Goal: Task Accomplishment & Management: Complete application form

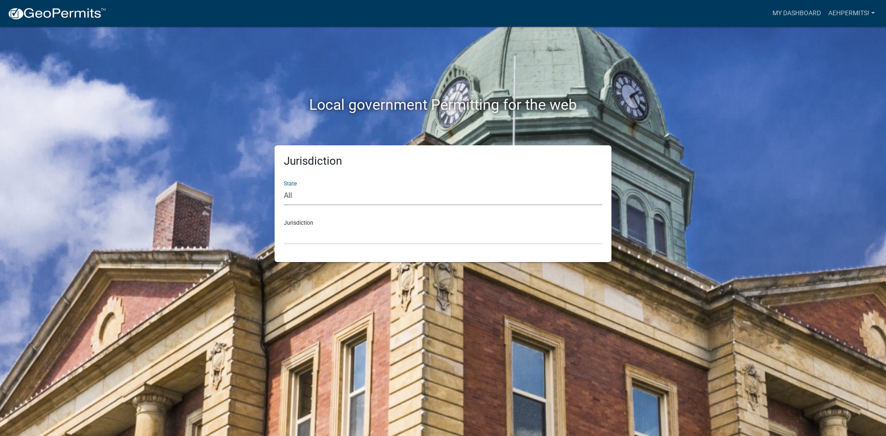
click at [324, 198] on select "All [US_STATE] [US_STATE] [US_STATE] [US_STATE] [US_STATE] [US_STATE] [US_STATE…" at bounding box center [443, 195] width 318 height 19
select select "[US_STATE]"
click at [284, 186] on select "All [US_STATE] [US_STATE] [US_STATE] [US_STATE] [US_STATE] [US_STATE] [US_STATE…" at bounding box center [443, 195] width 318 height 19
click at [320, 221] on div "Jurisdiction City of [GEOGRAPHIC_DATA], [US_STATE] City of [GEOGRAPHIC_DATA], […" at bounding box center [443, 229] width 318 height 32
click at [318, 232] on select "City of [GEOGRAPHIC_DATA], [US_STATE] City of [GEOGRAPHIC_DATA], [US_STATE] Cit…" at bounding box center [443, 235] width 318 height 19
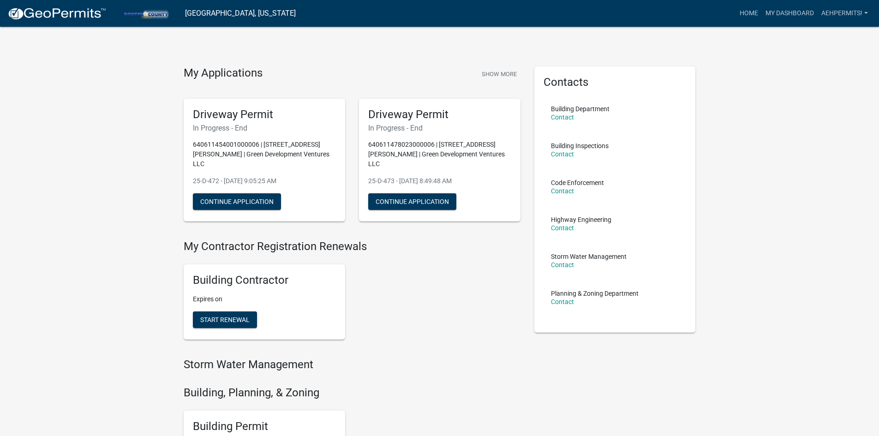
click at [154, 269] on div "My Applications Show More Driveway Permit In Progress - End 640611454001000006 …" at bounding box center [439, 386] width 879 height 773
click at [101, 251] on div "My Applications Show More Driveway Permit In Progress - End 640611454001000006 …" at bounding box center [439, 386] width 879 height 773
click at [126, 136] on div "My Applications Show More Driveway Permit In Progress - End 640611454001000006 …" at bounding box center [439, 386] width 879 height 773
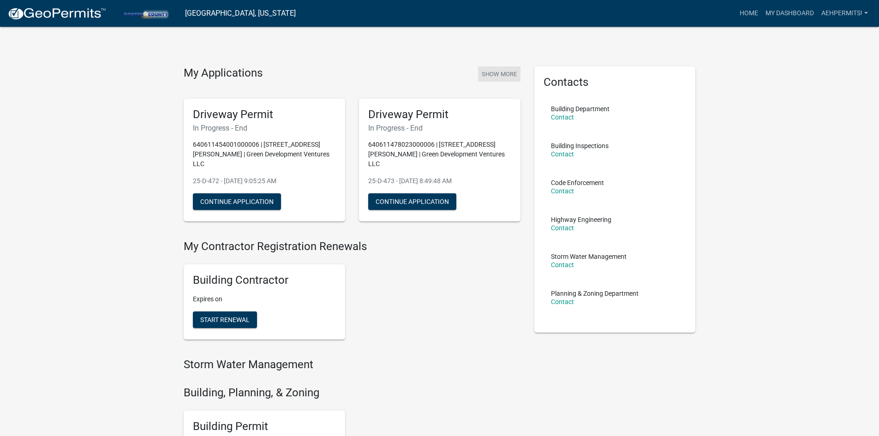
click at [507, 75] on button "Show More" at bounding box center [499, 73] width 42 height 15
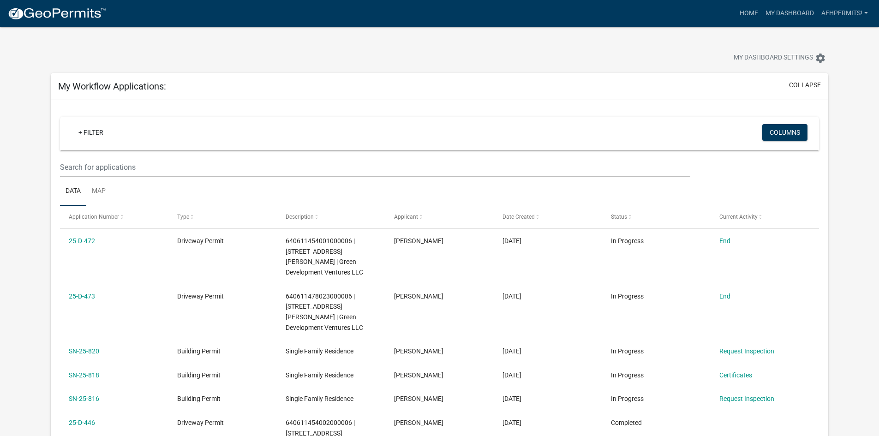
click at [72, 21] on link at bounding box center [56, 13] width 99 height 19
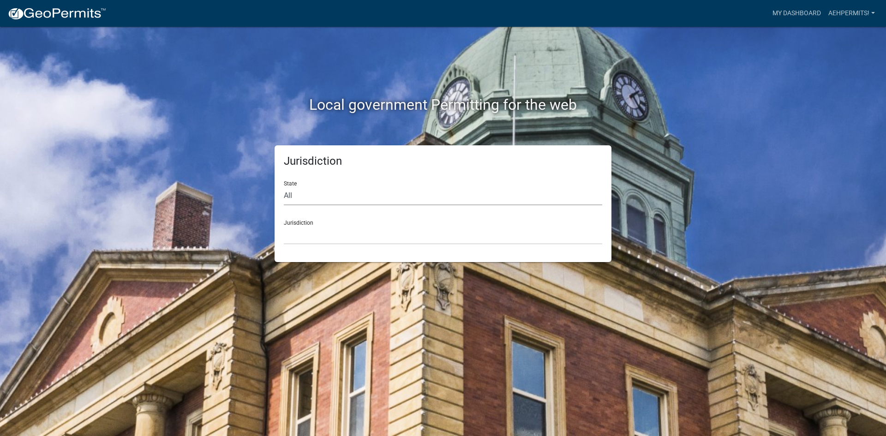
click at [368, 194] on select "All [US_STATE] [US_STATE] [US_STATE] [US_STATE] [US_STATE] [US_STATE] [US_STATE…" at bounding box center [443, 195] width 318 height 19
select select "[US_STATE]"
click at [284, 186] on select "All [US_STATE] [US_STATE] [US_STATE] [US_STATE] [US_STATE] [US_STATE] [US_STATE…" at bounding box center [443, 195] width 318 height 19
click at [322, 221] on div "Jurisdiction City of [GEOGRAPHIC_DATA], [US_STATE] City of [GEOGRAPHIC_DATA], […" at bounding box center [443, 229] width 318 height 32
click at [323, 229] on select "City of [GEOGRAPHIC_DATA], [US_STATE] City of [GEOGRAPHIC_DATA], [US_STATE] Cit…" at bounding box center [443, 235] width 318 height 19
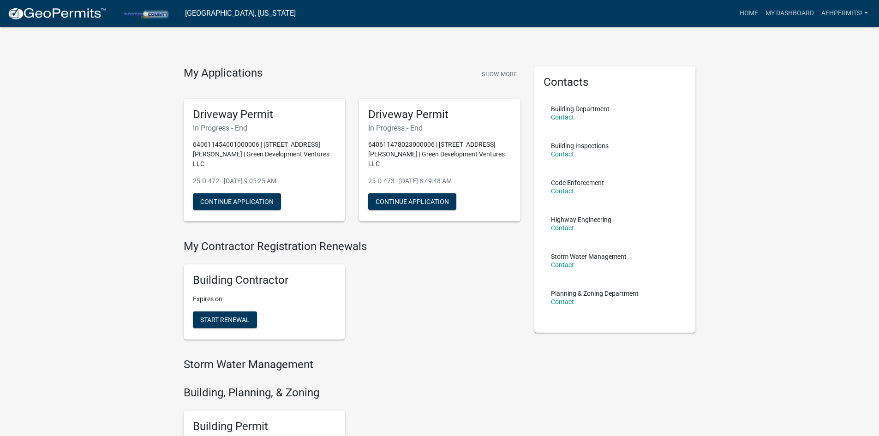
click at [742, 209] on div "My Applications Show More Driveway Permit In Progress - End 640611454001000006 …" at bounding box center [439, 386] width 879 height 773
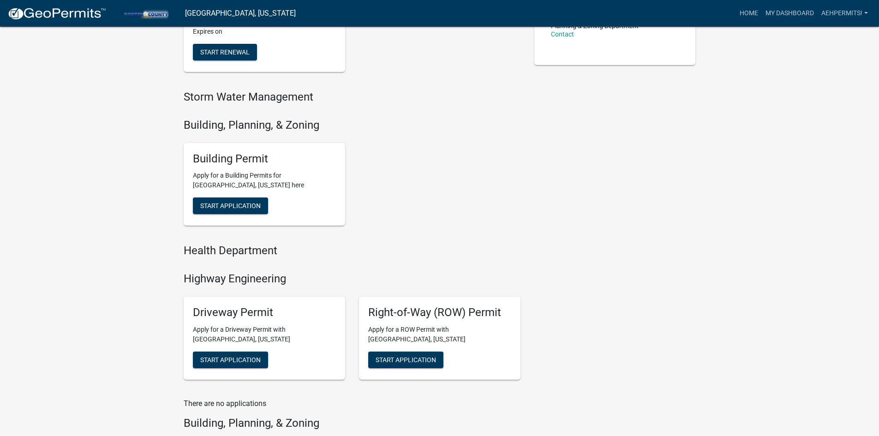
scroll to position [189, 0]
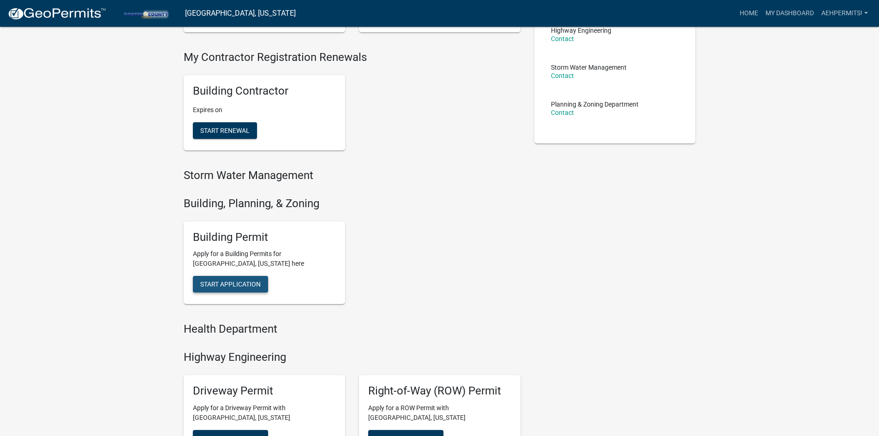
click at [220, 281] on span "Start Application" at bounding box center [230, 284] width 60 height 7
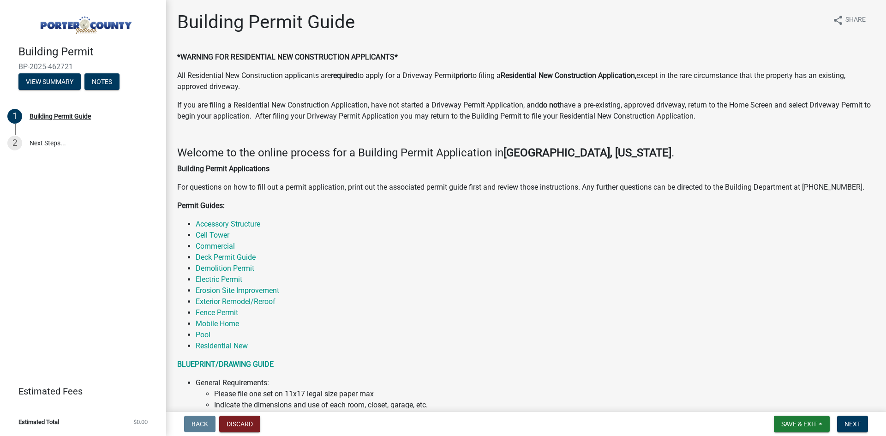
click at [562, 173] on p "Building Permit Applications" at bounding box center [526, 168] width 698 height 11
click at [625, 322] on li "Mobile Home" at bounding box center [535, 323] width 679 height 11
click at [623, 329] on ul "Accessory Structure Cell Tower Commercial Deck Permit Guide Demolition Permit E…" at bounding box center [526, 285] width 698 height 133
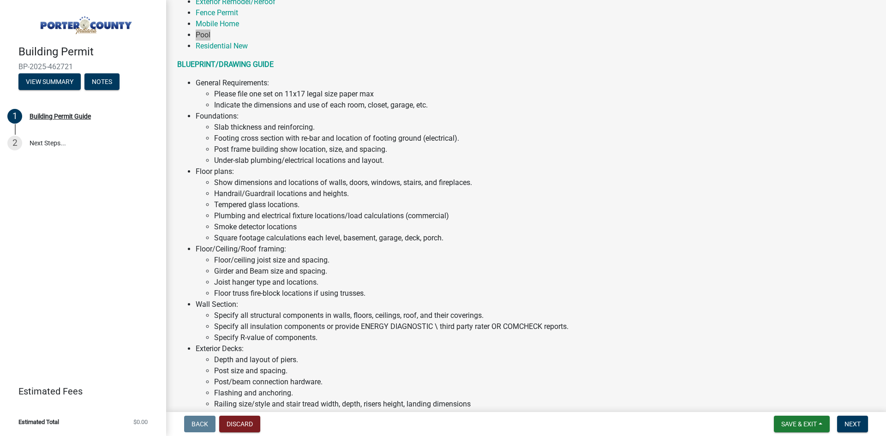
scroll to position [608, 0]
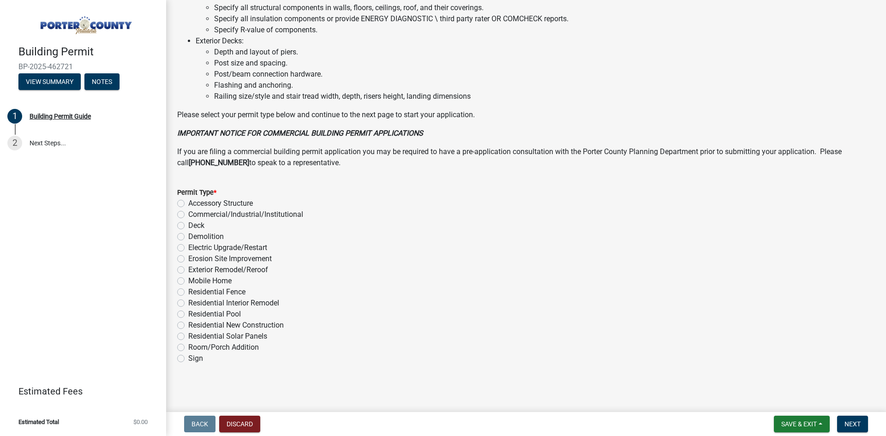
click at [185, 323] on div "Residential New Construction" at bounding box center [526, 325] width 698 height 11
click at [188, 324] on label "Residential New Construction" at bounding box center [236, 325] width 96 height 11
click at [188, 324] on input "Residential New Construction" at bounding box center [191, 323] width 6 height 6
radio input "true"
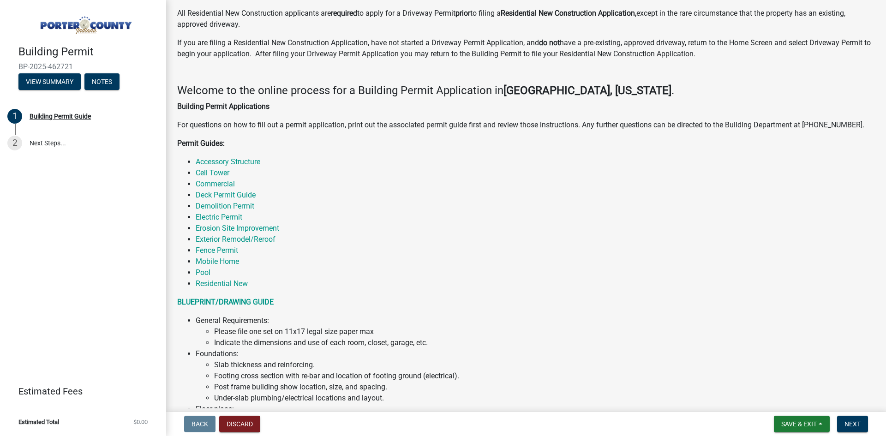
scroll to position [0, 0]
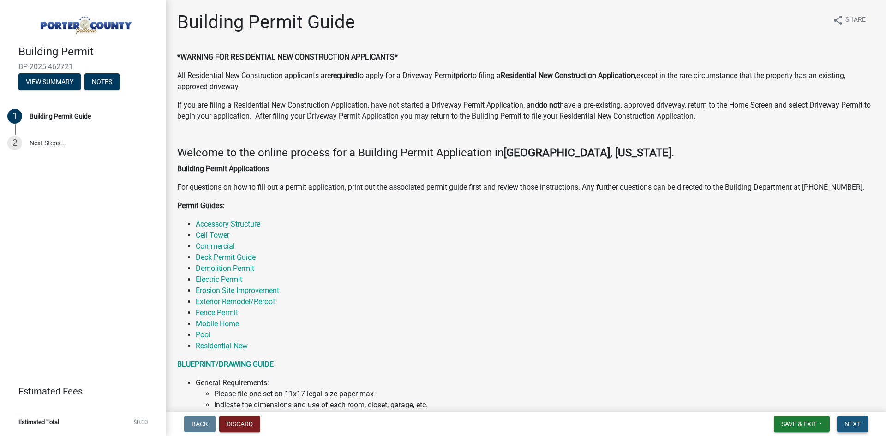
click at [851, 430] on button "Next" at bounding box center [852, 424] width 31 height 17
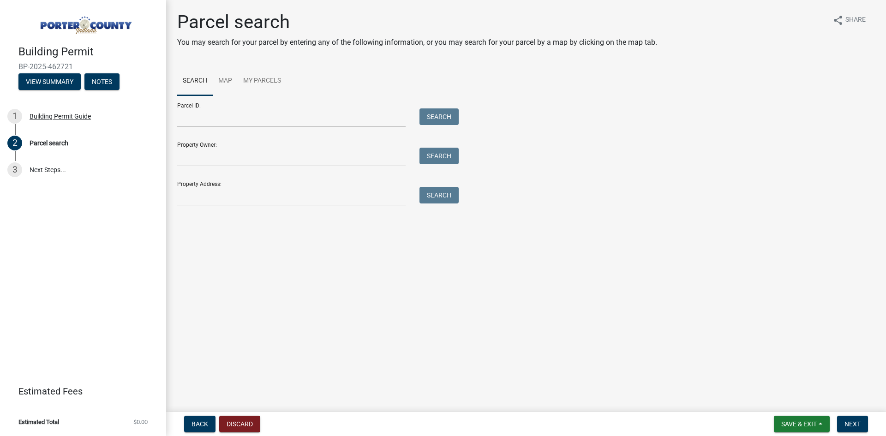
click at [222, 103] on div "Parcel ID: Search" at bounding box center [315, 112] width 277 height 32
click at [660, 229] on main "Parcel search You may search for your parcel by entering any of the following i…" at bounding box center [526, 204] width 720 height 408
click at [247, 120] on input "Parcel ID:" at bounding box center [291, 117] width 228 height 19
paste input "64-06-11-478-023.000-006"
type input "64-06-11-478-023.000-006"
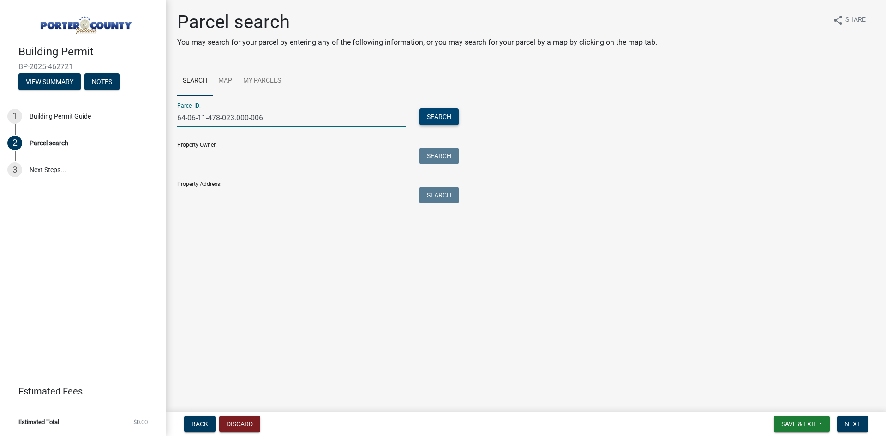
click at [454, 114] on button "Search" at bounding box center [438, 116] width 39 height 17
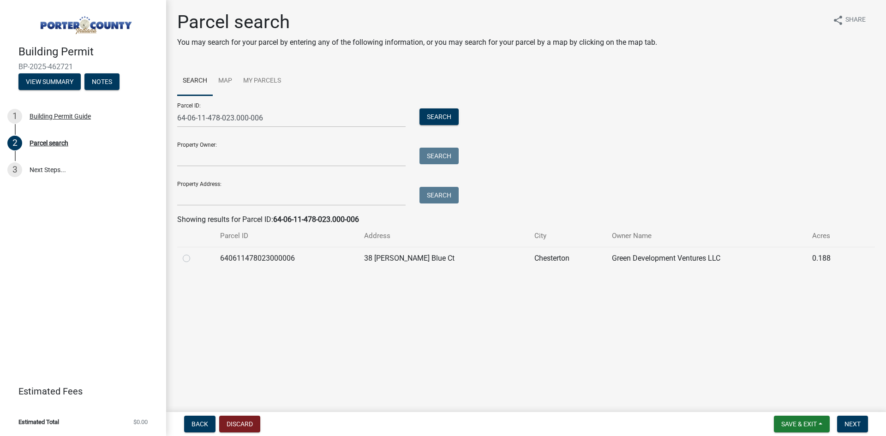
click at [194, 253] on label at bounding box center [194, 253] width 0 height 0
click at [194, 256] on input "radio" at bounding box center [197, 256] width 6 height 6
radio input "true"
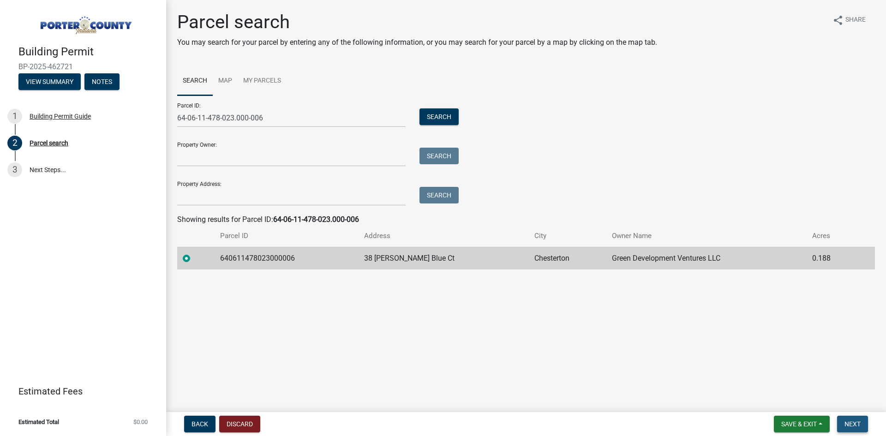
click at [846, 419] on button "Next" at bounding box center [852, 424] width 31 height 17
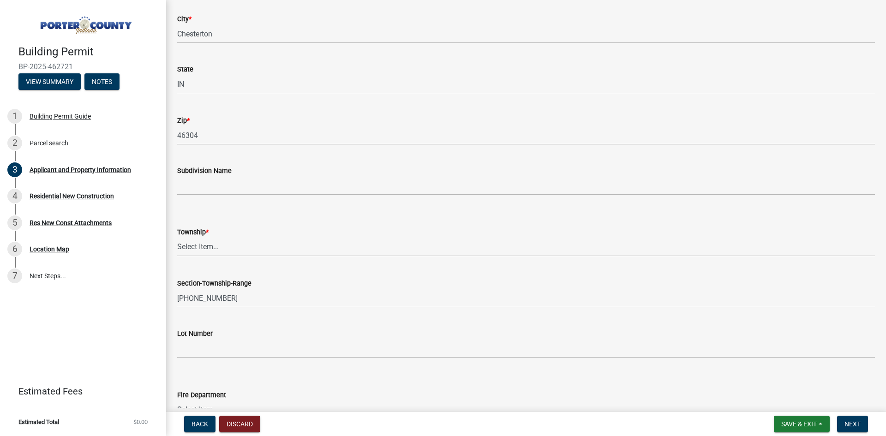
scroll to position [231, 0]
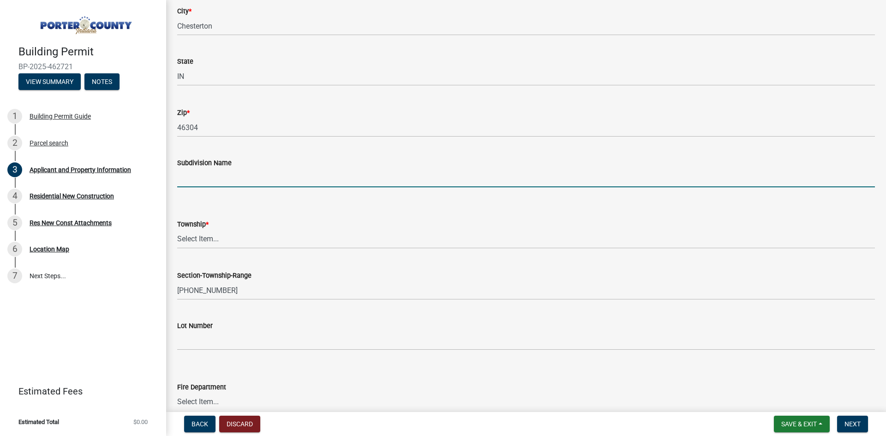
click at [228, 173] on input "Subdivision Name" at bounding box center [526, 177] width 698 height 19
click at [229, 226] on div "Township *" at bounding box center [526, 224] width 698 height 11
click at [219, 185] on input "The P" at bounding box center [526, 177] width 698 height 19
type input "The Preserve [US_STATE]"
click at [215, 249] on wm-data-entity-input "Township * Select Item... [PERSON_NAME][GEOGRAPHIC_DATA] [PERSON_NAME][GEOGRAPH…" at bounding box center [526, 226] width 698 height 62
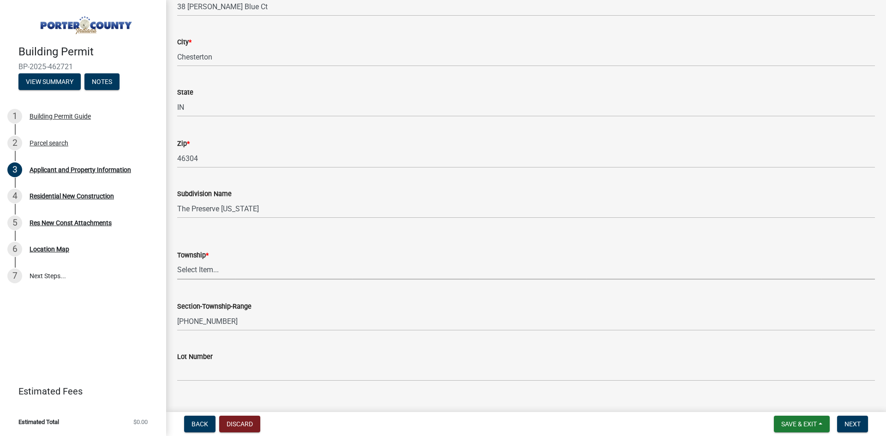
click at [213, 241] on div "Township * Select Item... [PERSON_NAME][GEOGRAPHIC_DATA] [PERSON_NAME][GEOGRAPH…" at bounding box center [526, 253] width 698 height 54
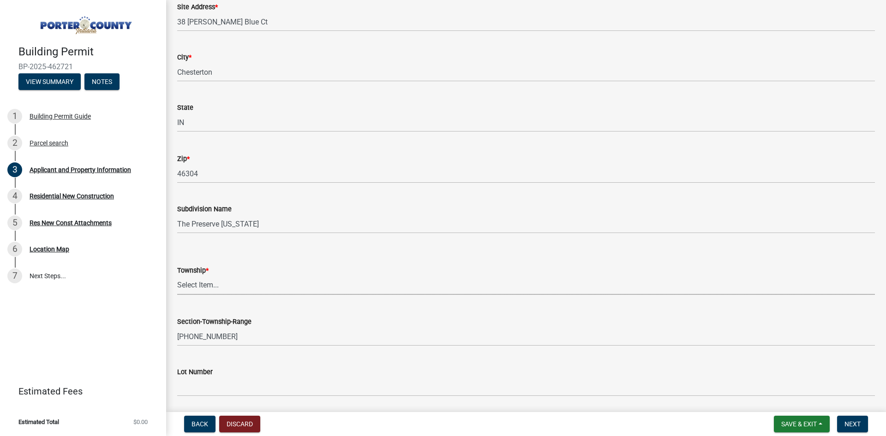
click at [192, 292] on select "Select Item... [PERSON_NAME][GEOGRAPHIC_DATA] [PERSON_NAME][GEOGRAPHIC_DATA] [G…" at bounding box center [526, 285] width 698 height 19
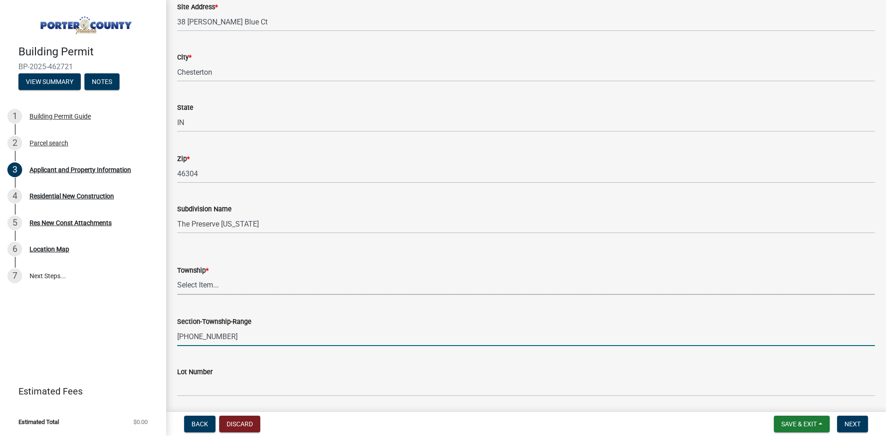
click at [233, 342] on form "Section-Township-Range [PHONE_NUMBER]" at bounding box center [526, 331] width 698 height 30
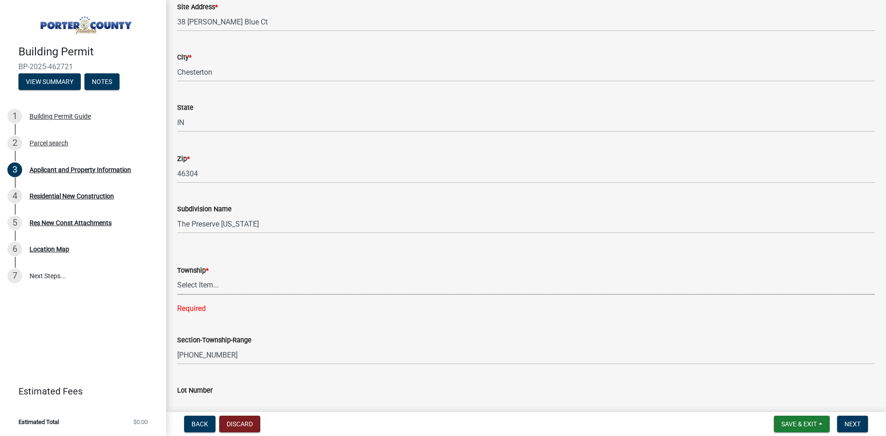
click at [210, 282] on select "Select Item... [PERSON_NAME][GEOGRAPHIC_DATA] [PERSON_NAME][GEOGRAPHIC_DATA] [G…" at bounding box center [526, 285] width 698 height 19
click at [236, 276] on select "Select Item... [PERSON_NAME][GEOGRAPHIC_DATA] [PERSON_NAME][GEOGRAPHIC_DATA] [G…" at bounding box center [526, 285] width 698 height 19
click at [177, 276] on select "Select Item... [PERSON_NAME][GEOGRAPHIC_DATA] [PERSON_NAME][GEOGRAPHIC_DATA] [G…" at bounding box center [526, 285] width 698 height 19
select select "403f4b3c-c23a-4b9f-b6b7-b4f73366513c"
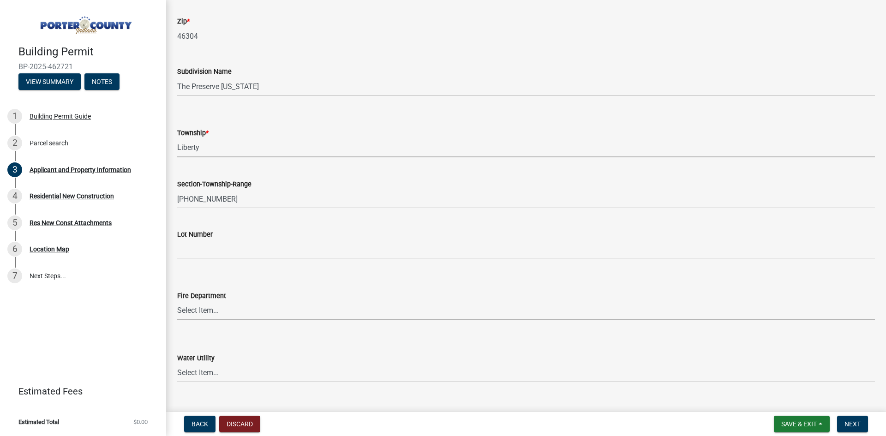
scroll to position [323, 0]
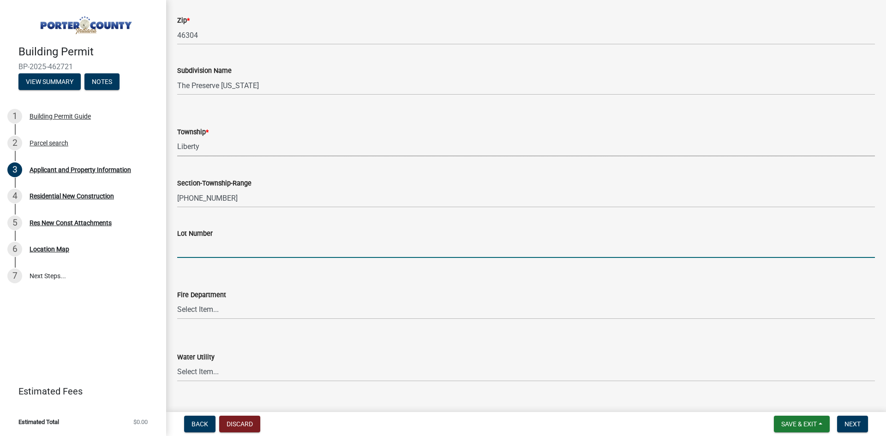
click at [215, 249] on input "Lot Number" at bounding box center [526, 248] width 698 height 19
type input "82"
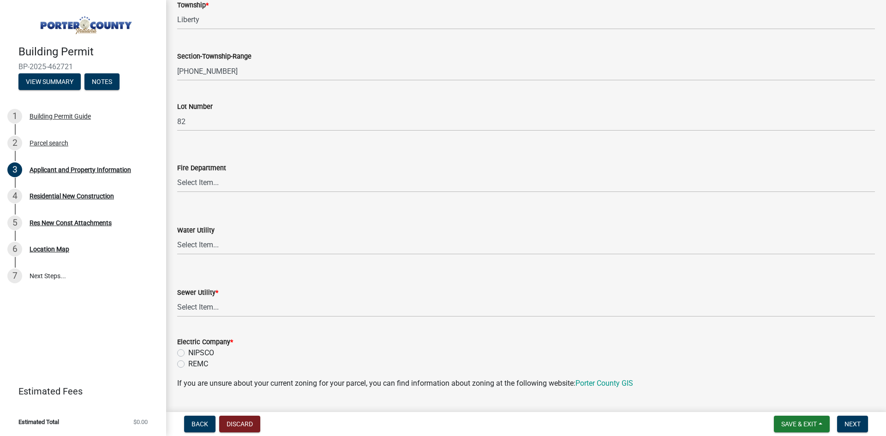
scroll to position [461, 0]
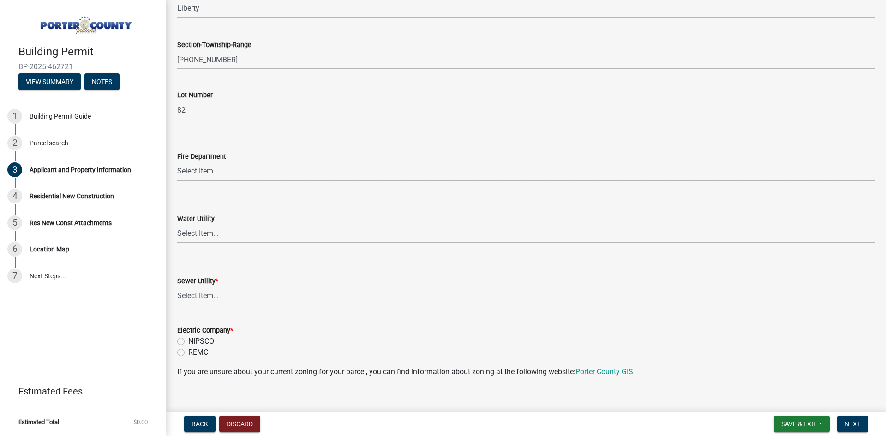
click at [214, 163] on select "Select Item... [PERSON_NAME] [PERSON_NAME] Harbor [PERSON_NAME] Grove [PERSON_N…" at bounding box center [526, 171] width 698 height 19
click at [177, 162] on select "Select Item... [PERSON_NAME] [PERSON_NAME] Harbor [PERSON_NAME] Grove [PERSON_N…" at bounding box center [526, 171] width 698 height 19
select select "cab7bb26-0259-4021-a4e9-b3a2d3356afe"
click at [227, 231] on select "Select Item... Aqua [US_STATE] Inc Damon Run [US_STATE] American Water Nature W…" at bounding box center [526, 233] width 698 height 19
click at [177, 224] on select "Select Item... Aqua [US_STATE] Inc Damon Run [US_STATE] American Water Nature W…" at bounding box center [526, 233] width 698 height 19
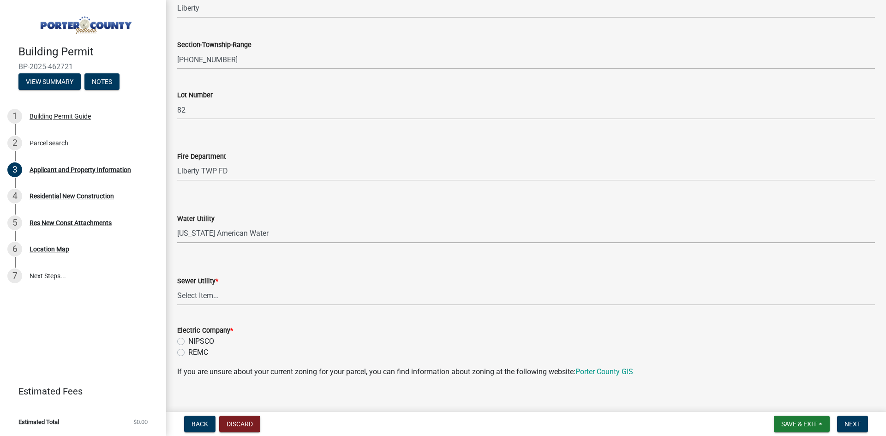
select select "19353e9d-6395-4d02-b087-104cb5947cdc"
click at [216, 290] on select "Select Item... Aqua [US_STATE] Inc Damon Run Falling Waters Lake Eliza - LEACD …" at bounding box center [526, 296] width 698 height 19
click at [177, 287] on select "Select Item... Aqua [US_STATE] Inc Damon Run Falling Waters Lake Eliza - LEACD …" at bounding box center [526, 296] width 698 height 19
select select "2efa8551-7904-454d-991c-0e0cd31120f6"
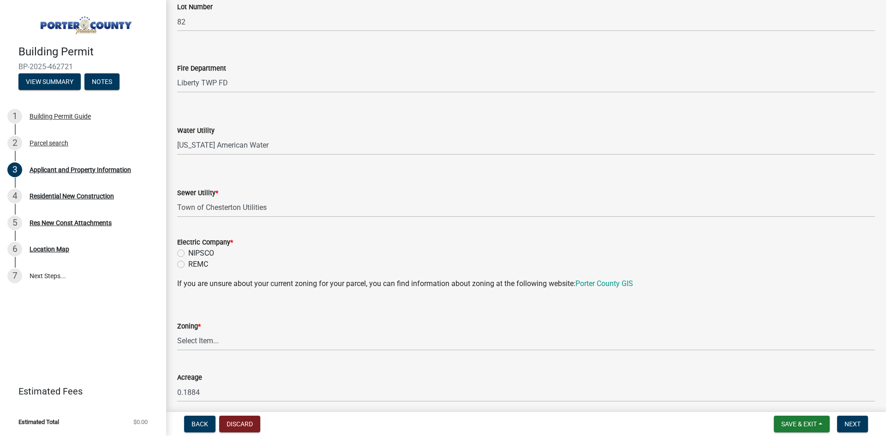
scroll to position [554, 0]
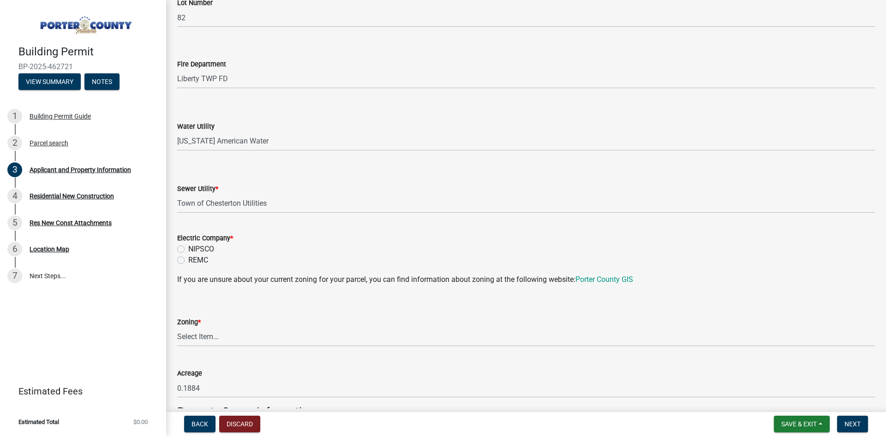
click at [188, 248] on label "NIPSCO" at bounding box center [201, 249] width 26 height 11
click at [188, 248] on input "NIPSCO" at bounding box center [191, 247] width 6 height 6
radio input "true"
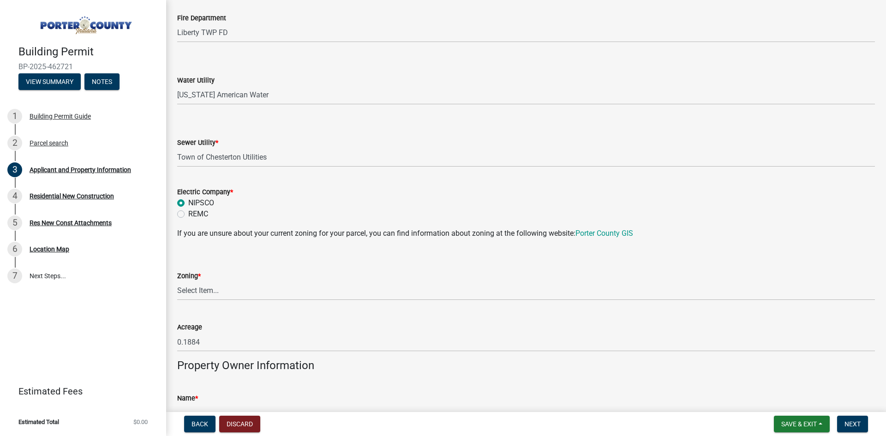
scroll to position [692, 0]
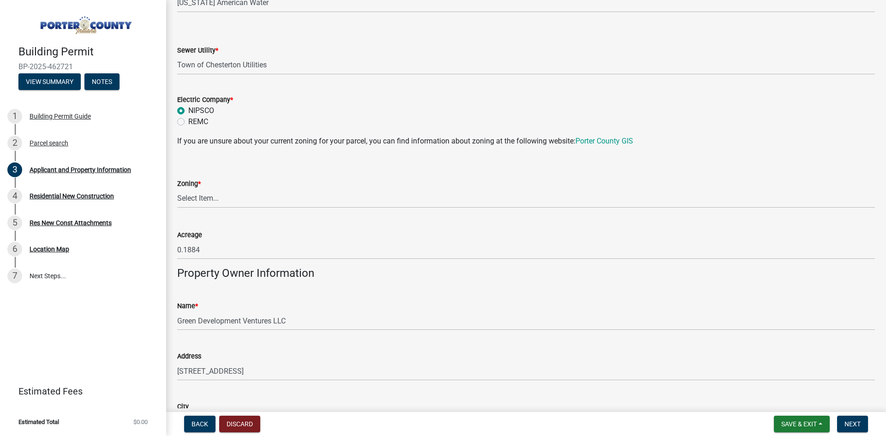
click at [209, 187] on div "Zoning *" at bounding box center [526, 183] width 698 height 11
click at [207, 203] on select "Select Item... A1 A2 CH CM CN I1 I2 I3 IN MP OT P1 P2 PUD R1 R2 R3 R4 RL RR" at bounding box center [526, 198] width 698 height 19
click at [177, 189] on select "Select Item... A1 A2 CH CM CN I1 I2 I3 IN MP OT P1 P2 PUD R1 R2 R3 R4 RL RR" at bounding box center [526, 198] width 698 height 19
select select "e2d1b1d7-ccc9-456b-9e96-e16306515997"
click at [210, 196] on select "Select Item... A1 A2 CH CM CN I1 I2 I3 IN MP OT P1 P2 PUD R1 R2 R3 R4 RL RR" at bounding box center [526, 198] width 698 height 19
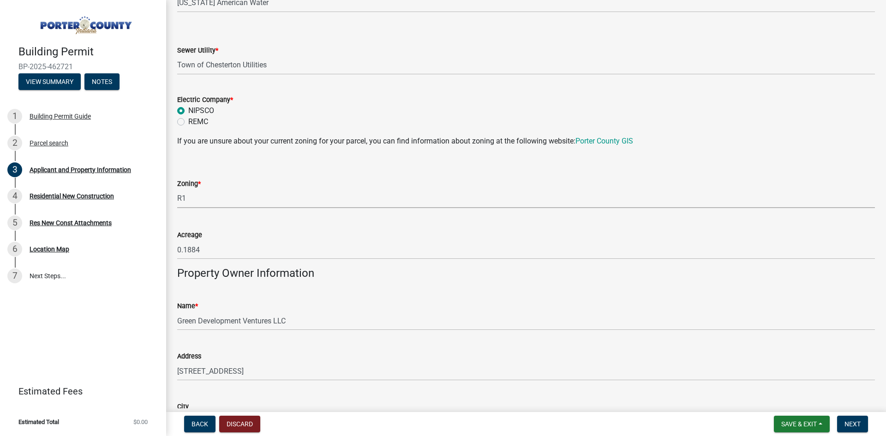
drag, startPoint x: 214, startPoint y: 226, endPoint x: 209, endPoint y: 181, distance: 45.0
click at [214, 225] on div "Acreage 0.1884" at bounding box center [526, 237] width 698 height 43
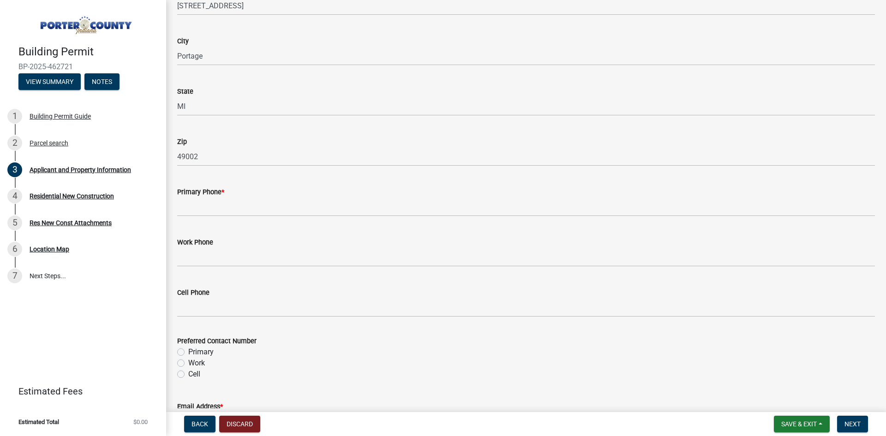
scroll to position [1061, 0]
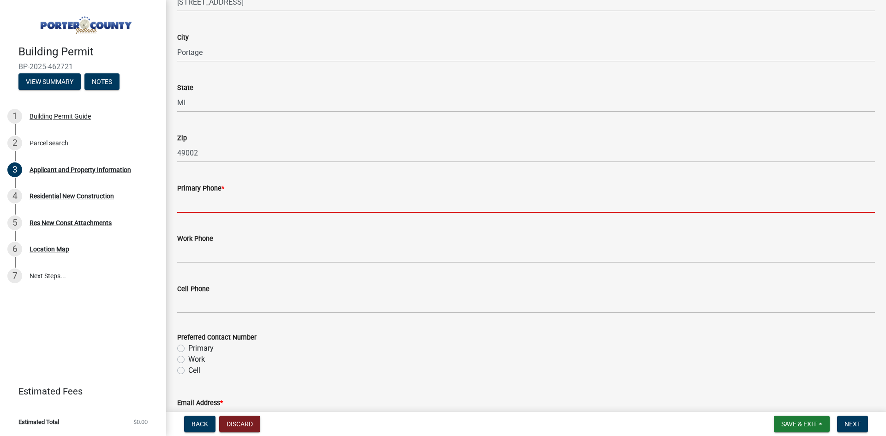
click at [218, 211] on input "Primary Phone *" at bounding box center [526, 203] width 698 height 19
type input "[PHONE_NUMBER]"
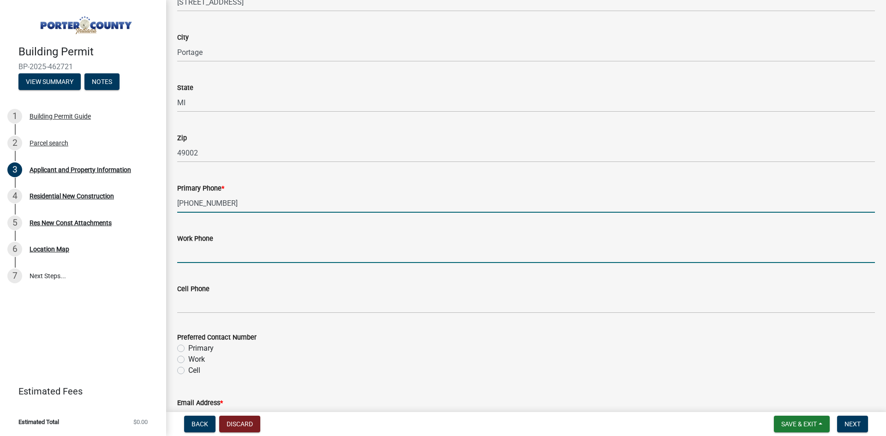
click at [216, 254] on input "Work Phone" at bounding box center [526, 253] width 698 height 19
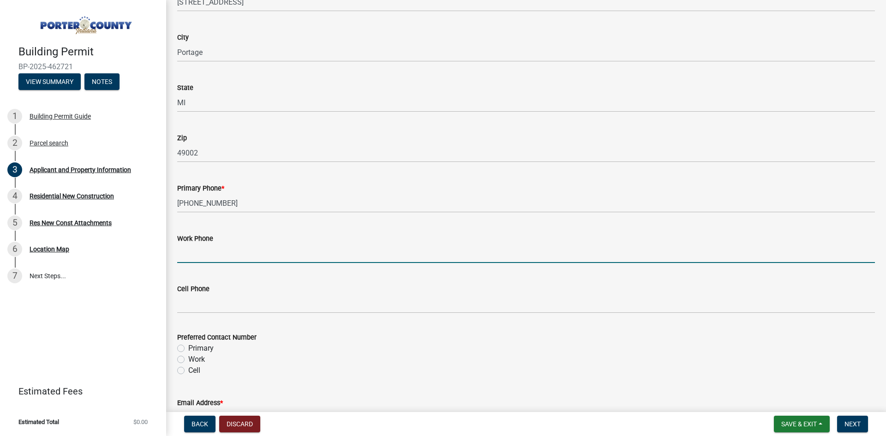
type input "[PHONE_NUMBER]"
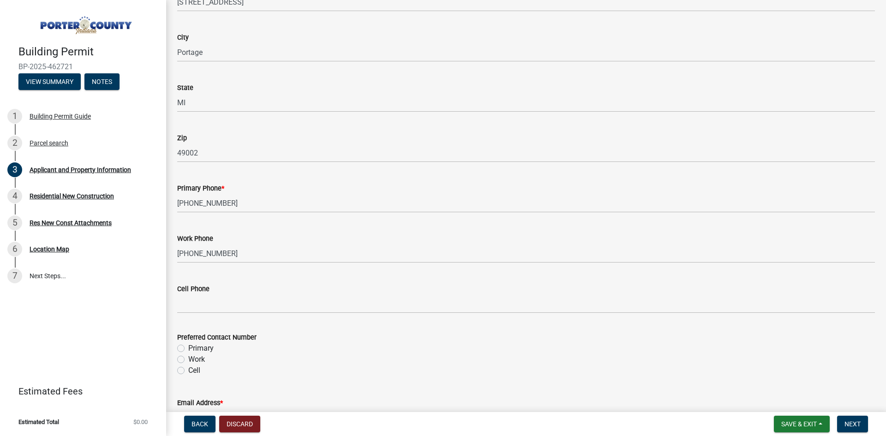
click at [232, 294] on form "Cell Phone" at bounding box center [526, 298] width 698 height 30
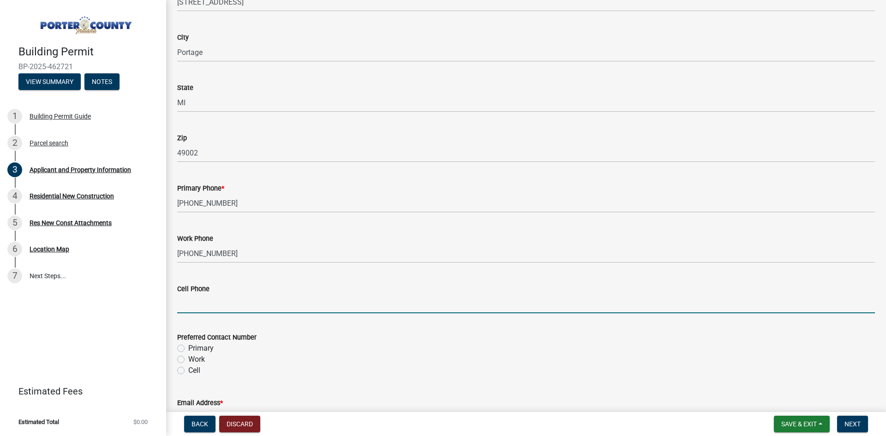
click at [230, 300] on input "Cell Phone" at bounding box center [526, 303] width 698 height 19
type input "[PHONE_NUMBER]"
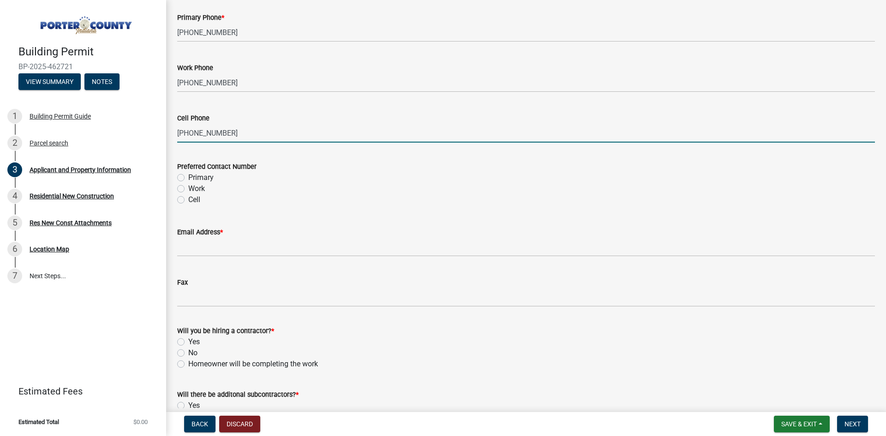
scroll to position [1246, 0]
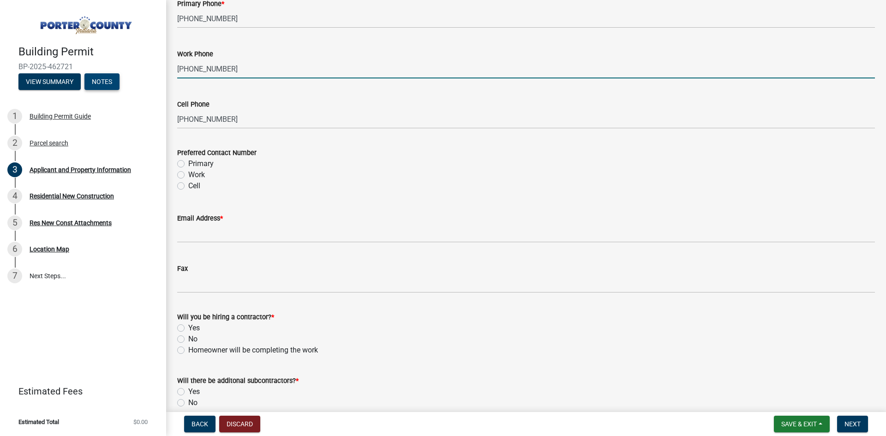
drag, startPoint x: 245, startPoint y: 64, endPoint x: 120, endPoint y: 80, distance: 126.0
click at [120, 80] on div "Building Permit BP-2025-462721 View Summary Notes 1 Building Permit Guide 2 Par…" at bounding box center [443, 218] width 886 height 436
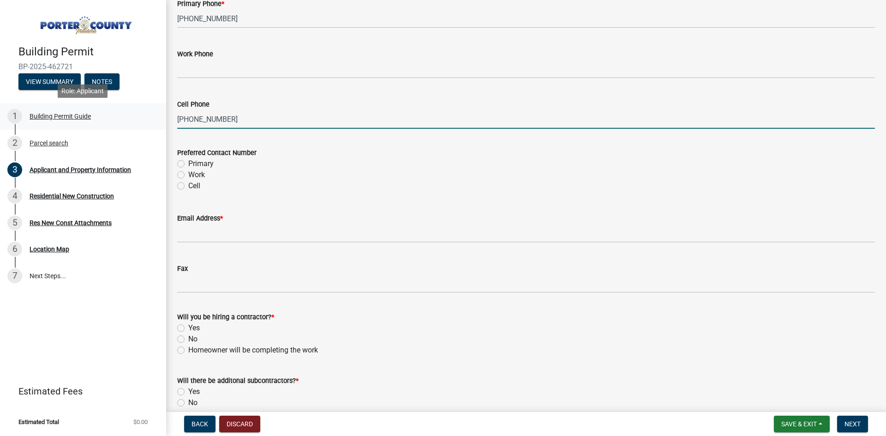
drag, startPoint x: 274, startPoint y: 115, endPoint x: 159, endPoint y: 108, distance: 115.1
click at [159, 108] on div "Building Permit BP-2025-462721 View Summary Notes 1 Building Permit Guide 2 Par…" at bounding box center [443, 218] width 886 height 436
click at [323, 128] on input "Cell Phone" at bounding box center [526, 119] width 698 height 19
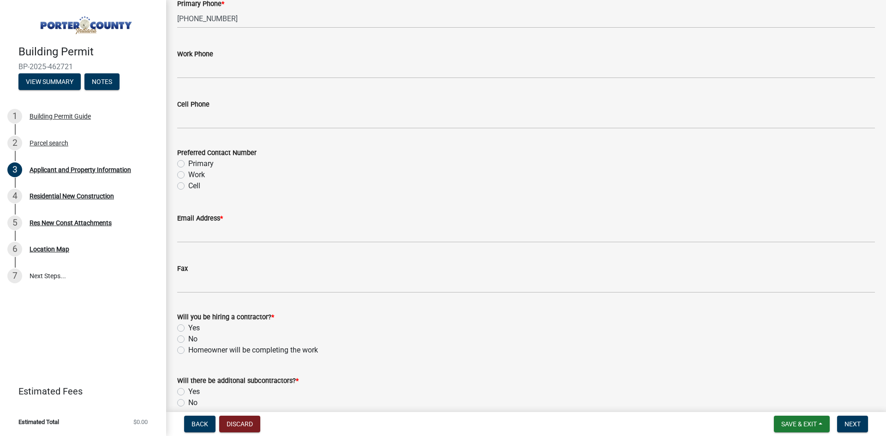
click at [208, 158] on label "Primary" at bounding box center [200, 163] width 25 height 11
click at [194, 158] on input "Primary" at bounding box center [191, 161] width 6 height 6
radio input "true"
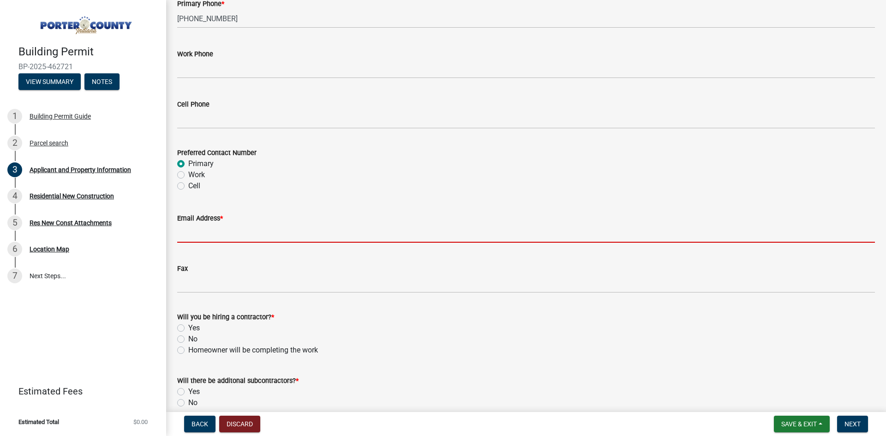
click at [220, 239] on input "Email Address *" at bounding box center [526, 233] width 698 height 19
type input "[EMAIL_ADDRESS][DOMAIN_NAME]"
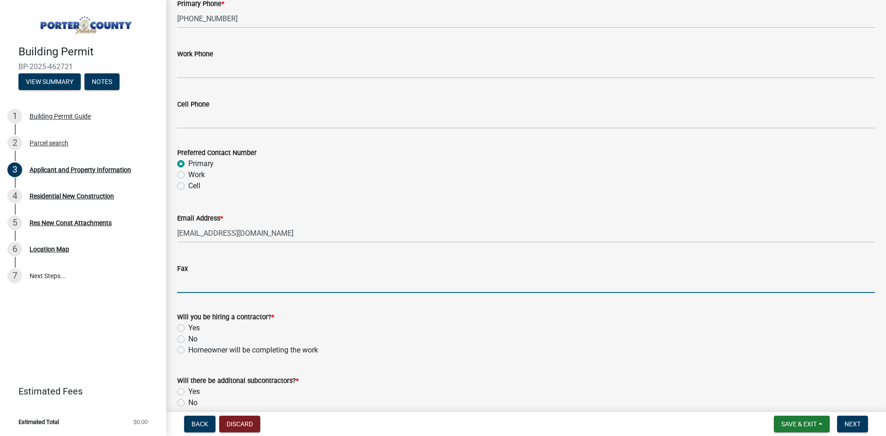
click at [217, 281] on input "Fax" at bounding box center [526, 283] width 698 height 19
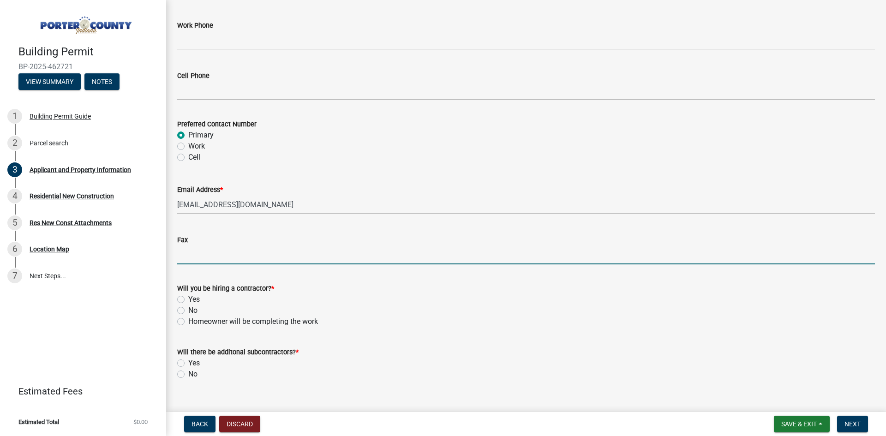
scroll to position [1290, 0]
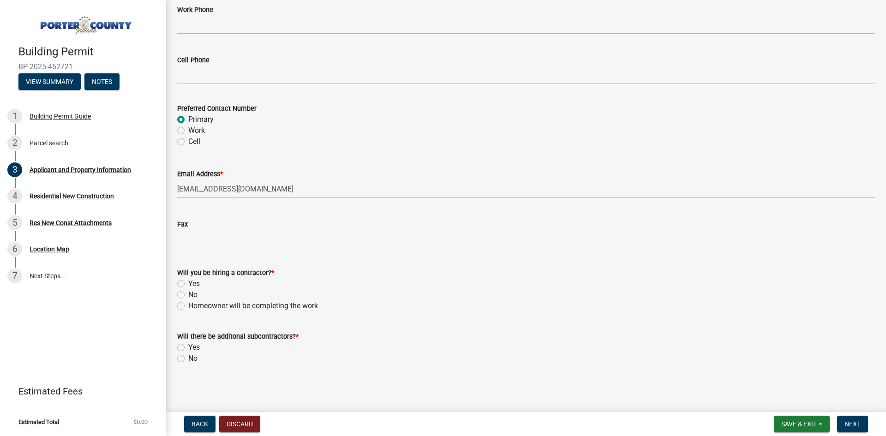
click at [188, 287] on label "Yes" at bounding box center [194, 283] width 12 height 11
click at [188, 284] on input "Yes" at bounding box center [191, 281] width 6 height 6
radio input "true"
click at [177, 299] on div "Will you be hiring a contractor? * Yes No Homeowner will be completing the work" at bounding box center [526, 283] width 712 height 55
click at [188, 304] on label "Homeowner will be completing the work" at bounding box center [253, 305] width 130 height 11
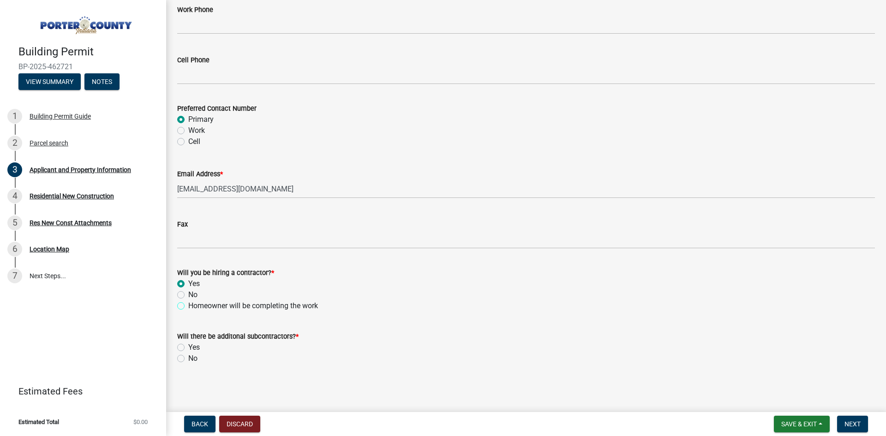
click at [188, 304] on input "Homeowner will be completing the work" at bounding box center [191, 303] width 6 height 6
radio input "true"
click at [188, 282] on label "Yes" at bounding box center [194, 283] width 12 height 11
click at [188, 282] on input "Yes" at bounding box center [191, 281] width 6 height 6
radio input "true"
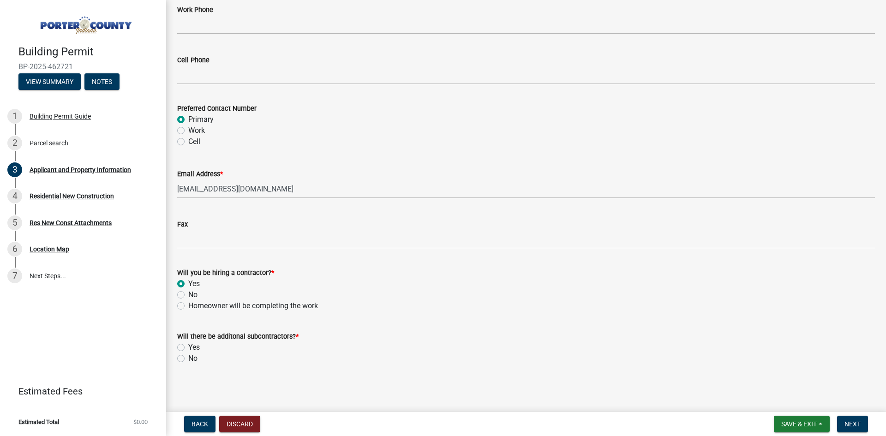
click at [188, 348] on label "Yes" at bounding box center [194, 347] width 12 height 11
click at [188, 348] on input "Yes" at bounding box center [191, 345] width 6 height 6
radio input "true"
click at [843, 421] on button "Next" at bounding box center [852, 424] width 31 height 17
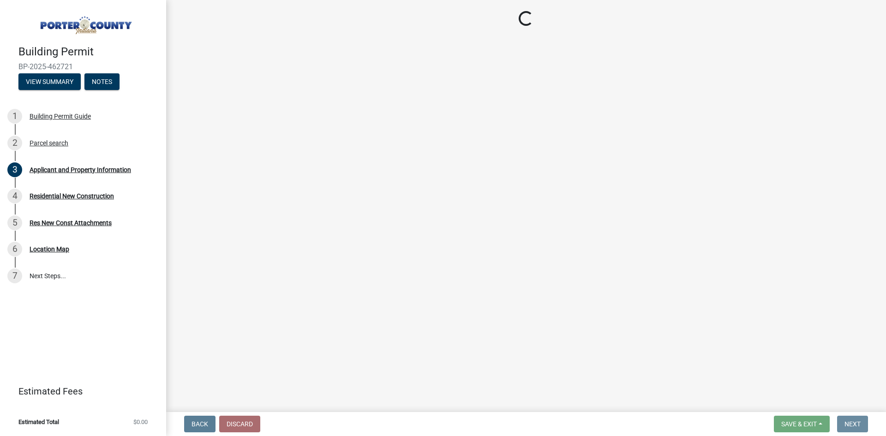
scroll to position [0, 0]
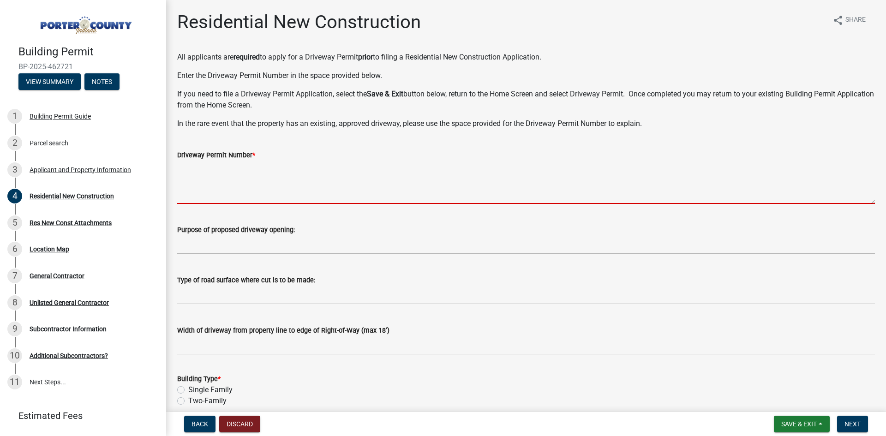
click at [223, 174] on textarea "Driveway Permit Number *" at bounding box center [526, 182] width 698 height 43
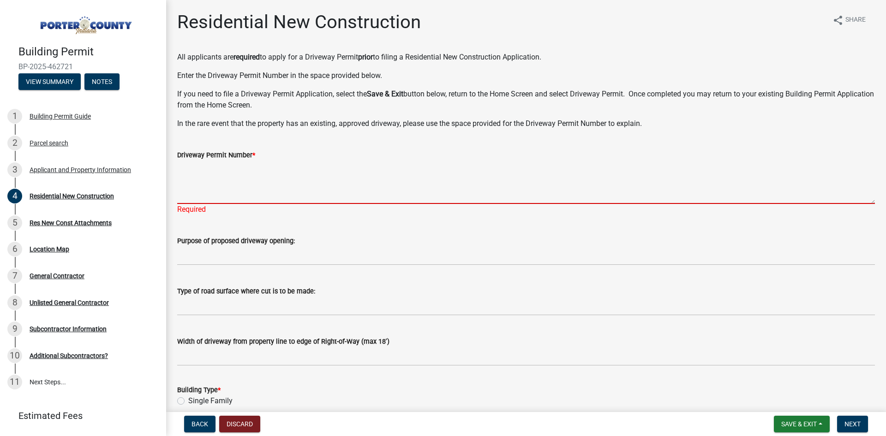
click at [203, 181] on textarea "Driveway Permit Number *" at bounding box center [526, 182] width 698 height 43
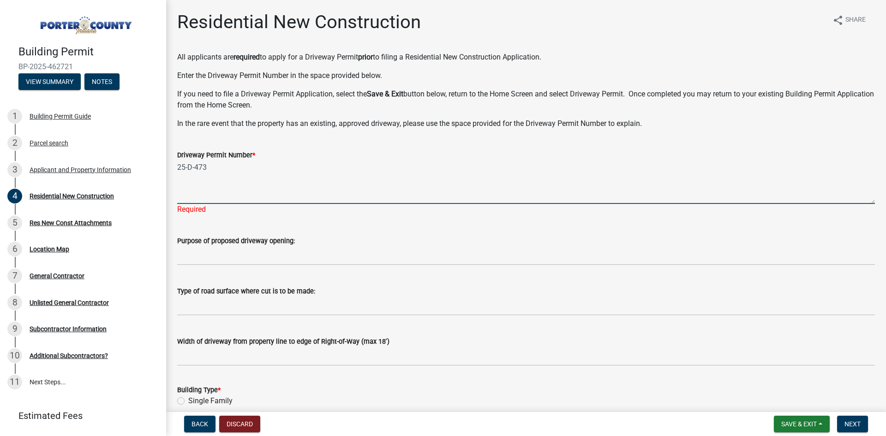
type textarea "25-D-473"
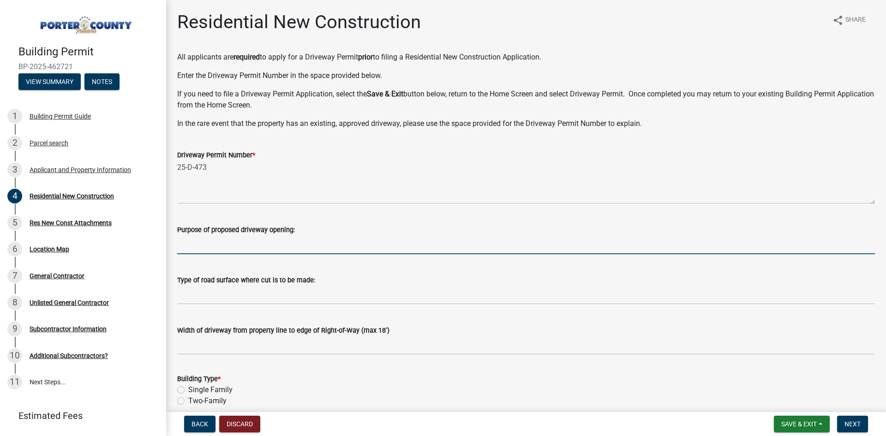
click at [204, 245] on input "Purpose of proposed driveway opening:" at bounding box center [526, 244] width 698 height 19
type input "For access to 400 sq ft attached Garage"
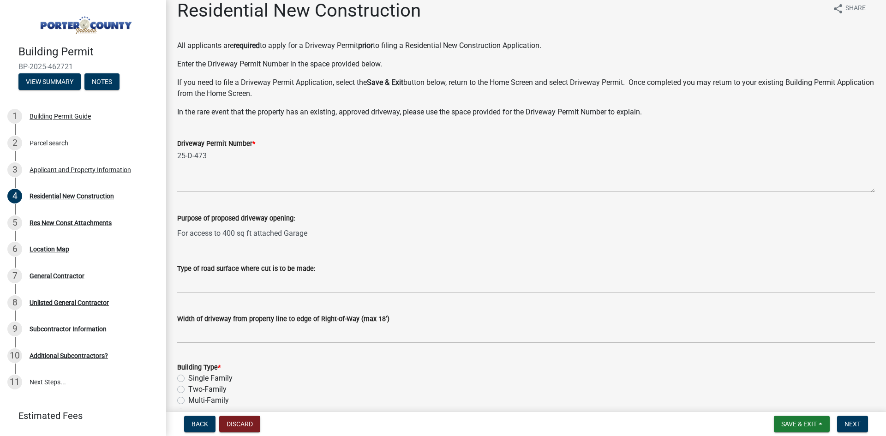
scroll to position [46, 0]
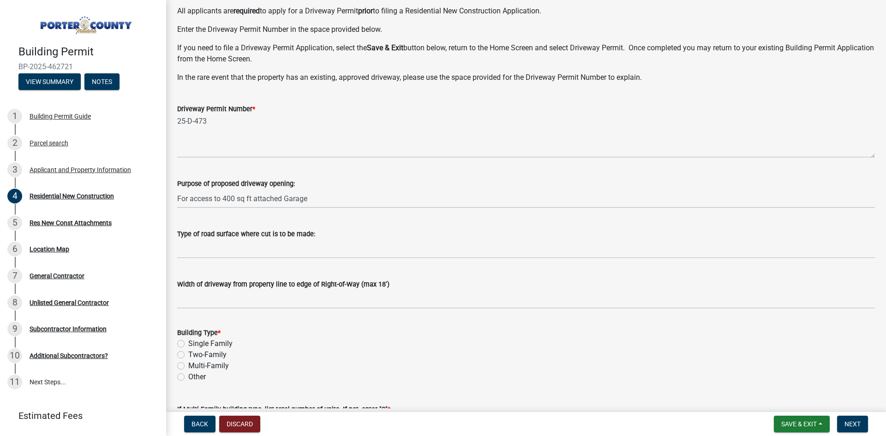
click at [247, 259] on wm-data-entity-input "Type of road surface where cut is to be made:" at bounding box center [526, 240] width 698 height 50
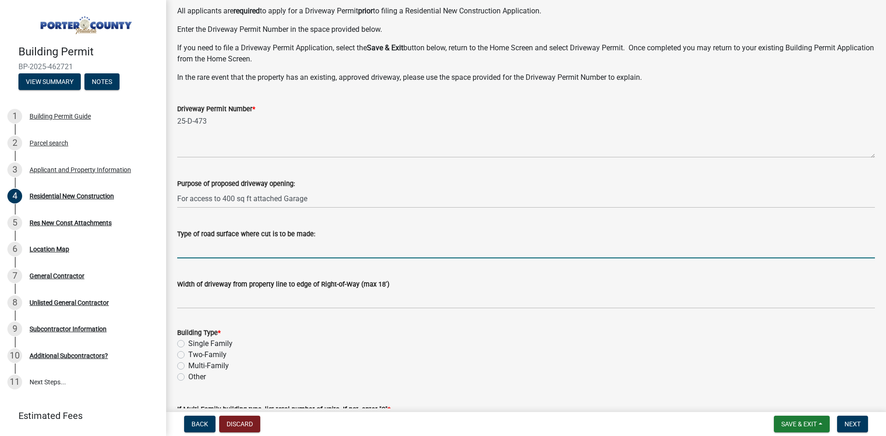
click at [249, 252] on input "Type of road surface where cut is to be made:" at bounding box center [526, 248] width 698 height 19
type input "Asphalt"
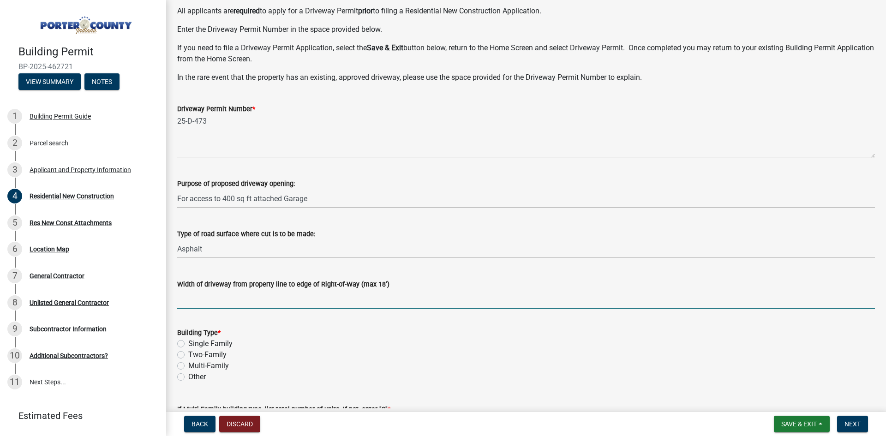
click at [245, 297] on input "Width of driveway from property line to edge of Right-of-Way (max 18')" at bounding box center [526, 299] width 698 height 19
click at [190, 299] on input "Width of driveway from property line to edge of Right-of-Way (max 18')" at bounding box center [526, 299] width 698 height 19
type input "16'"
drag, startPoint x: 208, startPoint y: 293, endPoint x: 173, endPoint y: 299, distance: 35.2
click at [173, 299] on div "Width of driveway from property line to edge of Right-of-Way (max 18') 16'" at bounding box center [526, 287] width 712 height 43
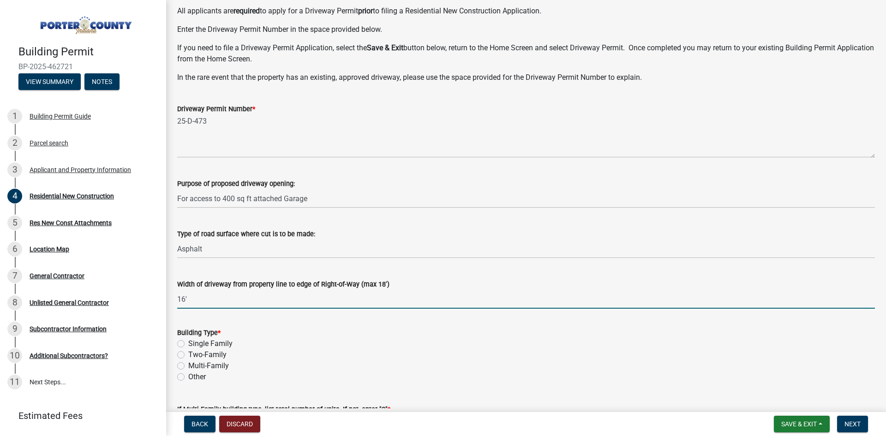
click at [186, 318] on form "Building Type * Single Family Two-Family Multi-Family Other" at bounding box center [526, 349] width 698 height 66
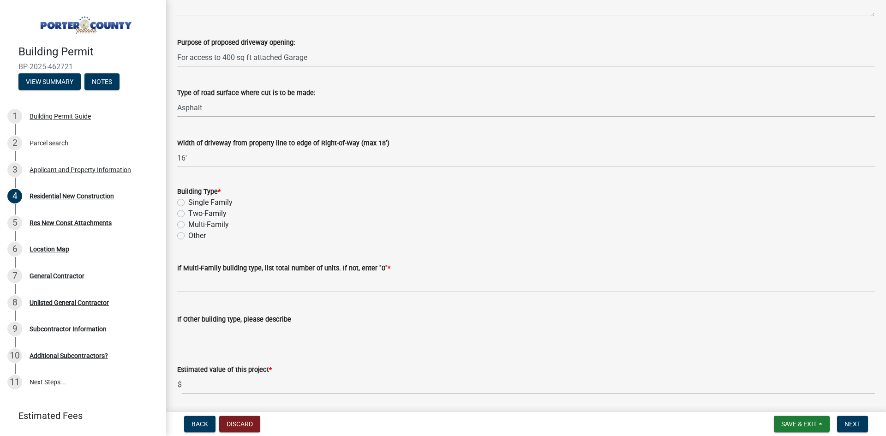
scroll to position [231, 0]
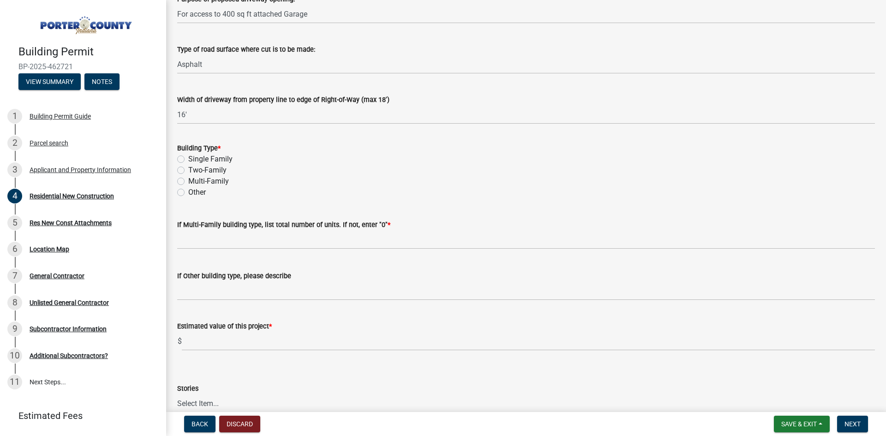
click at [187, 156] on div "Single Family" at bounding box center [526, 159] width 698 height 11
click at [185, 157] on div "Single Family" at bounding box center [526, 159] width 698 height 11
click at [188, 156] on label "Single Family" at bounding box center [210, 159] width 44 height 11
click at [188, 156] on input "Single Family" at bounding box center [191, 157] width 6 height 6
radio input "true"
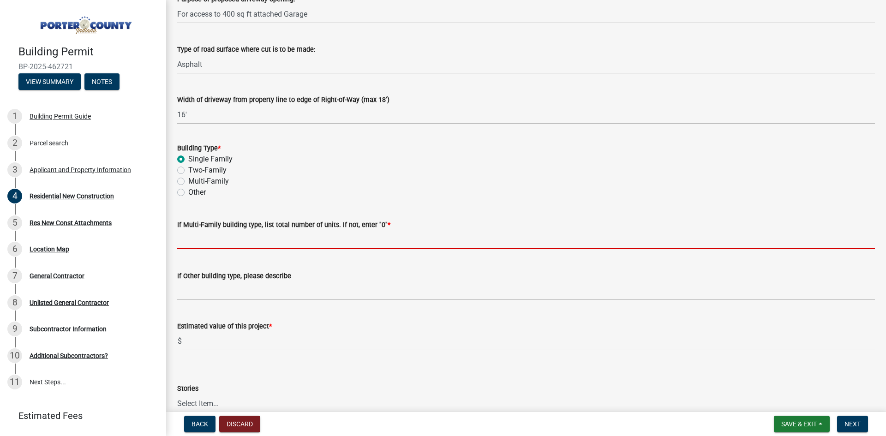
click at [283, 238] on input "text" at bounding box center [526, 239] width 698 height 19
type input "0"
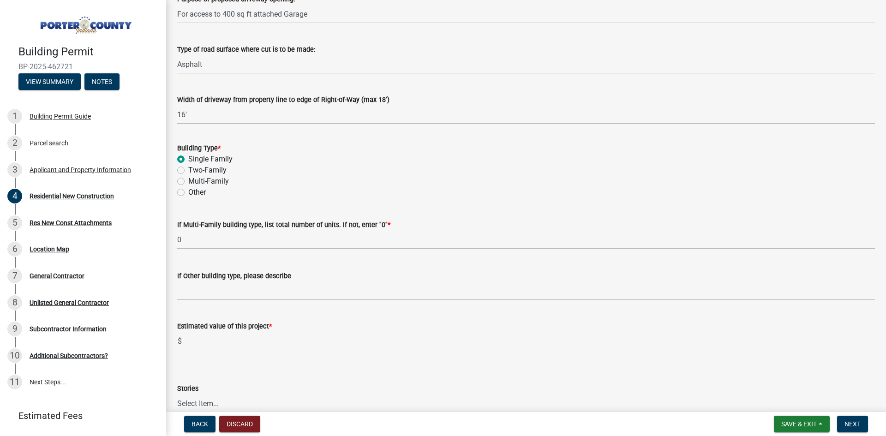
click at [230, 277] on label "If Other building type, please describe" at bounding box center [234, 276] width 114 height 6
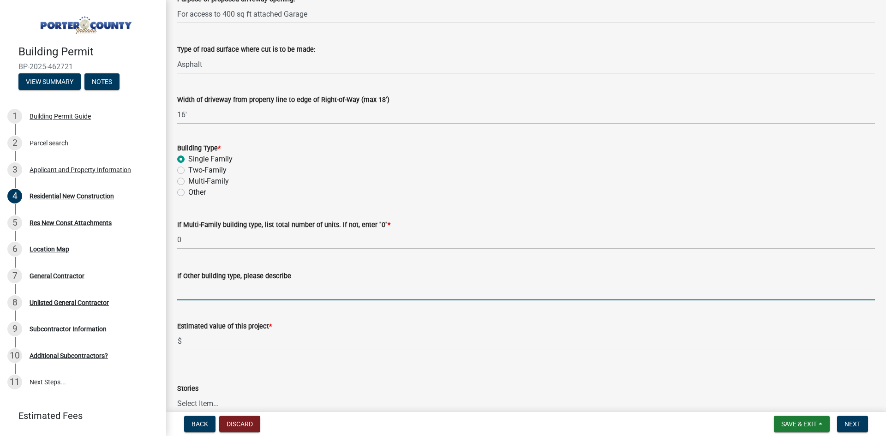
click at [230, 281] on input "If Other building type, please describe" at bounding box center [526, 290] width 698 height 19
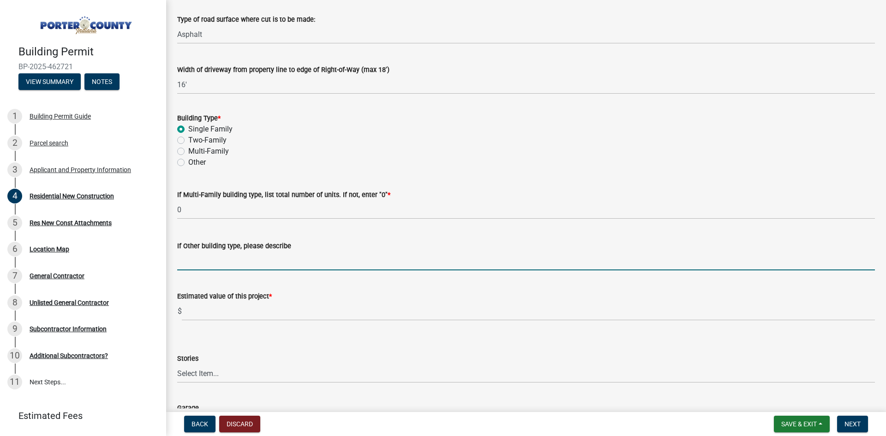
scroll to position [277, 0]
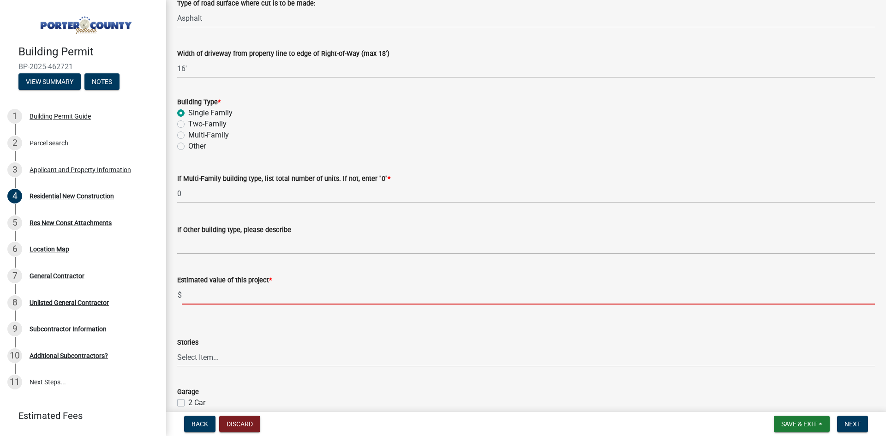
click at [263, 292] on input "text" at bounding box center [528, 295] width 693 height 19
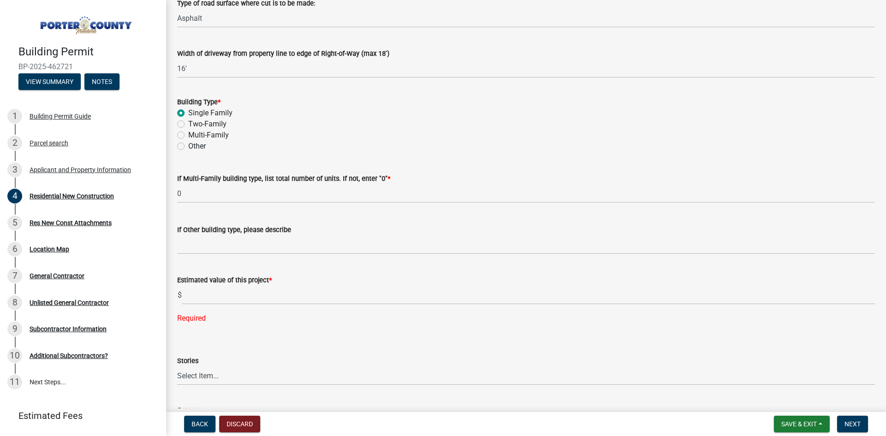
click at [204, 285] on div "Estimated value of this project *" at bounding box center [526, 280] width 698 height 11
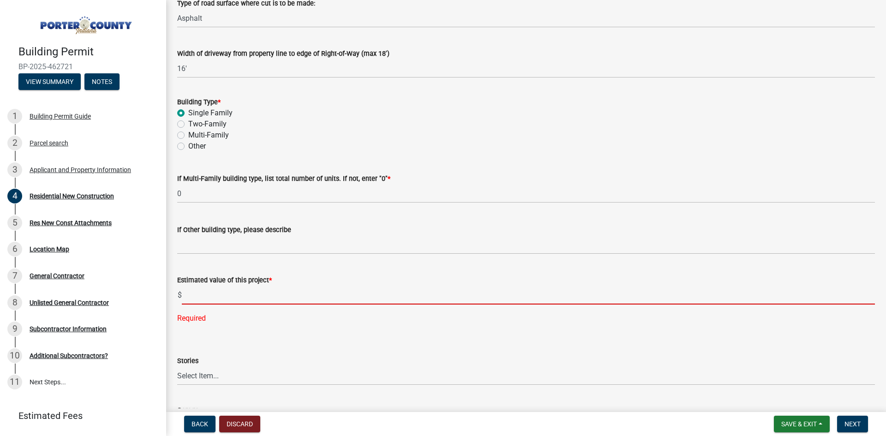
click at [202, 292] on input "text" at bounding box center [528, 295] width 693 height 19
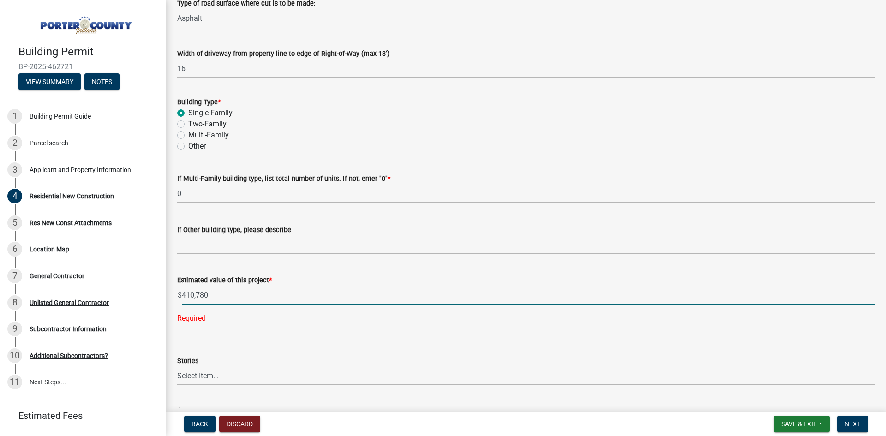
type input "410780"
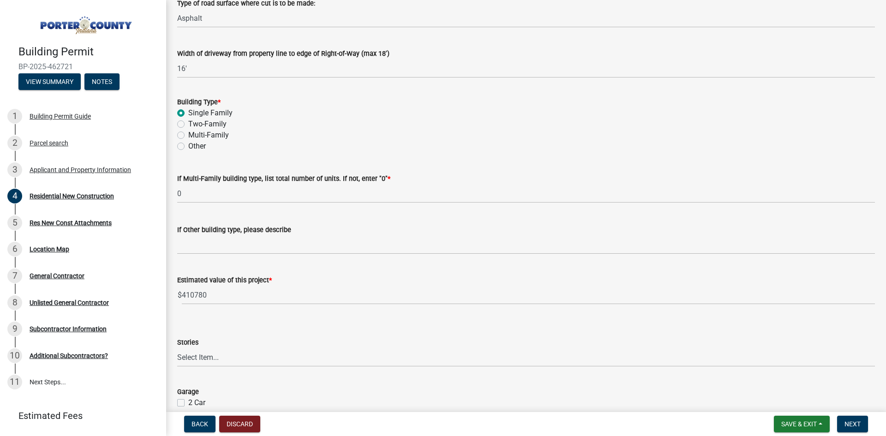
click at [197, 344] on div "Stories Select Item... Ranch 1 1/2 Story 2 Story 2 1/2 Story 3 Story 3 1/2 Stor…" at bounding box center [526, 340] width 698 height 54
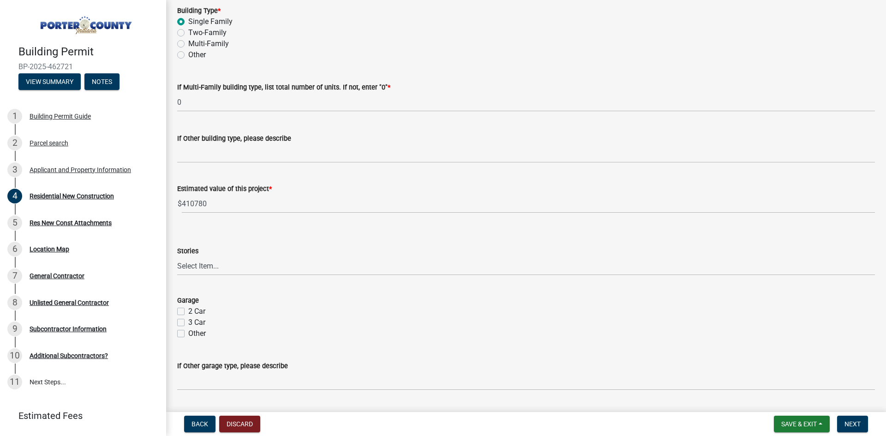
scroll to position [369, 0]
click at [202, 269] on select "Select Item... Ranch 1 1/2 Story 2 Story 2 1/2 Story 3 Story 3 1/2 Story Other" at bounding box center [526, 265] width 698 height 19
click at [295, 274] on select "Select Item... Ranch 1 1/2 Story 2 Story 2 1/2 Story 3 Story 3 1/2 Story Other" at bounding box center [526, 265] width 698 height 19
drag, startPoint x: 212, startPoint y: 252, endPoint x: 206, endPoint y: 264, distance: 14.0
click at [211, 252] on div "Stories" at bounding box center [526, 250] width 698 height 11
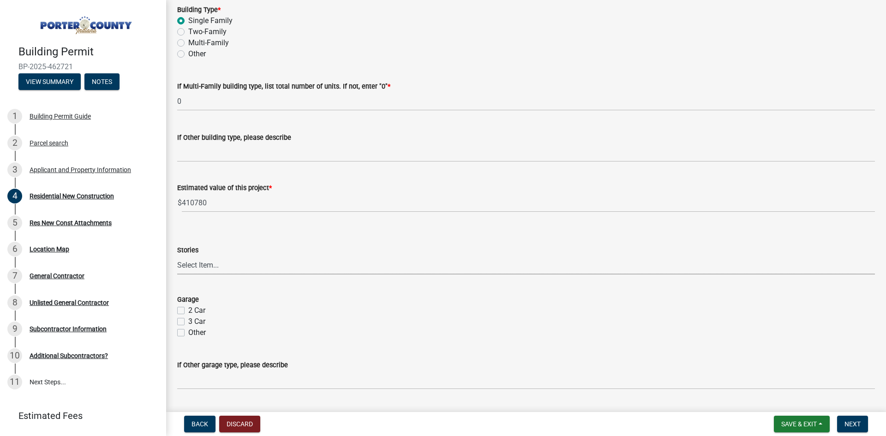
click at [207, 265] on select "Select Item... Ranch 1 1/2 Story 2 Story 2 1/2 Story 3 Story 3 1/2 Story Other" at bounding box center [526, 265] width 698 height 19
click at [177, 256] on select "Select Item... Ranch 1 1/2 Story 2 Story 2 1/2 Story 3 Story 3 1/2 Story Other" at bounding box center [526, 265] width 698 height 19
select select "9e518564-4428-4eb4-941b-0b1ac8082854"
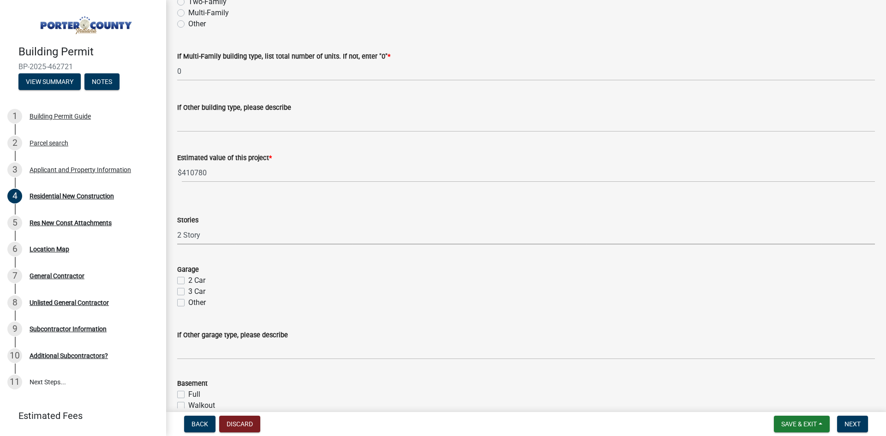
scroll to position [415, 0]
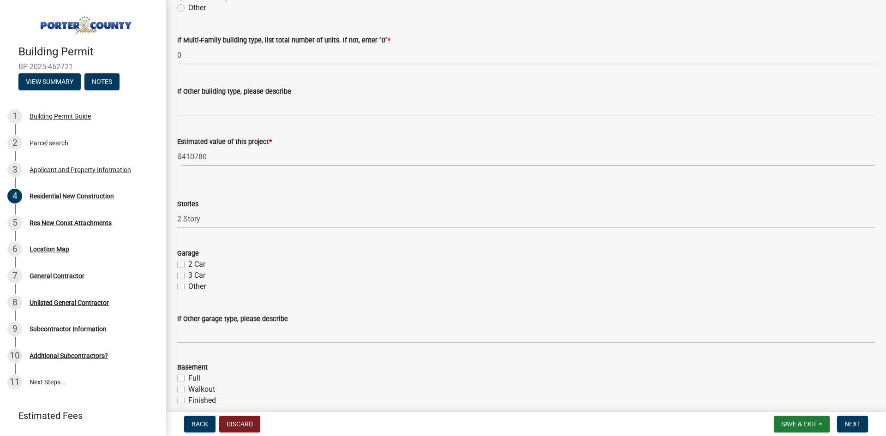
click at [185, 263] on div "2 Car" at bounding box center [526, 264] width 698 height 11
click at [188, 263] on label "2 Car" at bounding box center [196, 264] width 17 height 11
click at [188, 263] on input "2 Car" at bounding box center [191, 262] width 6 height 6
checkbox input "true"
checkbox input "false"
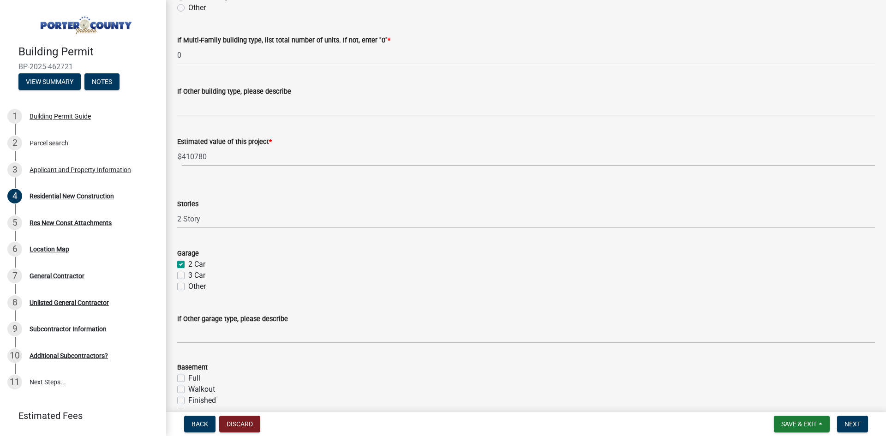
checkbox input "false"
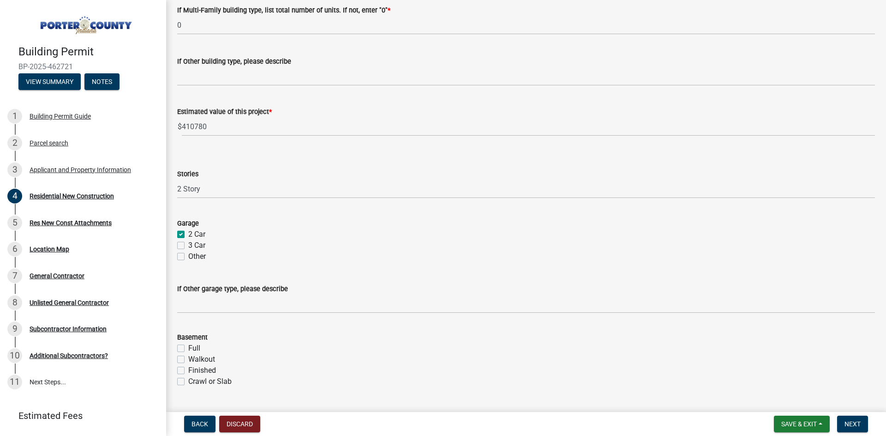
scroll to position [461, 0]
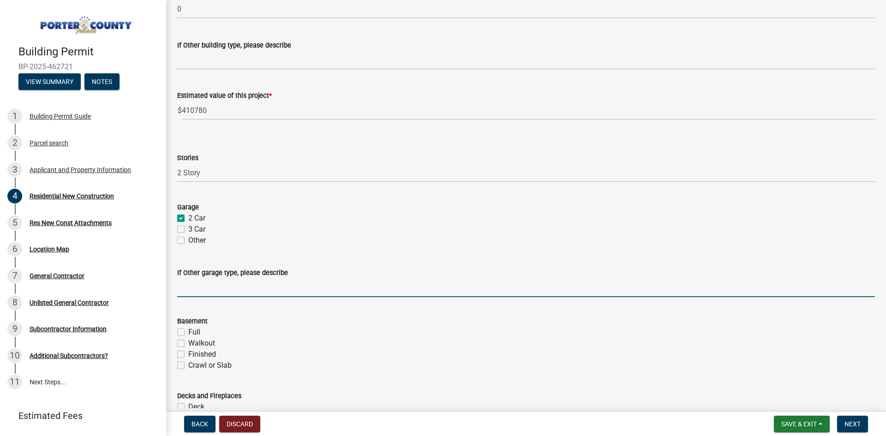
click at [276, 283] on input "If Other garage type, please describe" at bounding box center [526, 287] width 698 height 19
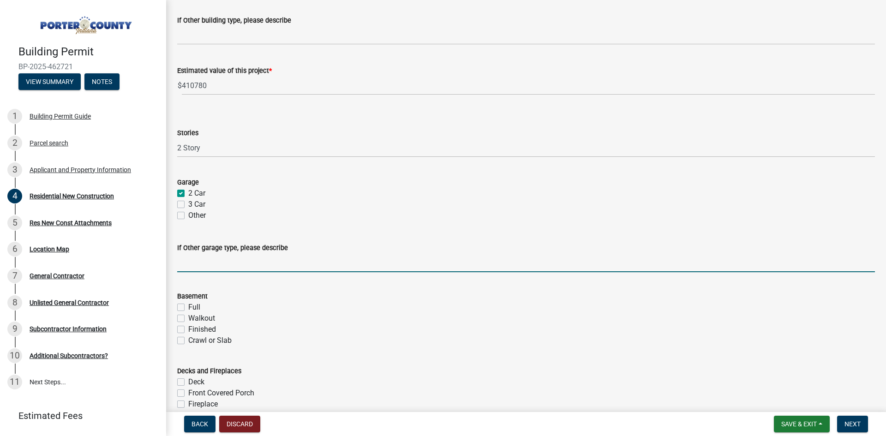
scroll to position [508, 0]
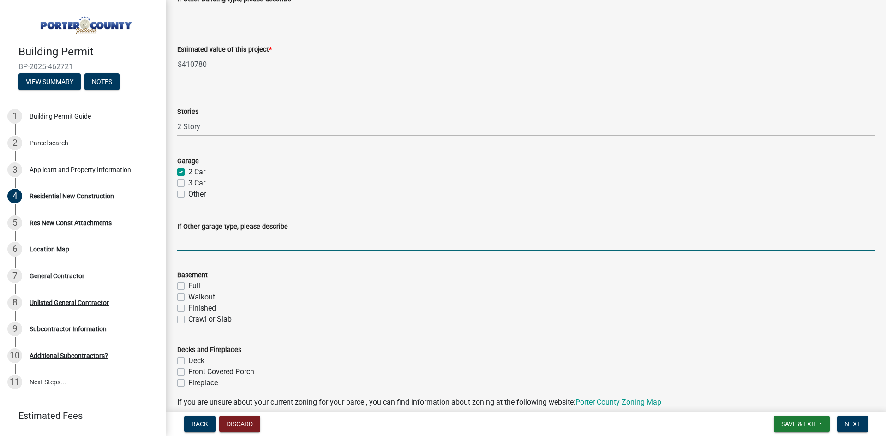
click at [194, 249] on input "If Other garage type, please describe" at bounding box center [526, 241] width 698 height 19
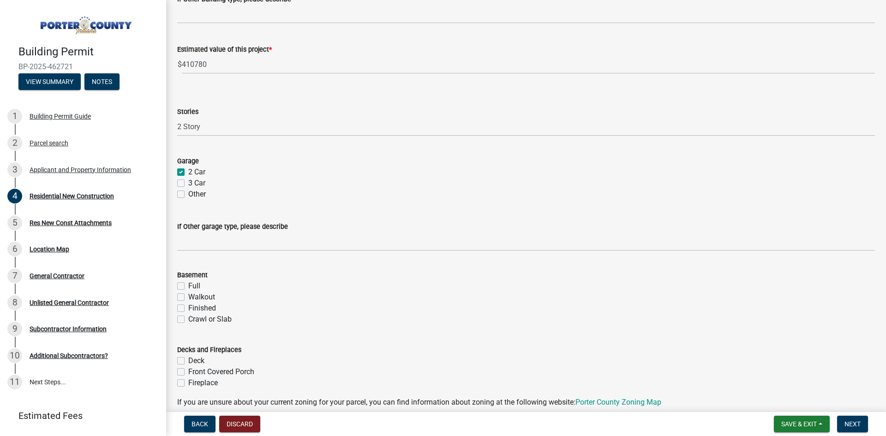
click at [189, 264] on form "Basement Full Walkout Finished Crawl or Slab" at bounding box center [526, 291] width 698 height 66
click at [188, 286] on label "Full" at bounding box center [194, 286] width 12 height 11
click at [188, 286] on input "Full" at bounding box center [191, 284] width 6 height 6
checkbox input "true"
checkbox input "false"
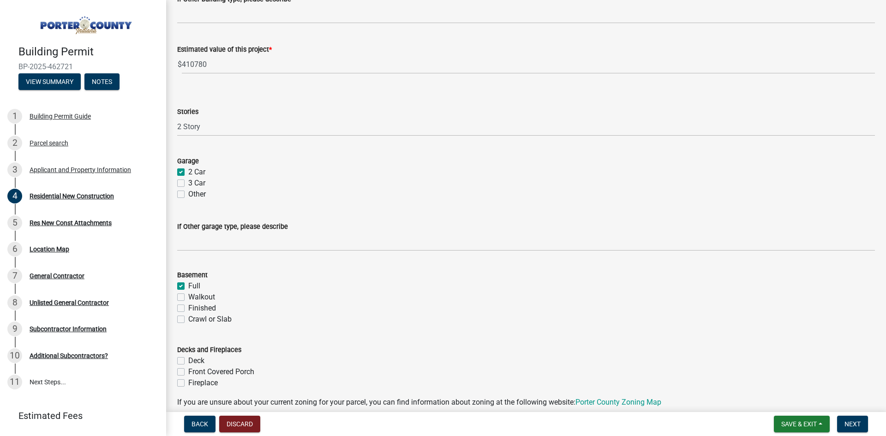
checkbox input "false"
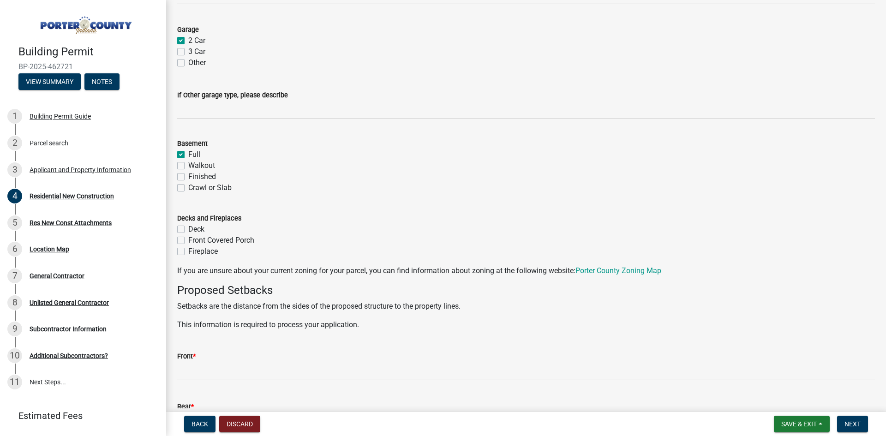
scroll to position [646, 0]
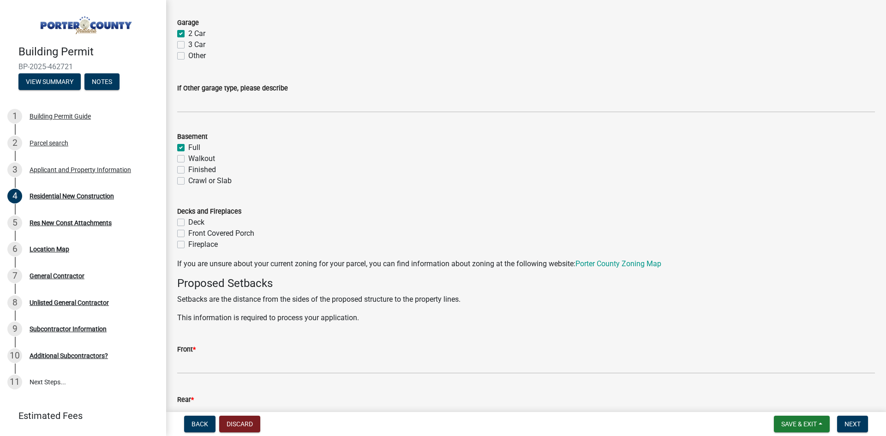
click at [188, 231] on label "Front Covered Porch" at bounding box center [221, 233] width 66 height 11
click at [188, 231] on input "Front Covered Porch" at bounding box center [191, 231] width 6 height 6
checkbox input "true"
checkbox input "false"
checkbox input "true"
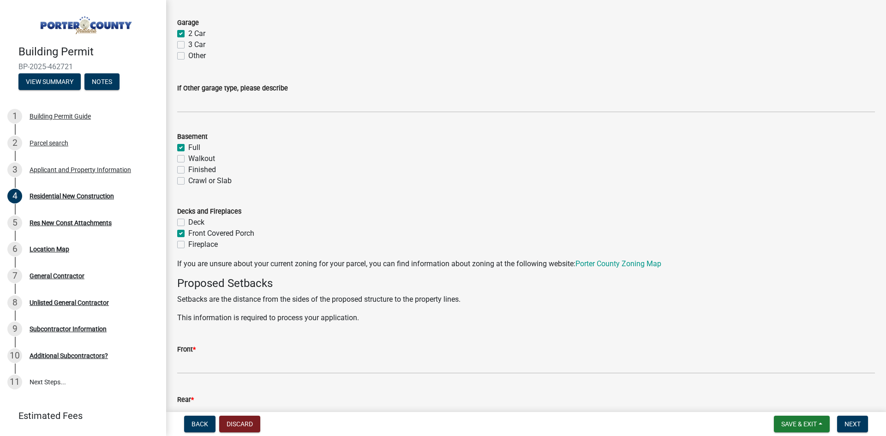
checkbox input "false"
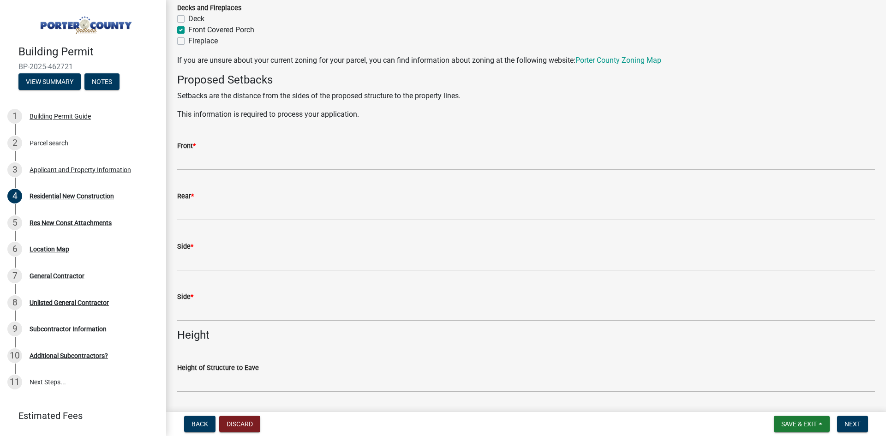
scroll to position [877, 0]
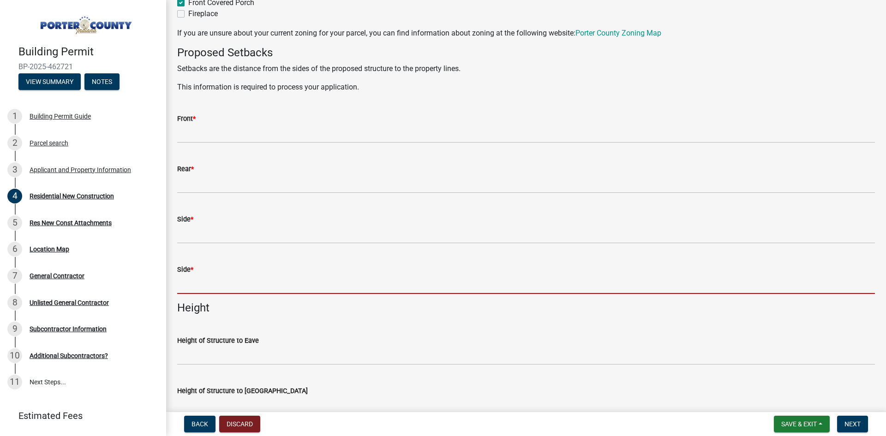
click at [438, 285] on input "Side *" at bounding box center [526, 284] width 698 height 19
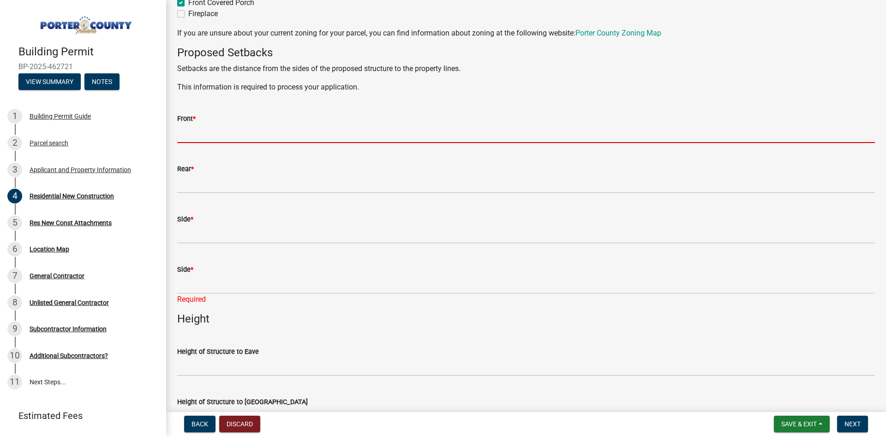
click at [299, 139] on input "Front *" at bounding box center [526, 133] width 698 height 19
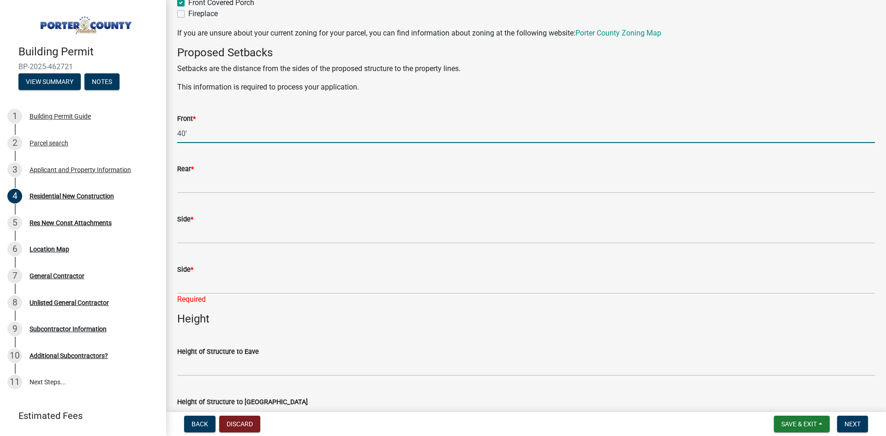
type input "40'"
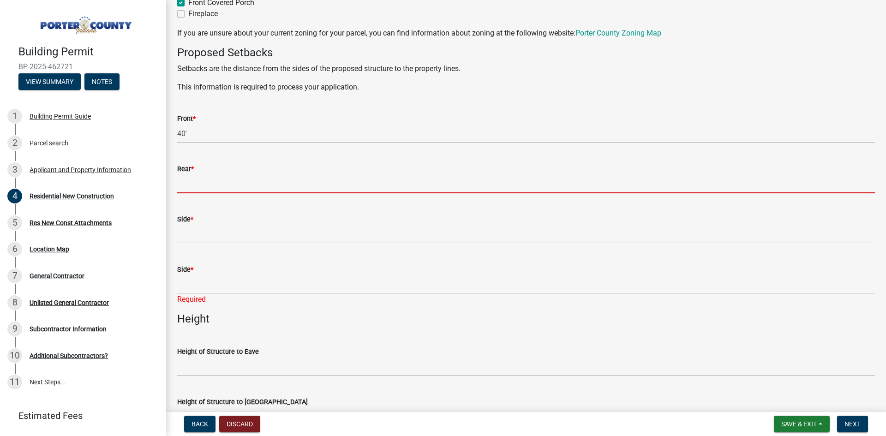
click at [276, 184] on input "Rear *" at bounding box center [526, 183] width 698 height 19
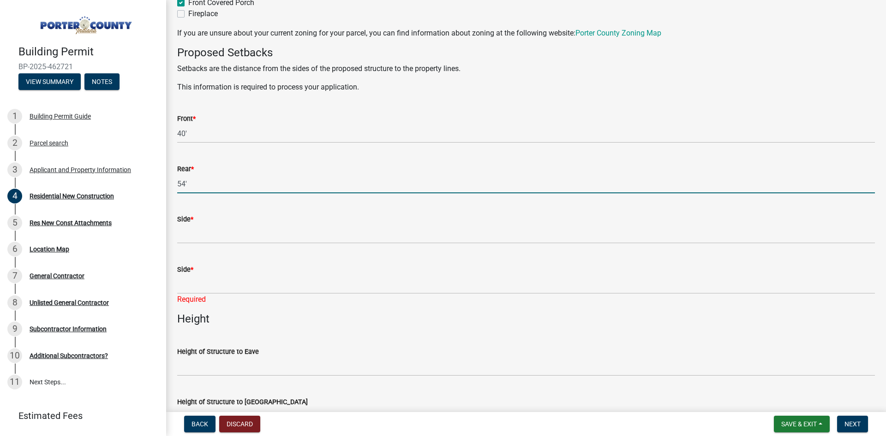
type input "54'"
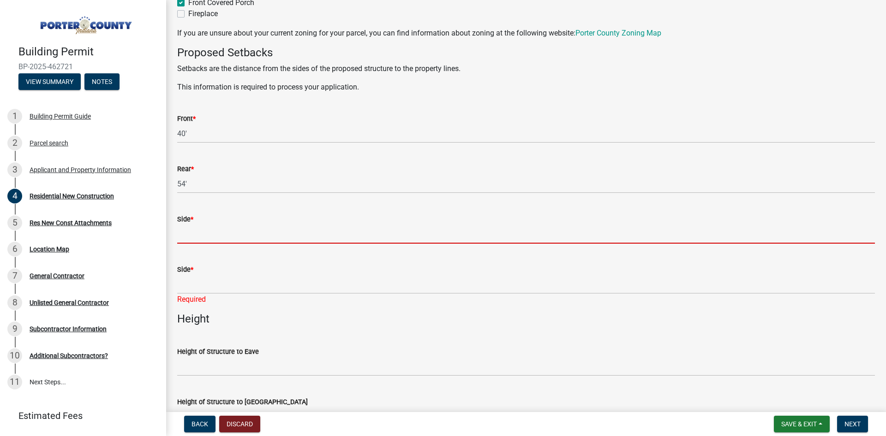
click at [236, 231] on input "Side *" at bounding box center [526, 234] width 698 height 19
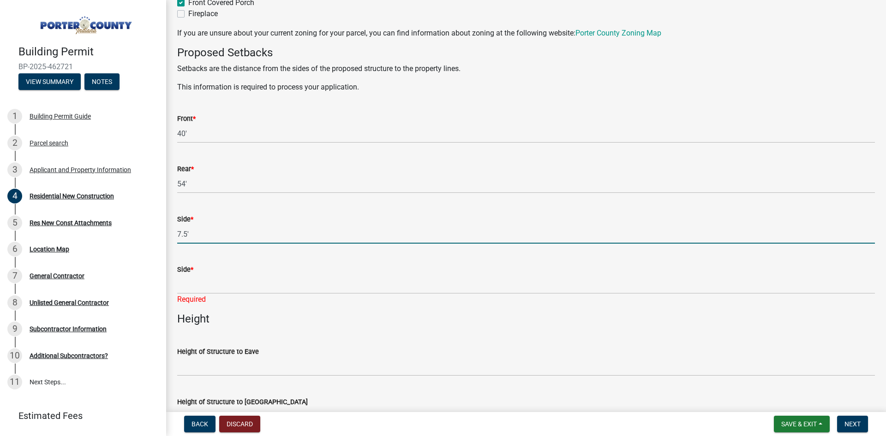
type input "7.5'"
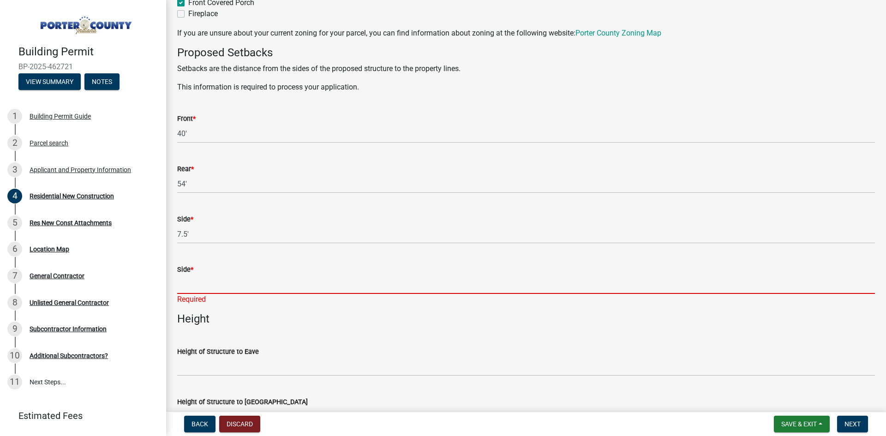
click at [226, 285] on input "Side *" at bounding box center [526, 284] width 698 height 19
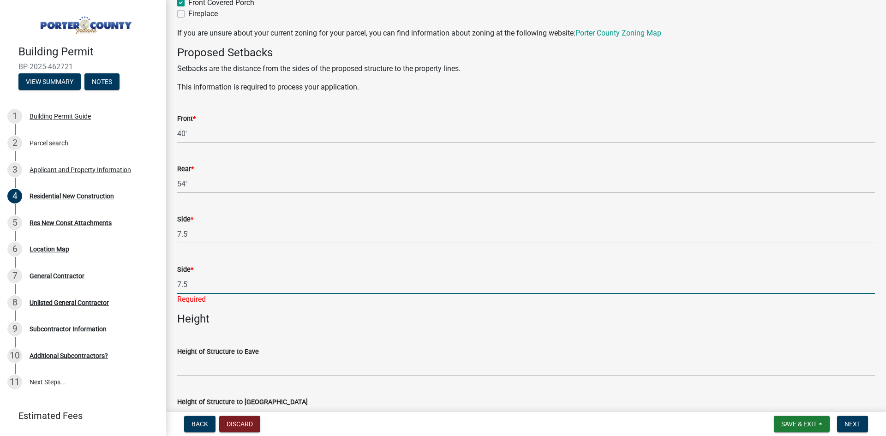
type input "7.5'"
click at [221, 312] on h4 "Height" at bounding box center [526, 318] width 698 height 13
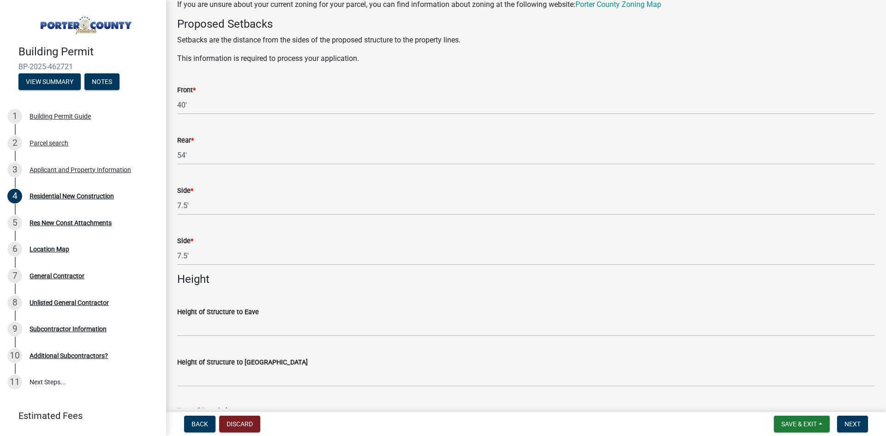
scroll to position [1015, 0]
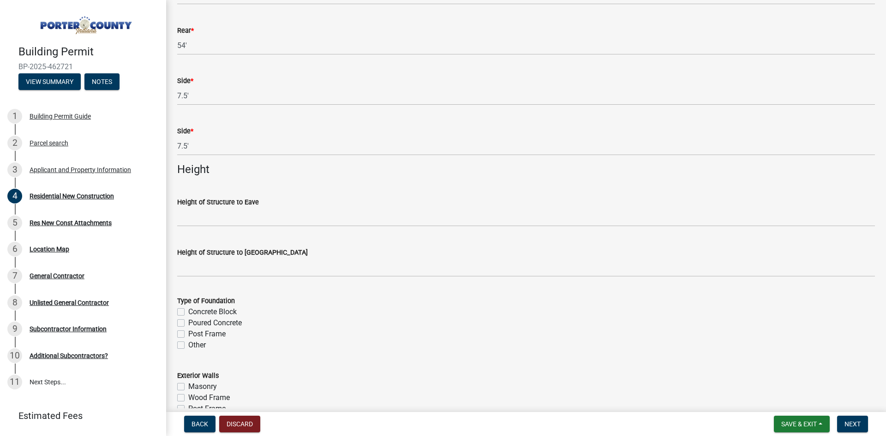
click at [205, 203] on label "Height of Structure to Eave" at bounding box center [218, 202] width 82 height 6
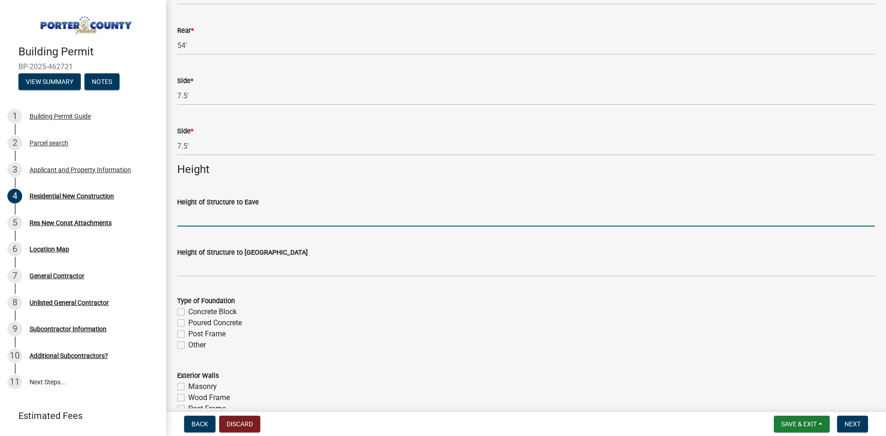
click at [205, 208] on input "Height of Structure to Eave" at bounding box center [526, 217] width 698 height 19
click at [205, 212] on input "Height of Structure to Eave" at bounding box center [526, 217] width 698 height 19
type input "16'2""
click at [218, 281] on wm-data-entity-input "Height of Structure to [GEOGRAPHIC_DATA]" at bounding box center [526, 259] width 698 height 50
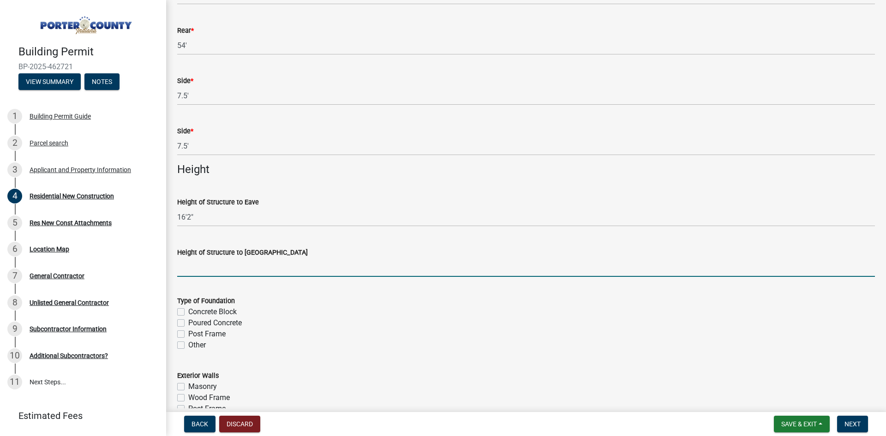
click at [218, 266] on input "Height of Structure to [GEOGRAPHIC_DATA]" at bounding box center [526, 267] width 698 height 19
type input "22'"
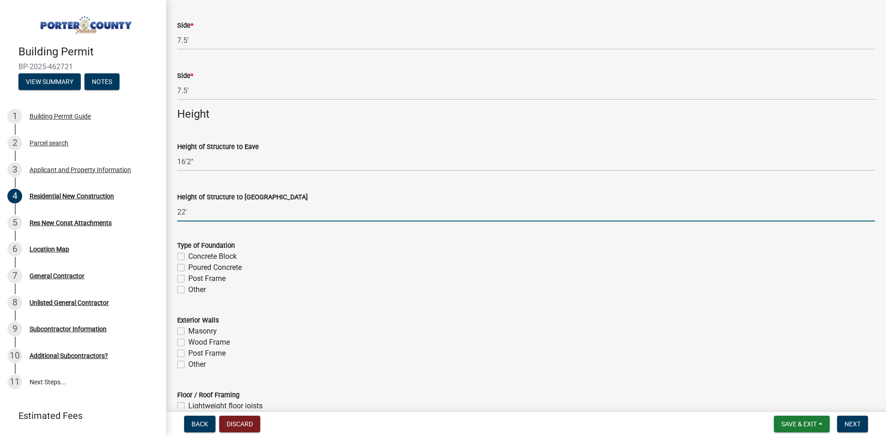
scroll to position [1154, 0]
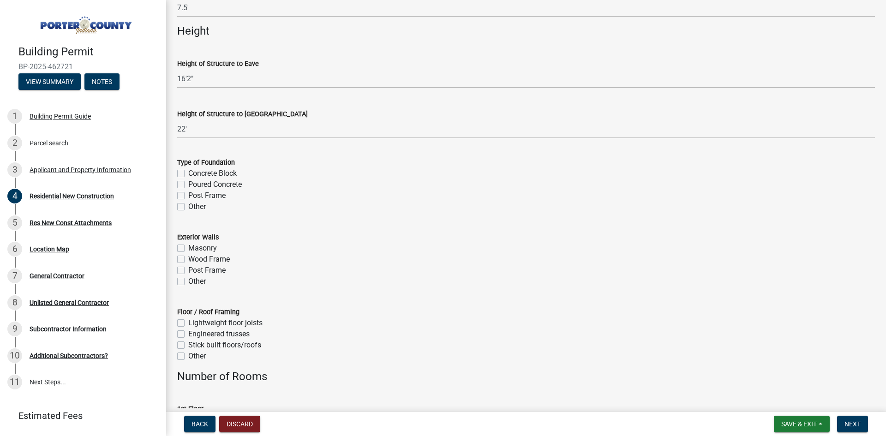
click at [188, 172] on label "Concrete Block" at bounding box center [212, 173] width 48 height 11
click at [188, 172] on input "Concrete Block" at bounding box center [191, 171] width 6 height 6
checkbox input "true"
checkbox input "false"
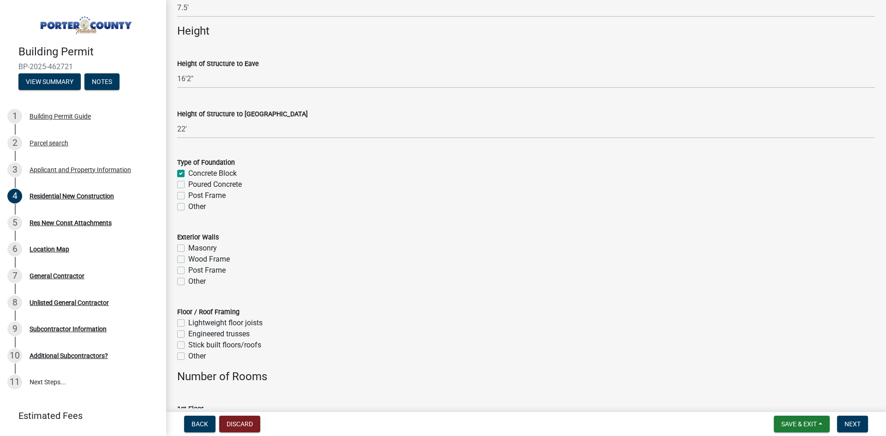
checkbox input "false"
click at [188, 194] on label "Post Frame" at bounding box center [206, 195] width 37 height 11
click at [188, 194] on input "Post Frame" at bounding box center [191, 193] width 6 height 6
checkbox input "true"
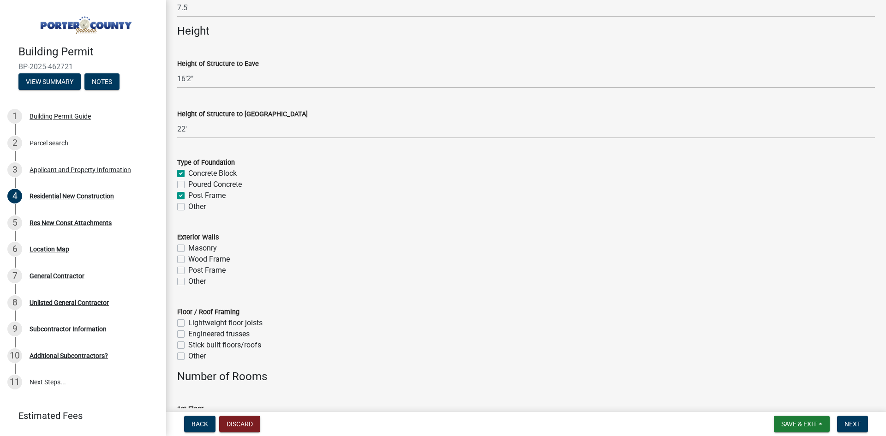
checkbox input "false"
checkbox input "true"
checkbox input "false"
click at [188, 193] on label "Post Frame" at bounding box center [206, 195] width 37 height 11
click at [188, 193] on input "Post Frame" at bounding box center [191, 193] width 6 height 6
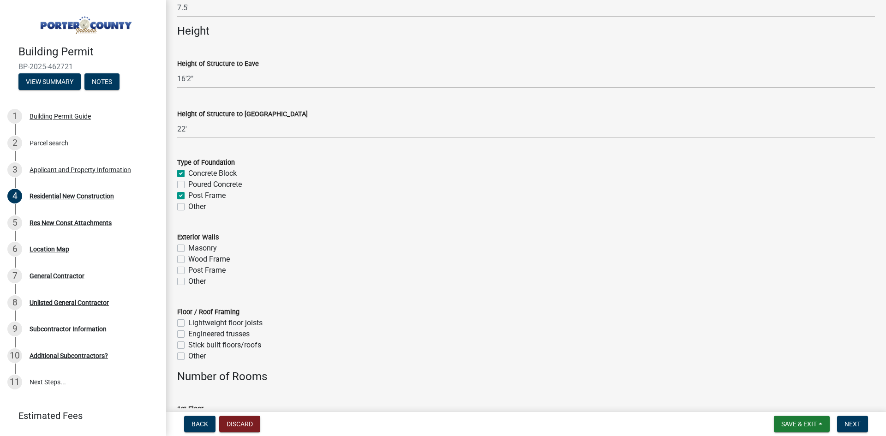
checkbox input "false"
checkbox input "true"
checkbox input "false"
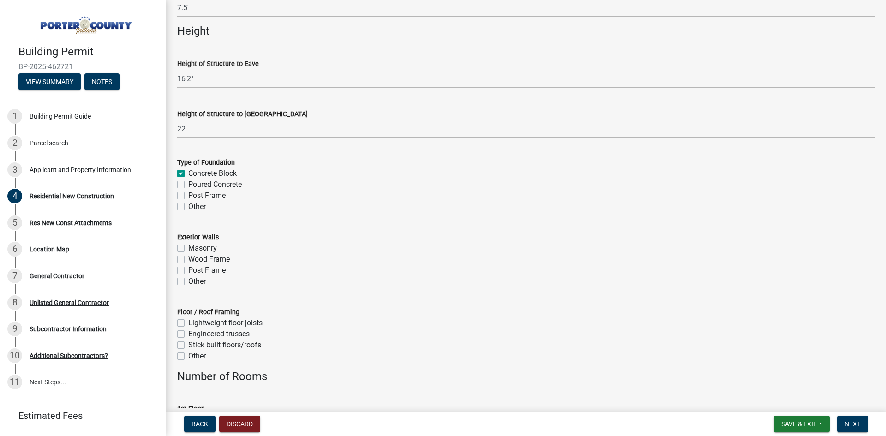
click at [188, 257] on label "Wood Frame" at bounding box center [209, 259] width 42 height 11
click at [188, 257] on input "Wood Frame" at bounding box center [191, 257] width 6 height 6
checkbox input "true"
checkbox input "false"
checkbox input "true"
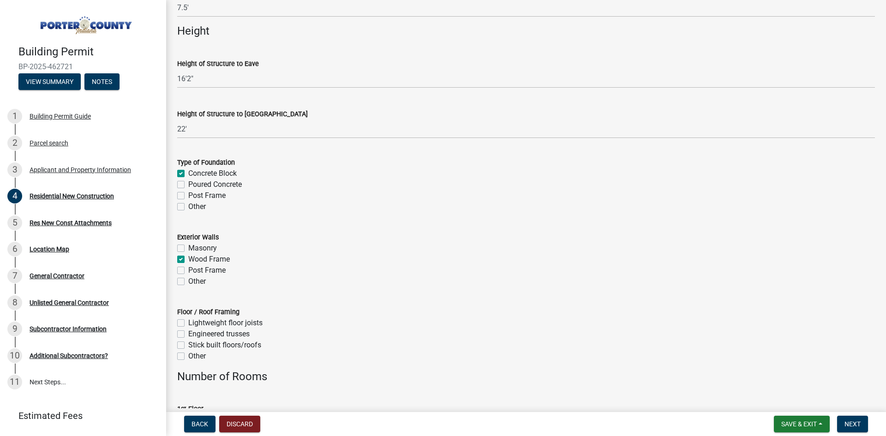
checkbox input "false"
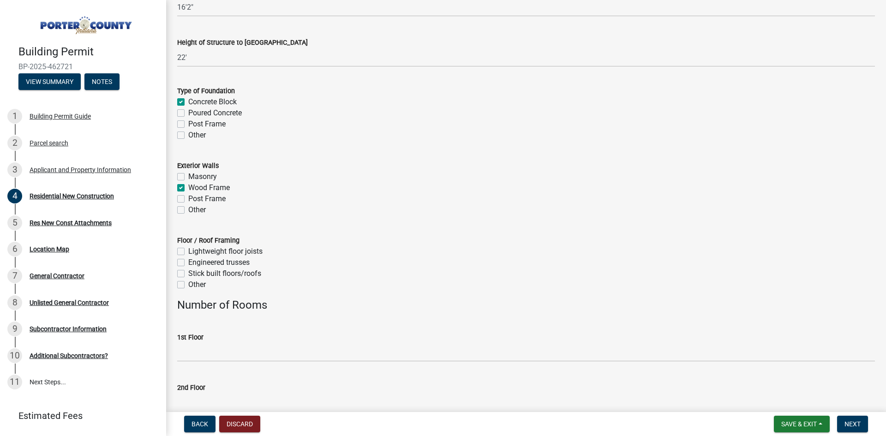
scroll to position [1246, 0]
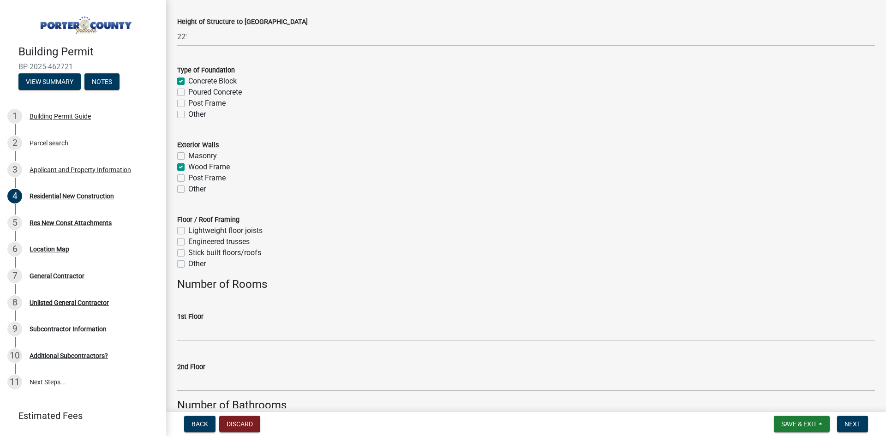
click at [188, 81] on label "Concrete Block" at bounding box center [212, 81] width 48 height 11
click at [188, 81] on input "Concrete Block" at bounding box center [191, 79] width 6 height 6
checkbox input "false"
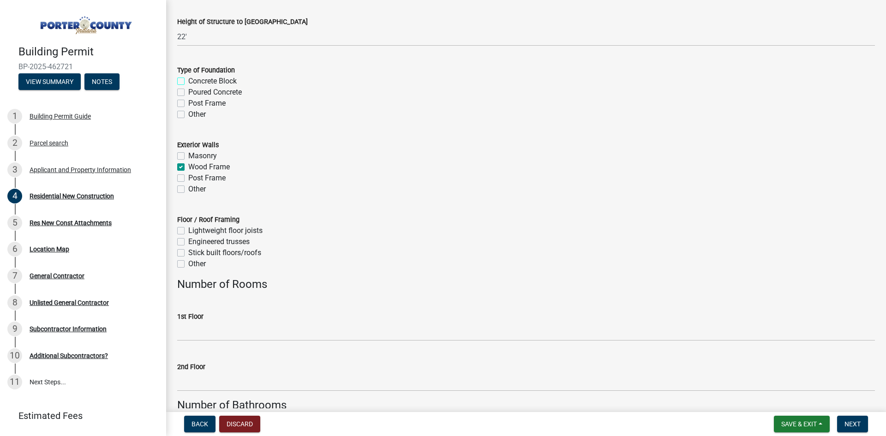
checkbox input "false"
click at [188, 96] on label "Poured Concrete" at bounding box center [215, 92] width 54 height 11
click at [188, 93] on input "Poured Concrete" at bounding box center [191, 90] width 6 height 6
checkbox input "true"
checkbox input "false"
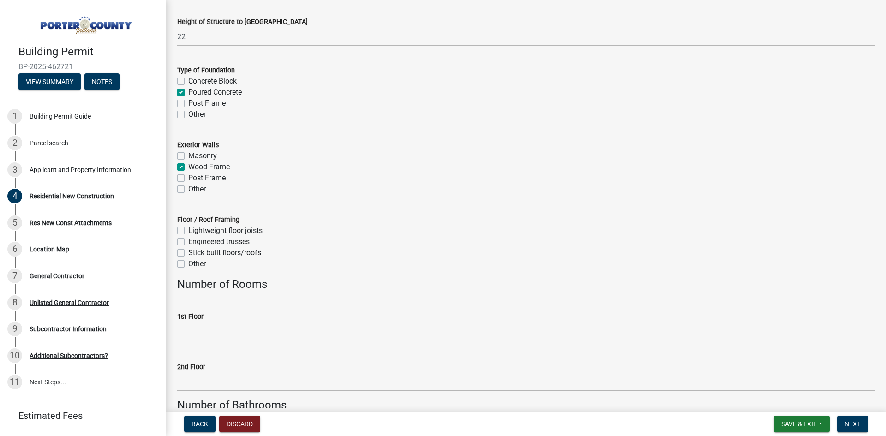
checkbox input "true"
checkbox input "false"
click at [188, 84] on label "Concrete Block" at bounding box center [212, 81] width 48 height 11
click at [188, 82] on input "Concrete Block" at bounding box center [191, 79] width 6 height 6
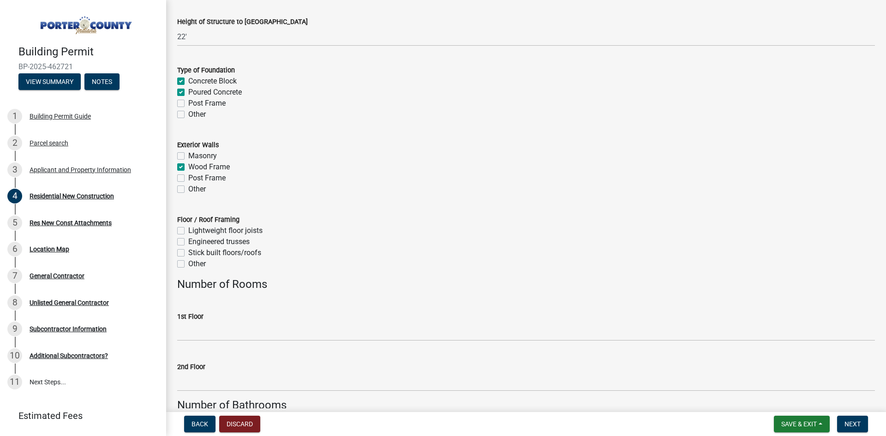
checkbox input "true"
checkbox input "false"
click at [180, 88] on div "Poured Concrete" at bounding box center [526, 92] width 698 height 11
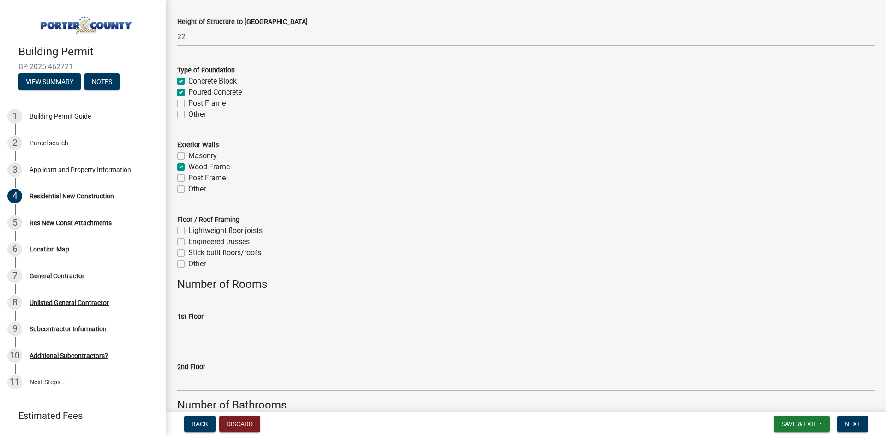
click at [188, 94] on label "Poured Concrete" at bounding box center [215, 92] width 54 height 11
click at [188, 93] on input "Poured Concrete" at bounding box center [191, 90] width 6 height 6
checkbox input "false"
checkbox input "true"
checkbox input "false"
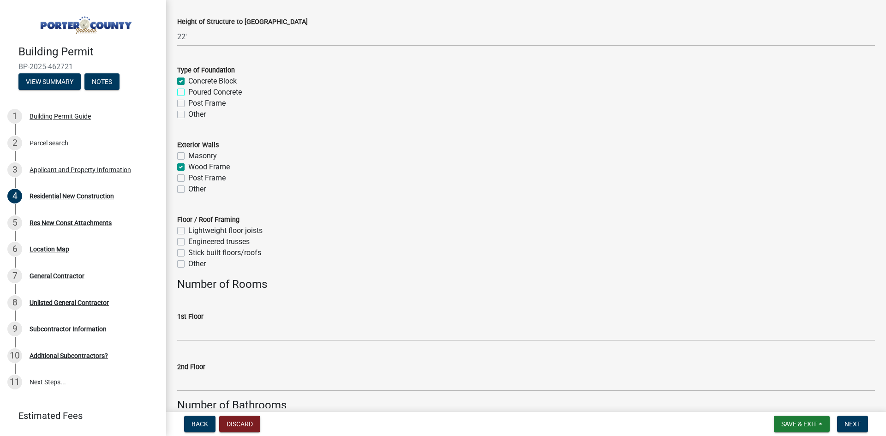
checkbox input "false"
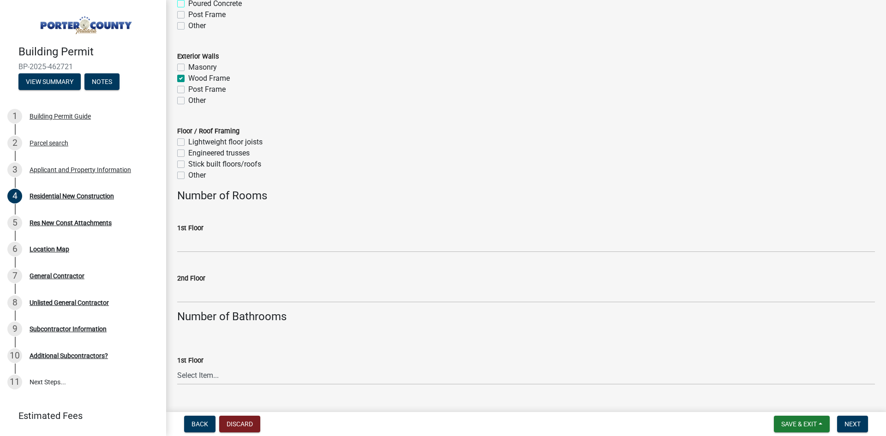
scroll to position [1338, 0]
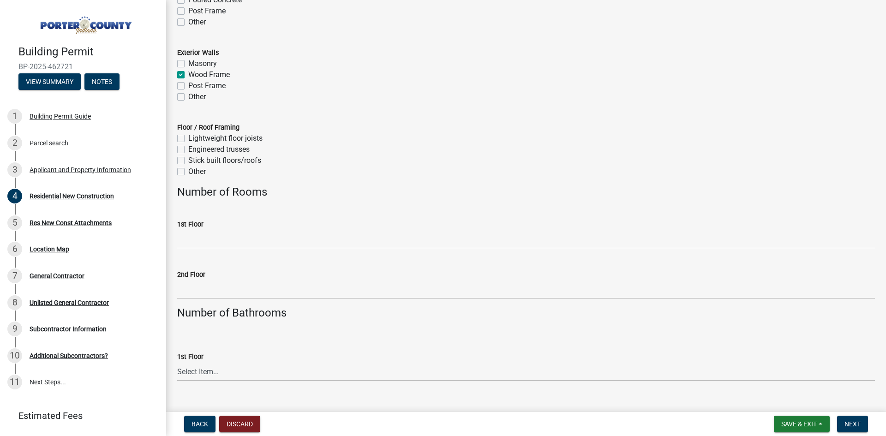
click at [188, 149] on label "Engineered trusses" at bounding box center [218, 149] width 61 height 11
click at [188, 149] on input "Engineered trusses" at bounding box center [191, 147] width 6 height 6
checkbox input "true"
checkbox input "false"
checkbox input "true"
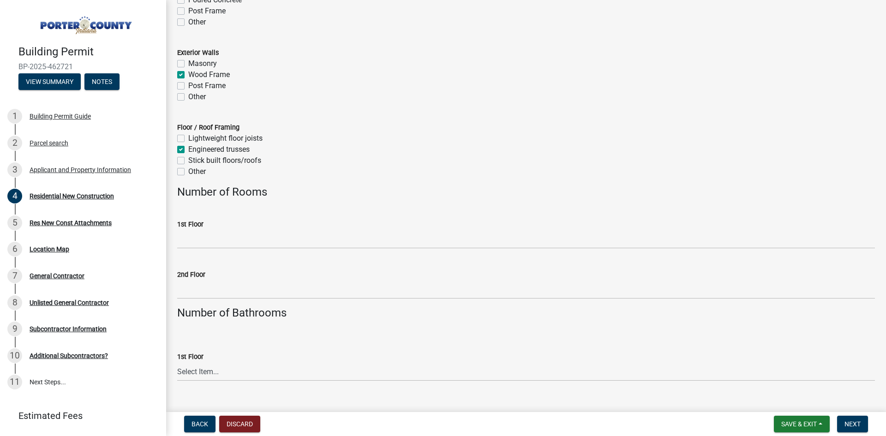
checkbox input "false"
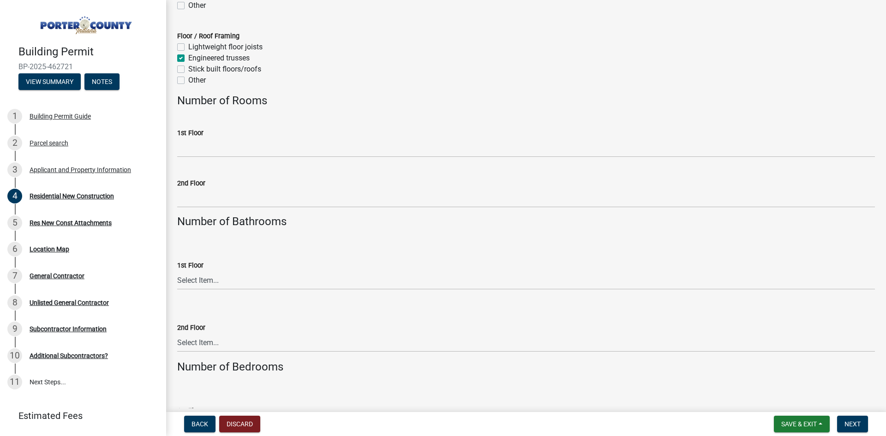
scroll to position [1430, 0]
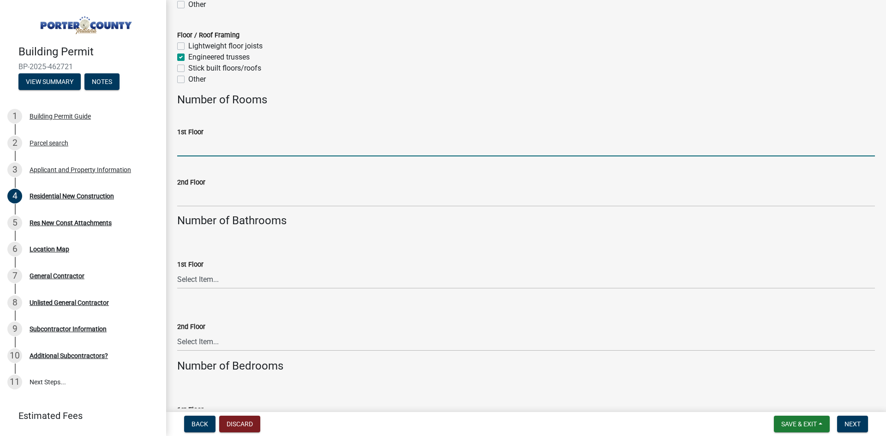
click at [289, 148] on input "1st Floor" at bounding box center [526, 147] width 698 height 19
type input "6"
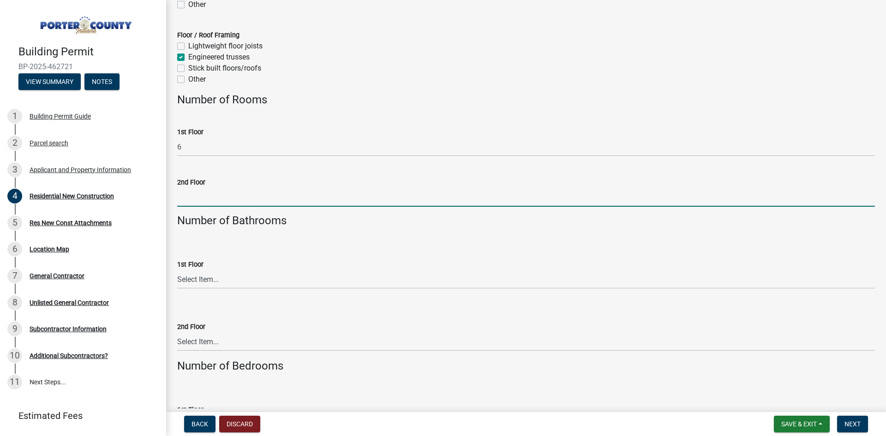
click at [261, 193] on input "2nd Floor" at bounding box center [526, 197] width 698 height 19
type input "8"
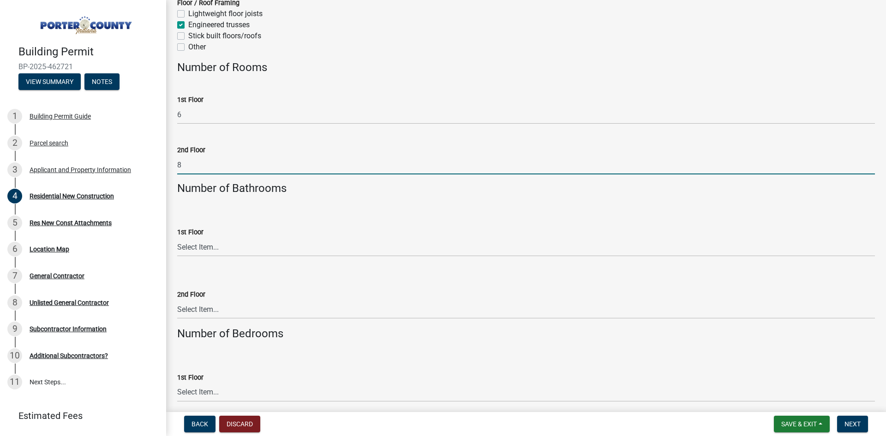
scroll to position [1477, 0]
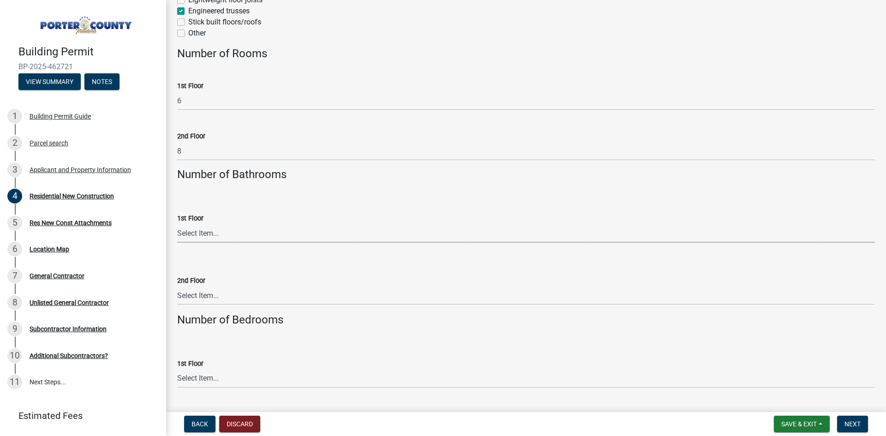
click at [210, 242] on select "Select Item... 0 .5 1 1.5 2 2.5 3 3.5 4 4.5 5 5.5 6+" at bounding box center [526, 233] width 698 height 19
click at [341, 197] on div "1st Floor Select Item... 0 .5 1 1.5 2 2.5 3 3.5 4 4.5 5 5.5 6+" at bounding box center [526, 216] width 698 height 54
click at [229, 238] on select "Select Item... 0 .5 1 1.5 2 2.5 3 3.5 4 4.5 5 5.5 6+" at bounding box center [526, 233] width 698 height 19
click at [210, 245] on wm-data-entity-input "1st Floor Select Item... 0 .5 1 1.5 2 2.5 3 3.5 4 4.5 5 5.5 6+" at bounding box center [526, 220] width 698 height 62
click at [209, 236] on select "Select Item... 0 .5 1 1.5 2 2.5 3 3.5 4 4.5 5 5.5 6+" at bounding box center [526, 233] width 698 height 19
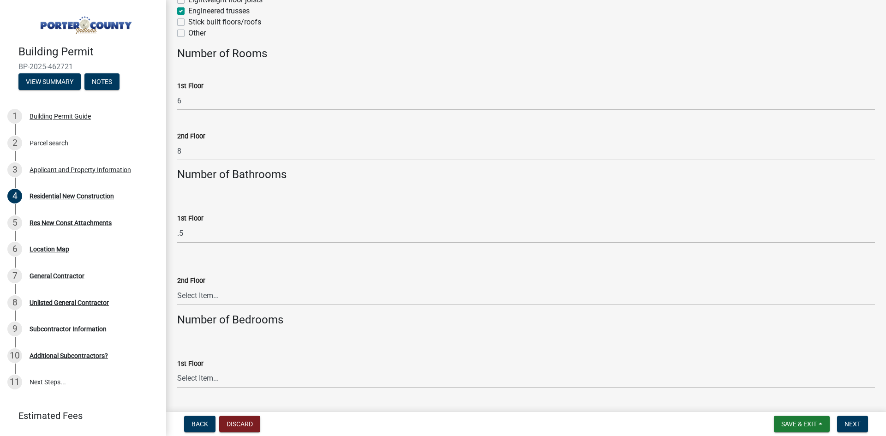
click at [177, 224] on select "Select Item... 0 .5 1 1.5 2 2.5 3 3.5 4 4.5 5 5.5 6+" at bounding box center [526, 233] width 698 height 19
select select "785cad32-1873-4672-a03b-bc5f46564cd6"
click at [209, 280] on div "2nd Floor" at bounding box center [526, 280] width 698 height 11
click at [209, 295] on select "Select Item... 0 .5 1 1.5 2 2.5 3 3.5 4 4.5 5 5.5 6+" at bounding box center [526, 295] width 698 height 19
click at [177, 286] on select "Select Item... 0 .5 1 1.5 2 2.5 3 3.5 4 4.5 5 5.5 6+" at bounding box center [526, 295] width 698 height 19
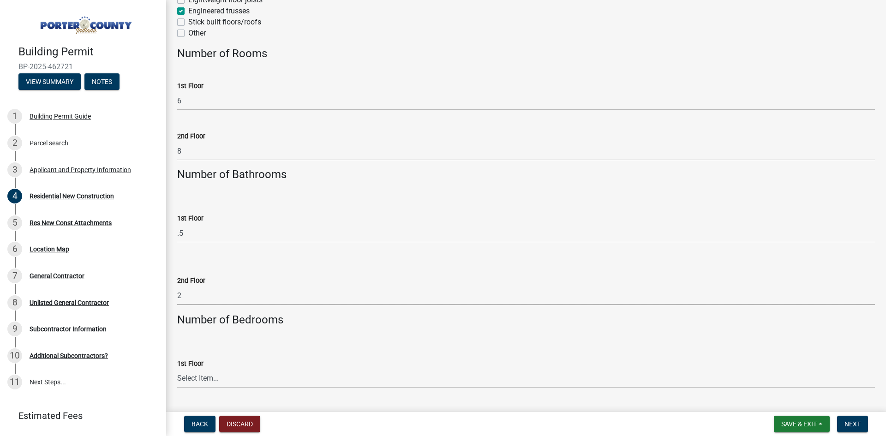
select select "b5a5c90e-8d72-4ffd-8079-af89c218e1ea"
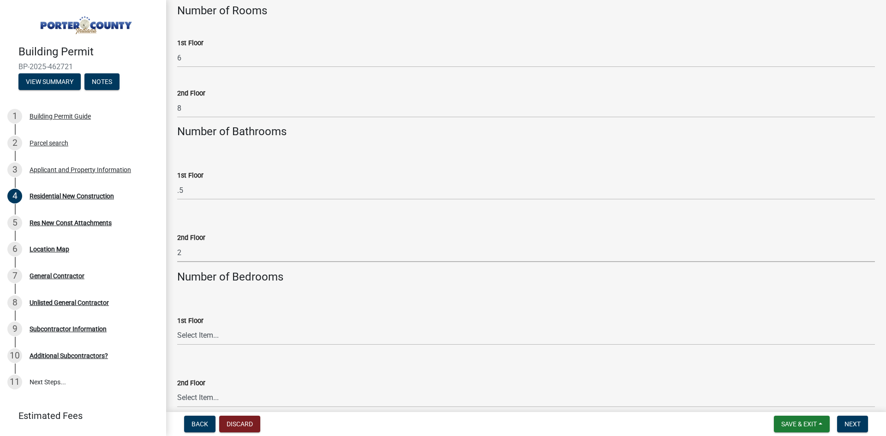
scroll to position [1615, 0]
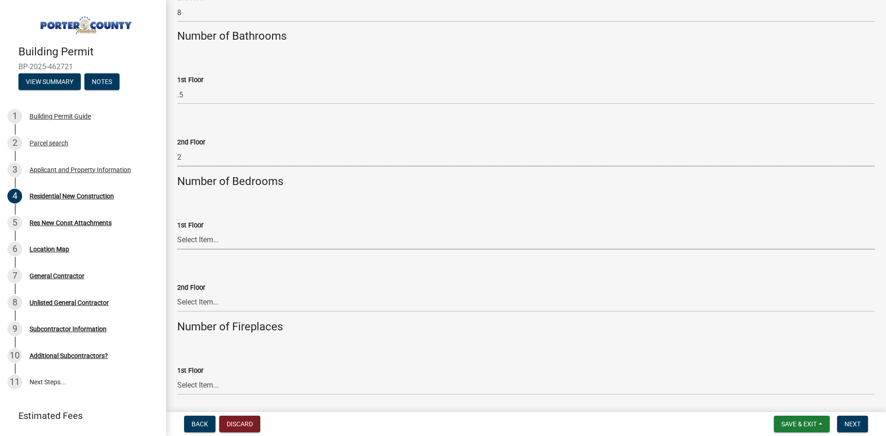
click at [228, 240] on select "Select Item... 0 1 2 3 4 5 6+" at bounding box center [526, 240] width 698 height 19
click at [177, 231] on select "Select Item... 0 1 2 3 4 5 6+" at bounding box center [526, 240] width 698 height 19
select select "da227d29-566a-49e4-bd4b-3ce542f228e7"
click at [213, 305] on select "Select Item... 0 1 1.5 2 2.5 3 3.5 4 4.5 5 5.5 6+" at bounding box center [526, 302] width 698 height 19
click at [177, 293] on select "Select Item... 0 1 1.5 2 2.5 3 3.5 4 4.5 5 5.5 6+" at bounding box center [526, 302] width 698 height 19
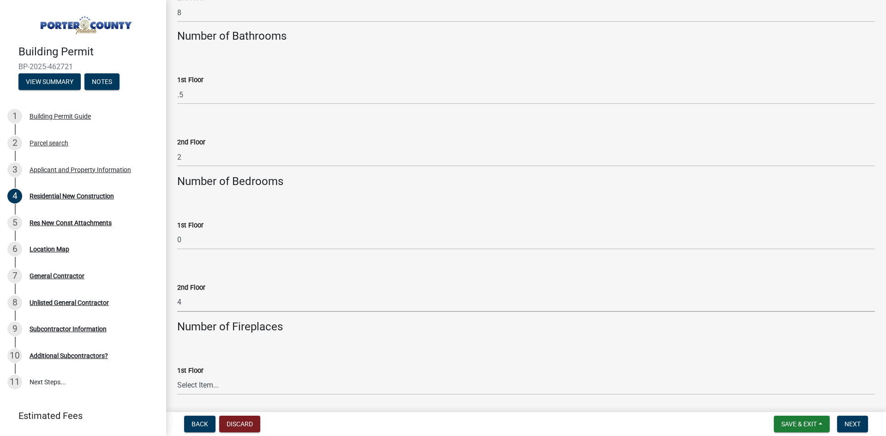
select select "fb7c1b5d-c732-494d-9560-ca0fb17ec253"
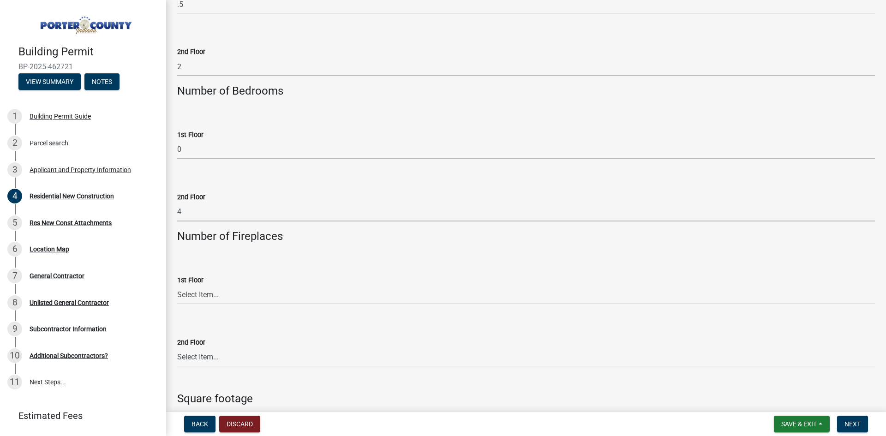
scroll to position [1707, 0]
click at [218, 296] on select "Select Item... 0 1 2 3 4 5 6+" at bounding box center [526, 293] width 698 height 19
click at [177, 284] on select "Select Item... 0 1 2 3 4 5 6+" at bounding box center [526, 293] width 698 height 19
select select "4ed651f6-e774-4e8f-9661-530b5508df77"
click at [209, 354] on select "Select Item... 0 1 2 3 4 5 6+" at bounding box center [526, 355] width 698 height 19
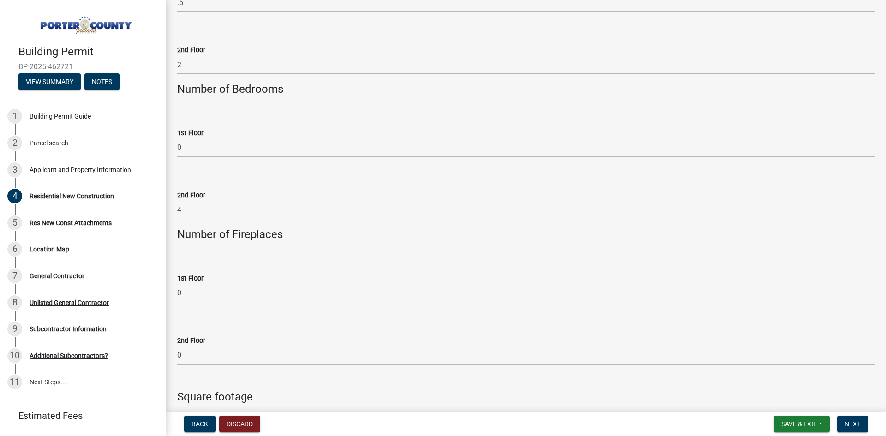
click at [177, 346] on select "Select Item... 0 1 2 3 4 5 6+" at bounding box center [526, 355] width 698 height 19
select select "bbae15df-4b7c-4889-a1a2-bdce83955e33"
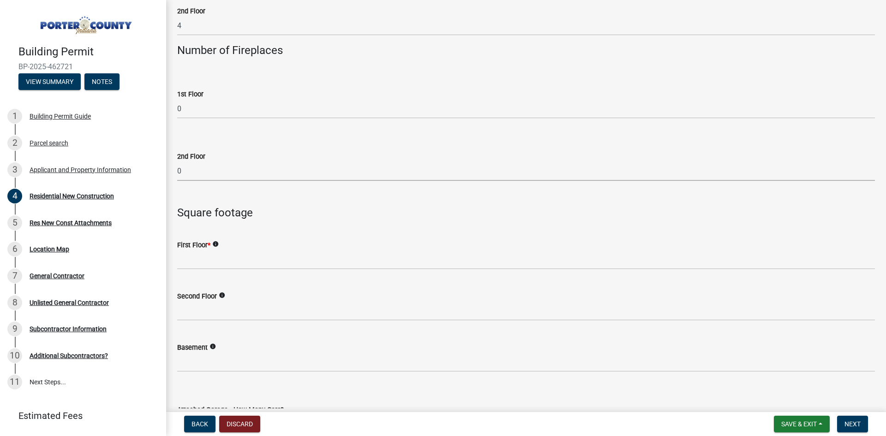
scroll to position [1892, 0]
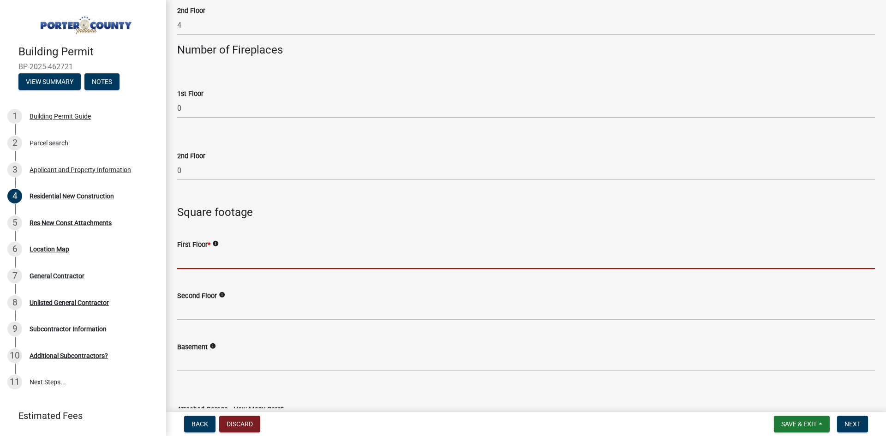
click at [264, 256] on input "text" at bounding box center [526, 259] width 698 height 19
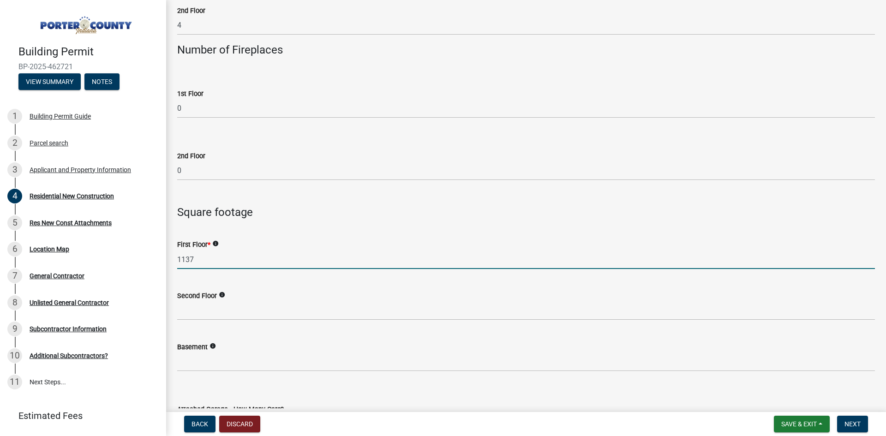
type input "1137"
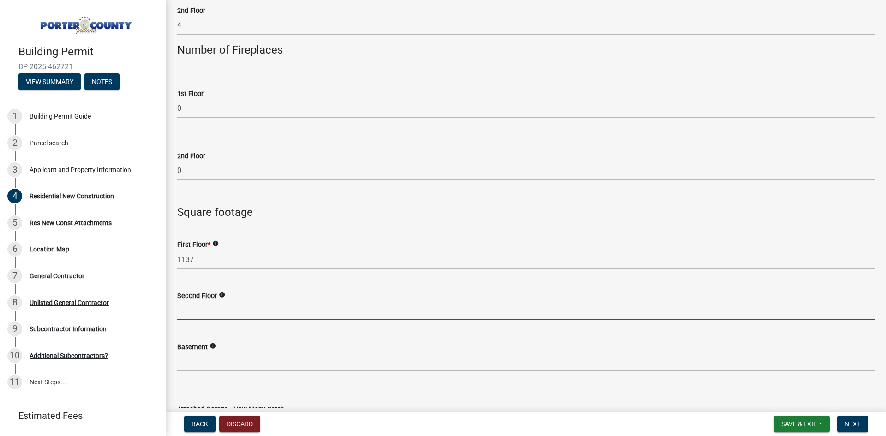
click at [199, 317] on input "text" at bounding box center [526, 310] width 698 height 19
type input "1139"
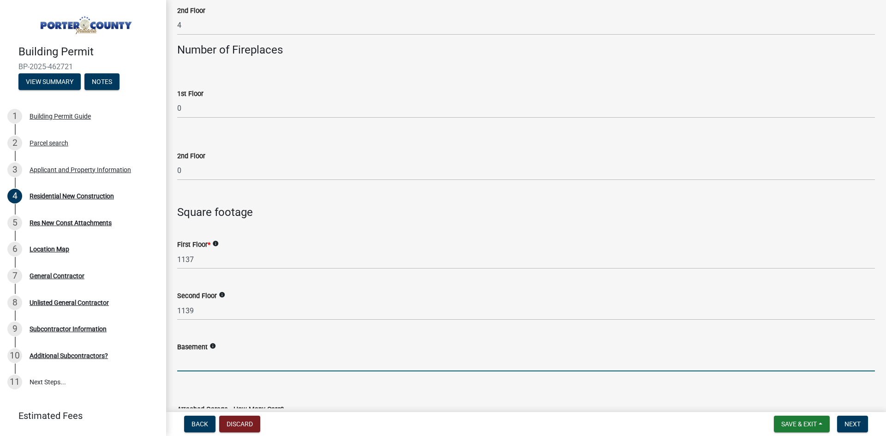
click at [213, 361] on input "text" at bounding box center [526, 362] width 698 height 19
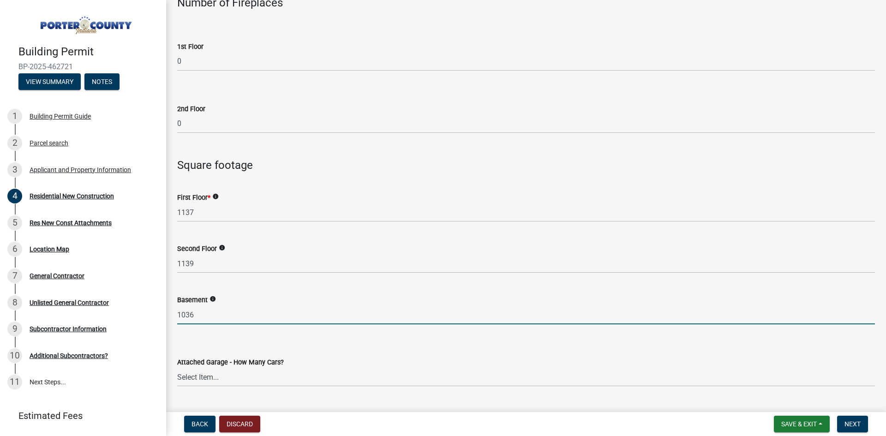
scroll to position [2030, 0]
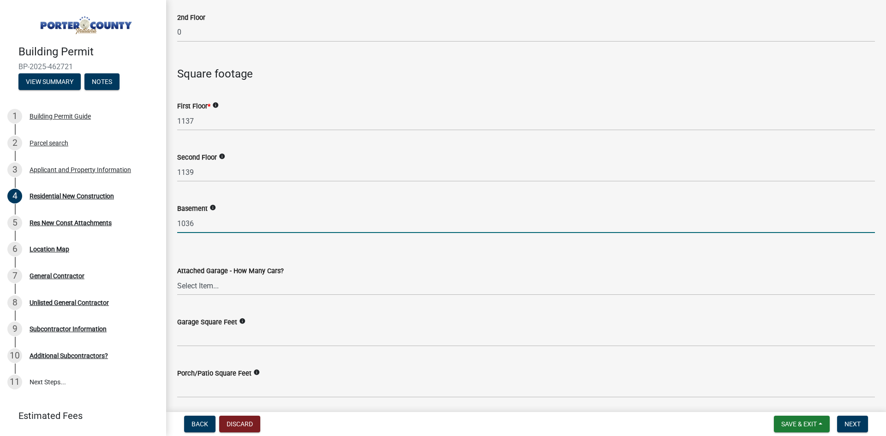
type input "1036"
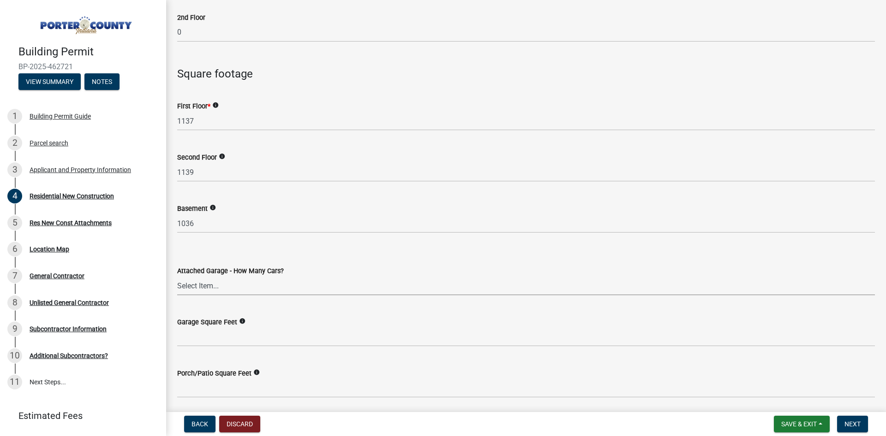
click at [203, 279] on select "Select Item... N/A 1 2 3 4 5 6+" at bounding box center [526, 285] width 698 height 19
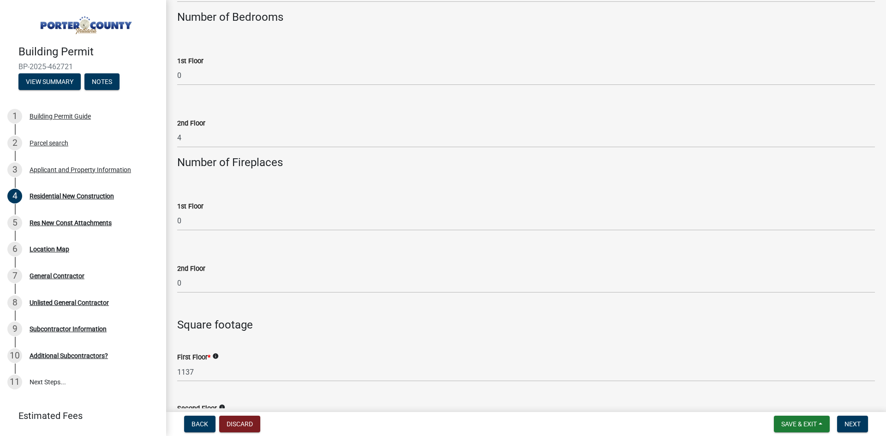
scroll to position [1800, 0]
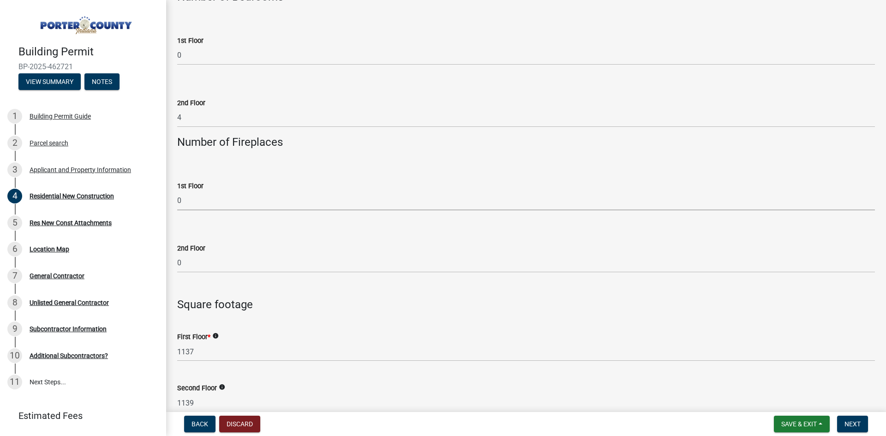
click at [187, 200] on select "Select Item... 0 1 2 3 4 5 6+" at bounding box center [526, 200] width 698 height 19
click at [235, 153] on wm-data-entity-input "Number of Fireplaces" at bounding box center [526, 146] width 698 height 21
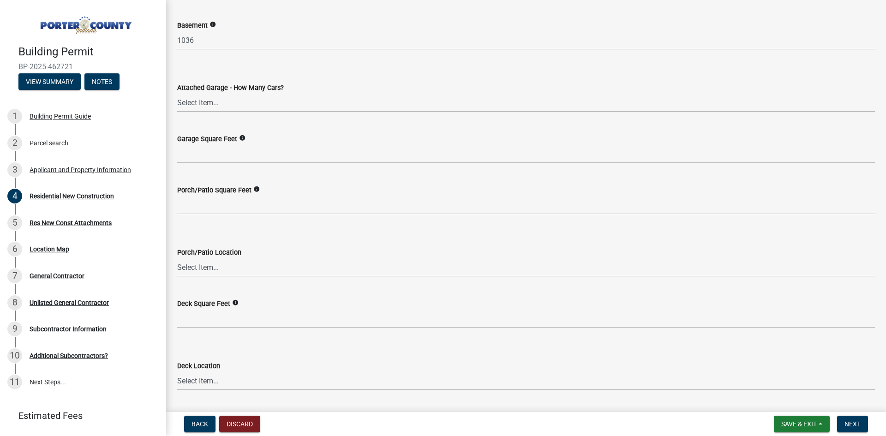
scroll to position [2169, 0]
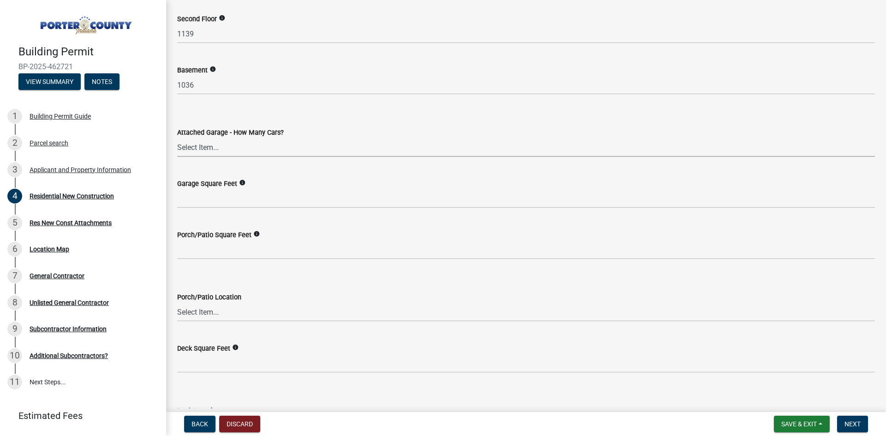
click at [217, 139] on select "Select Item... N/A 1 2 3 4 5 6+" at bounding box center [526, 147] width 698 height 19
click at [177, 138] on select "Select Item... N/A 1 2 3 4 5 6+" at bounding box center [526, 147] width 698 height 19
select select "d3842ca8-a9b0-43e7-b24f-ba0c572b5ff6"
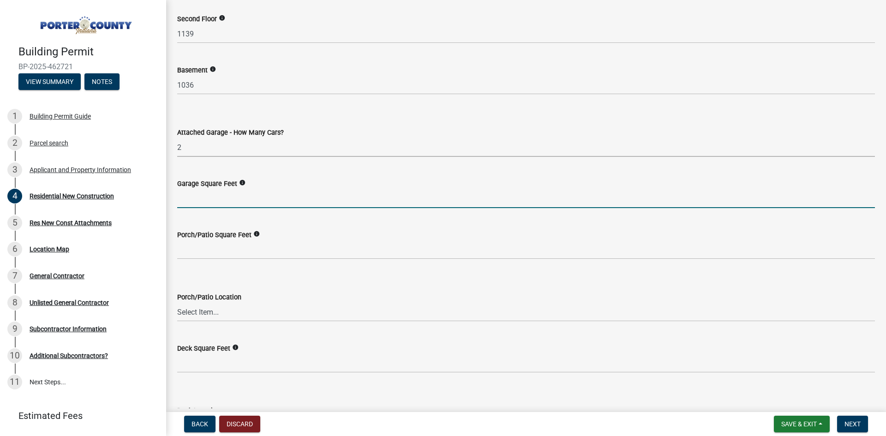
click at [215, 193] on input "text" at bounding box center [526, 198] width 698 height 19
type input "400"
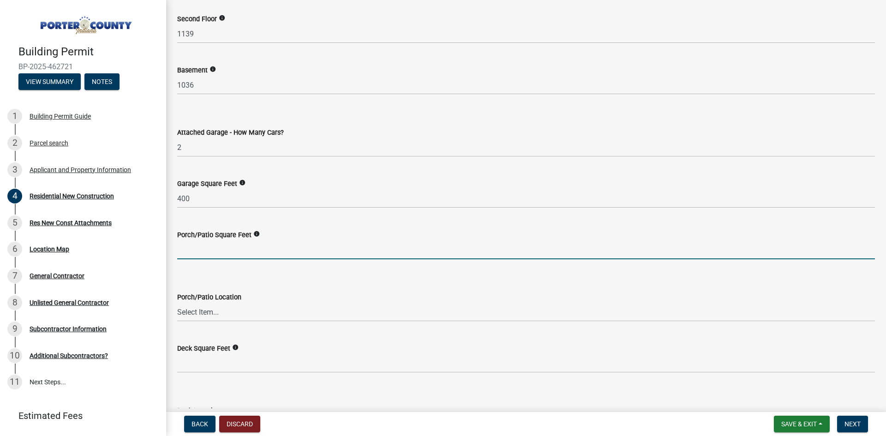
click at [228, 253] on input "text" at bounding box center [526, 249] width 698 height 19
click at [336, 253] on input "text" at bounding box center [526, 249] width 698 height 19
click at [191, 246] on input "text" at bounding box center [526, 249] width 698 height 19
type input "1"
type input "27"
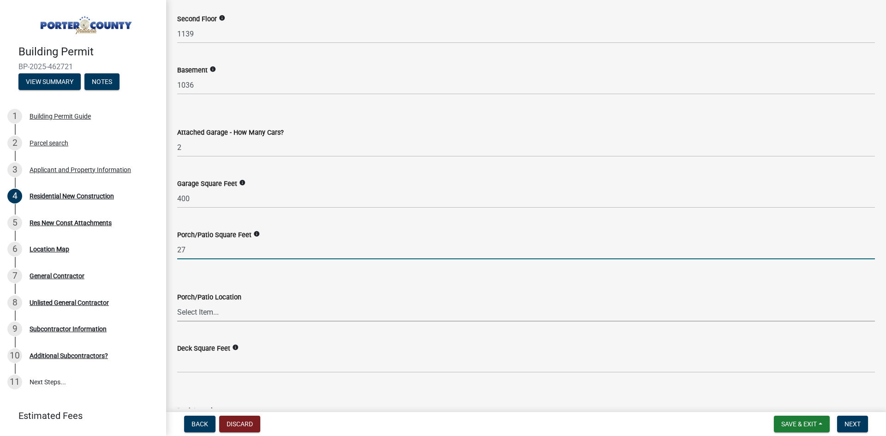
click at [212, 319] on select "Select Item... N/A Front Back" at bounding box center [526, 312] width 698 height 19
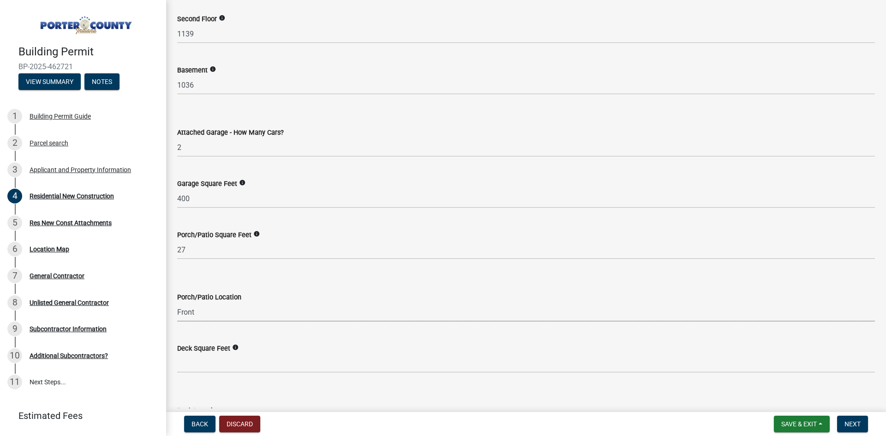
click at [177, 303] on select "Select Item... N/A Front Back" at bounding box center [526, 312] width 698 height 19
select select "aeb13f5b-f618-4fb0-9457-a1d82e5b0688"
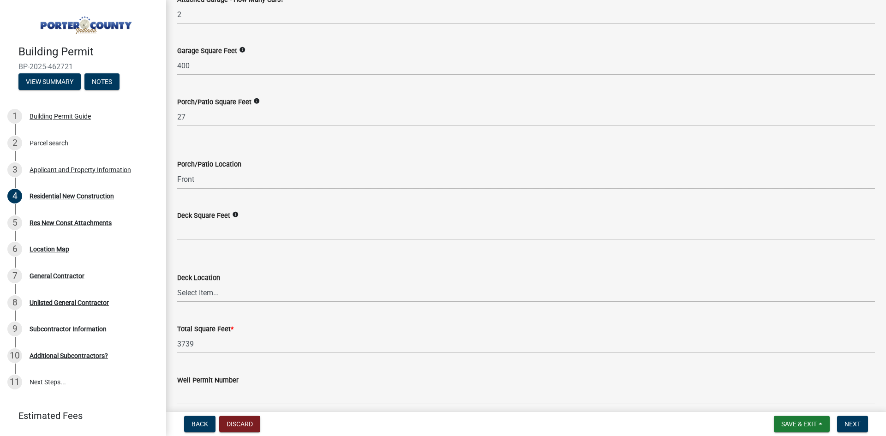
scroll to position [2307, 0]
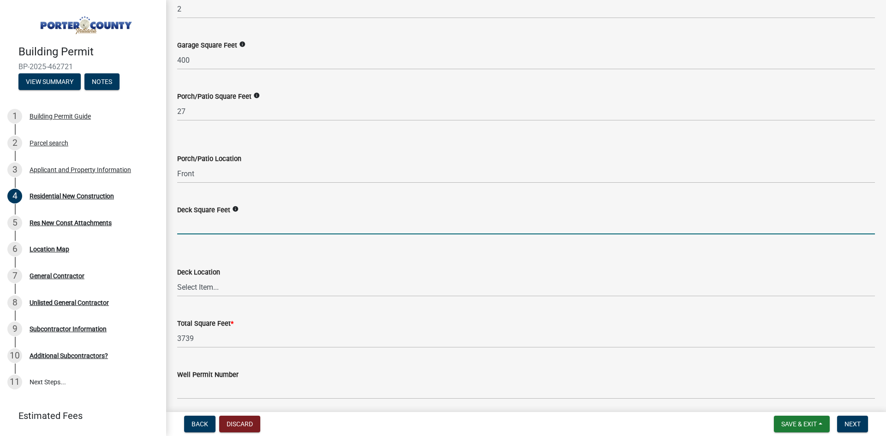
click at [210, 230] on input "text" at bounding box center [526, 224] width 698 height 19
type input "0"
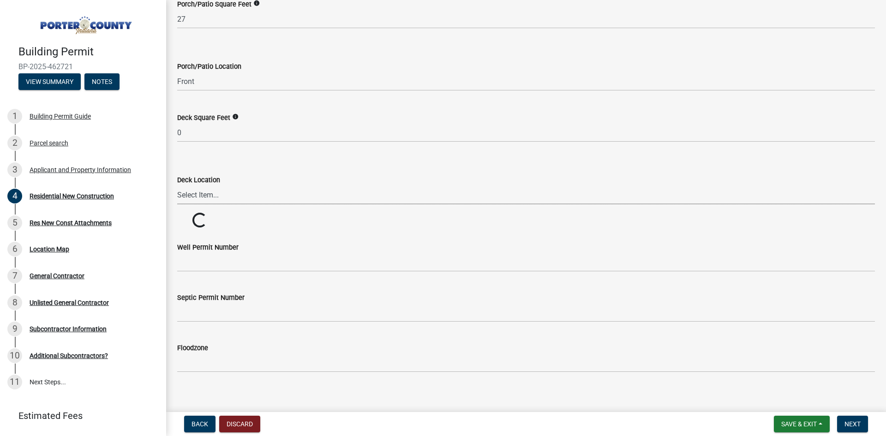
scroll to position [2391, 0]
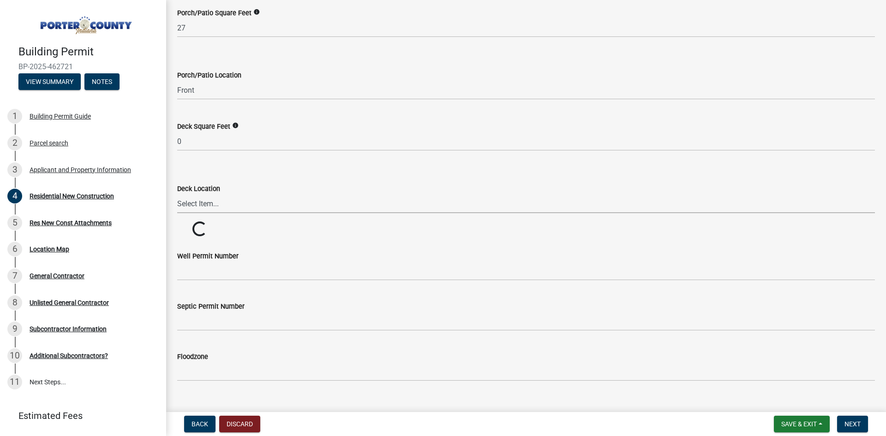
click at [243, 190] on div "Deck Location Select Item... N/A Front Back" at bounding box center [526, 198] width 698 height 30
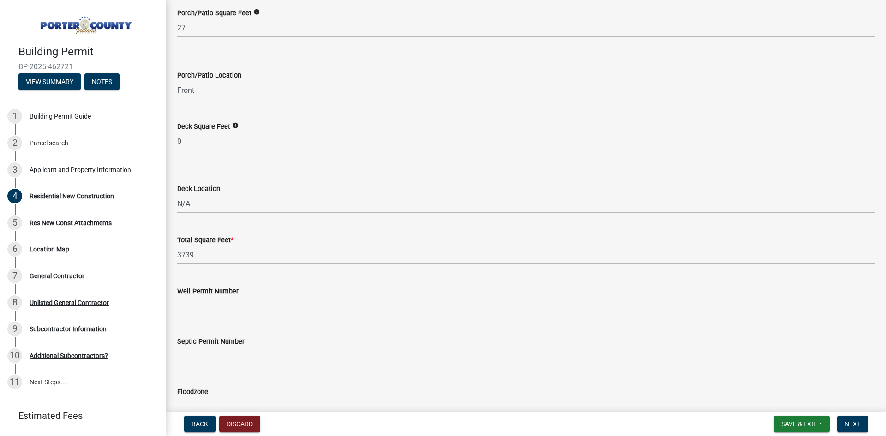
click at [177, 194] on select "Select Item... N/A Front Back" at bounding box center [526, 203] width 698 height 19
select select "71653642-ddb3-43c7-8707-56d19eb42a49"
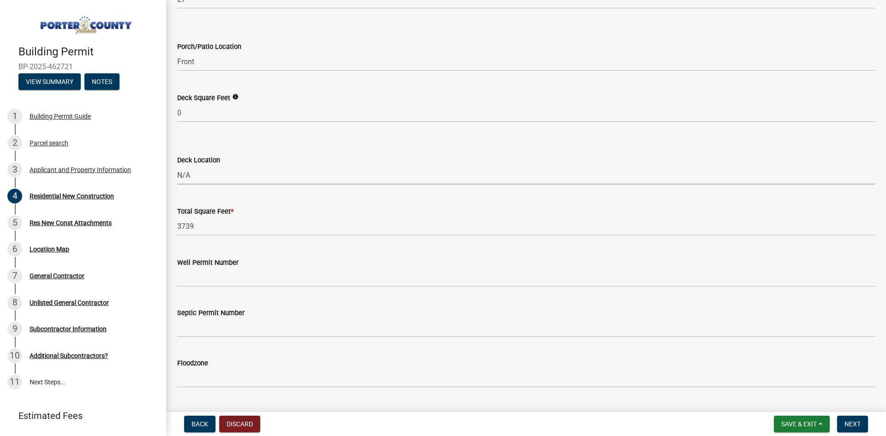
scroll to position [2442, 0]
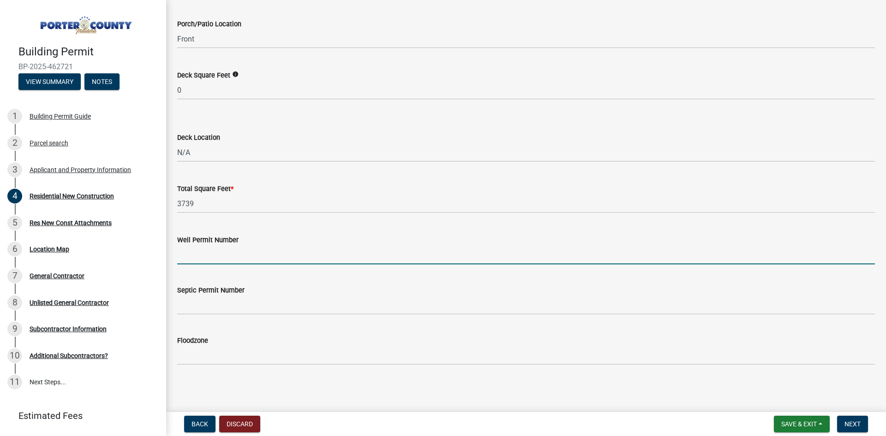
click at [215, 250] on input "Well Permit Number" at bounding box center [526, 254] width 698 height 19
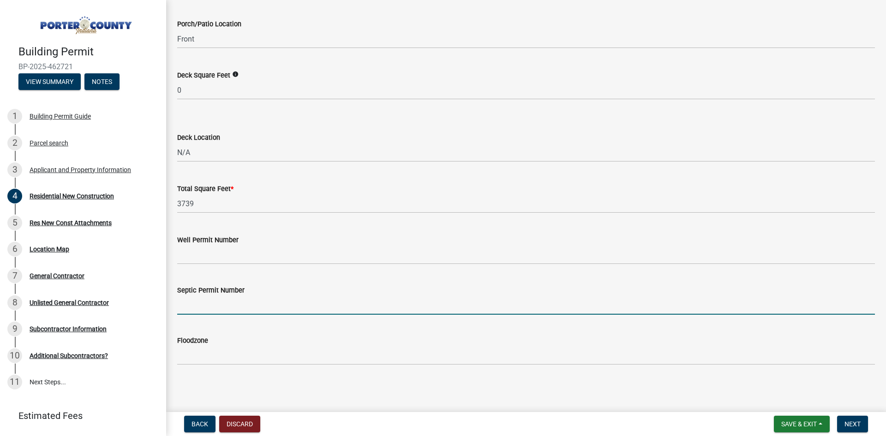
click at [258, 299] on input "Septic Permit Number" at bounding box center [526, 305] width 698 height 19
click at [577, 313] on input "Septic Permit Number" at bounding box center [526, 305] width 698 height 19
click at [845, 424] on span "Next" at bounding box center [852, 423] width 16 height 7
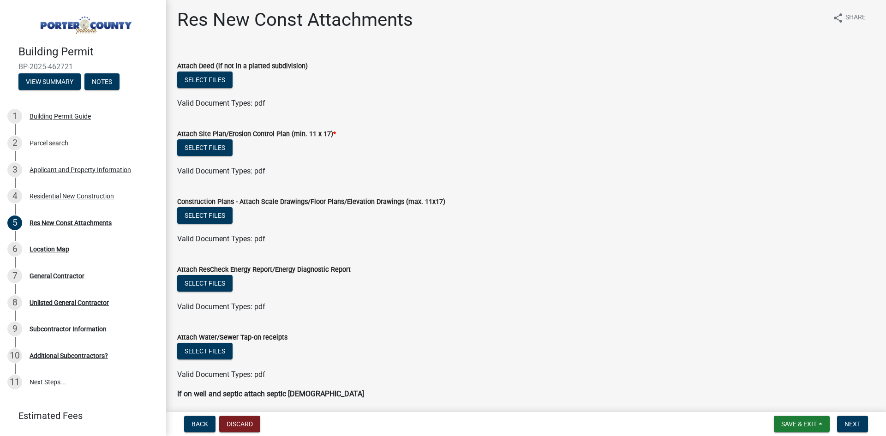
scroll to position [0, 0]
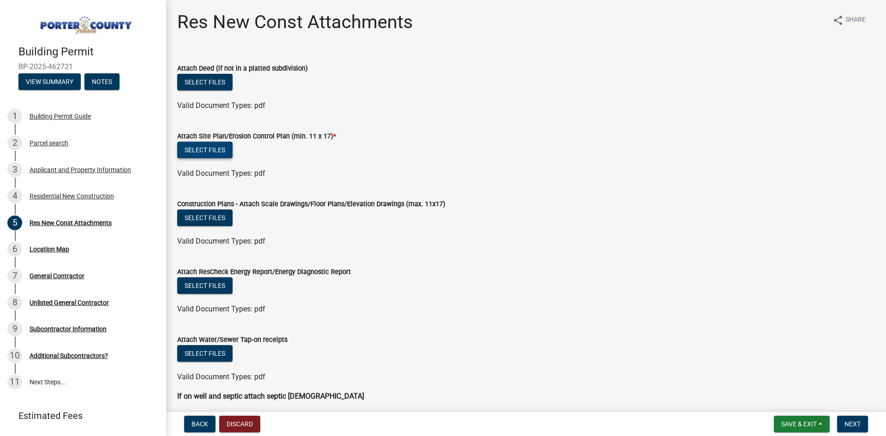
click at [199, 151] on button "Select files" at bounding box center [204, 150] width 55 height 17
click at [197, 148] on button "Select files" at bounding box center [204, 150] width 55 height 17
click at [218, 149] on button "Select files" at bounding box center [204, 150] width 55 height 17
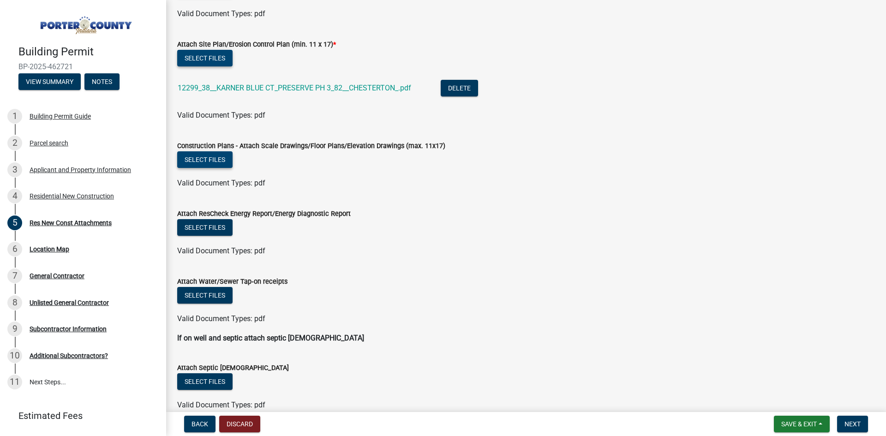
scroll to position [92, 0]
click at [192, 155] on button "Select files" at bounding box center [204, 159] width 55 height 17
click at [206, 159] on button "Select files" at bounding box center [204, 159] width 55 height 17
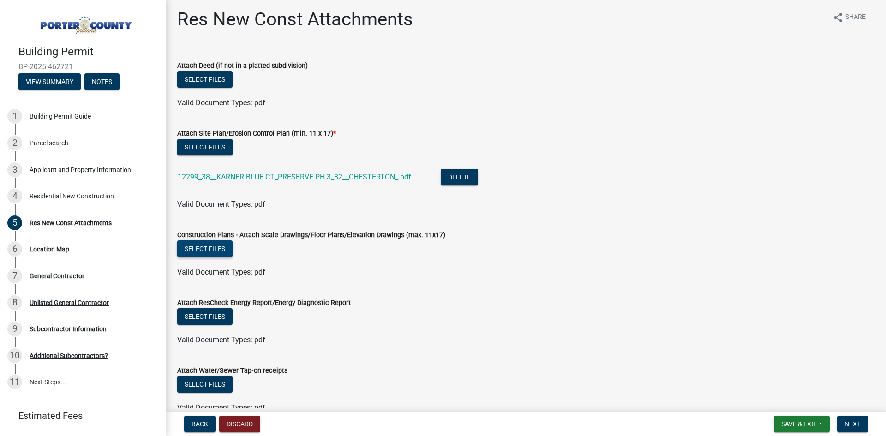
scroll to position [0, 0]
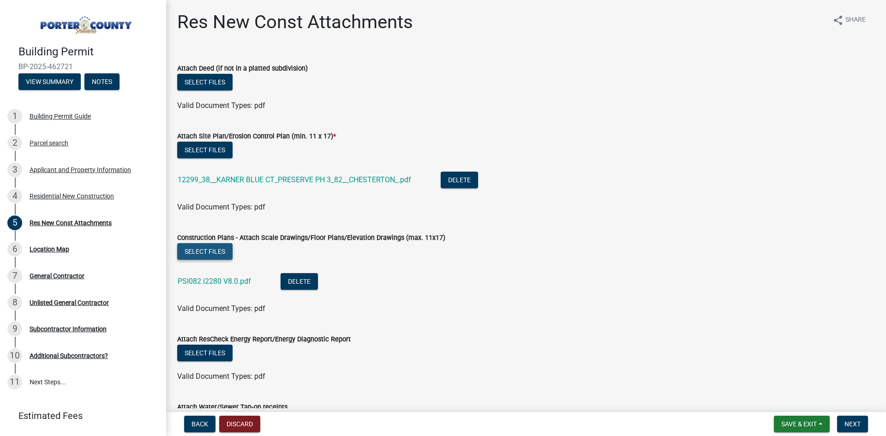
click at [215, 249] on button "Select files" at bounding box center [204, 251] width 55 height 17
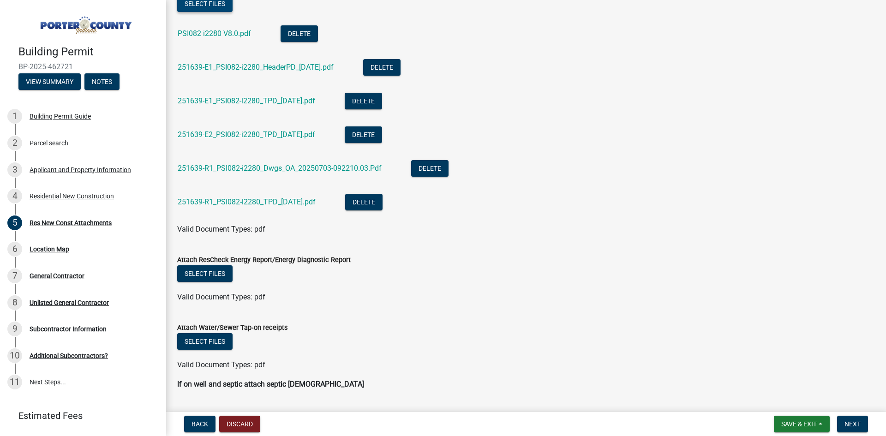
scroll to position [277, 0]
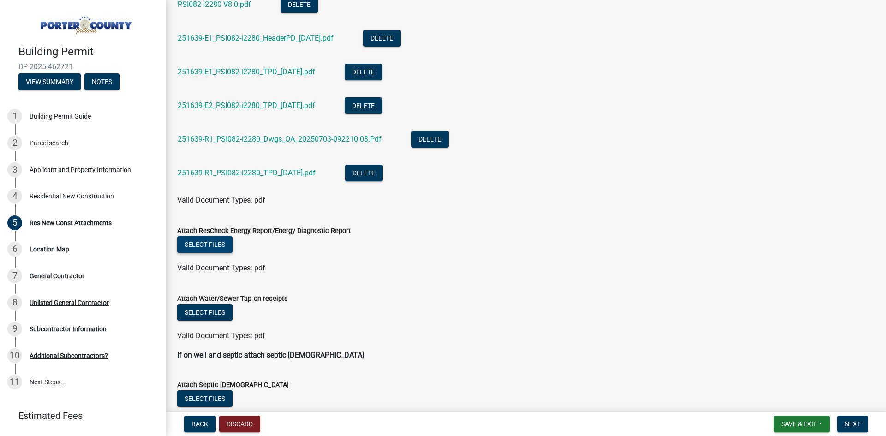
click at [220, 241] on button "Select files" at bounding box center [204, 244] width 55 height 17
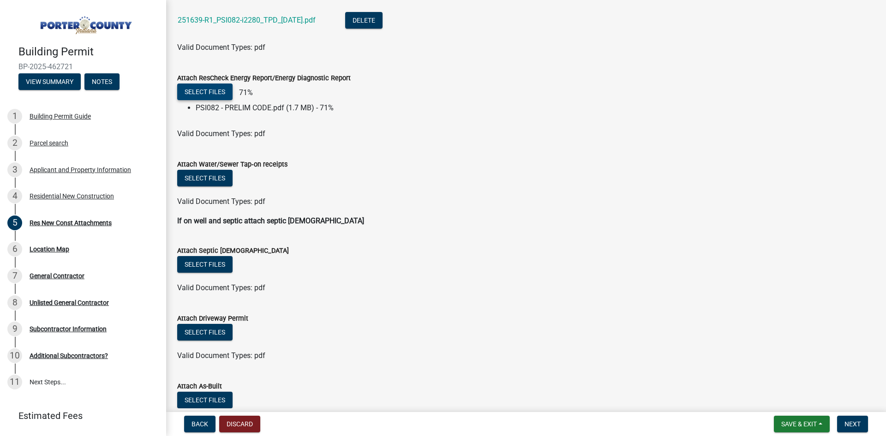
scroll to position [461, 0]
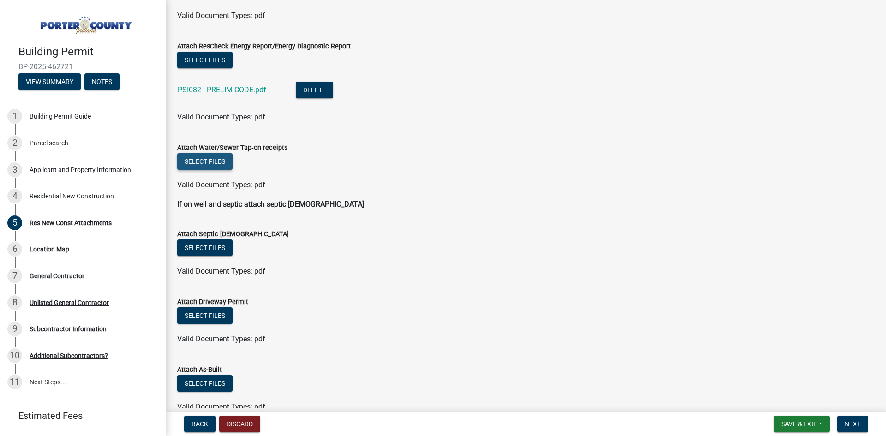
click at [215, 160] on button "Select files" at bounding box center [204, 161] width 55 height 17
click at [201, 161] on button "Select files" at bounding box center [204, 161] width 55 height 17
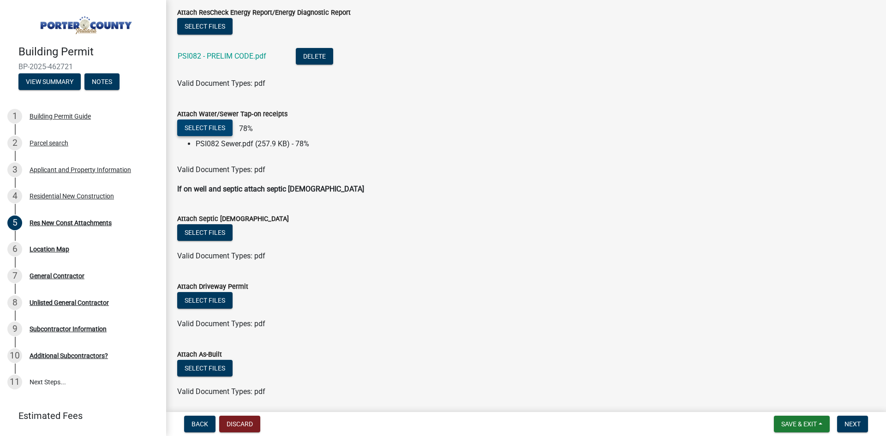
scroll to position [528, 0]
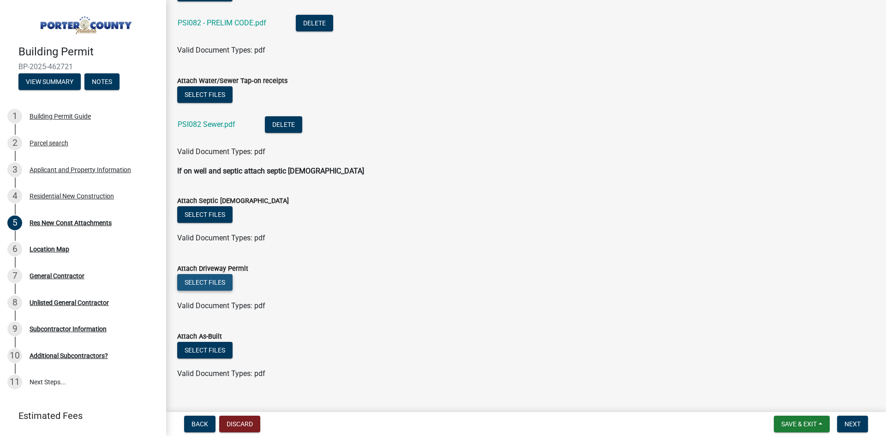
click at [220, 275] on button "Select files" at bounding box center [204, 282] width 55 height 17
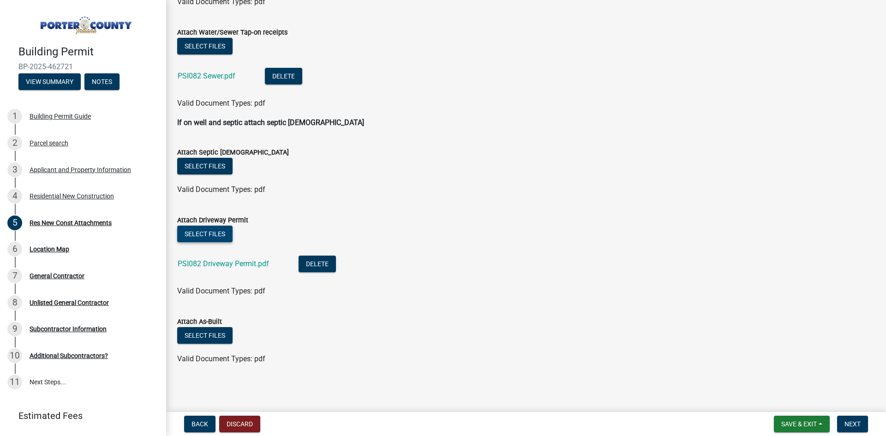
scroll to position [577, 0]
click at [855, 423] on span "Next" at bounding box center [852, 423] width 16 height 7
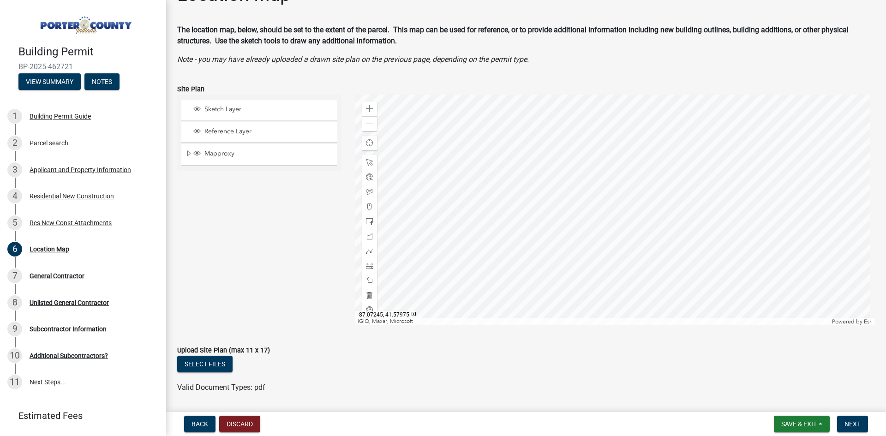
scroll to position [56, 0]
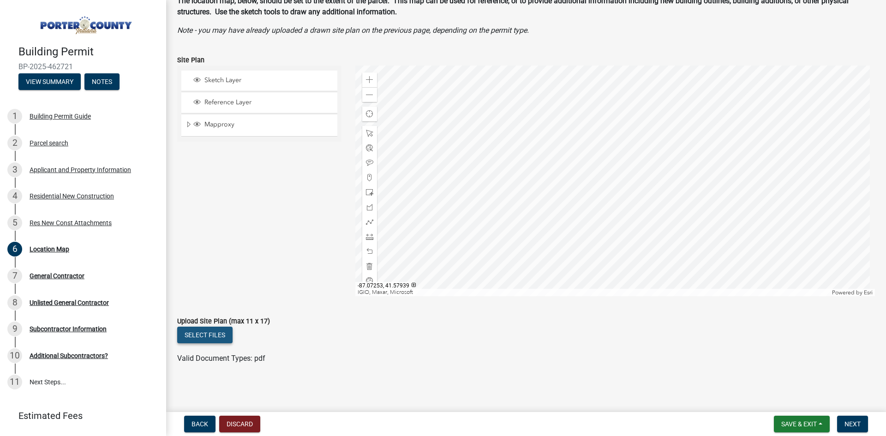
click at [213, 335] on button "Select files" at bounding box center [204, 335] width 55 height 17
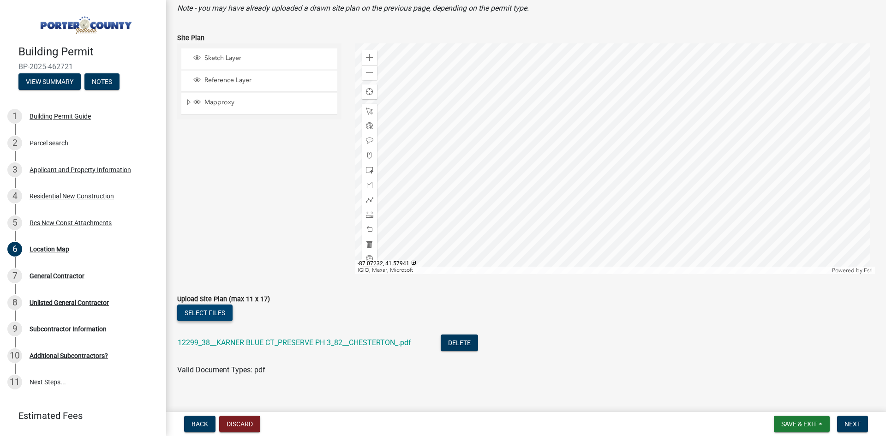
scroll to position [90, 0]
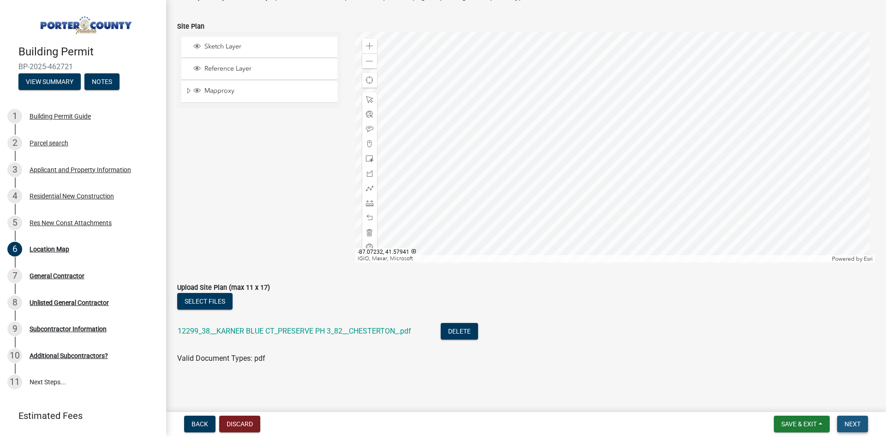
click at [853, 425] on span "Next" at bounding box center [852, 423] width 16 height 7
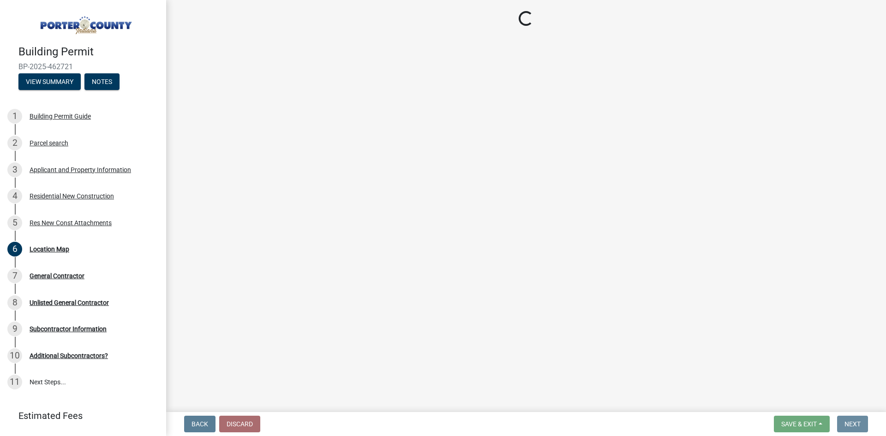
scroll to position [0, 0]
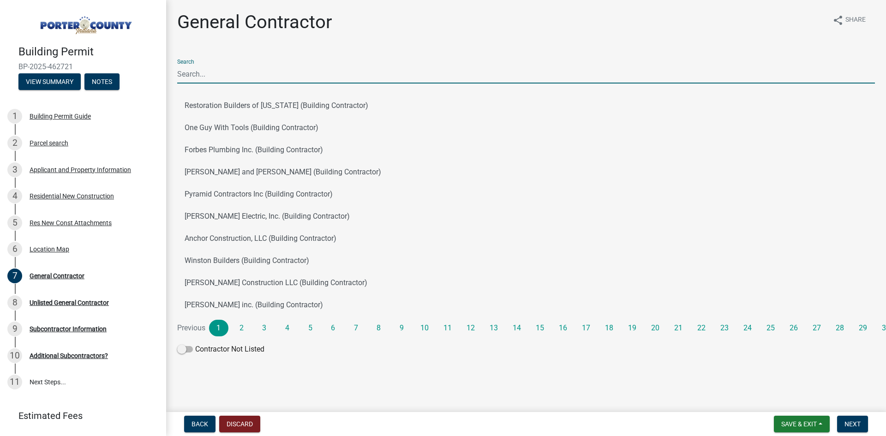
click at [230, 74] on input "Search" at bounding box center [526, 74] width 698 height 19
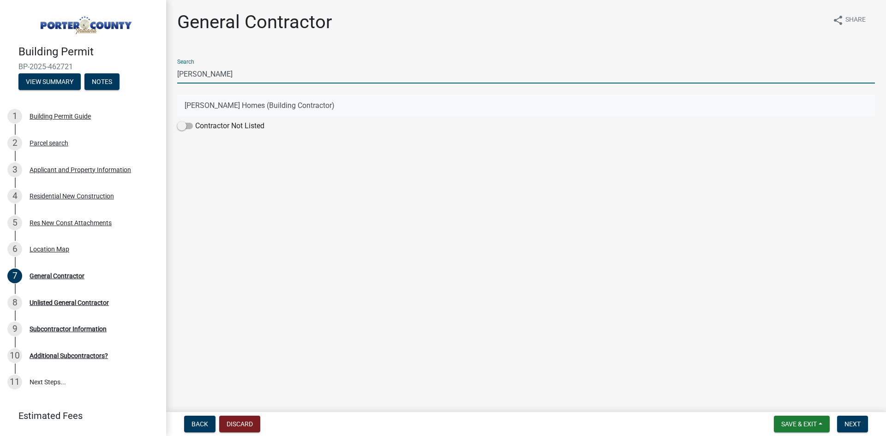
type input "[PERSON_NAME]"
click at [251, 109] on button "[PERSON_NAME] Homes (Building Contractor)" at bounding box center [526, 106] width 698 height 22
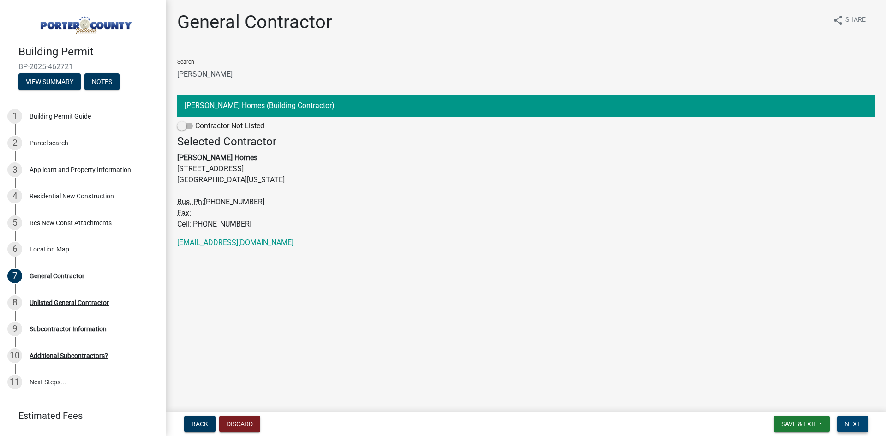
click at [846, 421] on span "Next" at bounding box center [852, 423] width 16 height 7
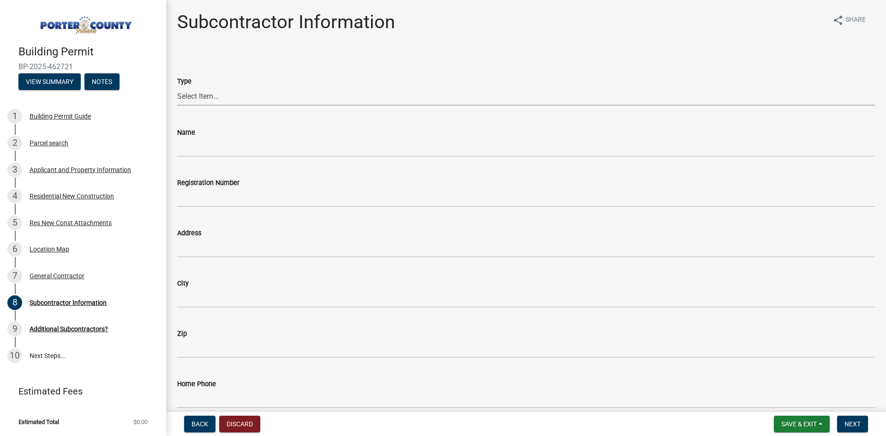
click at [282, 96] on select "Select Item... Concrete Plumbing Electrical HVAC Framing Roofing Insulation Lan…" at bounding box center [526, 96] width 698 height 19
click at [177, 87] on select "Select Item... Concrete Plumbing Electrical HVAC Framing Roofing Insulation Lan…" at bounding box center [526, 96] width 698 height 19
select select "cbf01e98-b2b8-4fbb-97e2-8bd83283709f"
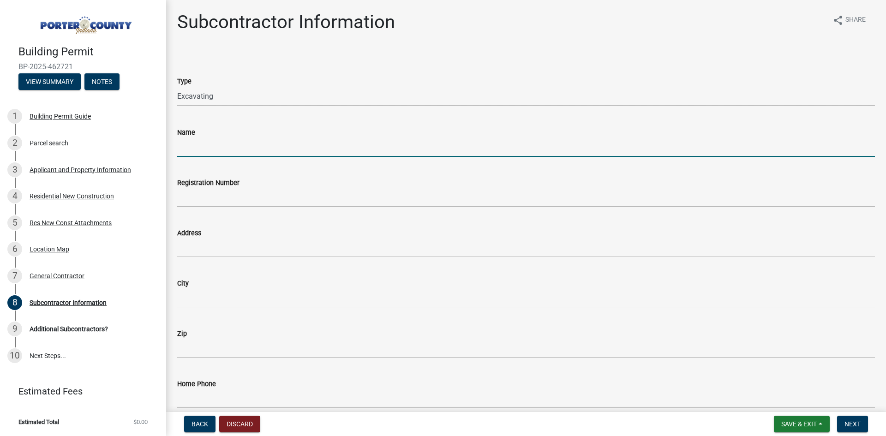
click at [205, 154] on input "Name" at bounding box center [526, 147] width 698 height 19
type input "[PERSON_NAME] Trucking and Excavating"
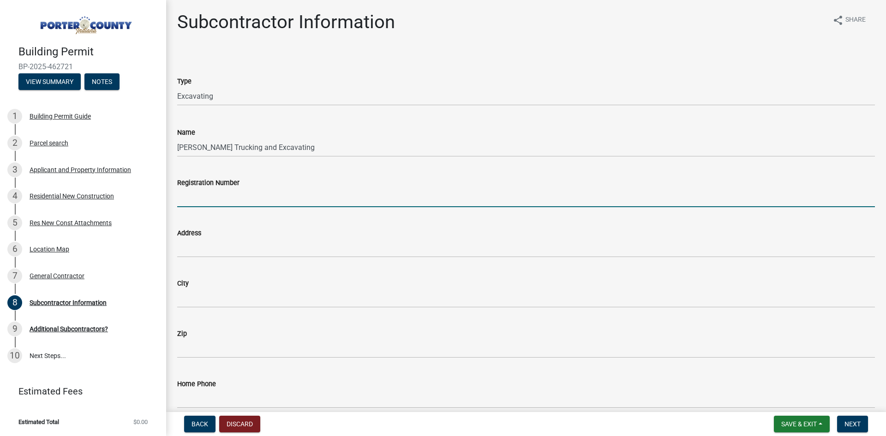
click at [233, 199] on input "Registration Number" at bounding box center [526, 197] width 698 height 19
type input "BC-120"
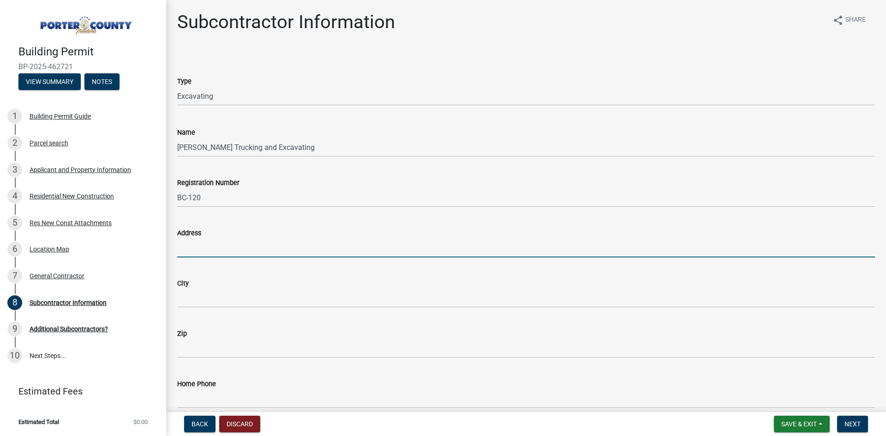
click at [225, 243] on input "Address" at bounding box center [526, 248] width 698 height 19
type input "PO Box 70"
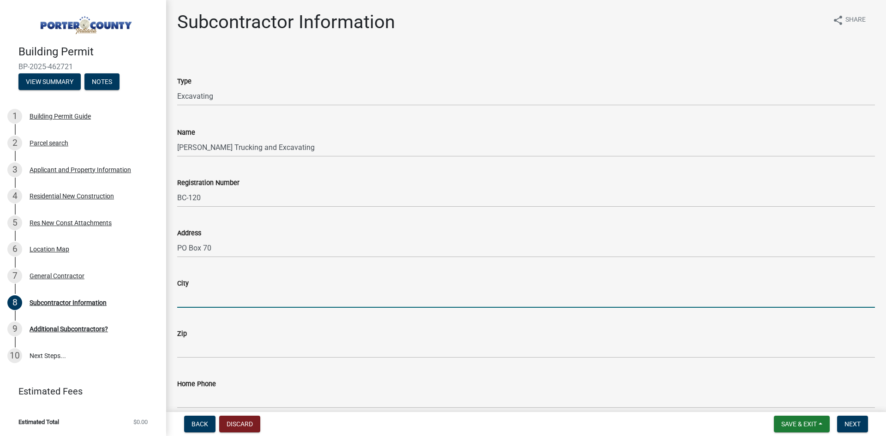
click at [210, 305] on input "City" at bounding box center [526, 298] width 698 height 19
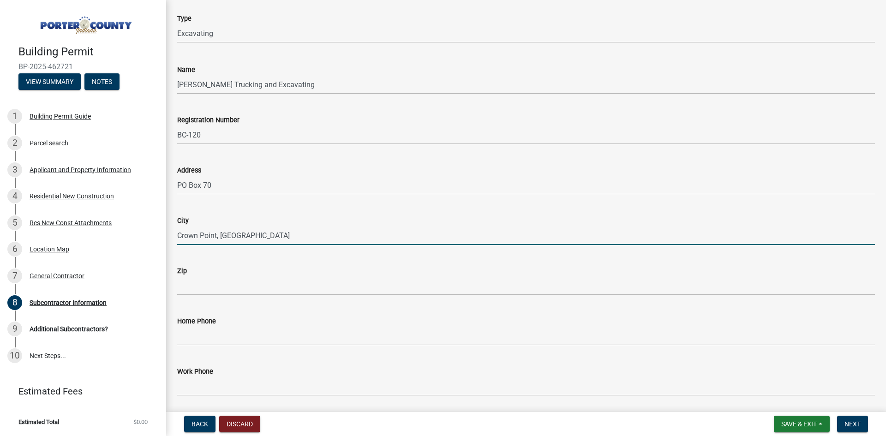
scroll to position [92, 0]
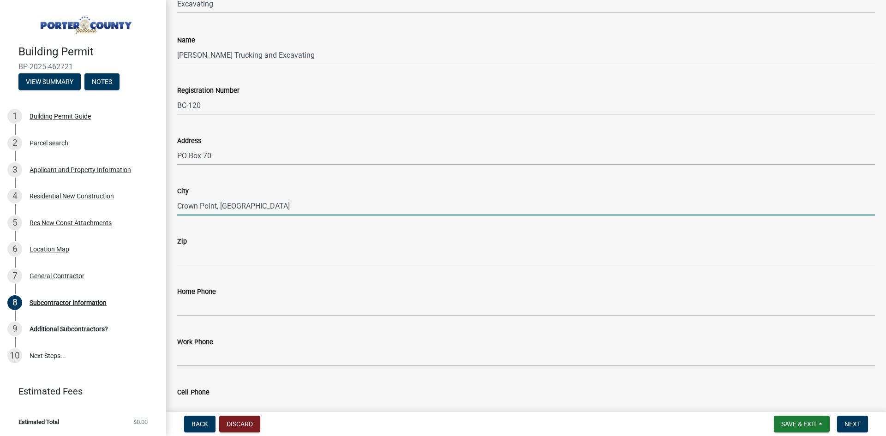
type input "Crown Point, [GEOGRAPHIC_DATA]"
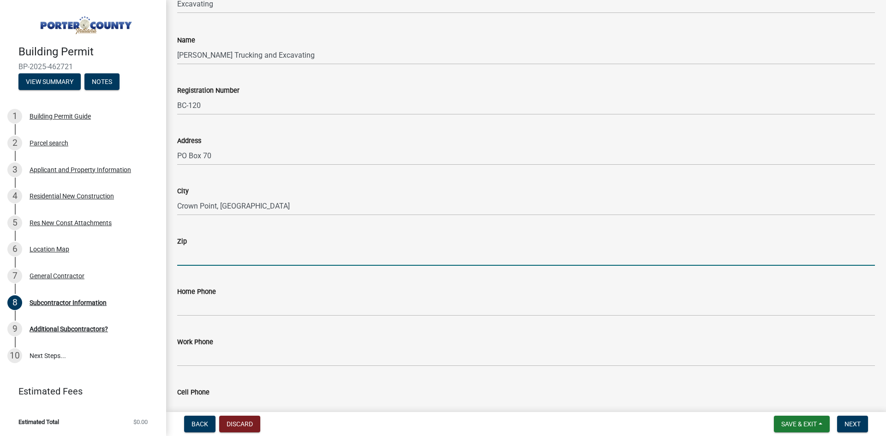
click at [240, 253] on input "Zip" at bounding box center [526, 256] width 698 height 19
type input "46308"
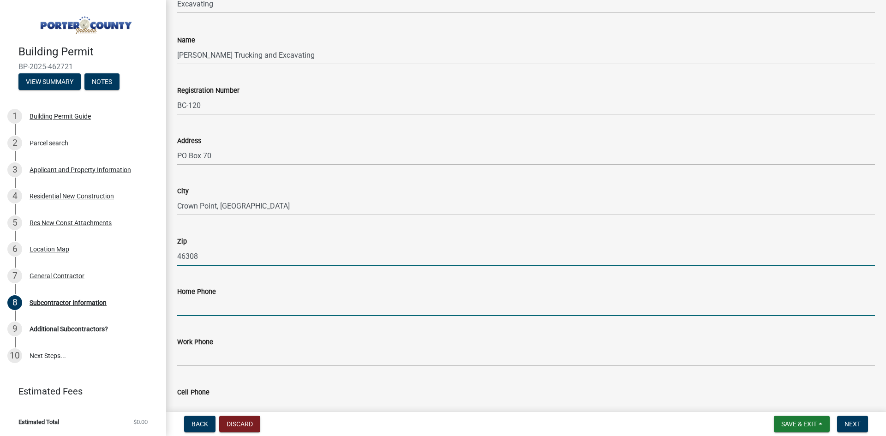
click at [222, 313] on input "Home Phone" at bounding box center [526, 306] width 698 height 19
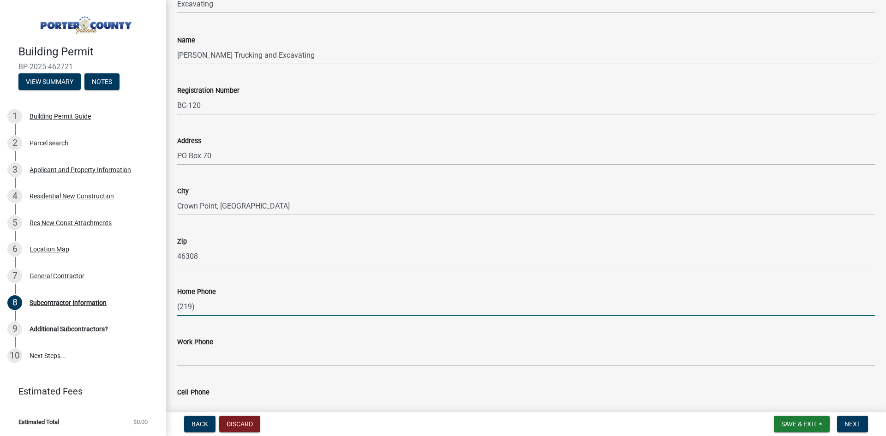
type input "[PHONE_NUMBER]"
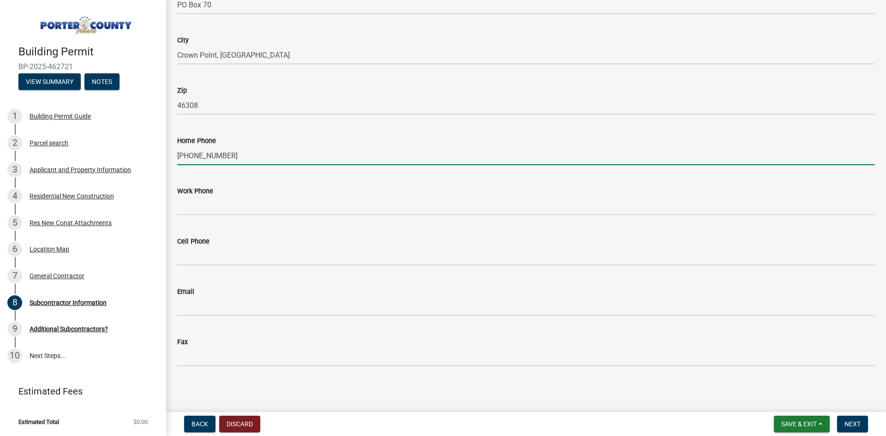
scroll to position [245, 0]
click at [205, 323] on div "Fax" at bounding box center [526, 343] width 698 height 43
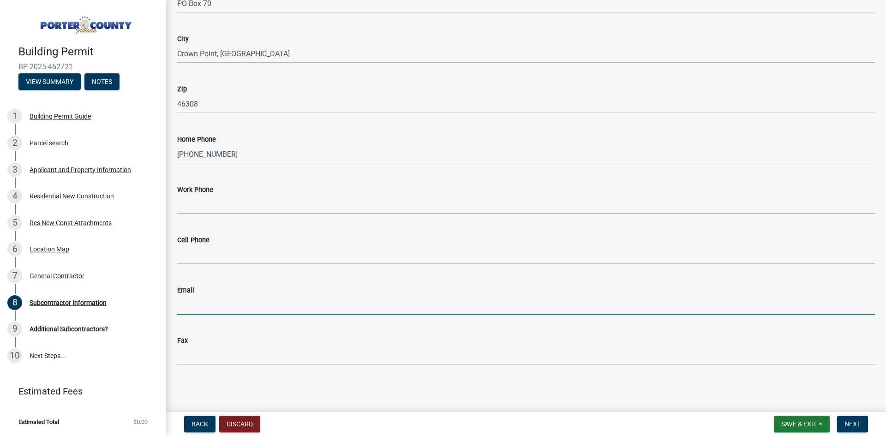
click at [207, 305] on input "Email" at bounding box center [526, 305] width 698 height 19
click at [240, 345] on div "Fax" at bounding box center [526, 343] width 698 height 43
click at [239, 309] on input "gt" at bounding box center [526, 305] width 698 height 19
type input "[EMAIL_ADDRESS][DOMAIN_NAME]"
click at [854, 419] on button "Next" at bounding box center [852, 424] width 31 height 17
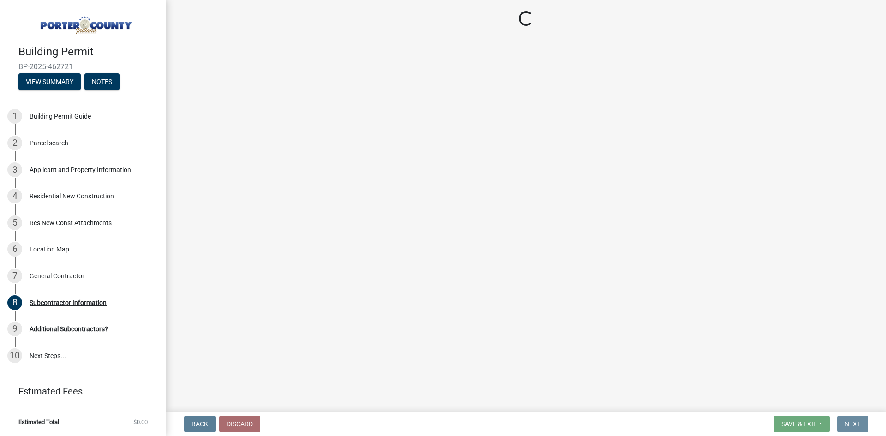
scroll to position [0, 0]
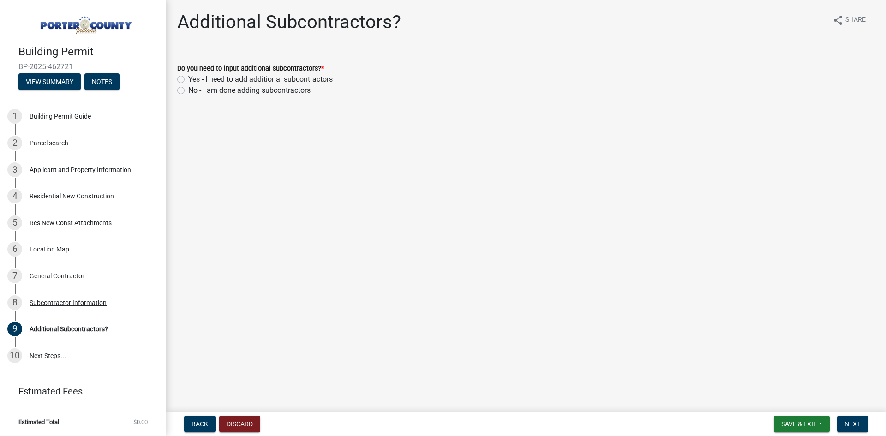
click at [188, 82] on label "Yes - I need to add additional subcontractors" at bounding box center [260, 79] width 144 height 11
click at [188, 80] on input "Yes - I need to add additional subcontractors" at bounding box center [191, 77] width 6 height 6
radio input "true"
click at [851, 420] on span "Next" at bounding box center [852, 423] width 16 height 7
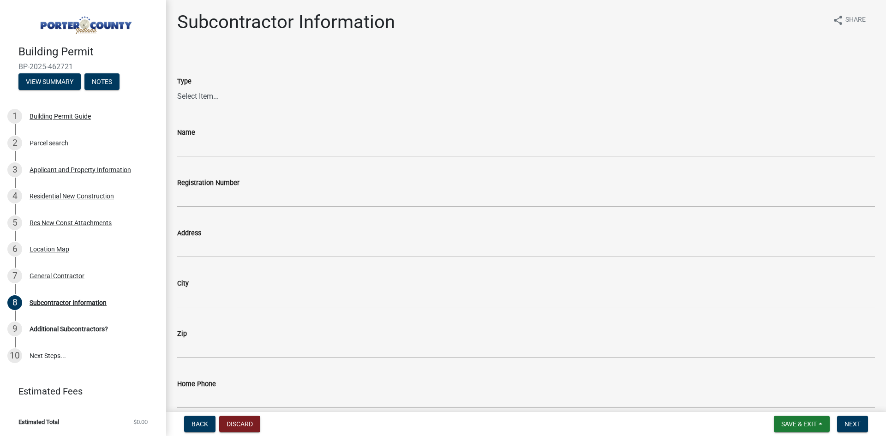
click at [319, 86] on div "Type" at bounding box center [526, 81] width 698 height 11
click at [318, 93] on select "Select Item... Concrete Plumbing Electrical HVAC Framing Roofing Insulation Lan…" at bounding box center [526, 96] width 698 height 19
click at [177, 87] on select "Select Item... Concrete Plumbing Electrical HVAC Framing Roofing Insulation Lan…" at bounding box center [526, 96] width 698 height 19
select select "aec83d08-724c-497f-a966-c5001b2a94b2"
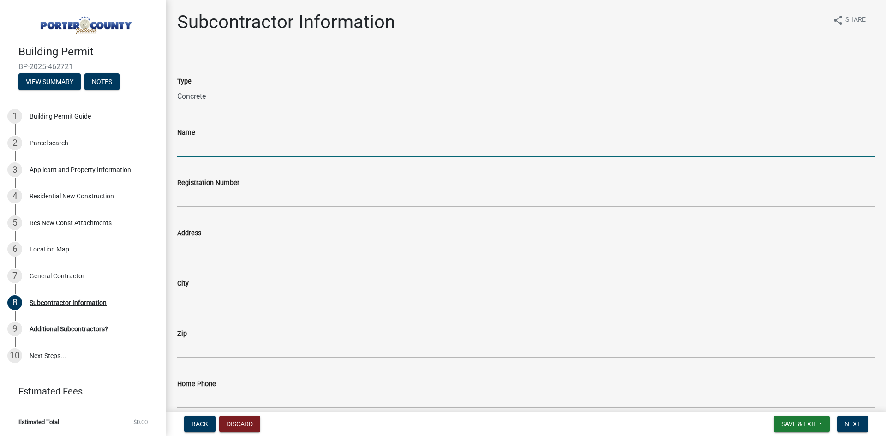
click at [215, 144] on input "Name" at bounding box center [526, 147] width 698 height 19
type input "The Concrete Guys"
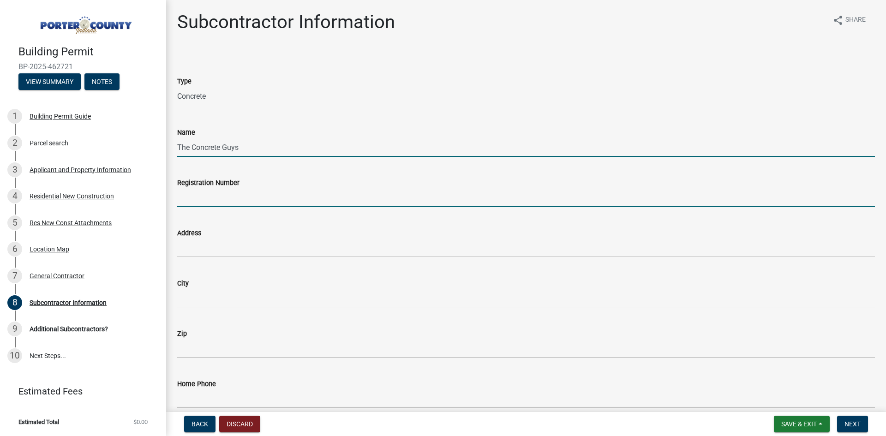
click at [231, 197] on input "Registration Number" at bounding box center [526, 197] width 698 height 19
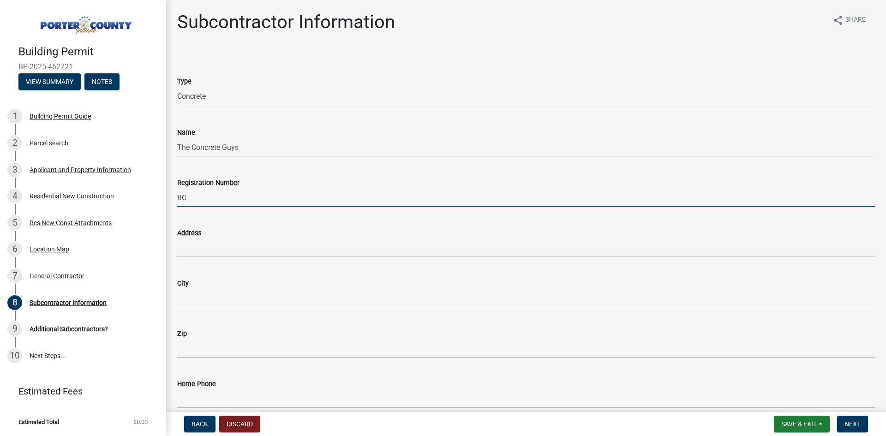
type input "BC-1046"
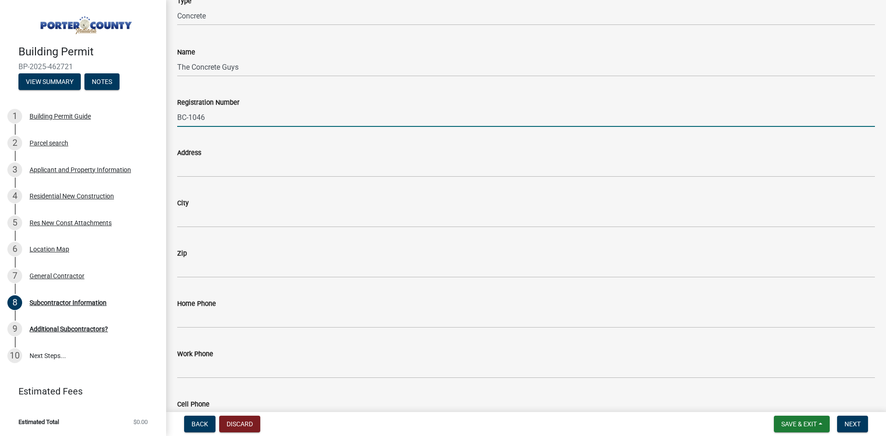
scroll to position [92, 0]
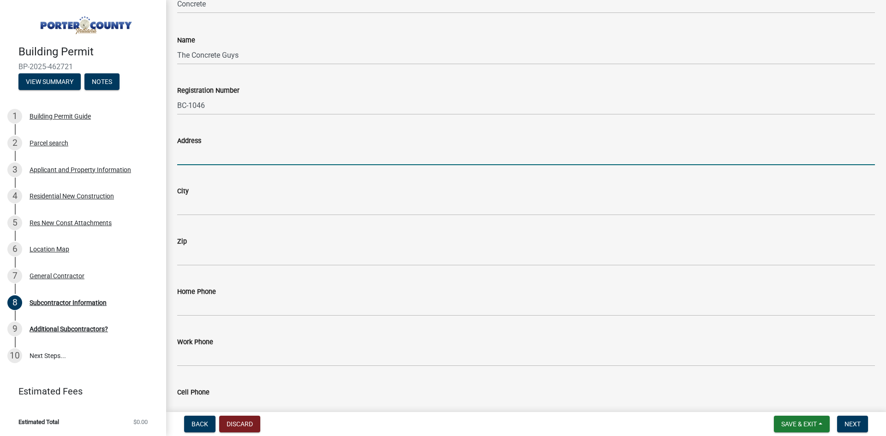
click at [214, 156] on input "Address" at bounding box center [526, 155] width 698 height 19
type input "[STREET_ADDRESS]"
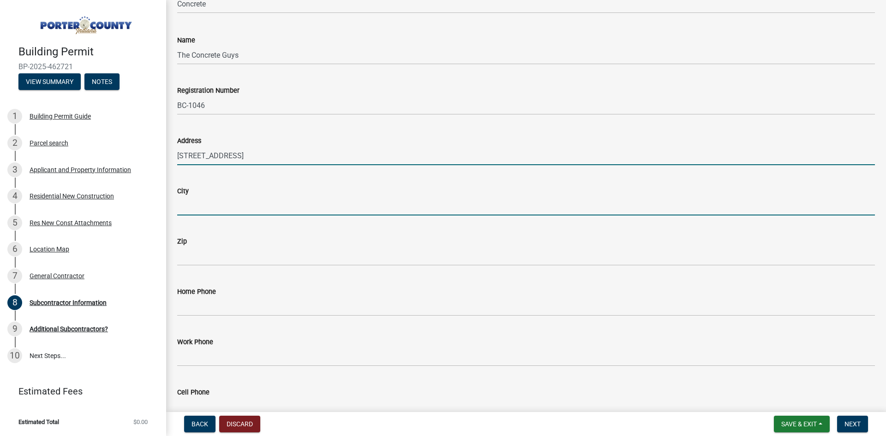
click at [207, 198] on input "City" at bounding box center [526, 206] width 698 height 19
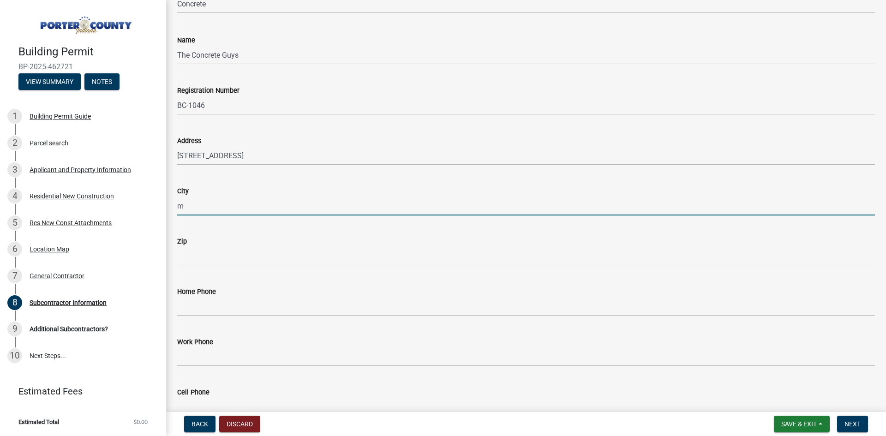
type input "[GEOGRAPHIC_DATA], [GEOGRAPHIC_DATA]"
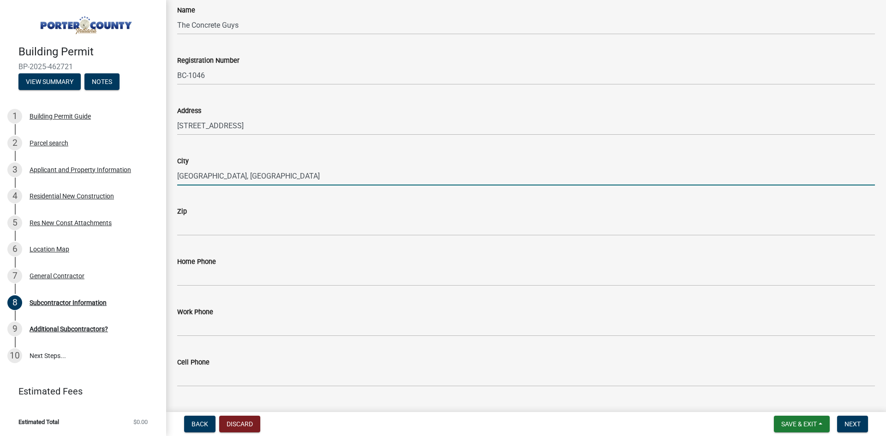
scroll to position [138, 0]
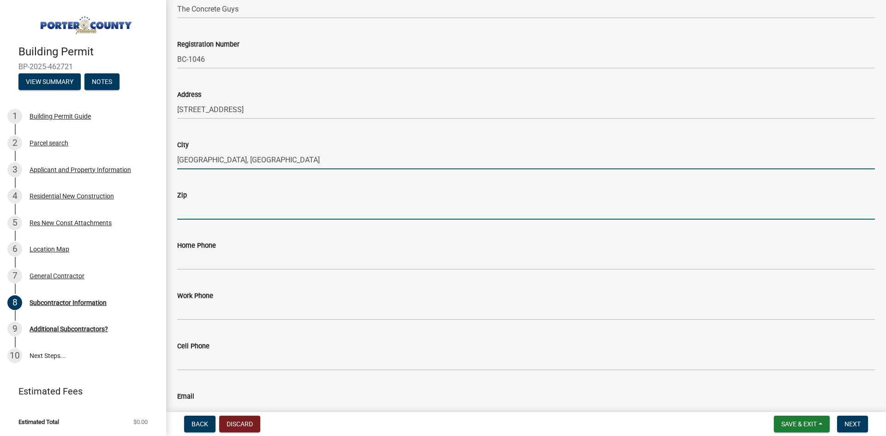
click at [209, 215] on input "Zip" at bounding box center [526, 210] width 698 height 19
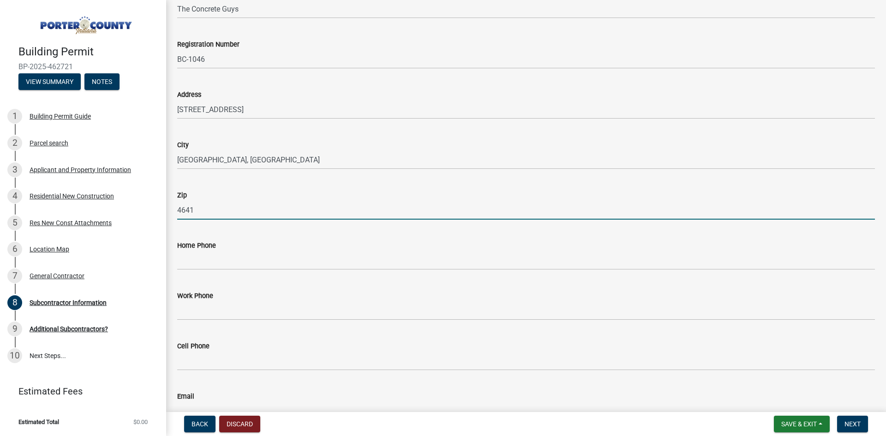
type input "46410"
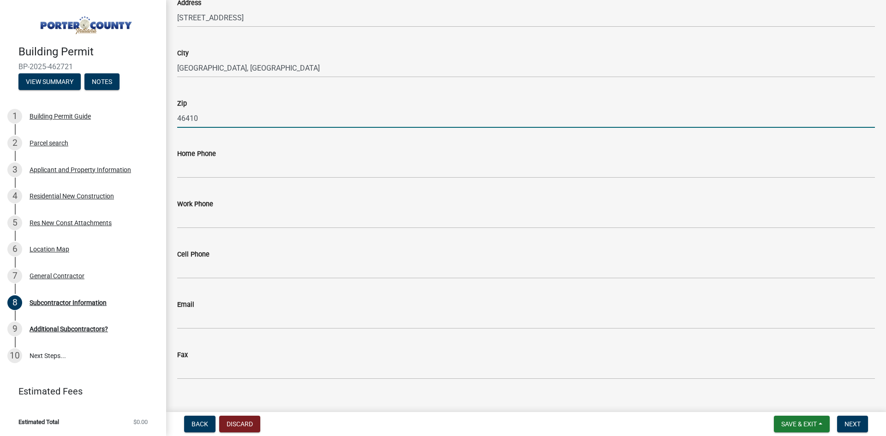
scroll to position [231, 0]
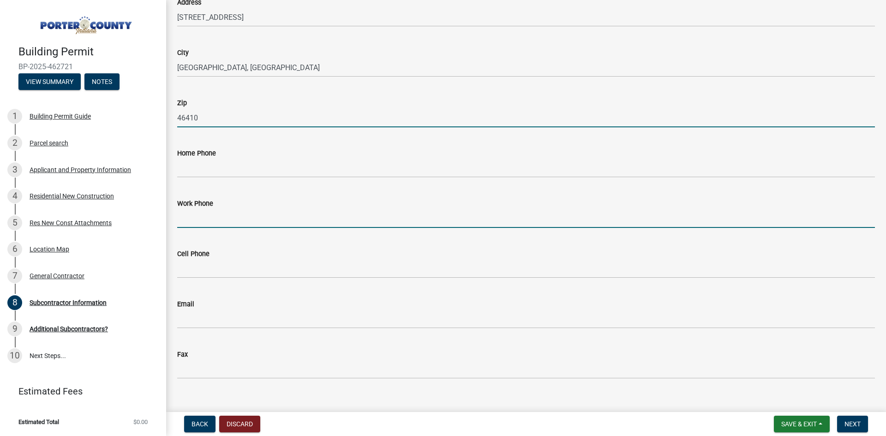
click at [219, 219] on input "Work Phone" at bounding box center [526, 218] width 698 height 19
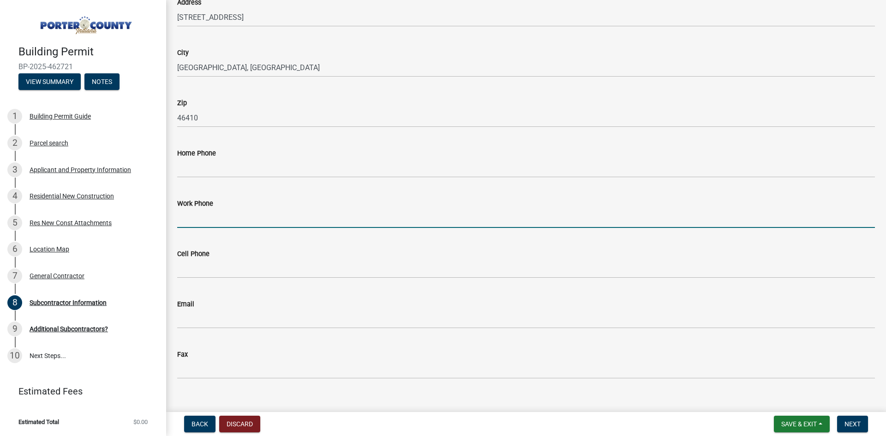
type input "[PHONE_NUMBER]"
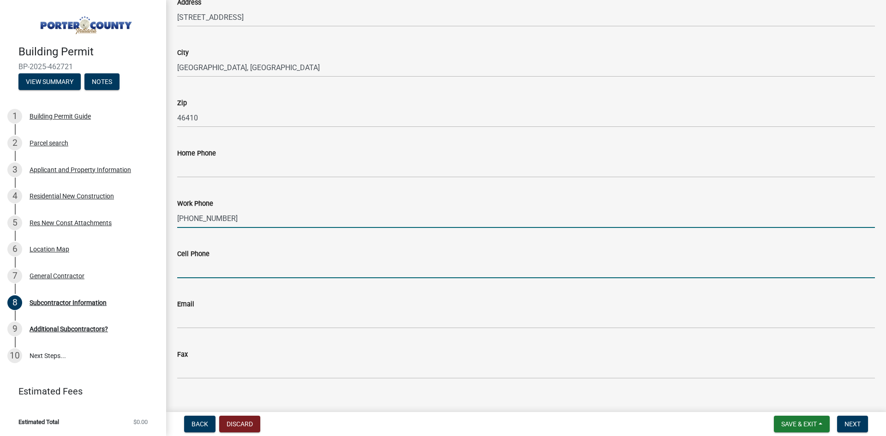
click at [234, 272] on input "Cell Phone" at bounding box center [526, 268] width 698 height 19
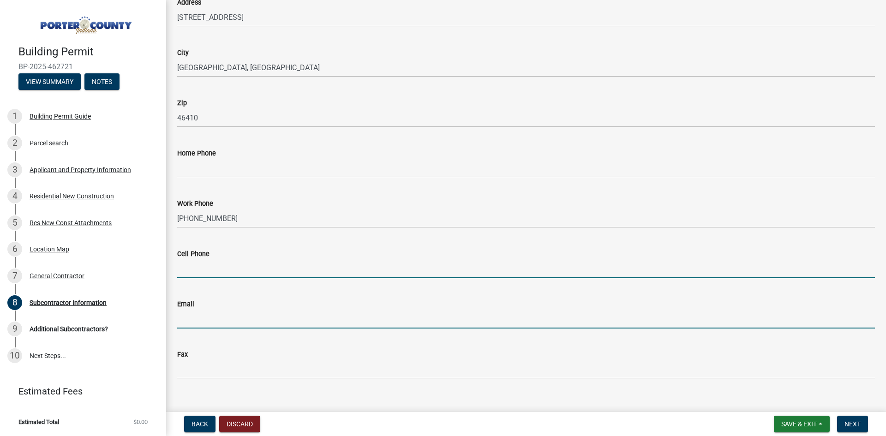
click at [206, 325] on input "Email" at bounding box center [526, 319] width 698 height 19
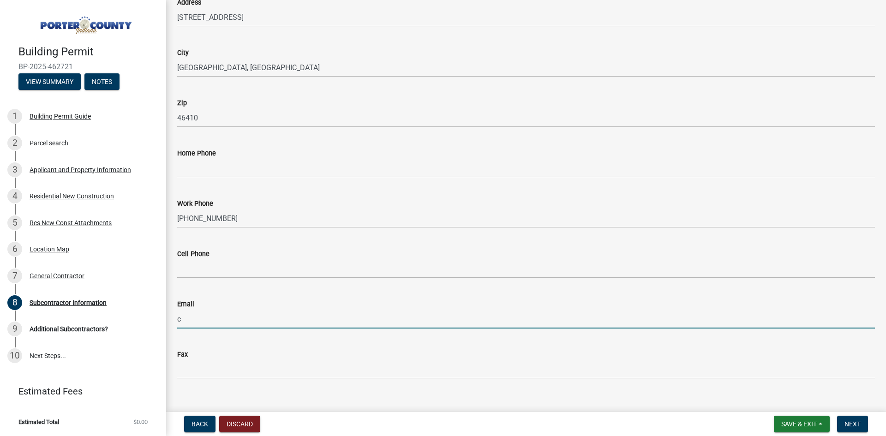
type input "[EMAIL_ADDRESS][DOMAIN_NAME]"
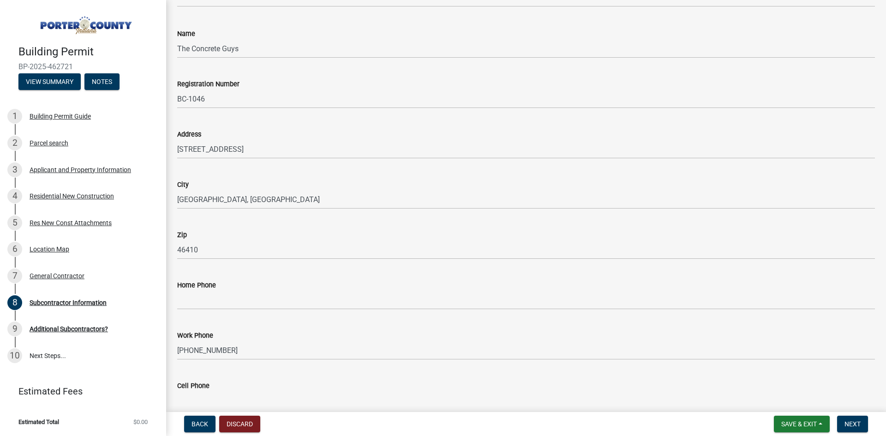
scroll to position [245, 0]
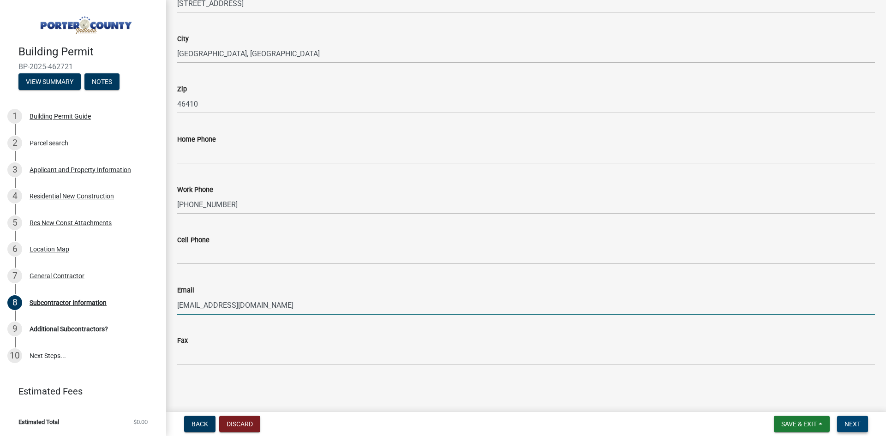
click at [857, 423] on span "Next" at bounding box center [852, 423] width 16 height 7
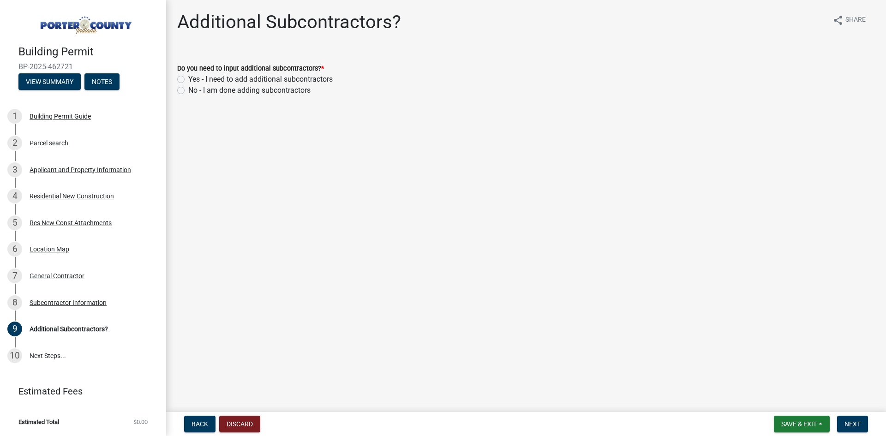
click at [188, 80] on label "Yes - I need to add additional subcontractors" at bounding box center [260, 79] width 144 height 11
click at [188, 80] on input "Yes - I need to add additional subcontractors" at bounding box center [191, 77] width 6 height 6
radio input "true"
click at [841, 417] on button "Next" at bounding box center [852, 424] width 31 height 17
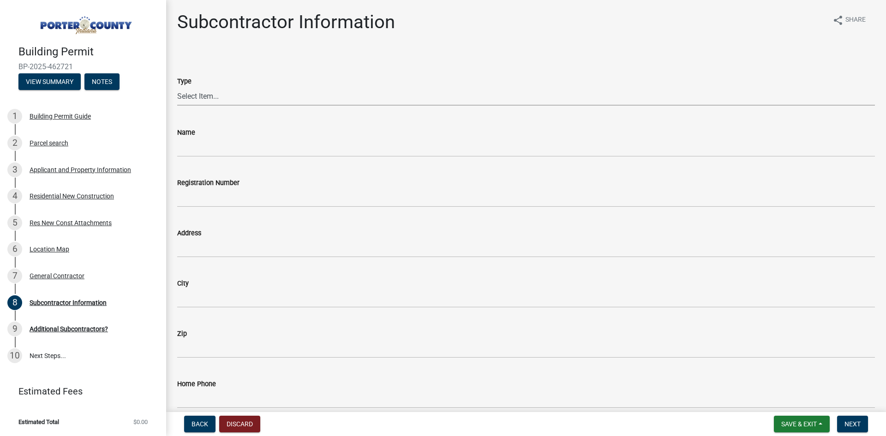
click at [267, 102] on select "Select Item... Concrete Plumbing Electrical HVAC Framing Roofing Insulation Lan…" at bounding box center [526, 96] width 698 height 19
click at [177, 87] on select "Select Item... Concrete Plumbing Electrical HVAC Framing Roofing Insulation Lan…" at bounding box center [526, 96] width 698 height 19
select select "cd97cfe4-1a4e-44da-bf01-15313709366c"
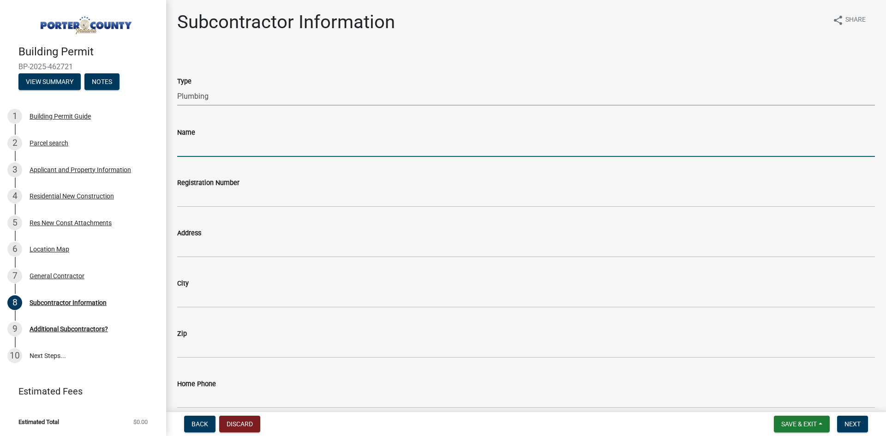
click at [211, 146] on input "Name" at bounding box center [526, 147] width 698 height 19
type input "Trapmasters Plumbing"
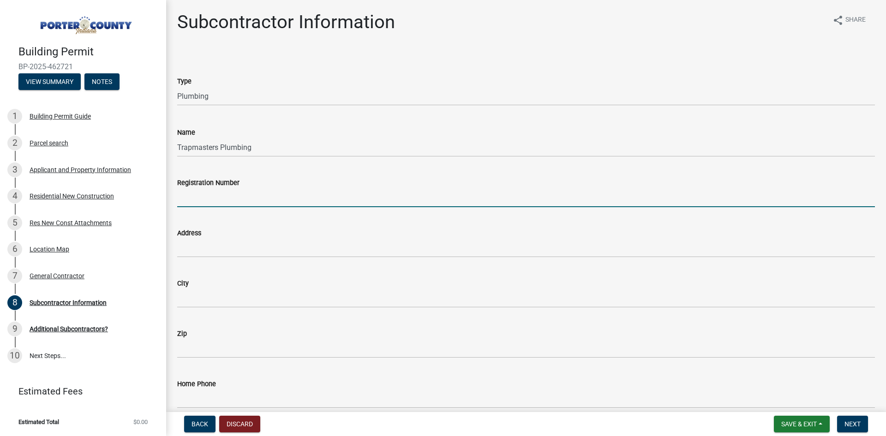
click at [214, 198] on input "Registration Number" at bounding box center [526, 197] width 698 height 19
type input "BC-202-575"
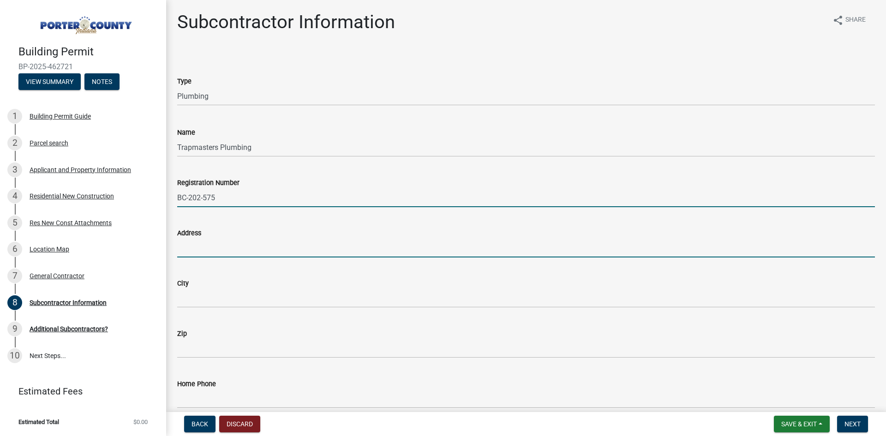
click at [225, 249] on input "Address" at bounding box center [526, 248] width 698 height 19
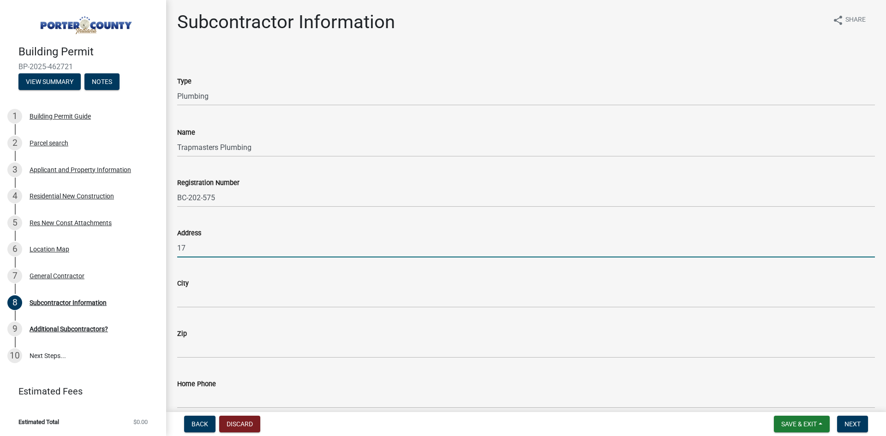
type input "[STREET_ADDRESS]"
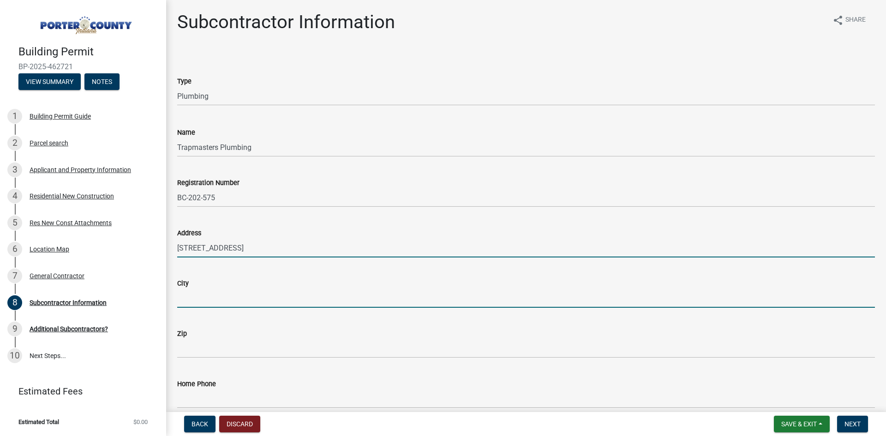
click at [228, 301] on input "City" at bounding box center [526, 298] width 698 height 19
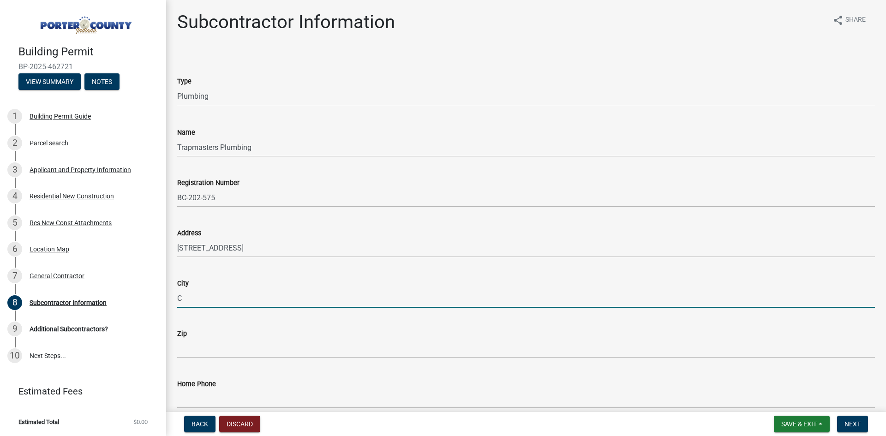
type input "Chesterton, [GEOGRAPHIC_DATA]"
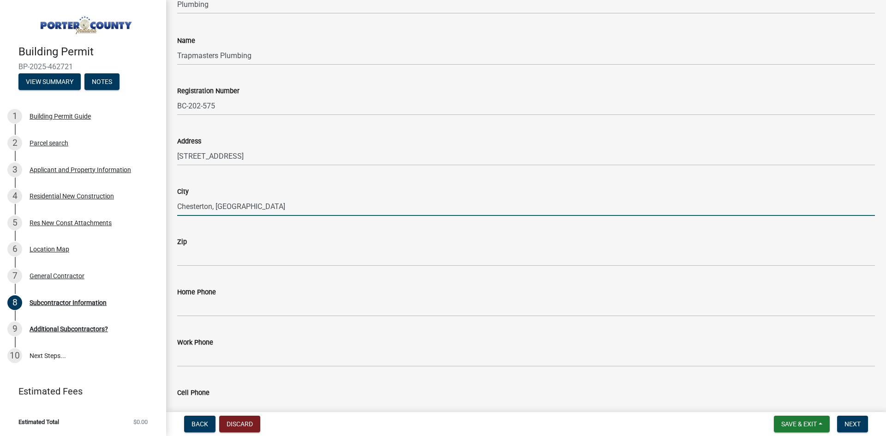
scroll to position [92, 0]
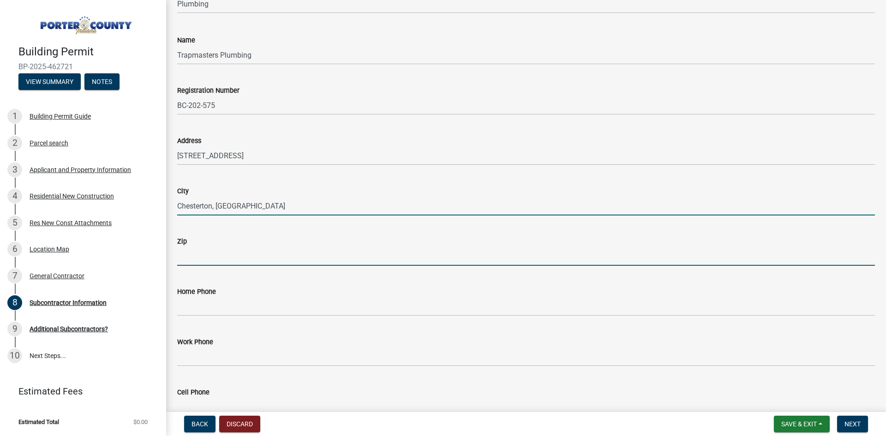
click at [191, 252] on input "Zip" at bounding box center [526, 256] width 698 height 19
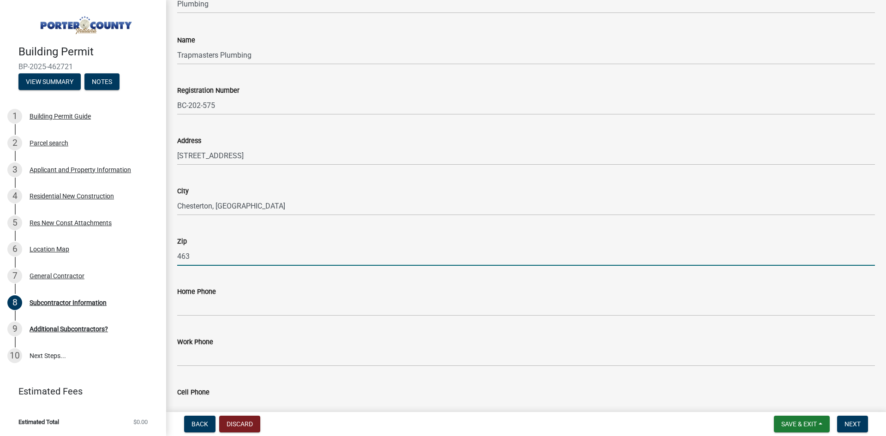
type input "46304"
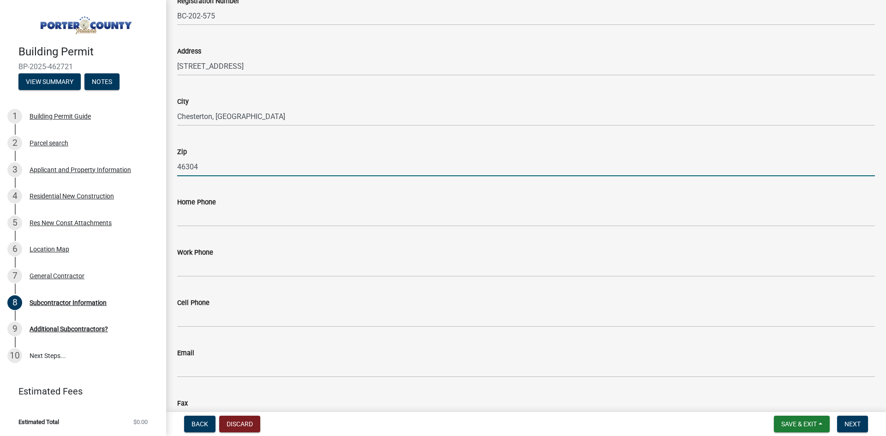
scroll to position [185, 0]
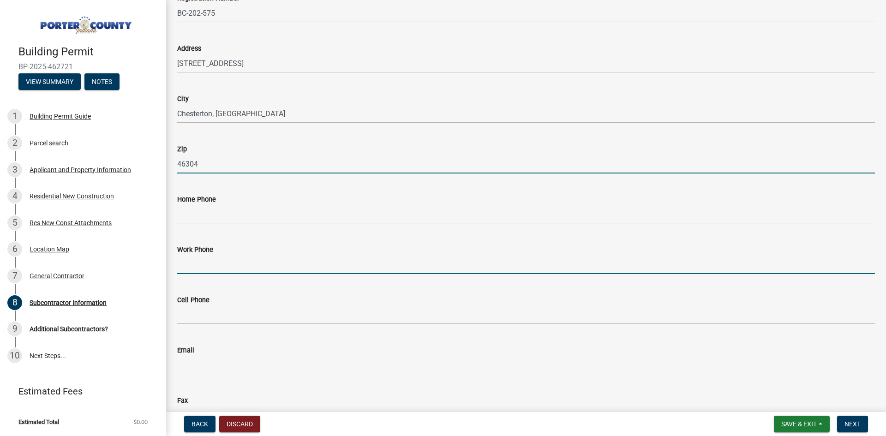
click at [217, 260] on input "Work Phone" at bounding box center [526, 264] width 698 height 19
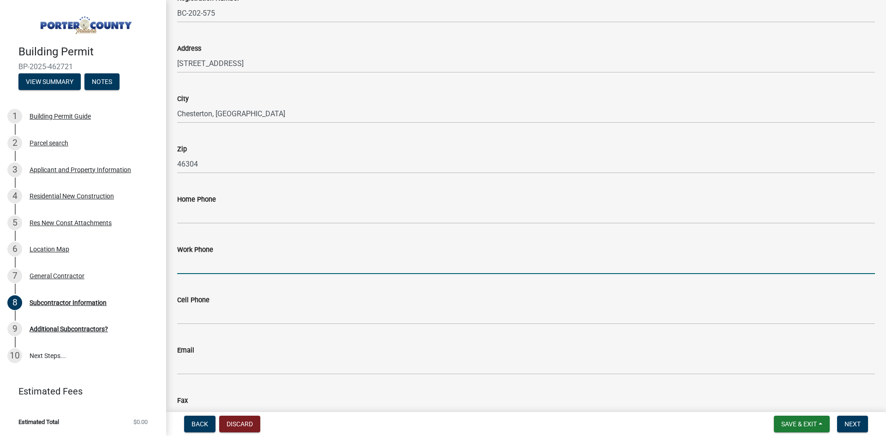
type input "[PHONE_NUMBER]"
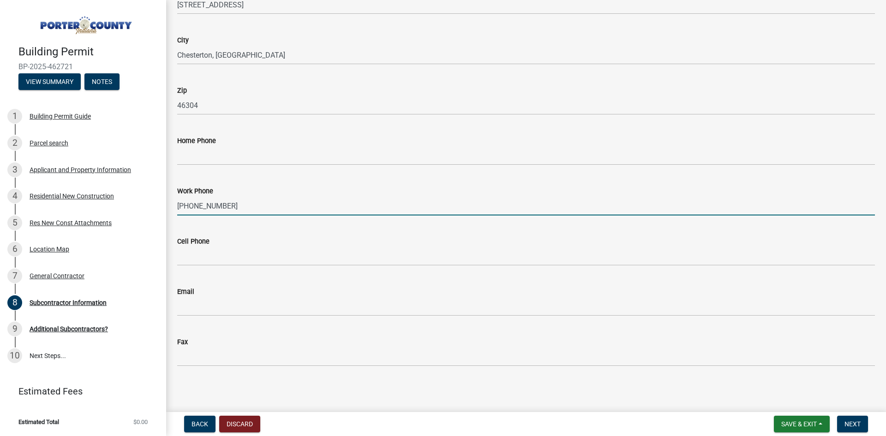
scroll to position [245, 0]
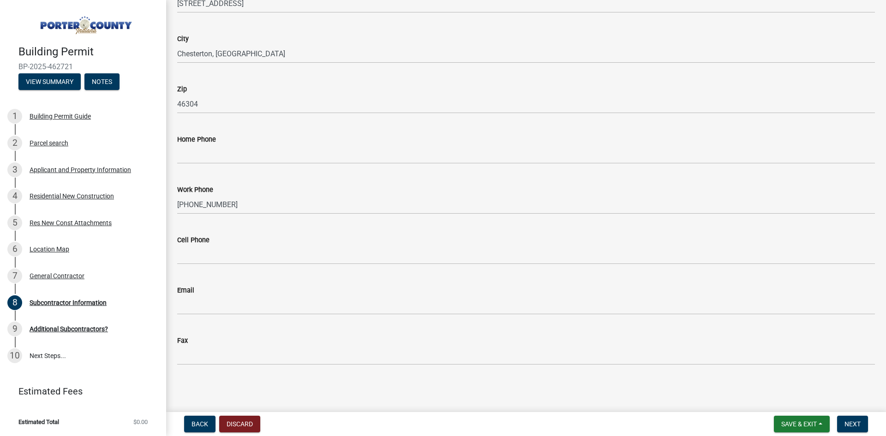
click at [207, 293] on div "Email" at bounding box center [526, 290] width 698 height 11
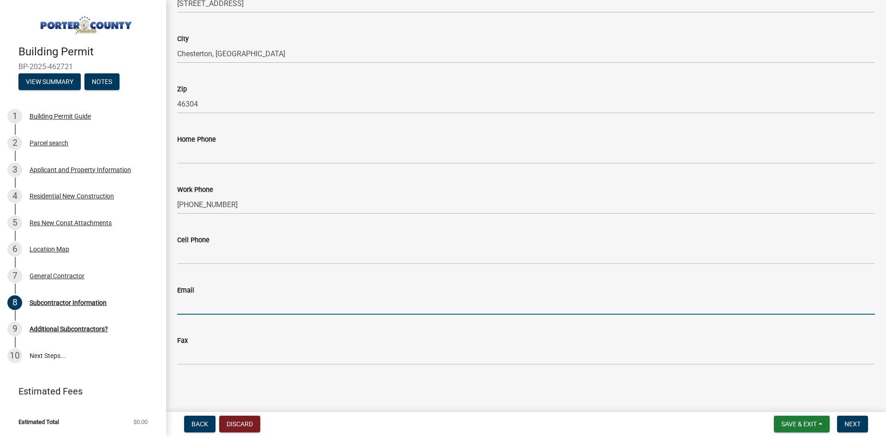
click at [204, 299] on input "Email" at bounding box center [526, 305] width 698 height 19
type input "[EMAIL_ADDRESS][DOMAIN_NAME]"
click at [850, 419] on button "Next" at bounding box center [852, 424] width 31 height 17
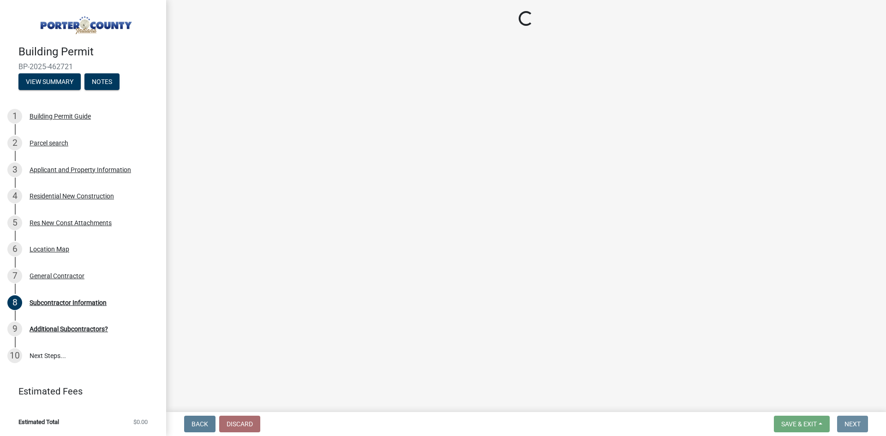
scroll to position [0, 0]
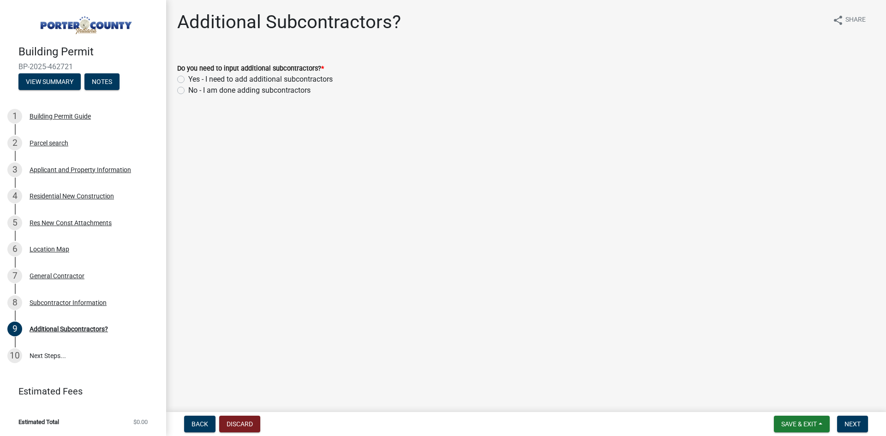
click at [188, 77] on label "Yes - I need to add additional subcontractors" at bounding box center [260, 79] width 144 height 11
click at [188, 77] on input "Yes - I need to add additional subcontractors" at bounding box center [191, 77] width 6 height 6
radio input "true"
click at [850, 424] on span "Next" at bounding box center [852, 423] width 16 height 7
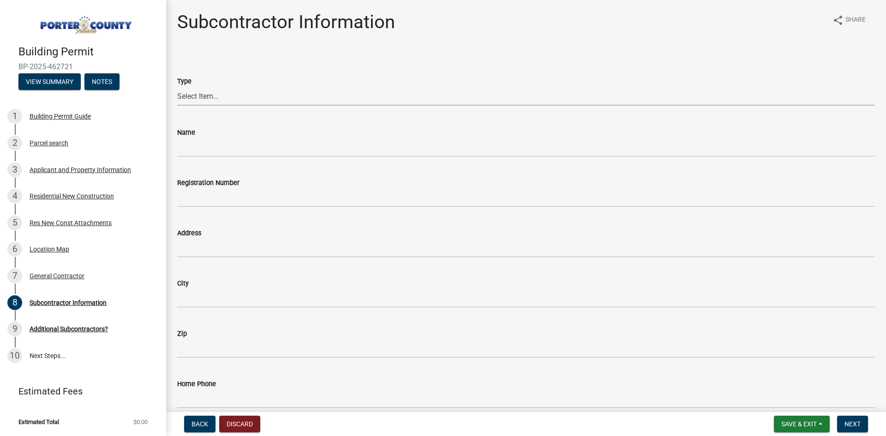
click at [241, 96] on select "Select Item... Concrete Plumbing Electrical HVAC Framing Roofing Insulation Lan…" at bounding box center [526, 96] width 698 height 19
click at [177, 87] on select "Select Item... Concrete Plumbing Electrical HVAC Framing Roofing Insulation Lan…" at bounding box center [526, 96] width 698 height 19
select select "efdc4ab2-fecf-44c9-8db5-461c68afeef8"
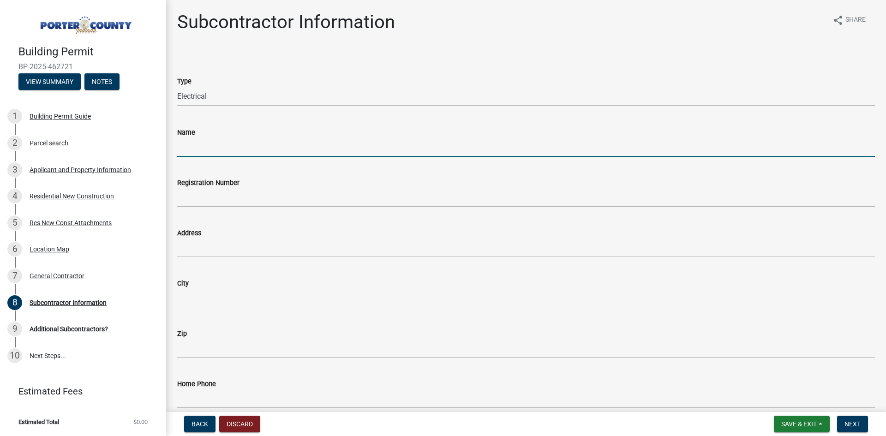
click at [222, 151] on input "Name" at bounding box center [526, 147] width 698 height 19
type input "Emcor [PERSON_NAME] Electric Co. of [US_STATE]"
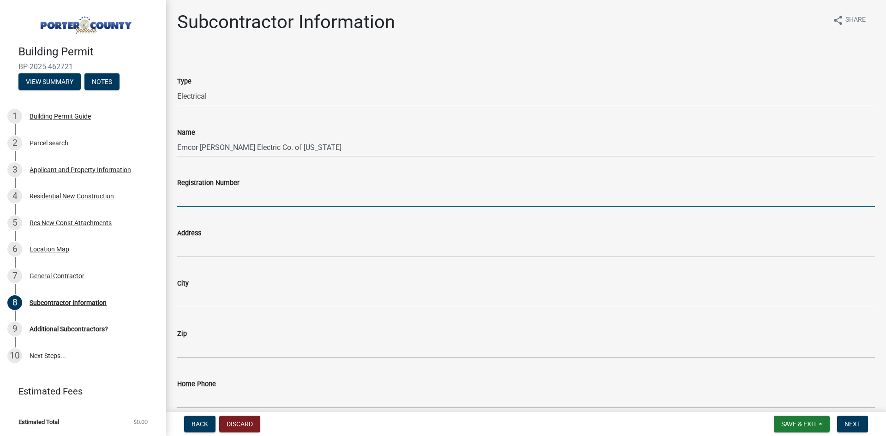
click at [237, 191] on input "Registration Number" at bounding box center [526, 197] width 698 height 19
type input "BC-148"
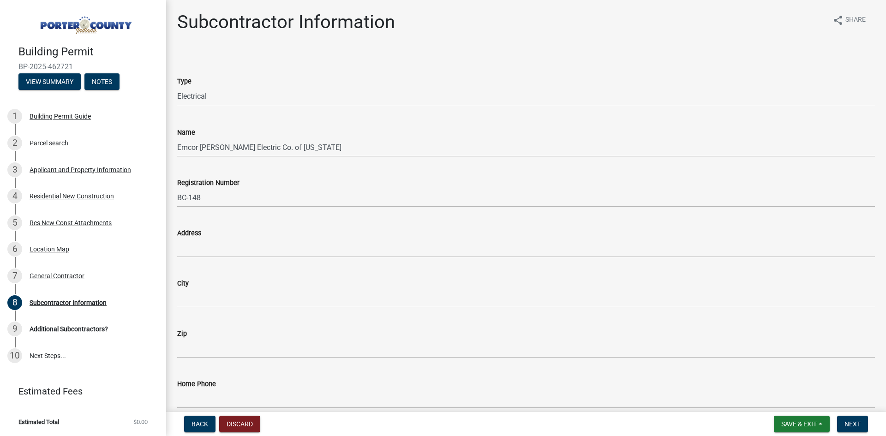
click at [245, 261] on wm-data-entity-input "Address" at bounding box center [526, 240] width 698 height 50
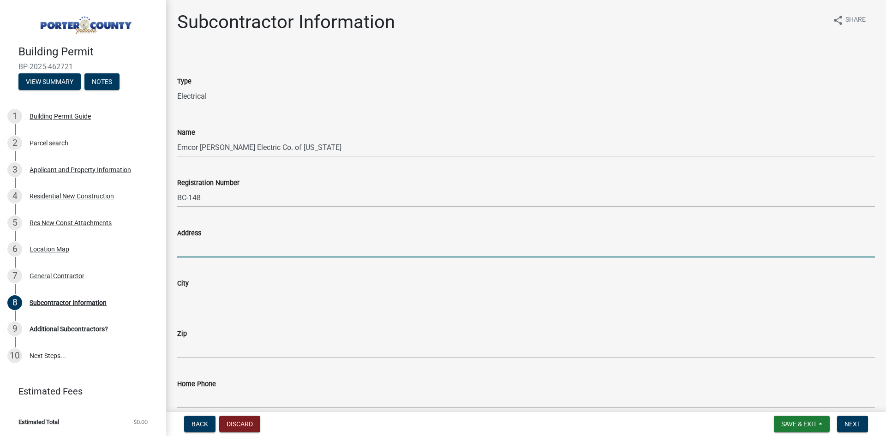
click at [243, 256] on input "Address" at bounding box center [526, 248] width 698 height 19
type input "[STREET_ADDRESS]"
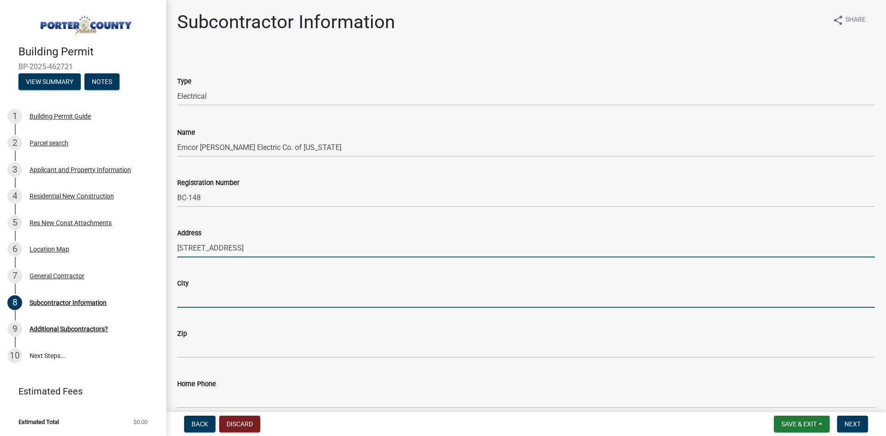
click at [220, 293] on input "City" at bounding box center [526, 298] width 698 height 19
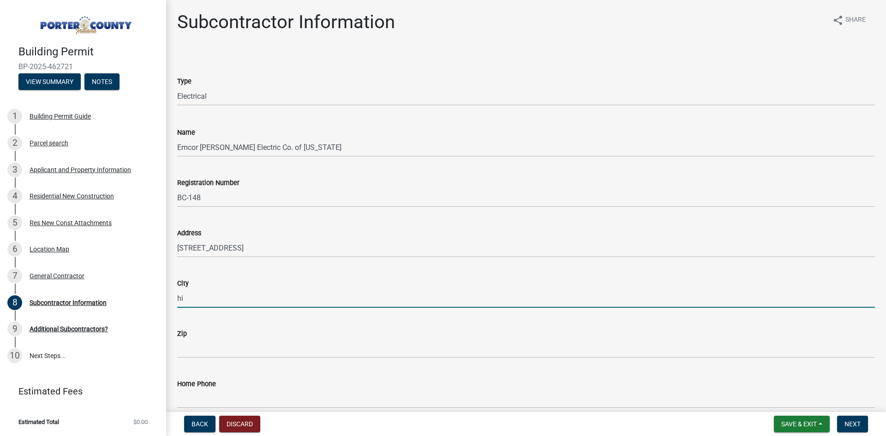
type input "Highland, [GEOGRAPHIC_DATA]"
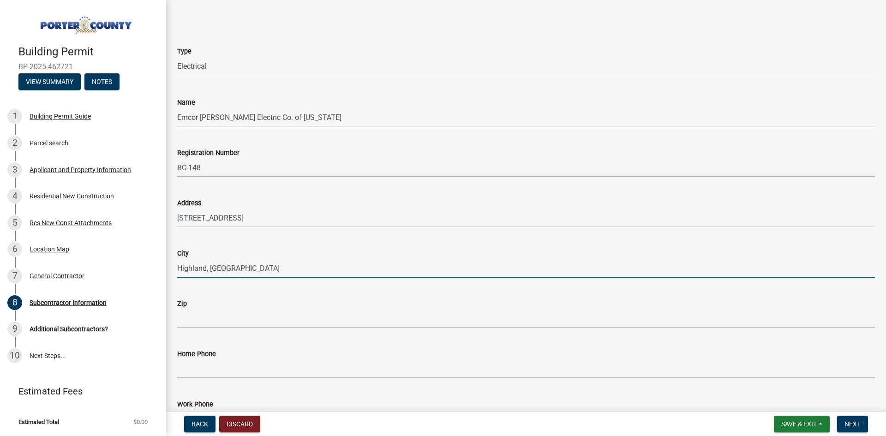
scroll to position [46, 0]
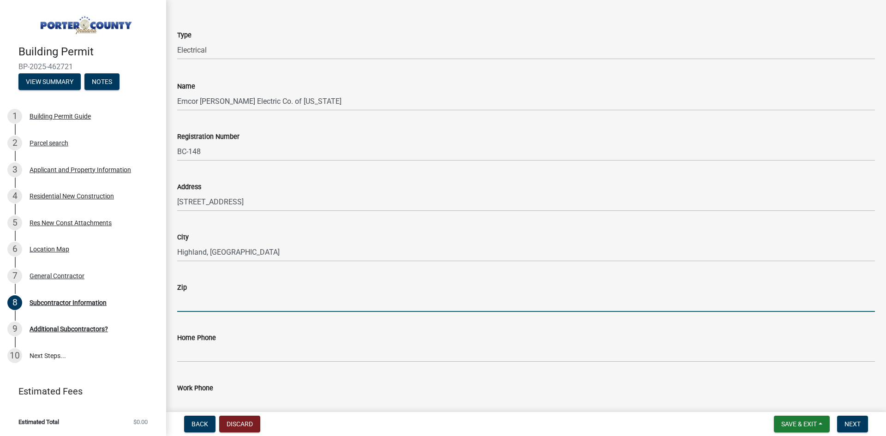
click at [195, 297] on input "Zip" at bounding box center [526, 302] width 698 height 19
click at [211, 309] on input "Zip" at bounding box center [526, 302] width 698 height 19
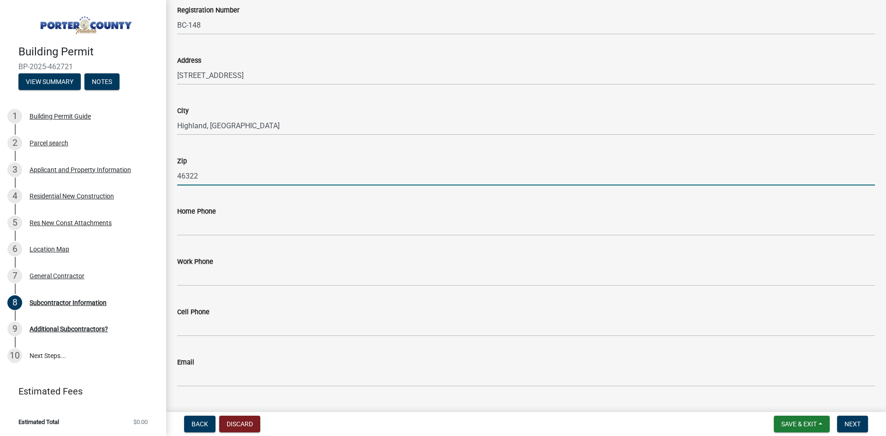
scroll to position [185, 0]
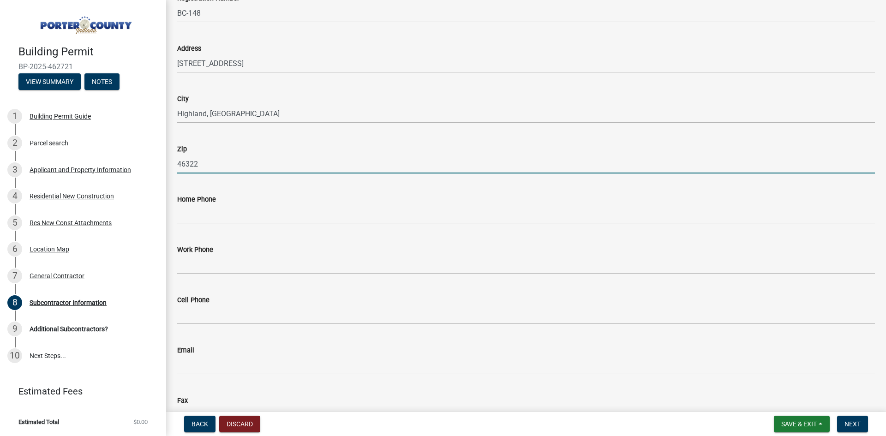
type input "46322"
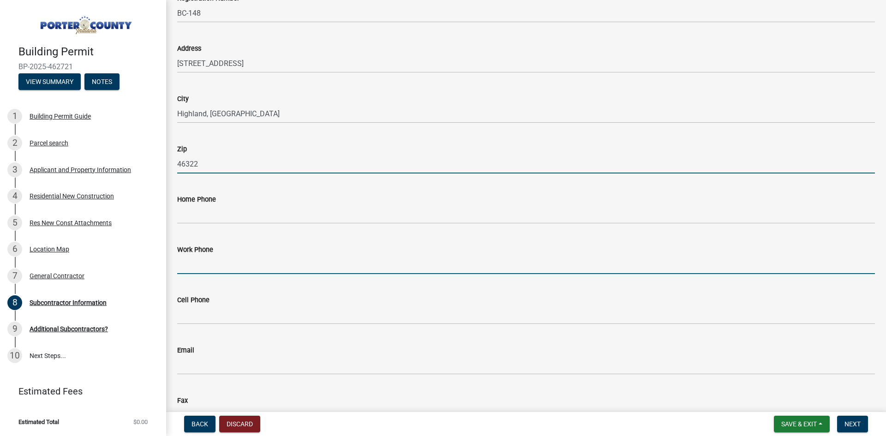
click at [217, 269] on input "Work Phone" at bounding box center [526, 264] width 698 height 19
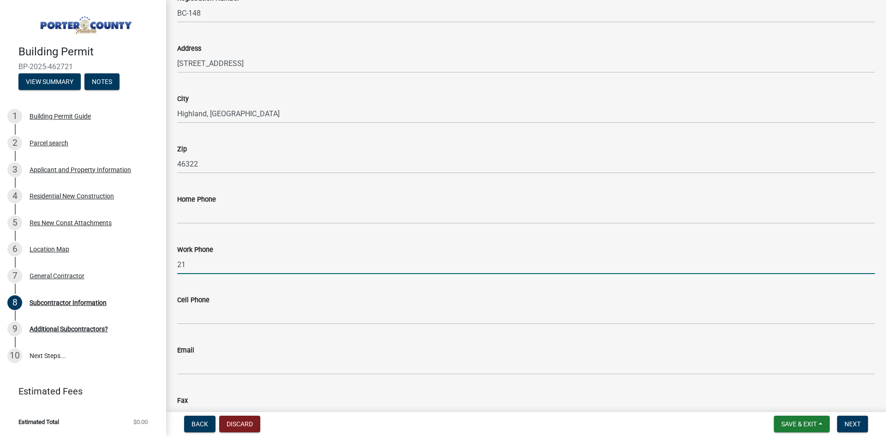
type input "[PHONE_NUMBER]"
click at [203, 201] on label "Home Phone" at bounding box center [196, 200] width 39 height 6
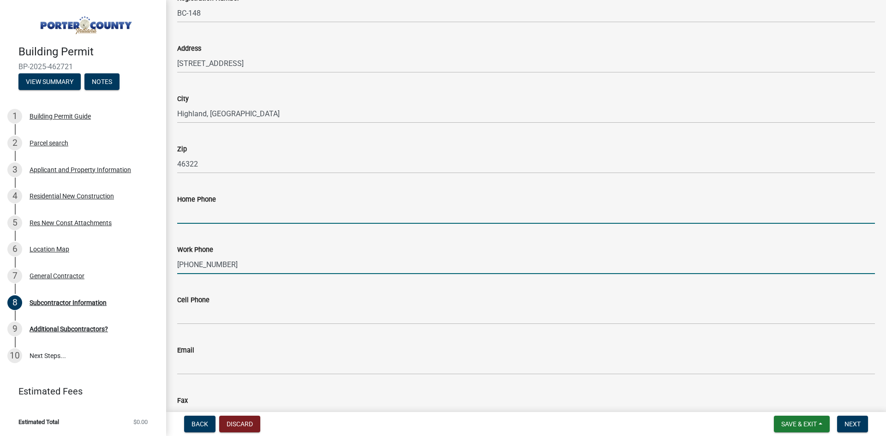
click at [203, 205] on input "Home Phone" at bounding box center [526, 214] width 698 height 19
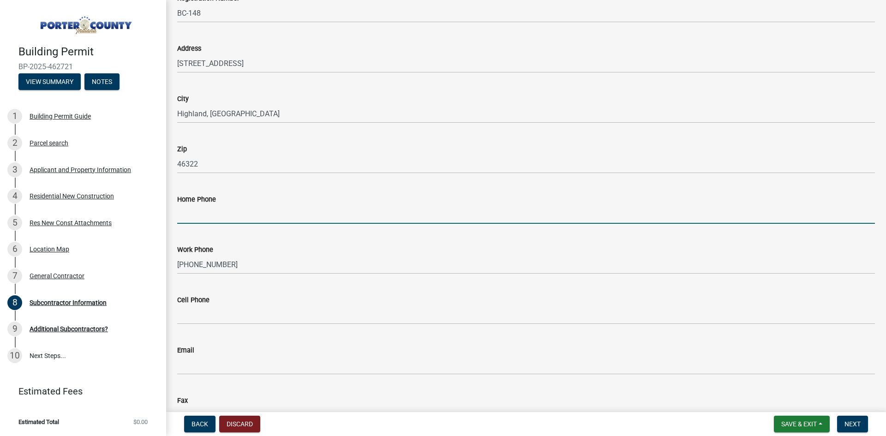
click at [205, 209] on input "Home Phone" at bounding box center [526, 214] width 698 height 19
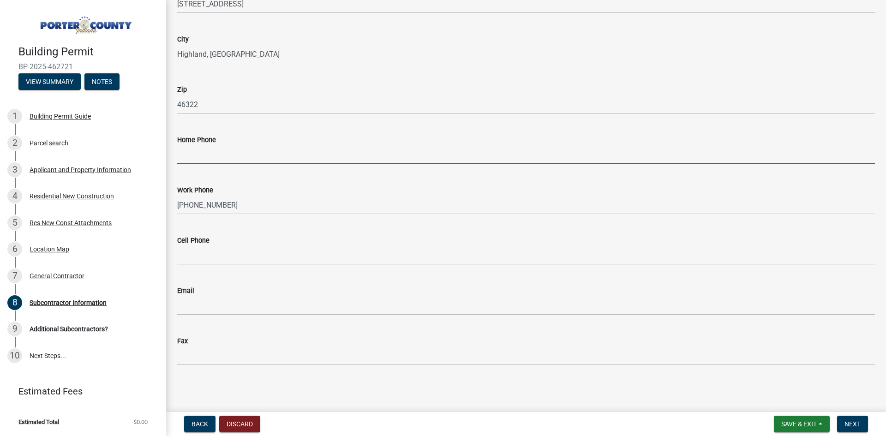
scroll to position [245, 0]
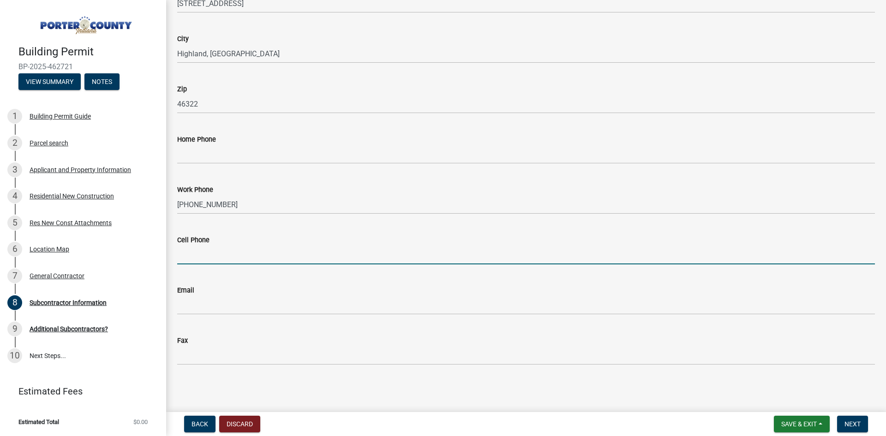
click at [203, 254] on input "Cell Phone" at bounding box center [526, 254] width 698 height 19
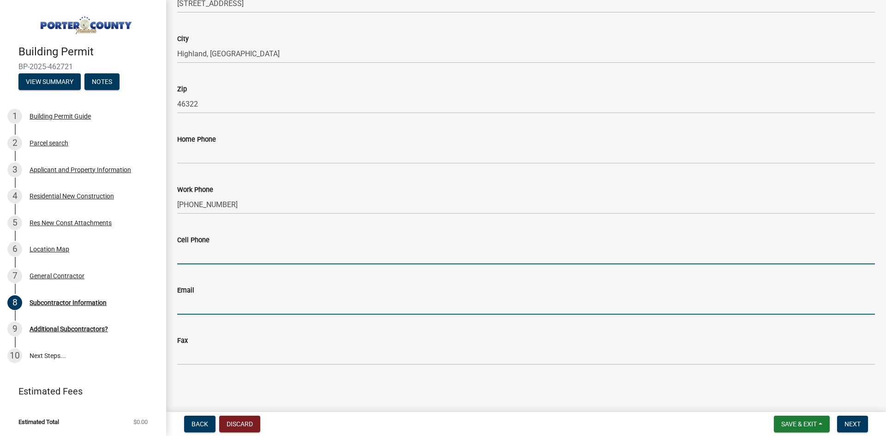
click at [194, 312] on input "Email" at bounding box center [526, 305] width 698 height 19
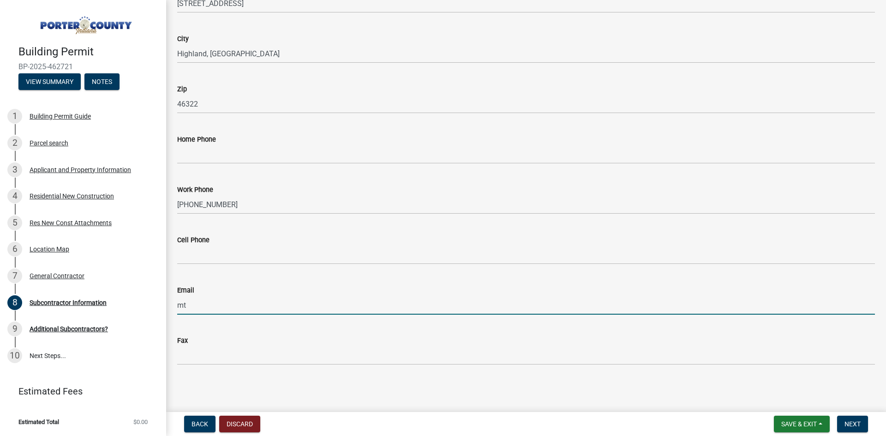
type input "[EMAIL_ADDRESS][DOMAIN_NAME]"
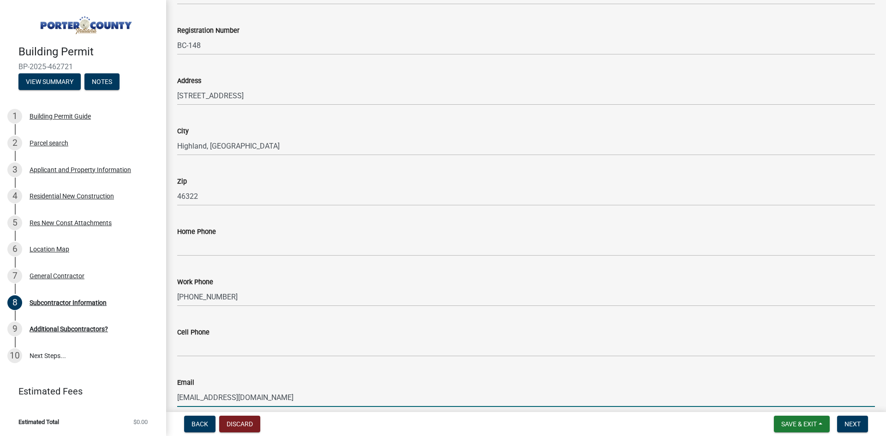
scroll to position [0, 0]
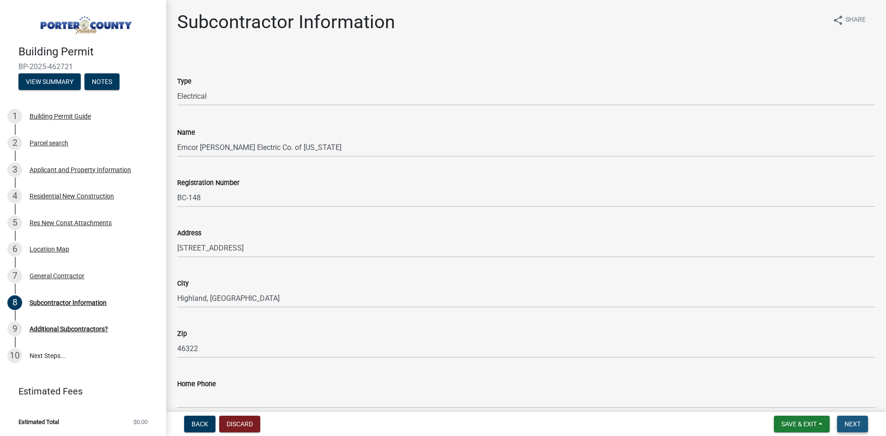
click at [851, 425] on span "Next" at bounding box center [852, 423] width 16 height 7
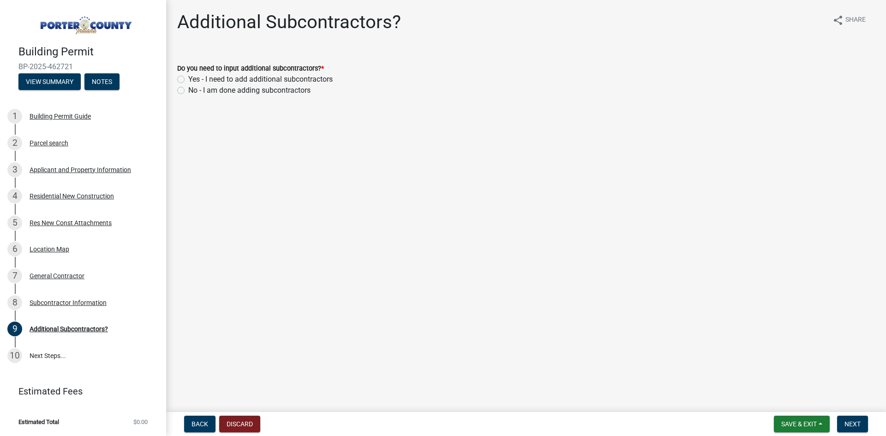
click at [188, 76] on label "Yes - I need to add additional subcontractors" at bounding box center [260, 79] width 144 height 11
click at [188, 76] on input "Yes - I need to add additional subcontractors" at bounding box center [191, 77] width 6 height 6
radio input "true"
click at [858, 419] on button "Next" at bounding box center [852, 424] width 31 height 17
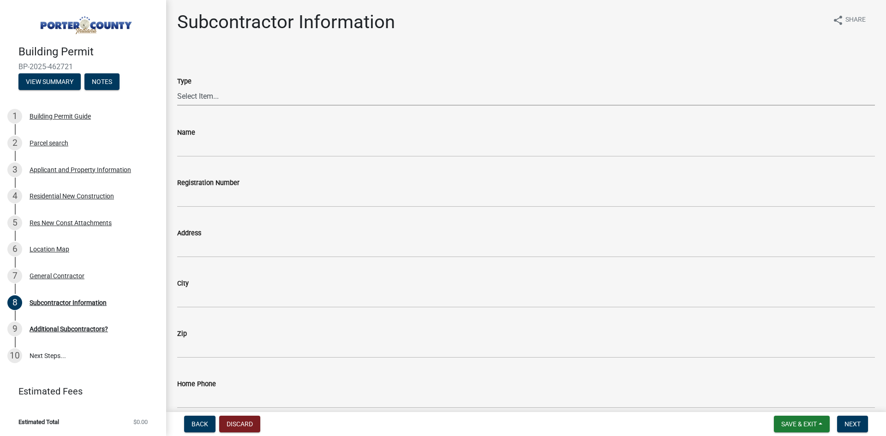
drag, startPoint x: 222, startPoint y: 99, endPoint x: 221, endPoint y: 104, distance: 5.4
click at [221, 104] on select "Select Item... Concrete Plumbing Electrical HVAC Framing Roofing Insulation Lan…" at bounding box center [526, 96] width 698 height 19
click at [177, 87] on select "Select Item... Concrete Plumbing Electrical HVAC Framing Roofing Insulation Lan…" at bounding box center [526, 96] width 698 height 19
select select "9452e092-c50d-45bd-97f1-cd63c2c340af"
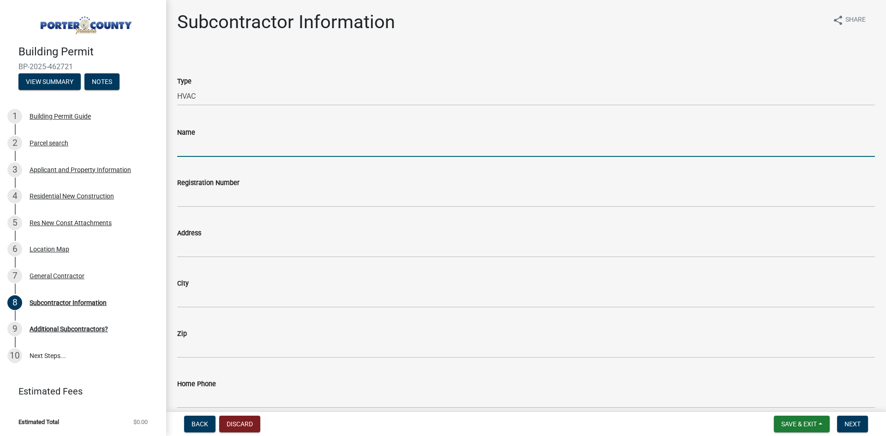
click at [225, 144] on input "Name" at bounding box center [526, 147] width 698 height 19
type input "Royal Heating + Air"
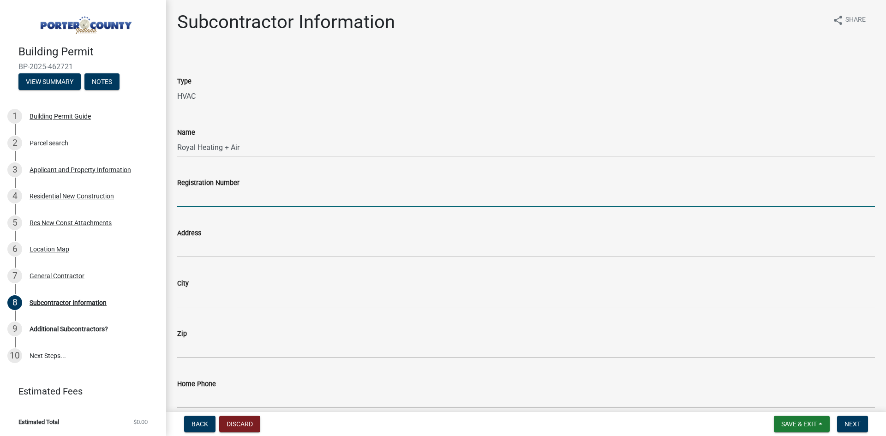
click at [226, 205] on input "Registration Number" at bounding box center [526, 197] width 698 height 19
type input "p"
type input "BC-251"
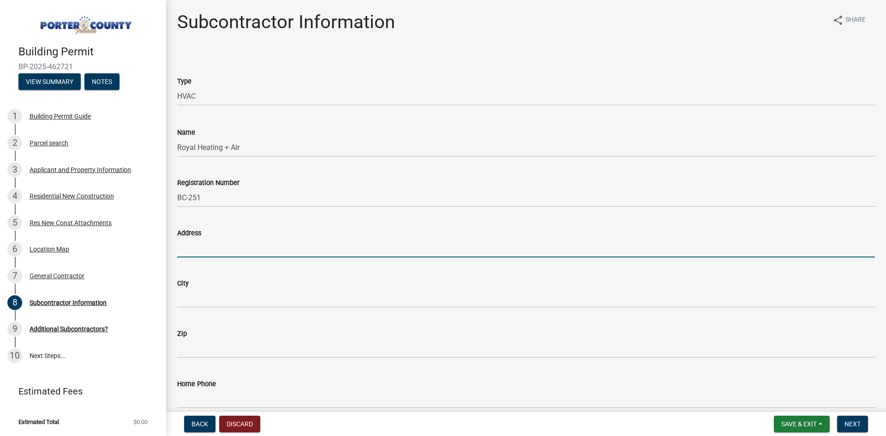
click at [233, 245] on input "Address" at bounding box center [526, 248] width 698 height 19
type input "PO Box 195"
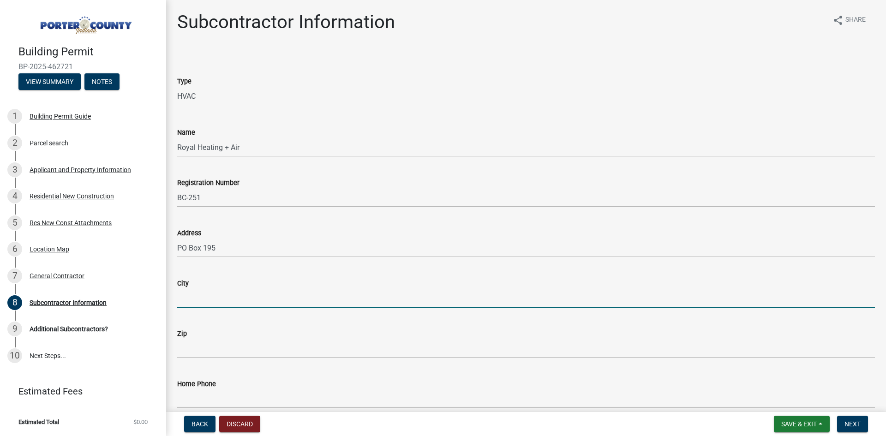
click at [235, 298] on input "City" at bounding box center [526, 298] width 698 height 19
type input "Crown Point, [GEOGRAPHIC_DATA]"
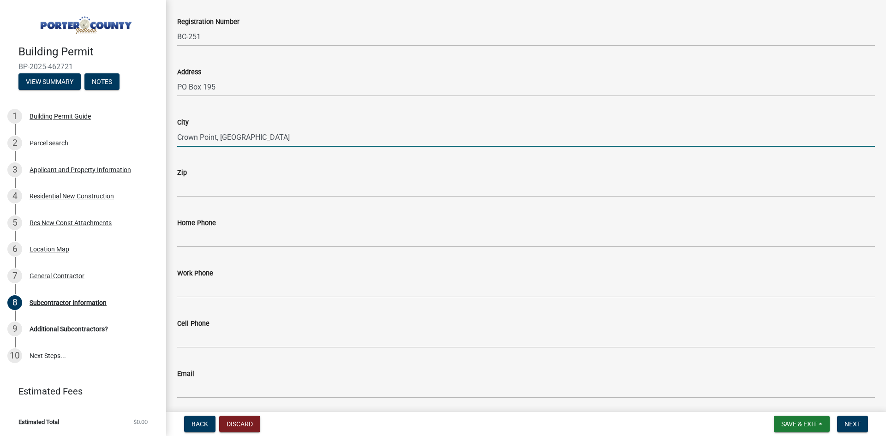
scroll to position [185, 0]
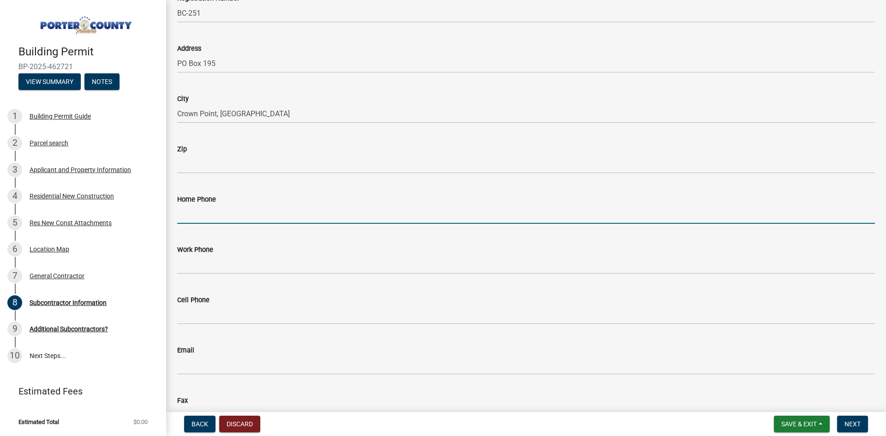
click at [224, 211] on input "Home Phone" at bounding box center [526, 214] width 698 height 19
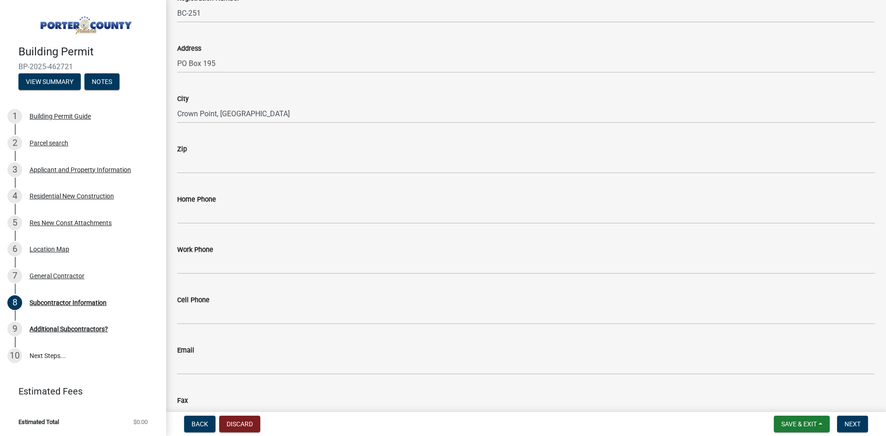
click at [204, 176] on wm-data-entity-input "Zip" at bounding box center [526, 156] width 698 height 50
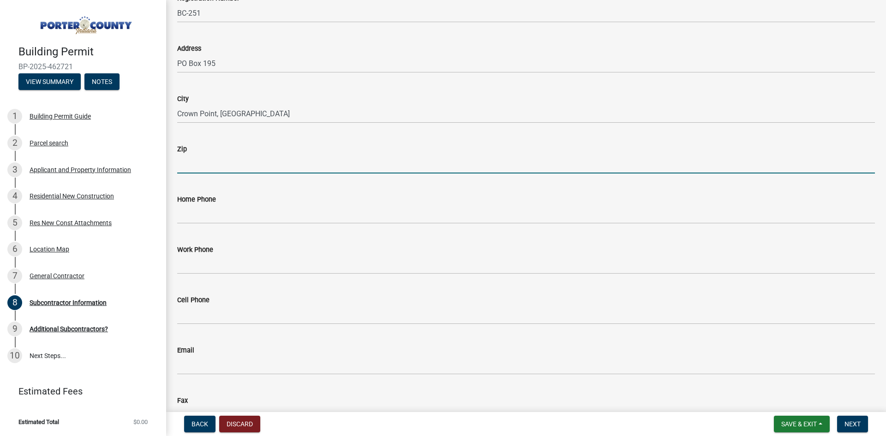
click at [203, 172] on input "Zip" at bounding box center [526, 164] width 698 height 19
type input "46308"
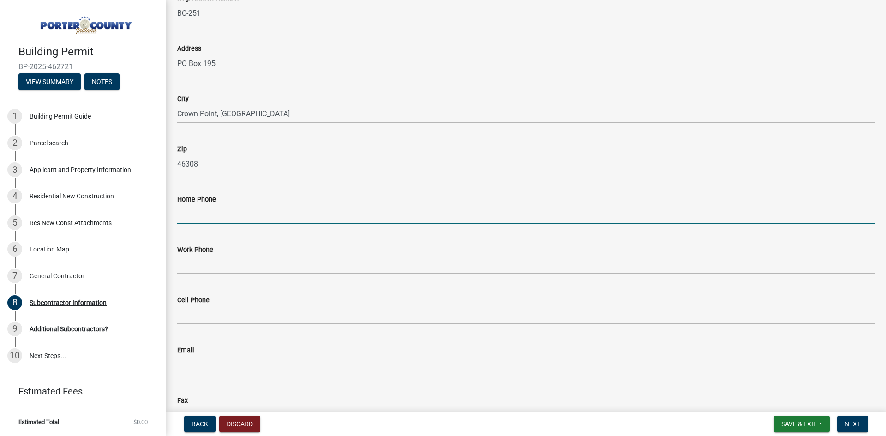
click at [193, 210] on input "Home Phone" at bounding box center [526, 214] width 698 height 19
type input "2"
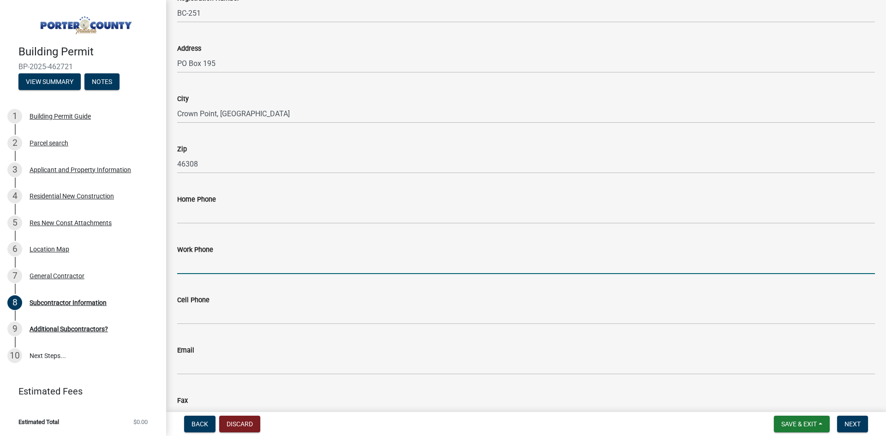
click at [227, 267] on input "Work Phone" at bounding box center [526, 264] width 698 height 19
type input "[PHONE_NUMBER]"
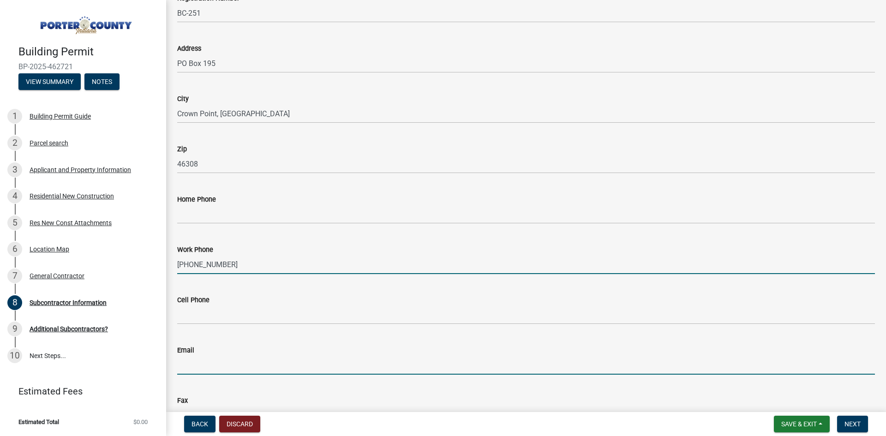
click at [241, 370] on input "Email" at bounding box center [526, 365] width 698 height 19
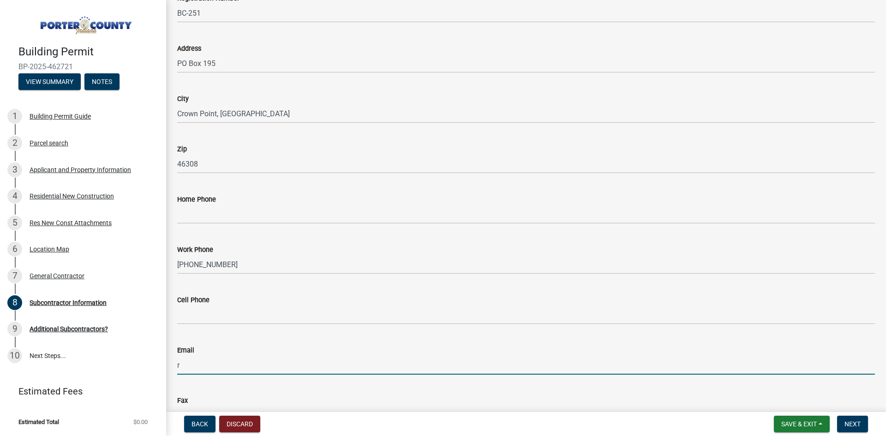
type input "[EMAIL_ADDRESS][DOMAIN_NAME]"
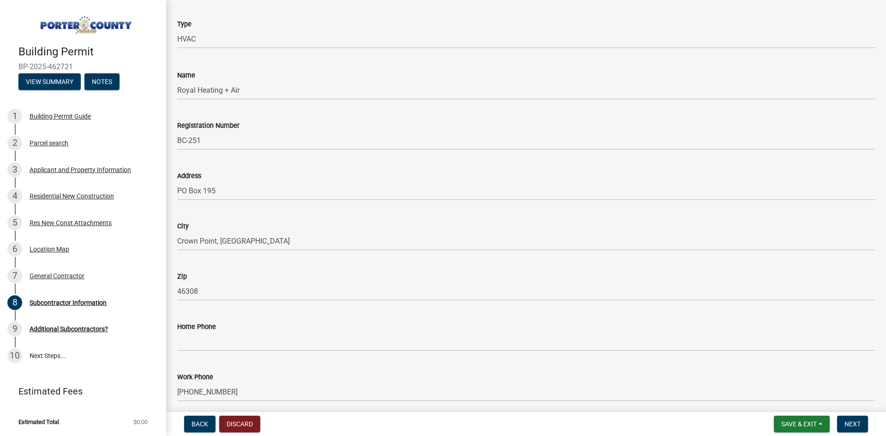
scroll to position [0, 0]
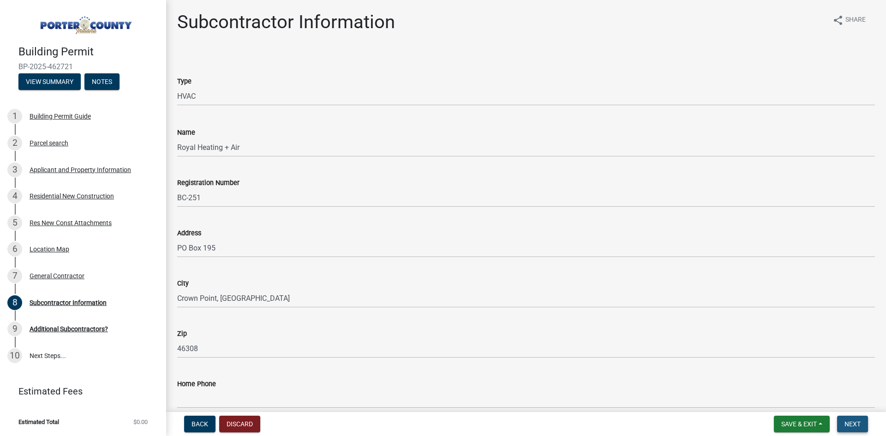
click at [854, 421] on span "Next" at bounding box center [852, 423] width 16 height 7
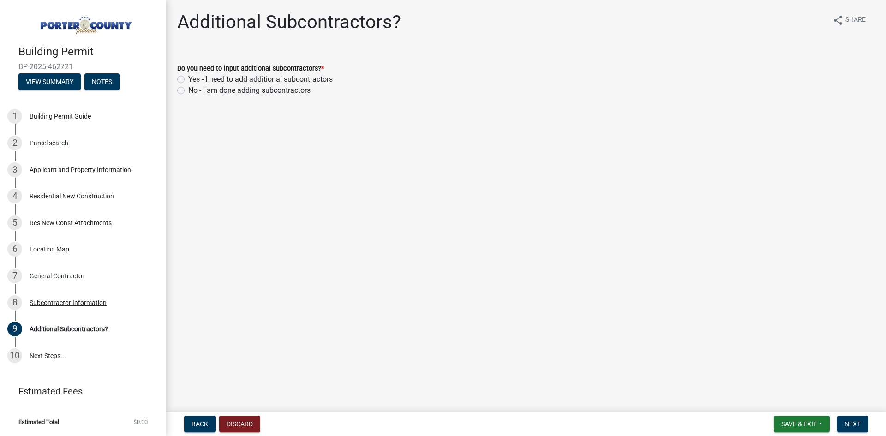
click at [188, 79] on label "Yes - I need to add additional subcontractors" at bounding box center [260, 79] width 144 height 11
click at [188, 79] on input "Yes - I need to add additional subcontractors" at bounding box center [191, 77] width 6 height 6
radio input "true"
click at [848, 422] on span "Next" at bounding box center [852, 423] width 16 height 7
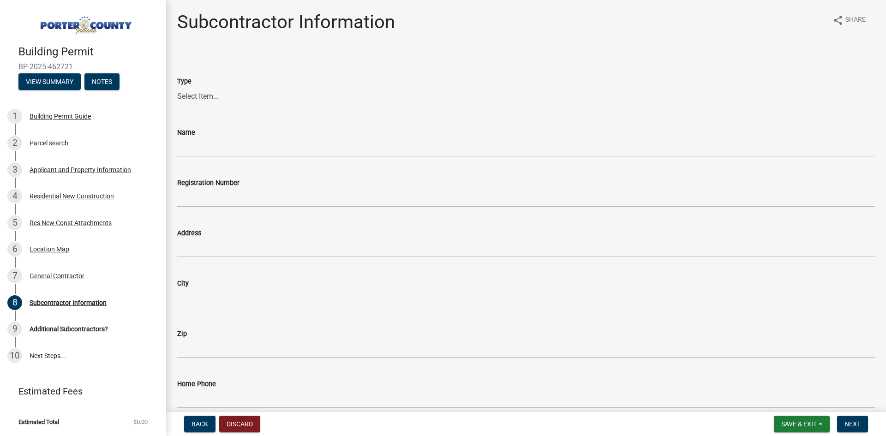
click at [208, 111] on wm-data-entity-input "Type Select Item... Concrete Plumbing Electrical HVAC Framing Roofing Insulatio…" at bounding box center [526, 83] width 698 height 62
click at [209, 84] on div "Type" at bounding box center [526, 81] width 698 height 11
click at [221, 102] on select "Select Item... Concrete Plumbing Electrical HVAC Framing Roofing Insulation Lan…" at bounding box center [526, 96] width 698 height 19
click at [177, 87] on select "Select Item... Concrete Plumbing Electrical HVAC Framing Roofing Insulation Lan…" at bounding box center [526, 96] width 698 height 19
select select "e24670f1-0fc3-4dee-82ca-1a1373b3817c"
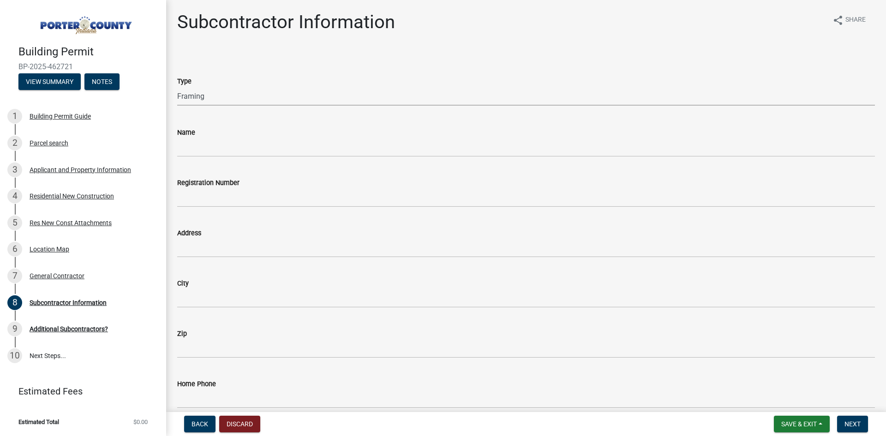
click at [197, 158] on wm-data-entity-input "Name" at bounding box center [526, 139] width 698 height 50
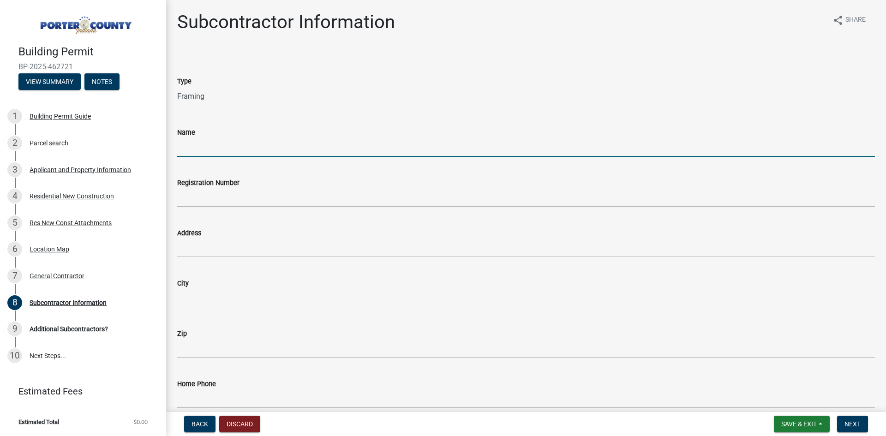
click at [201, 153] on input "Name" at bounding box center [526, 147] width 698 height 19
type input "F and F Carpenters inc"
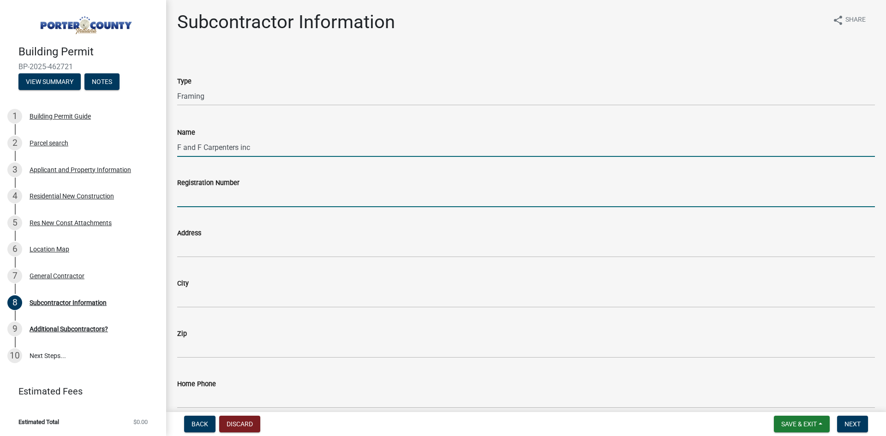
click at [227, 199] on input "Registration Number" at bounding box center [526, 197] width 698 height 19
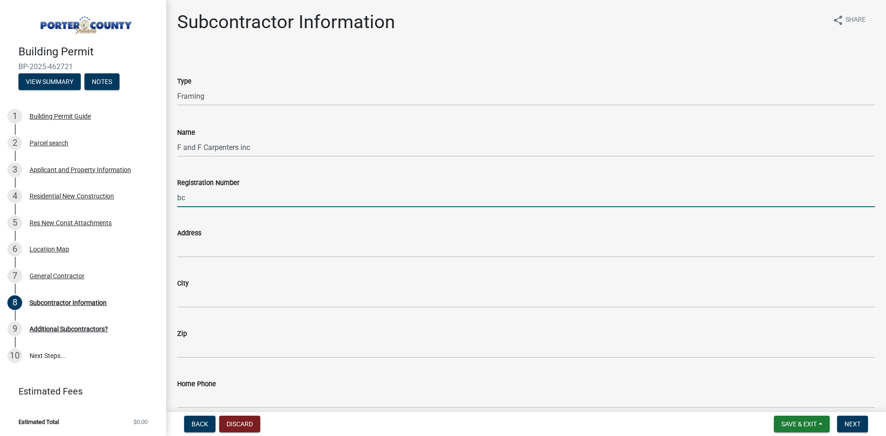
type input "b"
type input "BC-1276"
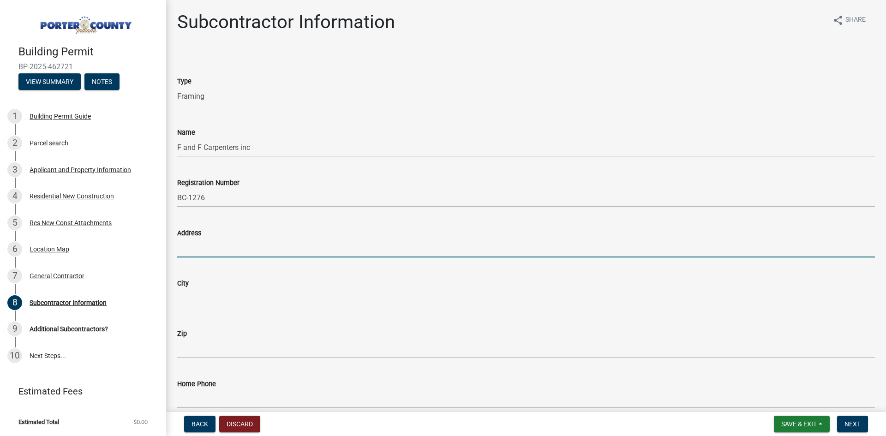
click at [195, 239] on input "Address" at bounding box center [526, 248] width 698 height 19
type input "[STREET_ADDRESS]"
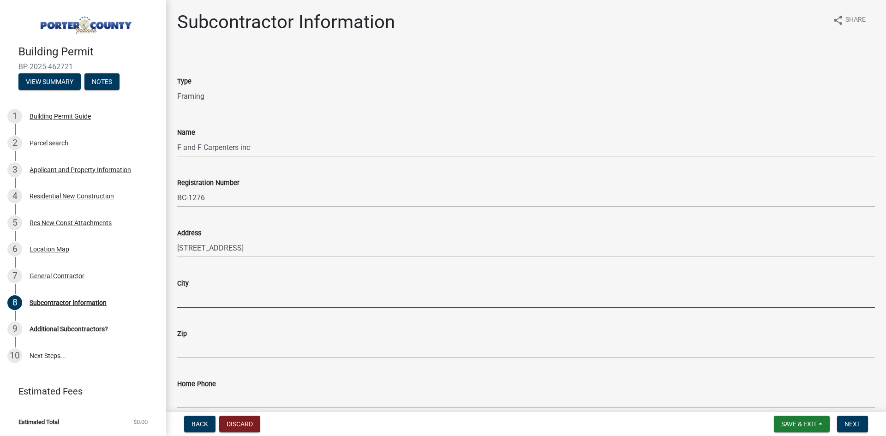
click at [217, 290] on input "City" at bounding box center [526, 298] width 698 height 19
type input "Belwood, [GEOGRAPHIC_DATA]"
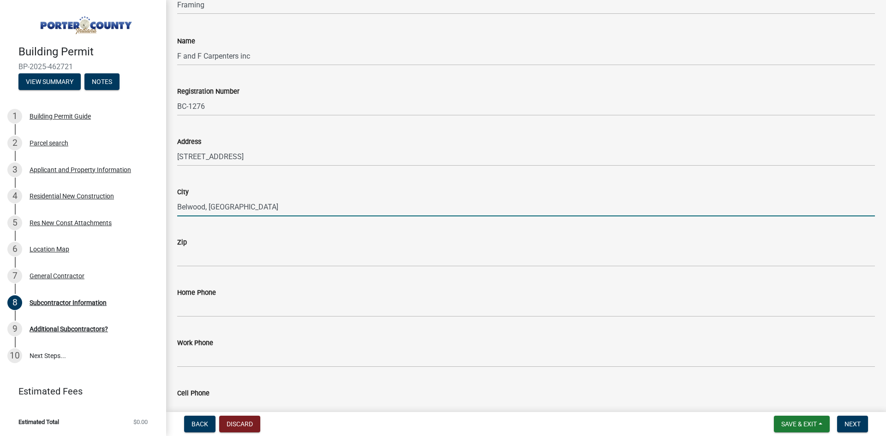
scroll to position [92, 0]
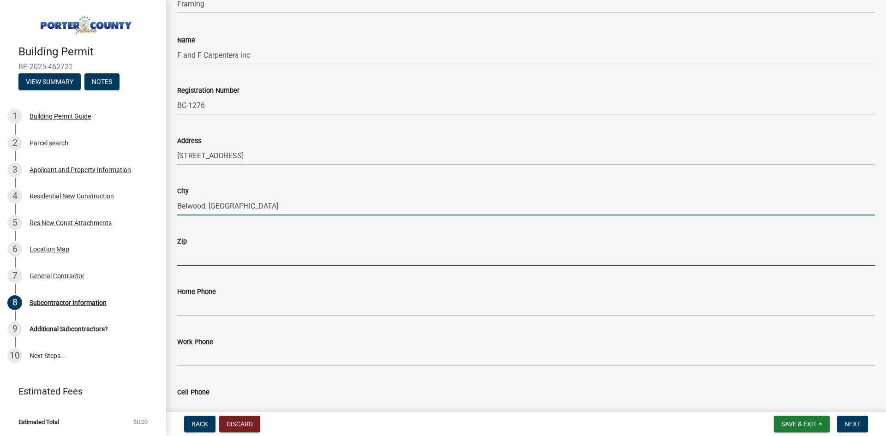
click at [214, 254] on input "Zip" at bounding box center [526, 256] width 698 height 19
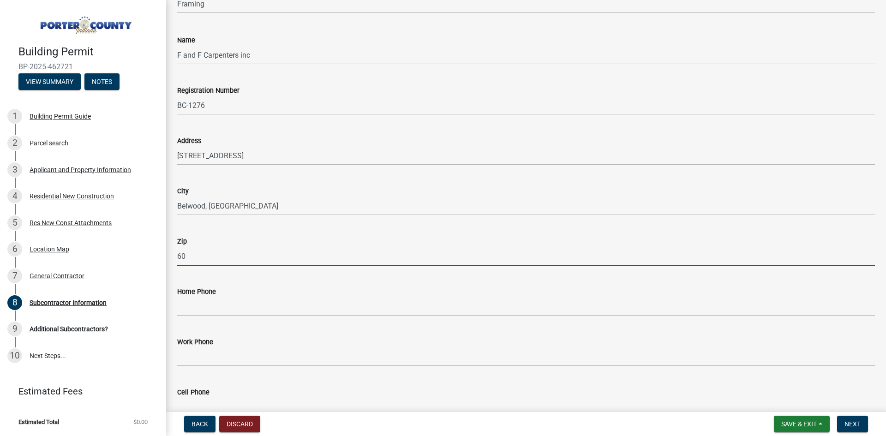
type input "60104"
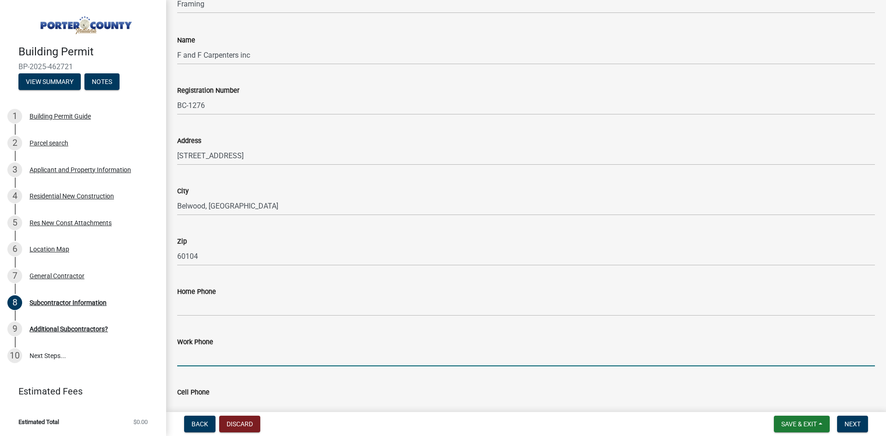
click at [189, 361] on input "Work Phone" at bounding box center [526, 356] width 698 height 19
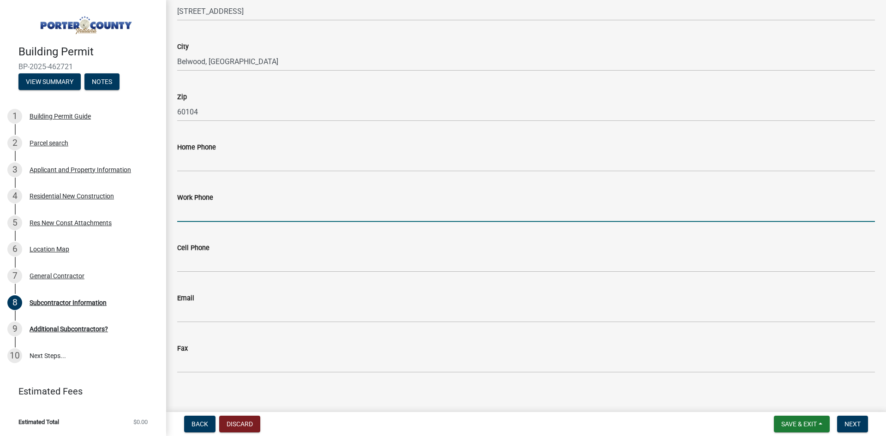
scroll to position [245, 0]
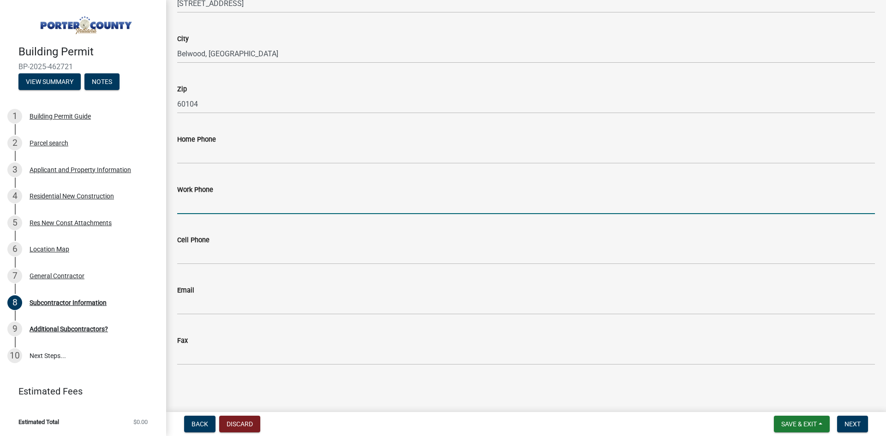
type input "[PHONE_NUMBER]"
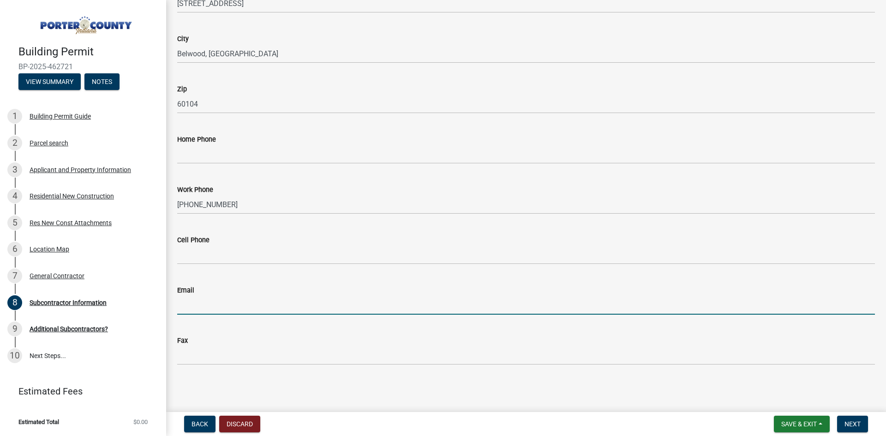
click at [223, 305] on input "Email" at bounding box center [526, 305] width 698 height 19
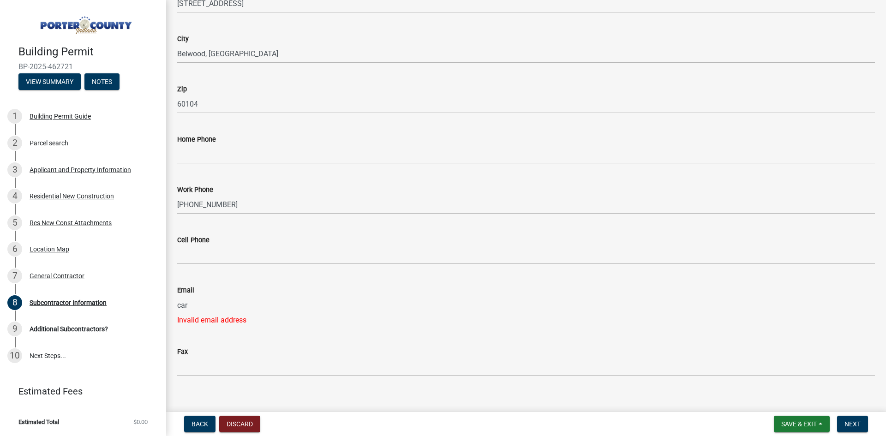
click at [241, 343] on div "Fax" at bounding box center [526, 354] width 698 height 43
click at [236, 321] on div "Invalid email address" at bounding box center [526, 320] width 698 height 11
click at [235, 316] on div "Invalid email address" at bounding box center [526, 320] width 698 height 11
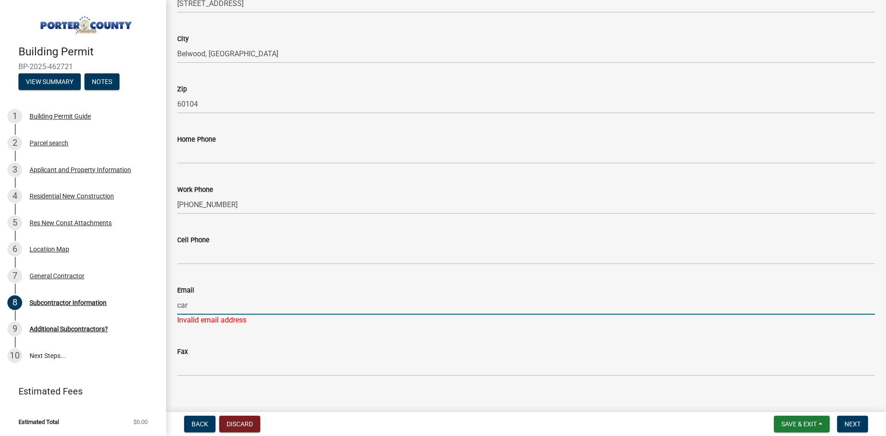
click at [249, 302] on input "car" at bounding box center [526, 305] width 698 height 19
type input "[EMAIL_ADDRESS][DOMAIN_NAME]"
click at [863, 421] on button "Next" at bounding box center [852, 424] width 31 height 17
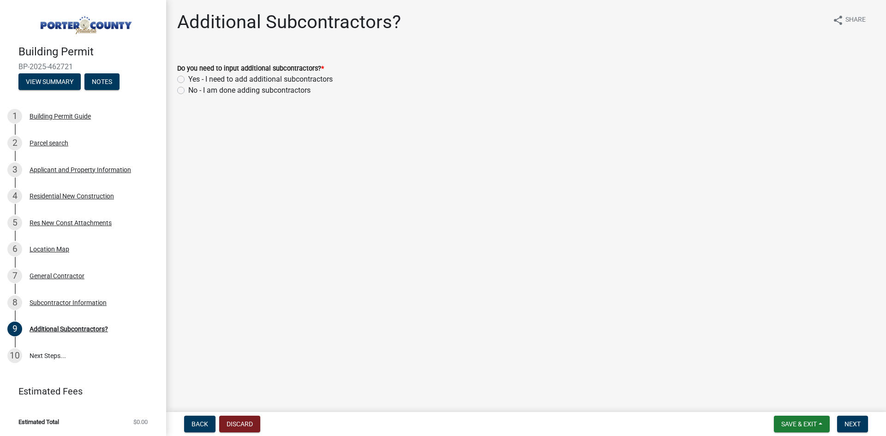
click at [188, 79] on label "Yes - I need to add additional subcontractors" at bounding box center [260, 79] width 144 height 11
click at [188, 79] on input "Yes - I need to add additional subcontractors" at bounding box center [191, 77] width 6 height 6
radio input "true"
click at [846, 419] on button "Next" at bounding box center [852, 424] width 31 height 17
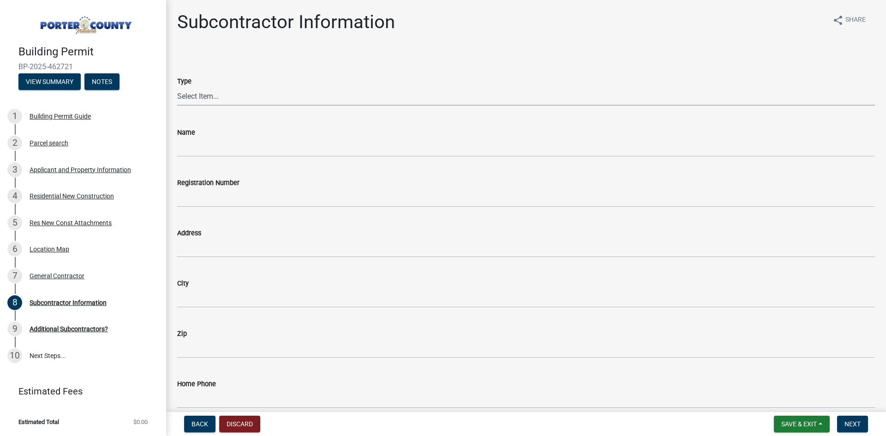
click at [238, 98] on select "Select Item... Concrete Plumbing Electrical HVAC Framing Roofing Insulation Lan…" at bounding box center [526, 96] width 698 height 19
click at [177, 87] on select "Select Item... Concrete Plumbing Electrical HVAC Framing Roofing Insulation Lan…" at bounding box center [526, 96] width 698 height 19
select select "fd65c87e-b11a-4bc2-bc05-e0c8c417ed1b"
click at [210, 132] on div "Name" at bounding box center [526, 132] width 698 height 11
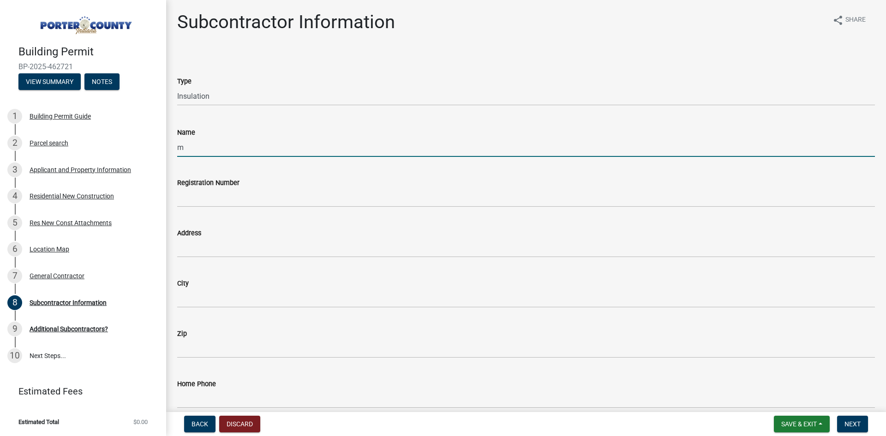
click at [213, 144] on input "m" at bounding box center [526, 147] width 698 height 19
type input "[PERSON_NAME] Insulation of [GEOGRAPHIC_DATA]"
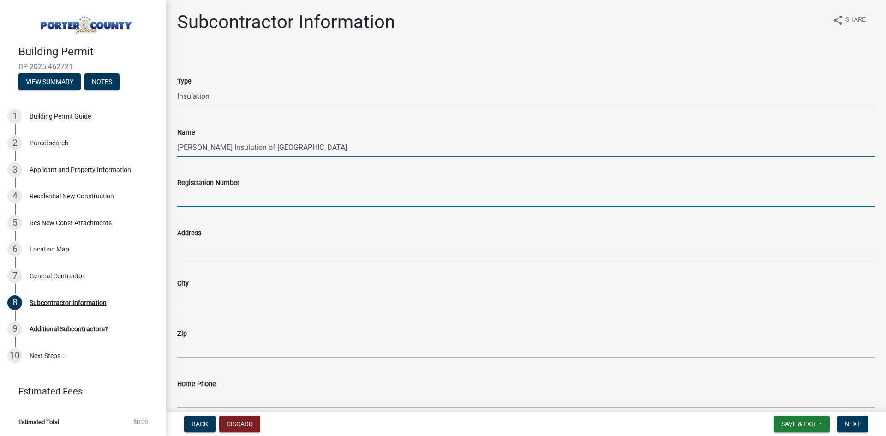
click at [233, 203] on input "Registration Number" at bounding box center [526, 197] width 698 height 19
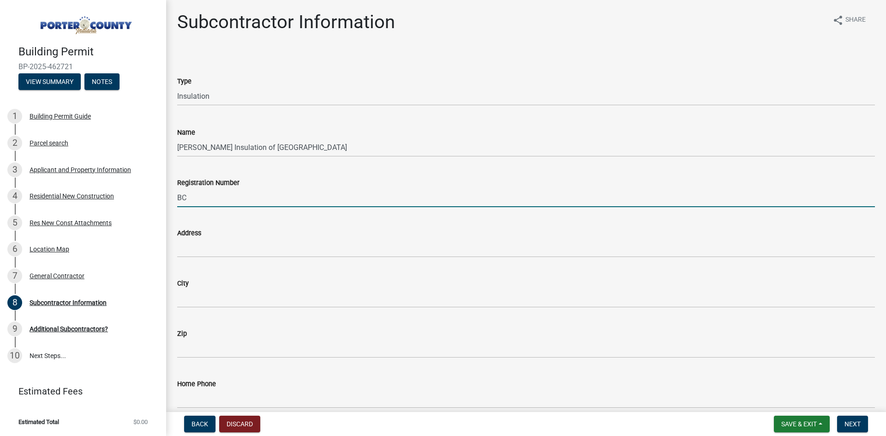
type input "BC-304"
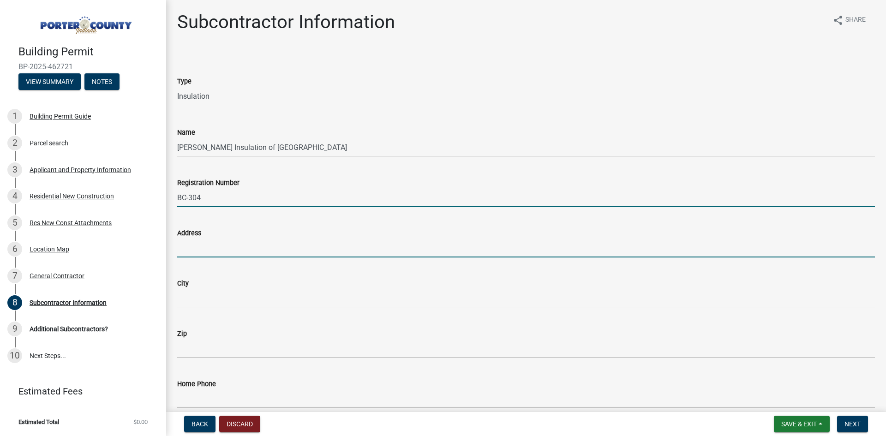
click at [228, 250] on input "Address" at bounding box center [526, 248] width 698 height 19
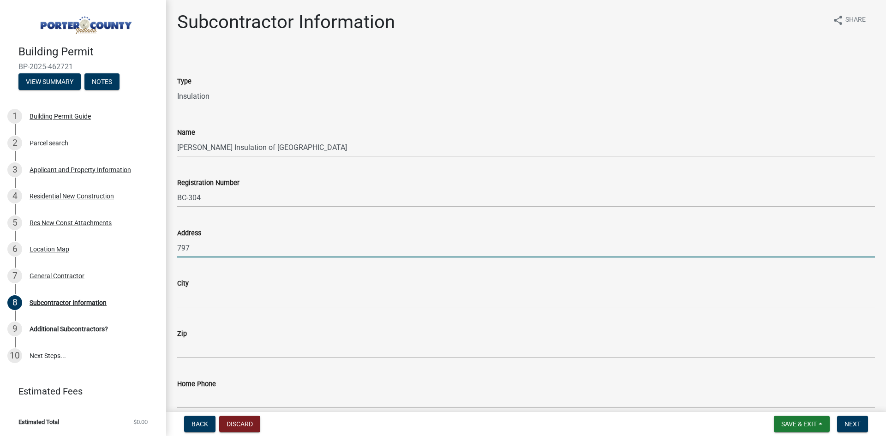
type input "[STREET_ADDRESS]"
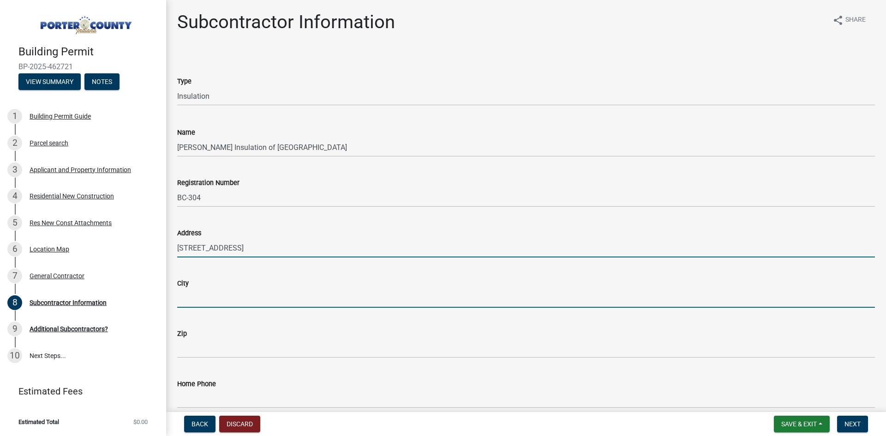
click at [244, 293] on input "City" at bounding box center [526, 298] width 698 height 19
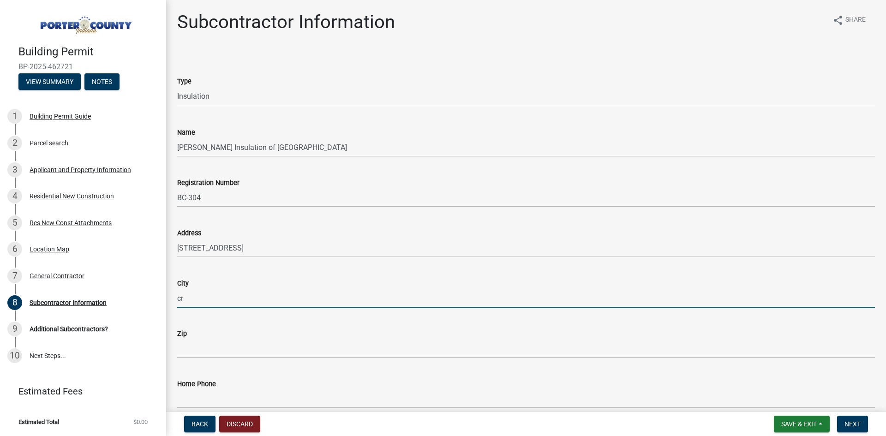
type input "Crown Point, [GEOGRAPHIC_DATA]"
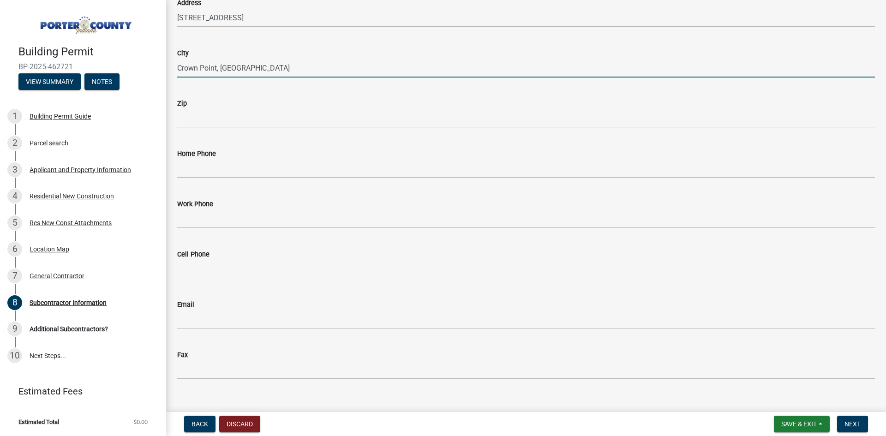
scroll to position [231, 0]
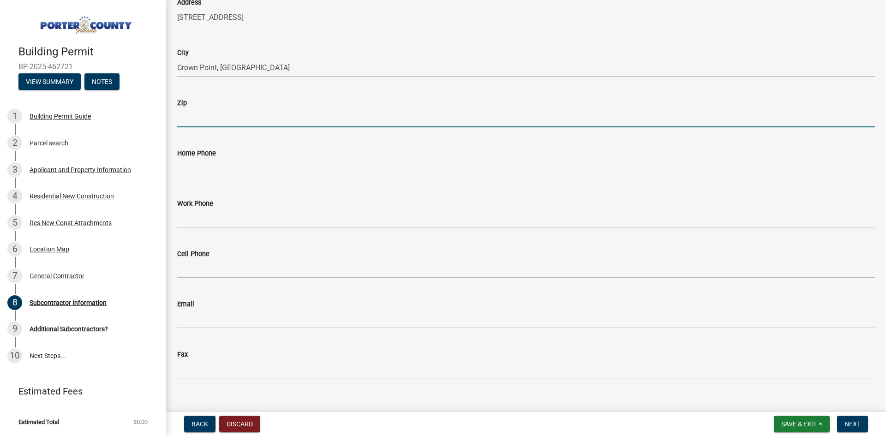
click at [208, 122] on input "Zip" at bounding box center [526, 117] width 698 height 19
type input "46307"
click at [214, 205] on div "Work Phone" at bounding box center [526, 203] width 698 height 11
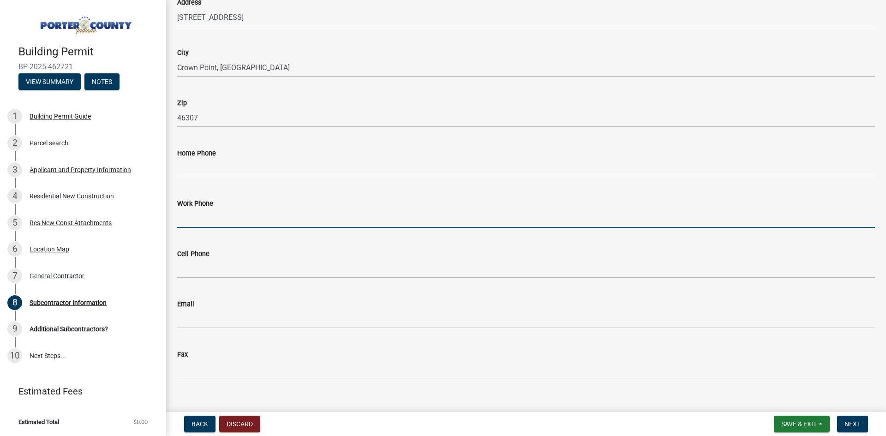
click at [212, 215] on input "Work Phone" at bounding box center [526, 218] width 698 height 19
type input "[PHONE_NUMBER]"
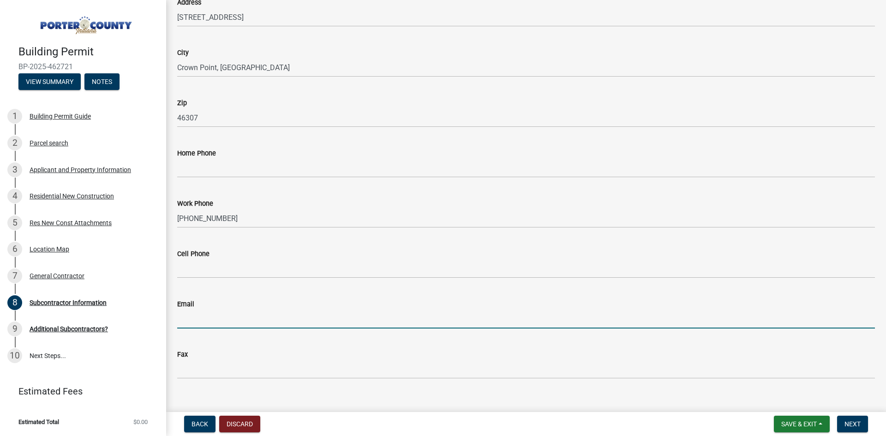
click at [216, 324] on input "Email" at bounding box center [526, 319] width 698 height 19
drag, startPoint x: 277, startPoint y: 317, endPoint x: 149, endPoint y: 306, distance: 128.3
click at [151, 307] on div "Building Permit BP-2025-462721 View Summary Notes 1 Building Permit Guide 2 Par…" at bounding box center [443, 218] width 886 height 436
type input "[EMAIL_ADDRESS][PERSON_NAME][DOMAIN_NAME]"
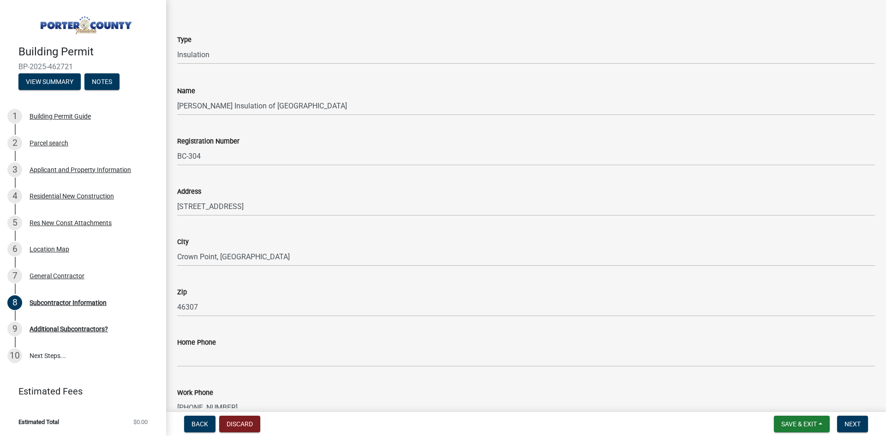
scroll to position [0, 0]
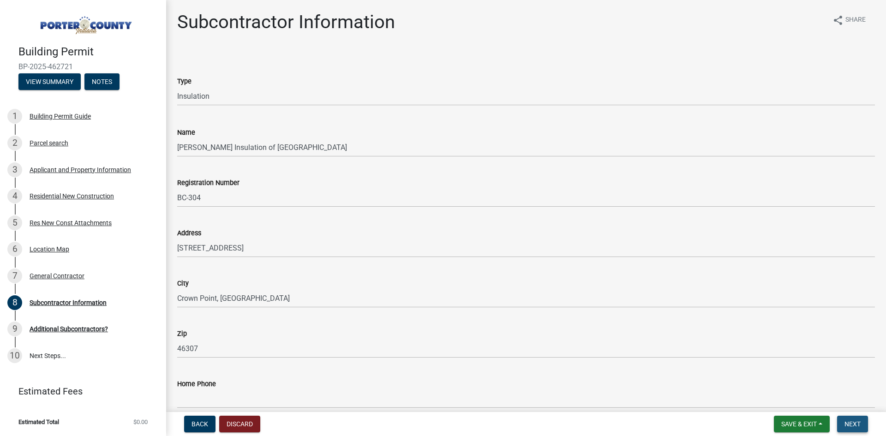
click at [848, 428] on button "Next" at bounding box center [852, 424] width 31 height 17
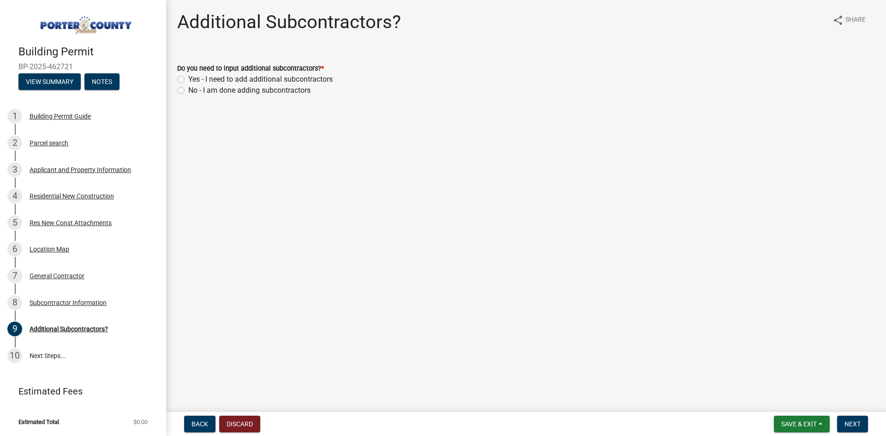
click at [253, 84] on label "Yes - I need to add additional subcontractors" at bounding box center [260, 79] width 144 height 11
click at [194, 80] on input "Yes - I need to add additional subcontractors" at bounding box center [191, 77] width 6 height 6
radio input "true"
click at [257, 93] on label "No - I am done adding subcontractors" at bounding box center [249, 90] width 122 height 11
click at [194, 91] on input "No - I am done adding subcontractors" at bounding box center [191, 88] width 6 height 6
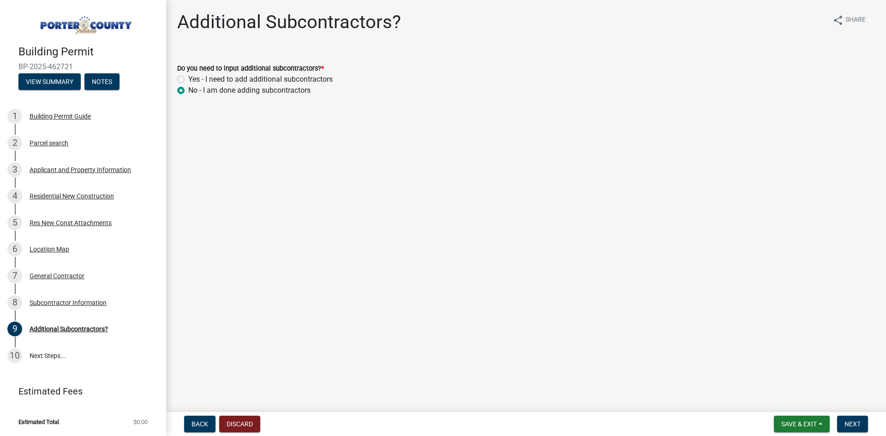
radio input "true"
click at [844, 431] on button "Next" at bounding box center [852, 424] width 31 height 17
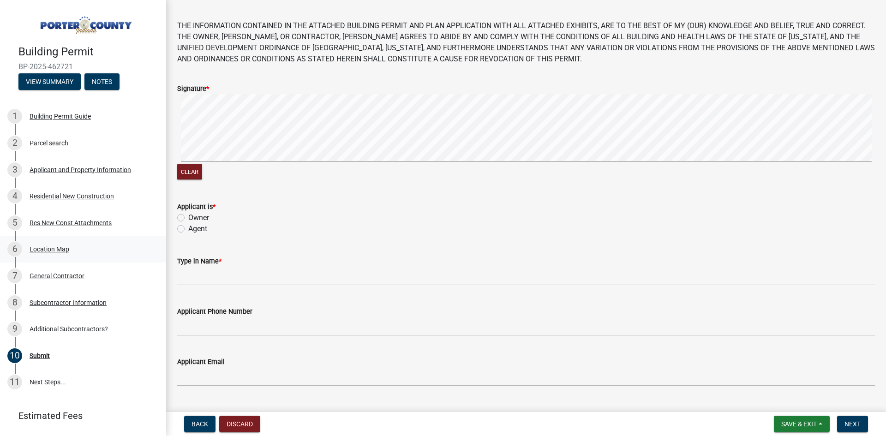
scroll to position [46, 0]
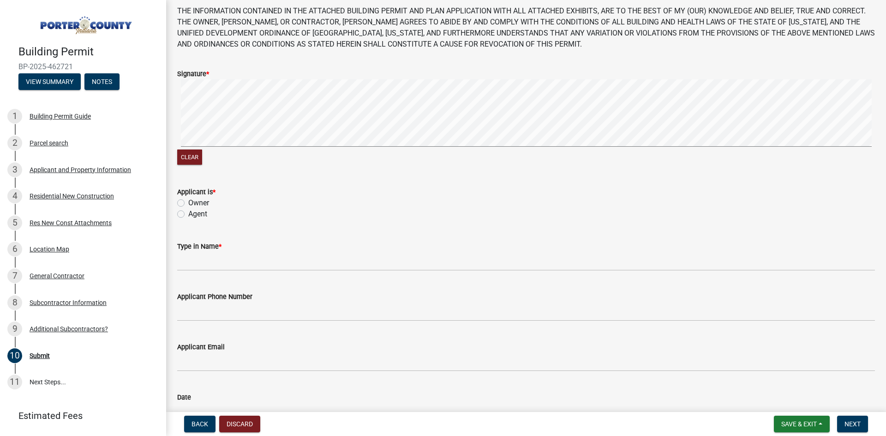
click at [185, 201] on div "Owner" at bounding box center [526, 202] width 698 height 11
click at [188, 213] on label "Agent" at bounding box center [197, 214] width 19 height 11
click at [188, 213] on input "Agent" at bounding box center [191, 212] width 6 height 6
radio input "true"
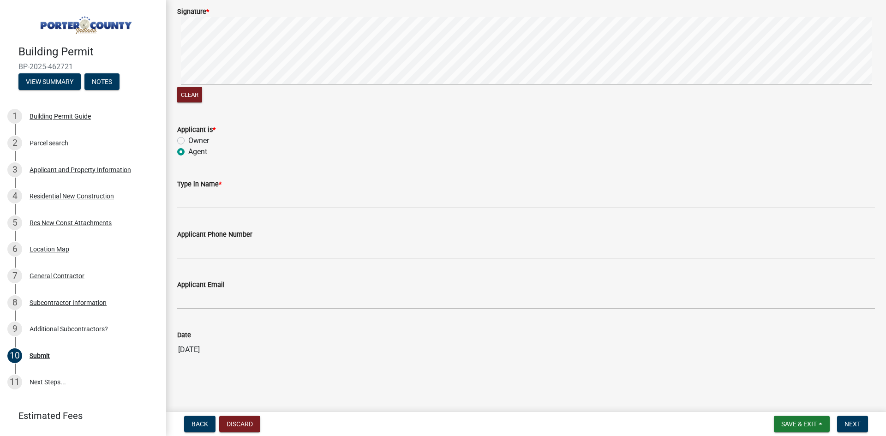
scroll to position [110, 0]
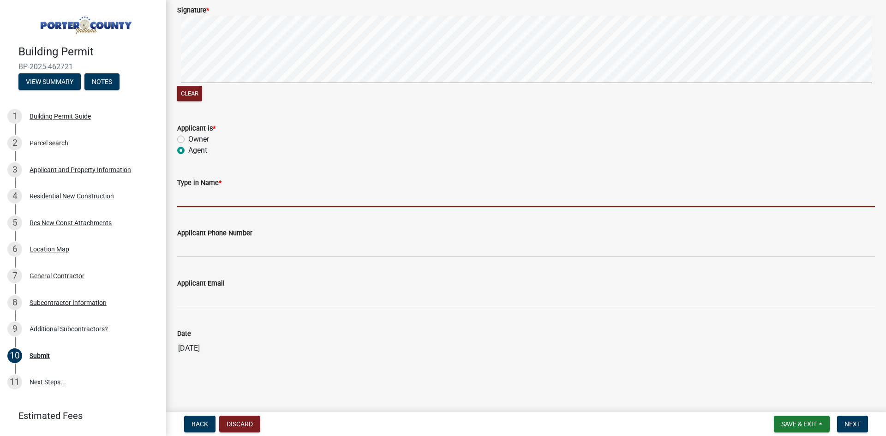
click at [203, 206] on input "Type in Name *" at bounding box center [526, 197] width 698 height 19
type input "[PERSON_NAME]"
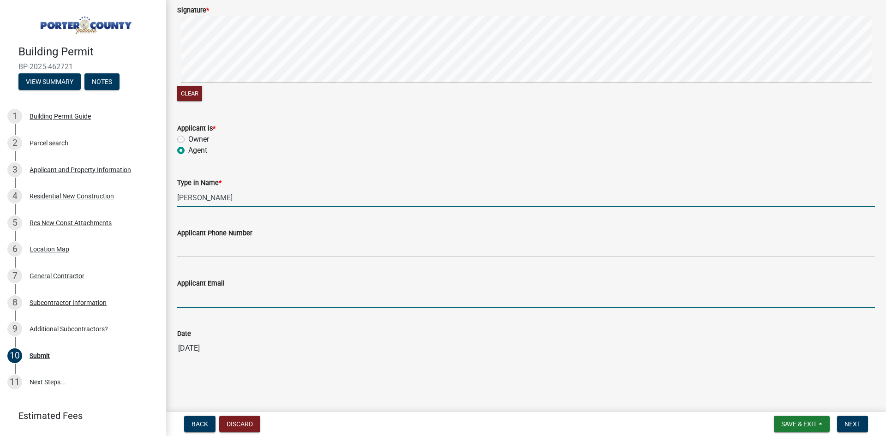
type input "[EMAIL_ADDRESS][DOMAIN_NAME]"
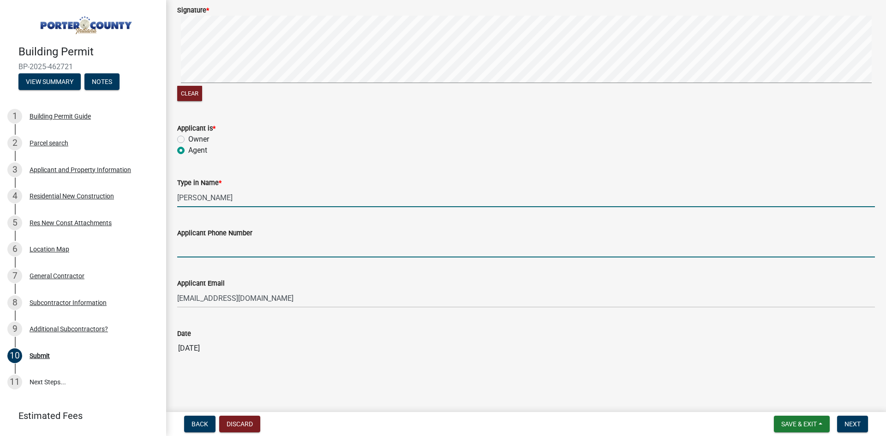
click at [199, 249] on input "Applicant Phone Number" at bounding box center [526, 248] width 698 height 19
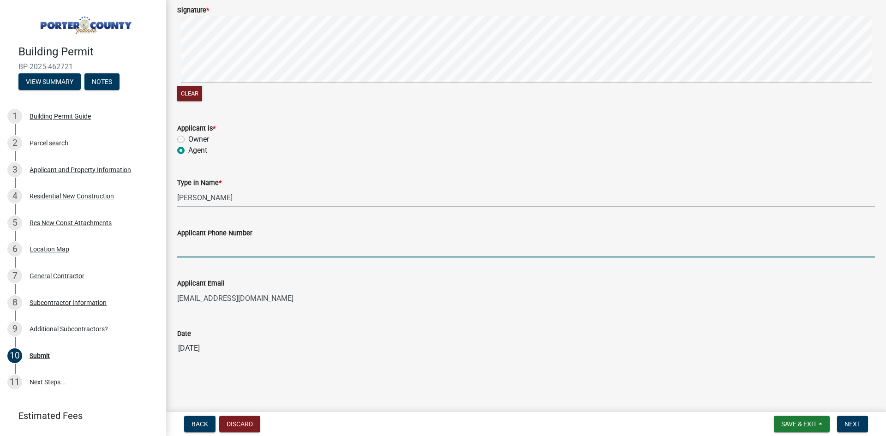
type input "[PHONE_NUMBER]"
click at [861, 427] on button "Next" at bounding box center [852, 424] width 31 height 17
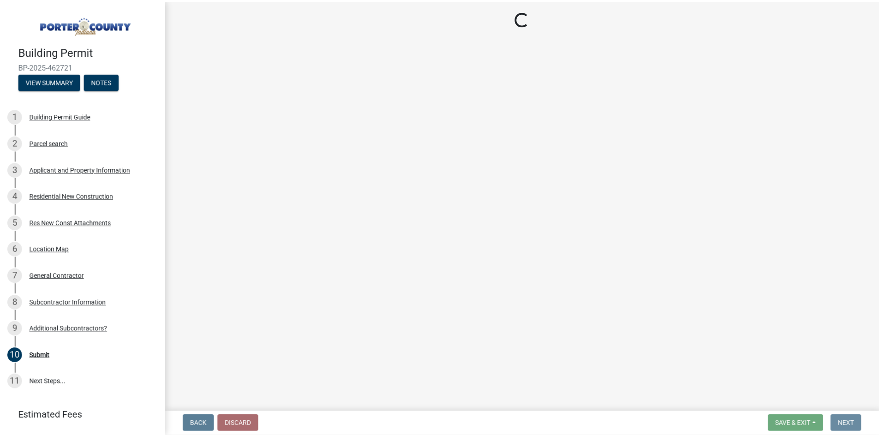
scroll to position [0, 0]
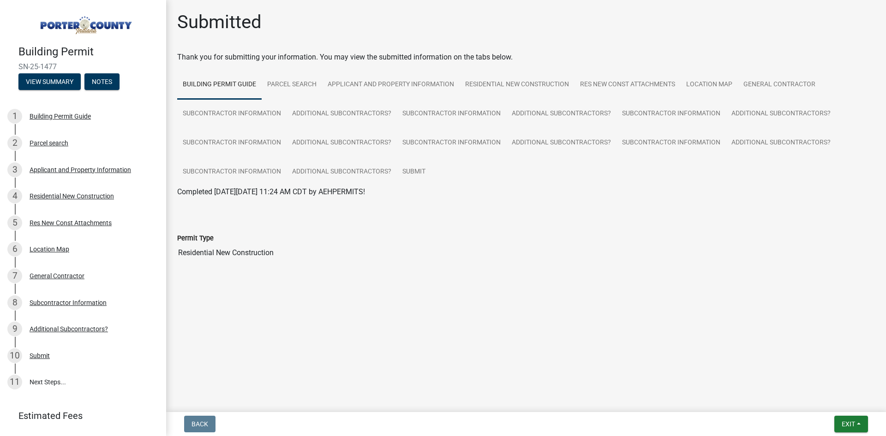
click at [441, 340] on main "Submitted Thank you for submitting your information. You may view the submitted…" at bounding box center [526, 204] width 720 height 408
click at [500, 251] on input "Residential New Construction" at bounding box center [526, 253] width 698 height 18
click at [449, 305] on main "Submitted Thank you for submitting your information. You may view the submitted…" at bounding box center [526, 204] width 720 height 408
click at [851, 417] on button "Exit" at bounding box center [851, 424] width 34 height 17
click at [812, 409] on button "Save & Exit" at bounding box center [831, 400] width 74 height 22
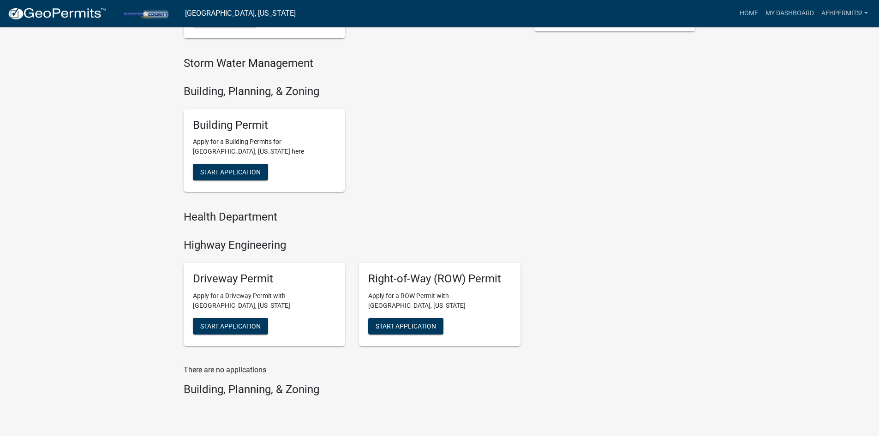
scroll to position [328, 0]
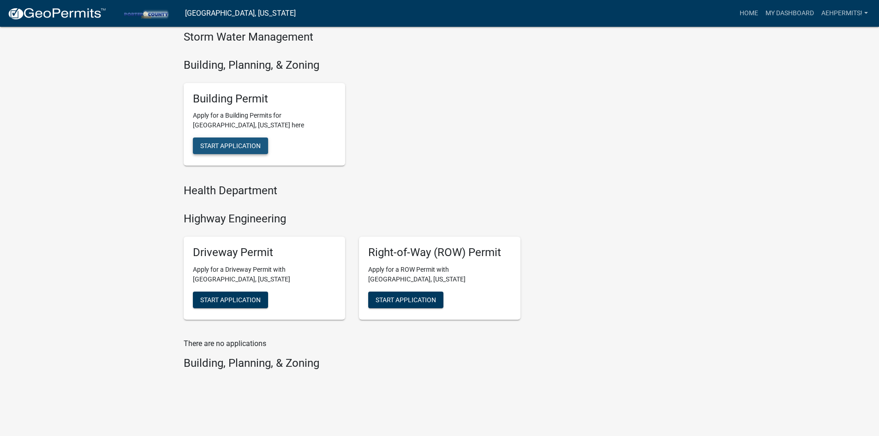
click at [226, 138] on button "Start Application" at bounding box center [230, 146] width 75 height 17
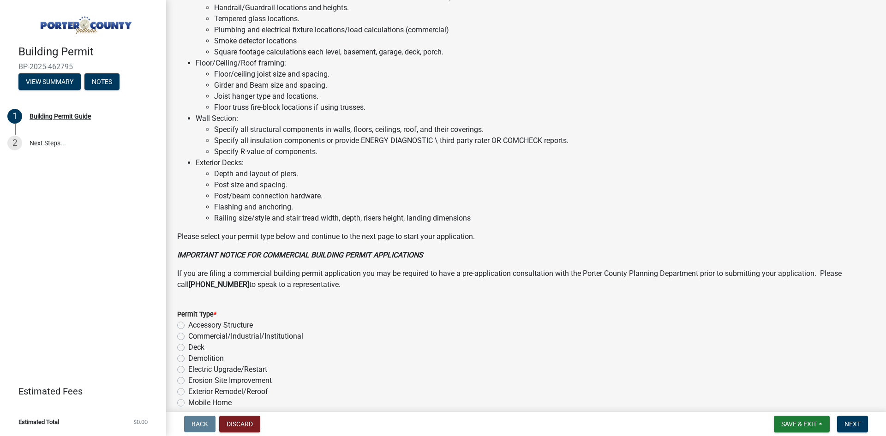
scroll to position [608, 0]
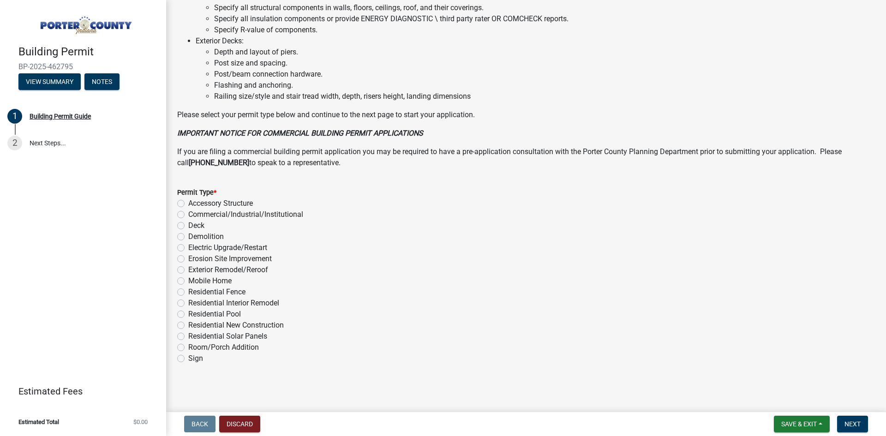
click at [188, 327] on label "Residential New Construction" at bounding box center [236, 325] width 96 height 11
click at [188, 326] on input "Residential New Construction" at bounding box center [191, 323] width 6 height 6
radio input "true"
click at [846, 422] on span "Next" at bounding box center [852, 423] width 16 height 7
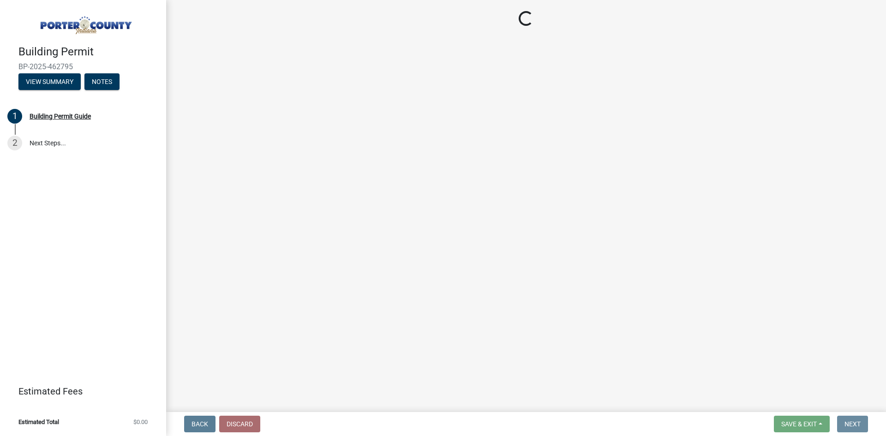
scroll to position [0, 0]
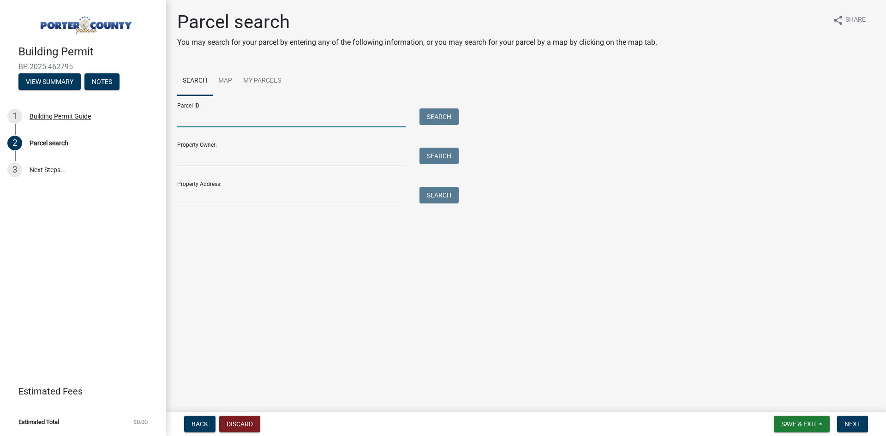
click at [213, 118] on input "Parcel ID:" at bounding box center [291, 117] width 228 height 19
paste input "64-06-11-454-001.000-006"
type input "64-06-11-454-001.000-006"
click at [448, 120] on button "Search" at bounding box center [438, 116] width 39 height 17
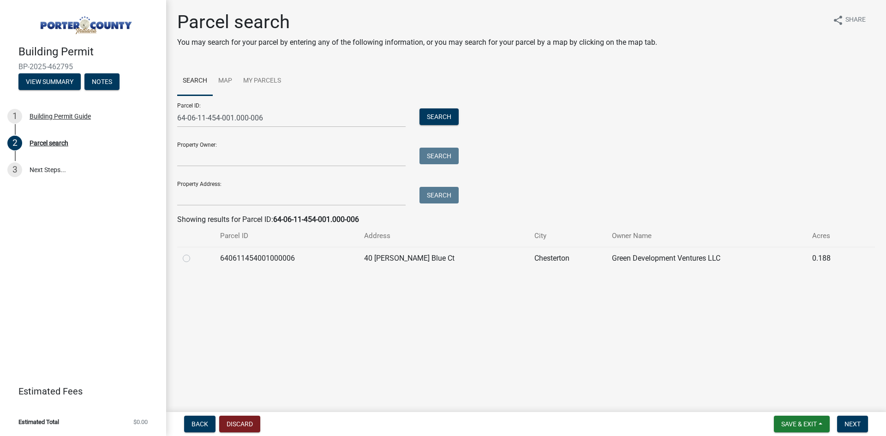
click at [194, 253] on label at bounding box center [194, 253] width 0 height 0
click at [194, 256] on input "radio" at bounding box center [197, 256] width 6 height 6
radio input "true"
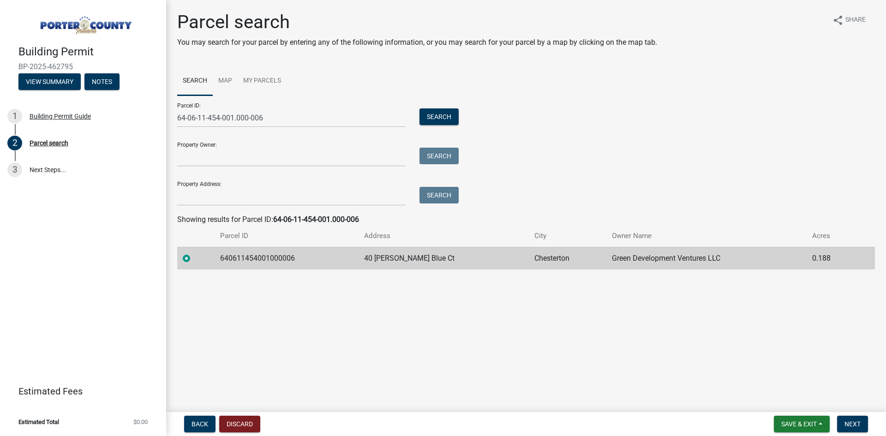
click at [269, 315] on main "Parcel search You may search for your parcel by entering any of the following i…" at bounding box center [526, 204] width 720 height 408
click at [848, 419] on button "Next" at bounding box center [852, 424] width 31 height 17
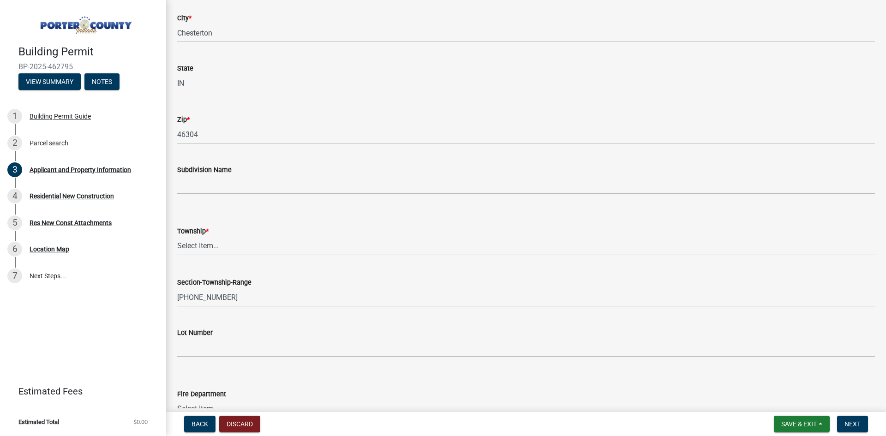
scroll to position [323, 0]
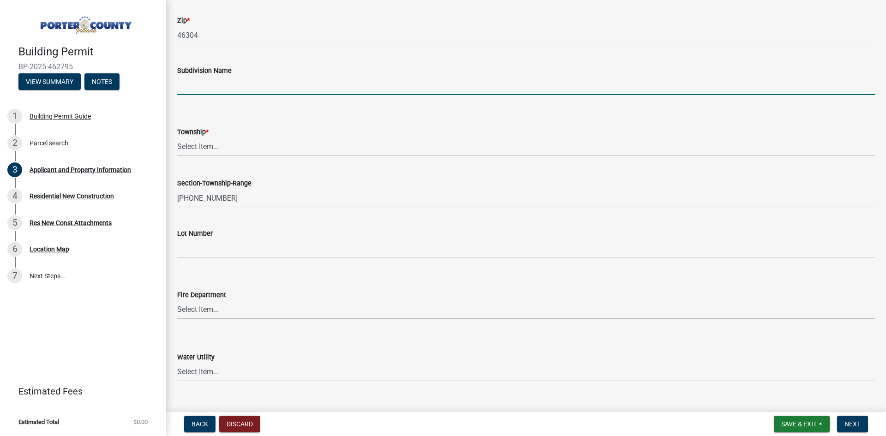
click at [232, 82] on input "Subdivision Name" at bounding box center [526, 85] width 698 height 19
type input "The Preserve [US_STATE]"
click at [250, 136] on div "Township *" at bounding box center [526, 131] width 698 height 11
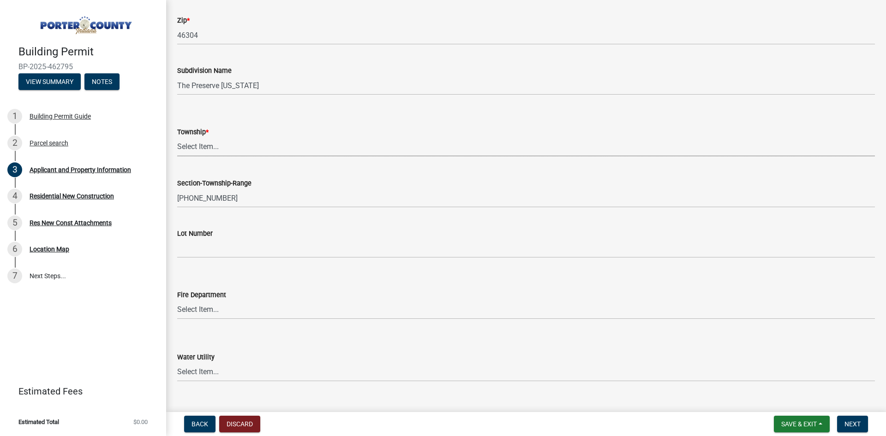
click at [255, 146] on select "Select Item... [PERSON_NAME][GEOGRAPHIC_DATA] [PERSON_NAME][GEOGRAPHIC_DATA] [G…" at bounding box center [526, 147] width 698 height 19
click at [177, 138] on select "Select Item... [PERSON_NAME][GEOGRAPHIC_DATA] [PERSON_NAME][GEOGRAPHIC_DATA] [G…" at bounding box center [526, 147] width 698 height 19
select select "403f4b3c-c23a-4b9f-b6b7-b4f73366513c"
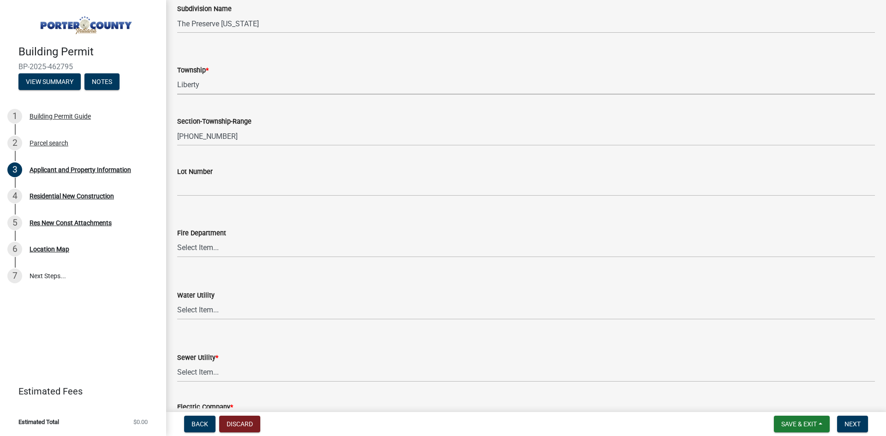
scroll to position [461, 0]
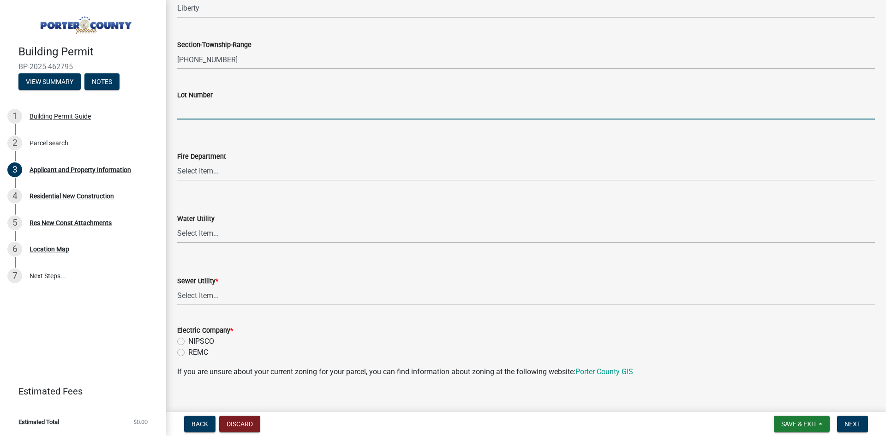
click at [251, 107] on input "Lot Number" at bounding box center [526, 110] width 698 height 19
type input "83"
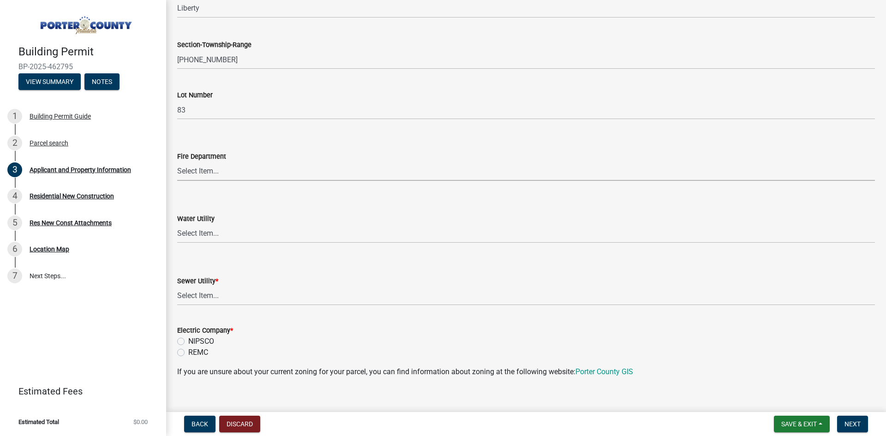
click at [244, 172] on select "Select Item... [PERSON_NAME] [PERSON_NAME] Harbor [PERSON_NAME] Grove [PERSON_N…" at bounding box center [526, 171] width 698 height 19
click at [177, 162] on select "Select Item... [PERSON_NAME] [PERSON_NAME] Harbor [PERSON_NAME] Grove [PERSON_N…" at bounding box center [526, 171] width 698 height 19
select select "cab7bb26-0259-4021-a4e9-b3a2d3356afe"
click at [223, 236] on select "Select Item... Aqua [US_STATE] Inc Damon Run [US_STATE] American Water Nature W…" at bounding box center [526, 233] width 698 height 19
click at [177, 224] on select "Select Item... Aqua [US_STATE] Inc Damon Run [US_STATE] American Water Nature W…" at bounding box center [526, 233] width 698 height 19
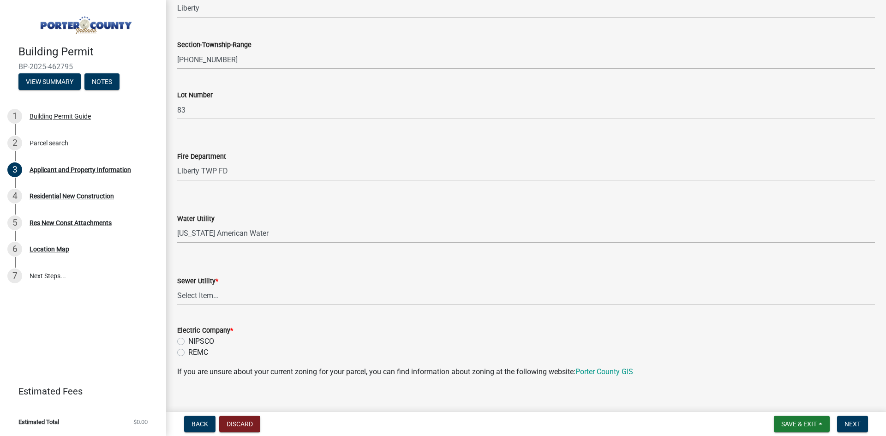
select select "19353e9d-6395-4d02-b087-104cb5947cdc"
click at [215, 292] on select "Select Item... Aqua [US_STATE] Inc Damon Run Falling Waters Lake Eliza - LEACD …" at bounding box center [526, 296] width 698 height 19
click at [177, 287] on select "Select Item... Aqua [US_STATE] Inc Damon Run Falling Waters Lake Eliza - LEACD …" at bounding box center [526, 296] width 698 height 19
select select "2efa8551-7904-454d-991c-0e0cd31120f6"
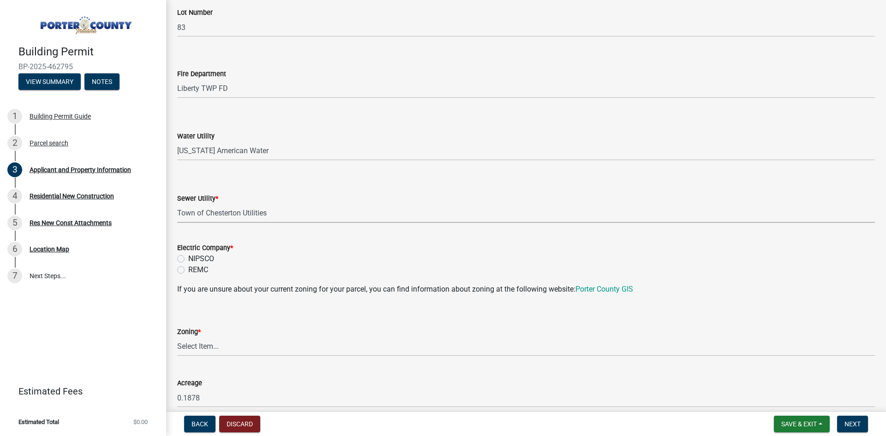
scroll to position [554, 0]
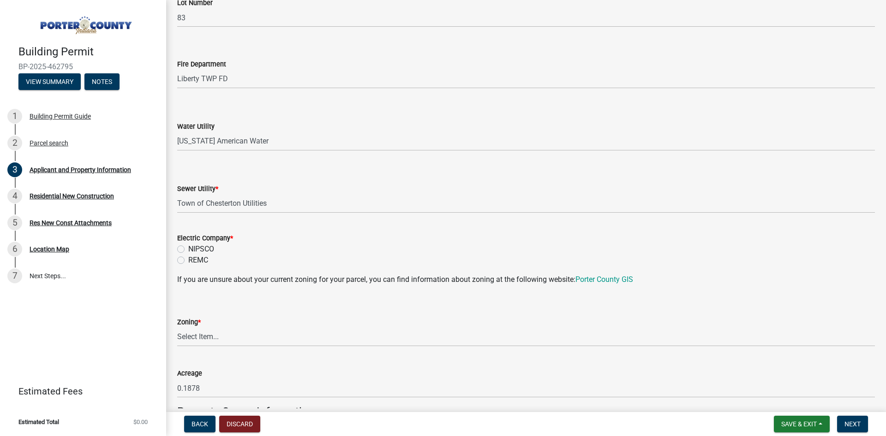
click at [188, 248] on label "NIPSCO" at bounding box center [201, 249] width 26 height 11
click at [188, 248] on input "NIPSCO" at bounding box center [191, 247] width 6 height 6
radio input "true"
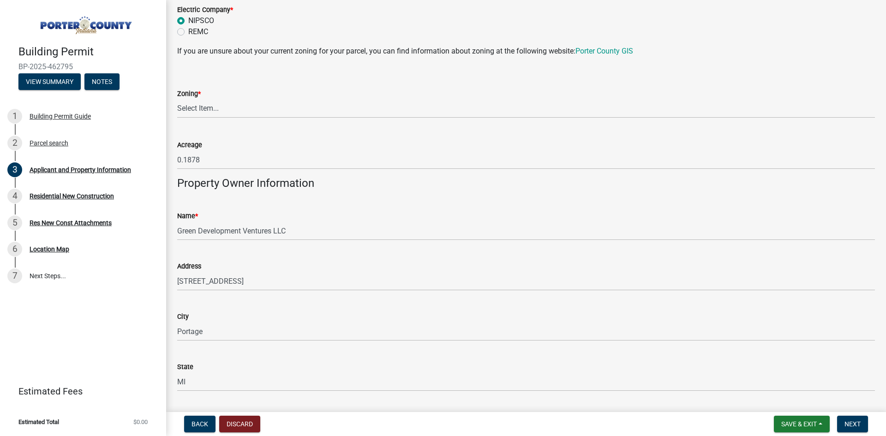
scroll to position [784, 0]
click at [247, 104] on select "Select Item... A1 A2 CH CM CN I1 I2 I3 IN MP OT P1 P2 PUD R1 R2 R3 R4 RL RR" at bounding box center [526, 106] width 698 height 19
click at [177, 97] on select "Select Item... A1 A2 CH CM CN I1 I2 I3 IN MP OT P1 P2 PUD R1 R2 R3 R4 RL RR" at bounding box center [526, 106] width 698 height 19
select select "e2d1b1d7-ccc9-456b-9e96-e16306515997"
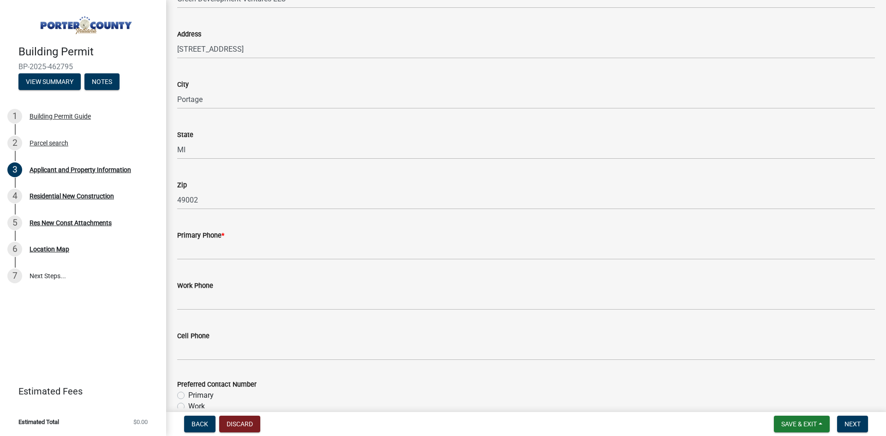
scroll to position [1015, 0]
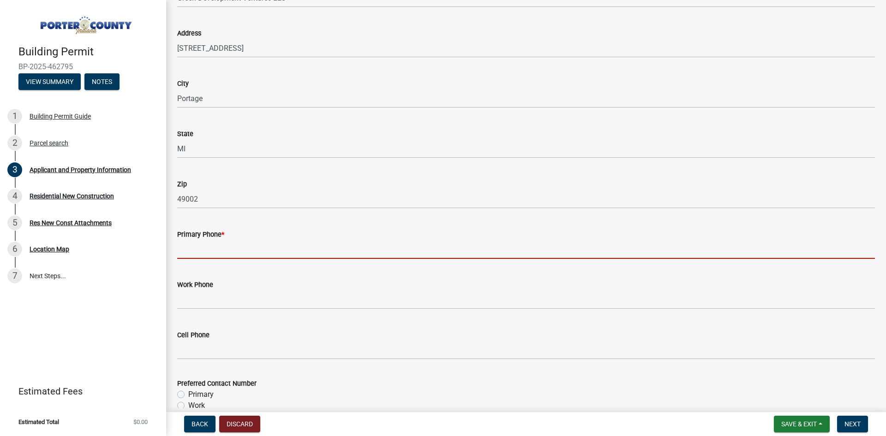
click at [212, 244] on input "Primary Phone *" at bounding box center [526, 249] width 698 height 19
type input "[PHONE_NUMBER]"
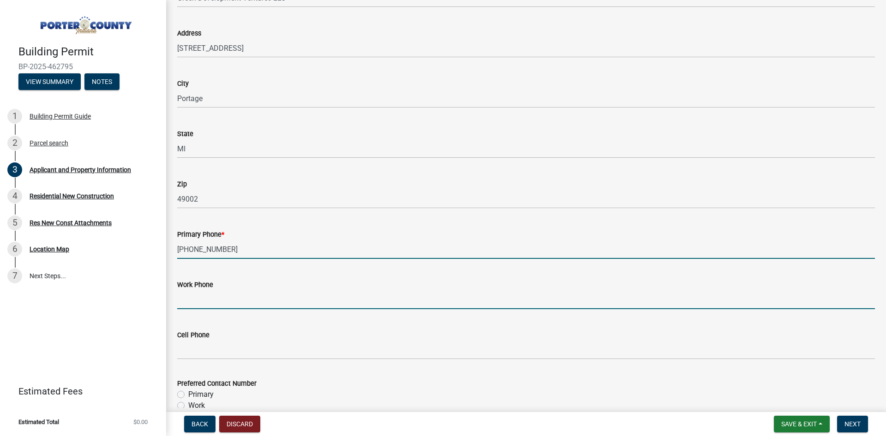
click at [213, 298] on input "Work Phone" at bounding box center [526, 299] width 698 height 19
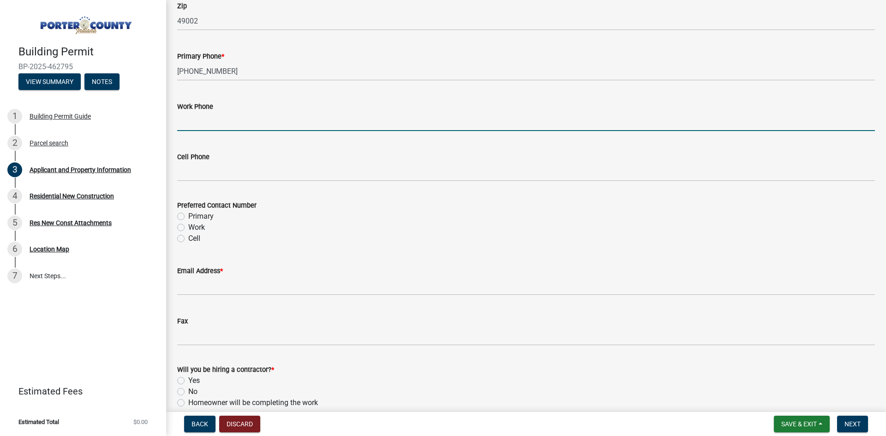
scroll to position [1200, 0]
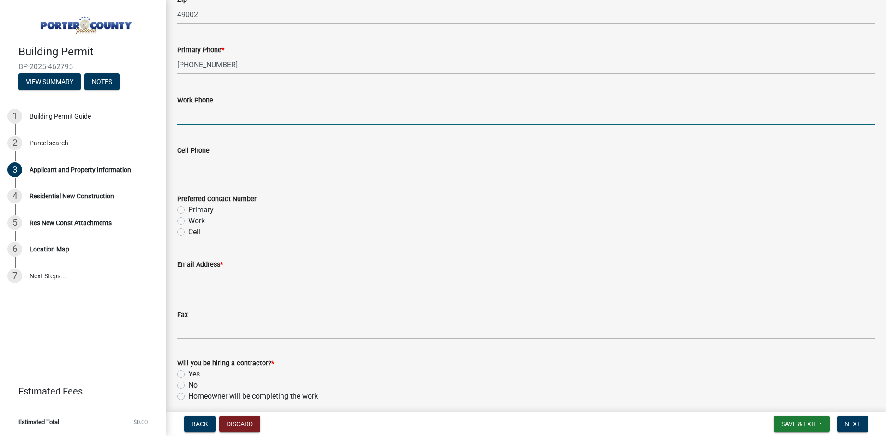
click at [199, 210] on label "Primary" at bounding box center [200, 209] width 25 height 11
click at [194, 210] on input "Primary" at bounding box center [191, 207] width 6 height 6
radio input "true"
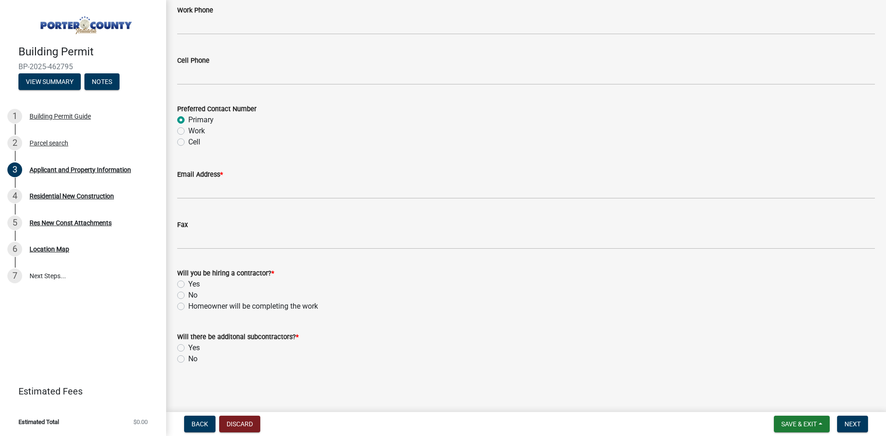
scroll to position [1290, 0]
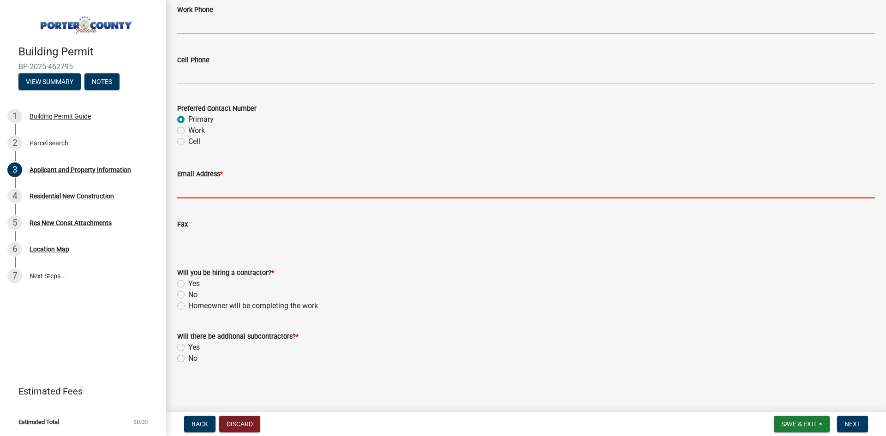
drag, startPoint x: 198, startPoint y: 182, endPoint x: 204, endPoint y: 200, distance: 19.4
click at [198, 181] on input "Email Address *" at bounding box center [526, 188] width 698 height 19
type input "[EMAIL_ADDRESS][DOMAIN_NAME]"
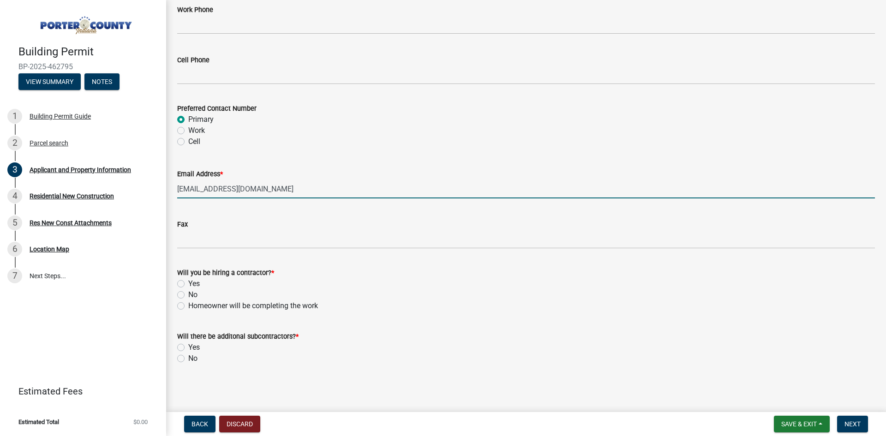
click at [178, 279] on div "Yes" at bounding box center [526, 283] width 698 height 11
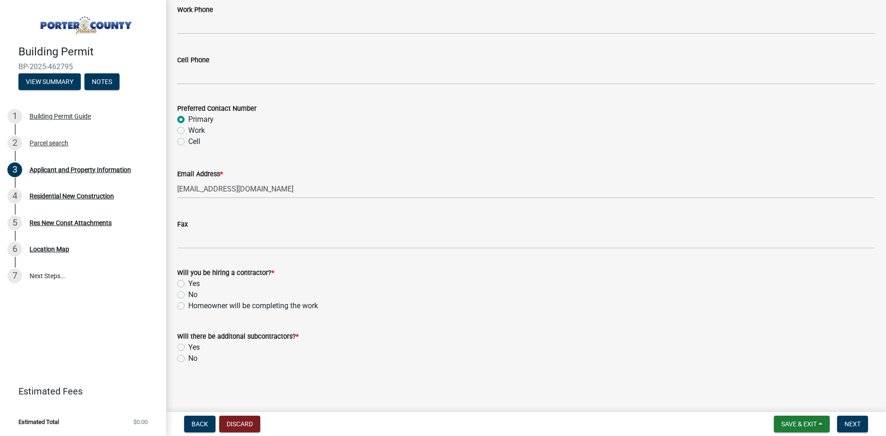
click at [188, 286] on label "Yes" at bounding box center [194, 283] width 12 height 11
click at [188, 284] on input "Yes" at bounding box center [191, 281] width 6 height 6
radio input "true"
click at [188, 308] on label "Homeowner will be completing the work" at bounding box center [253, 305] width 130 height 11
click at [188, 306] on input "Homeowner will be completing the work" at bounding box center [191, 303] width 6 height 6
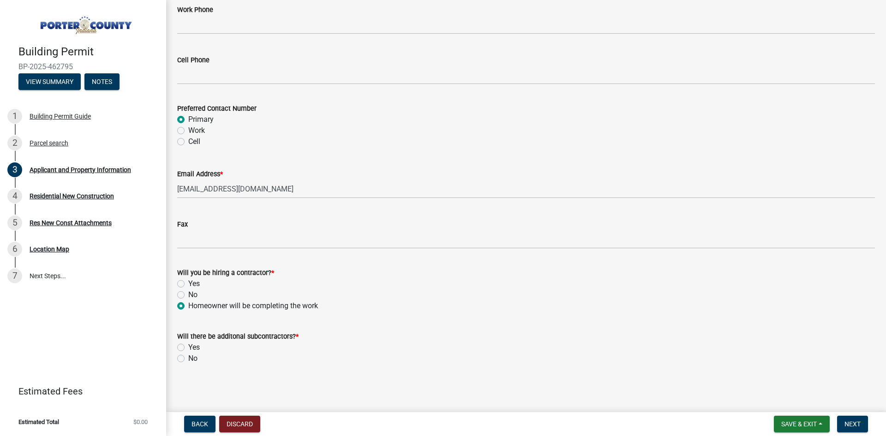
radio input "true"
click at [180, 288] on div "Yes" at bounding box center [526, 283] width 698 height 11
click at [185, 286] on div "Yes" at bounding box center [526, 283] width 698 height 11
click at [188, 285] on label "Yes" at bounding box center [194, 283] width 12 height 11
click at [188, 284] on input "Yes" at bounding box center [191, 281] width 6 height 6
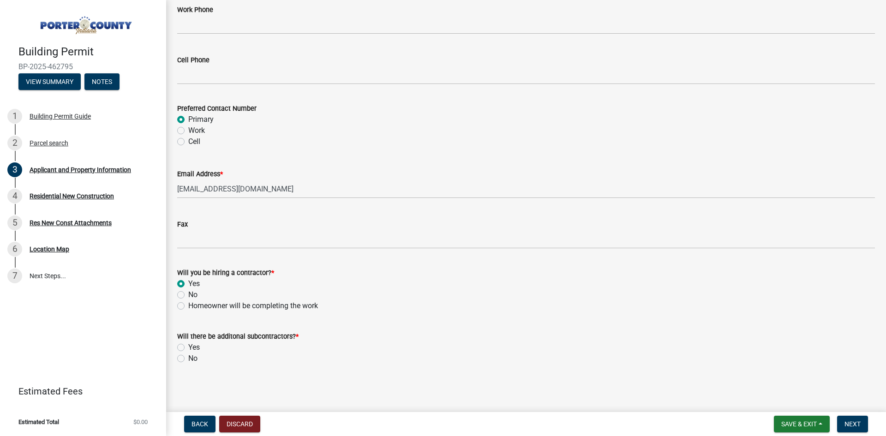
radio input "true"
click at [188, 345] on label "Yes" at bounding box center [194, 347] width 12 height 11
click at [188, 345] on input "Yes" at bounding box center [191, 345] width 6 height 6
radio input "true"
click at [859, 425] on span "Next" at bounding box center [852, 423] width 16 height 7
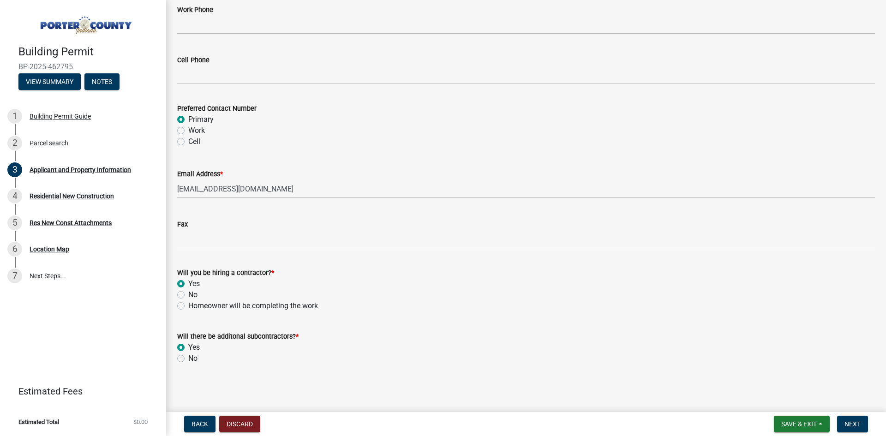
scroll to position [0, 0]
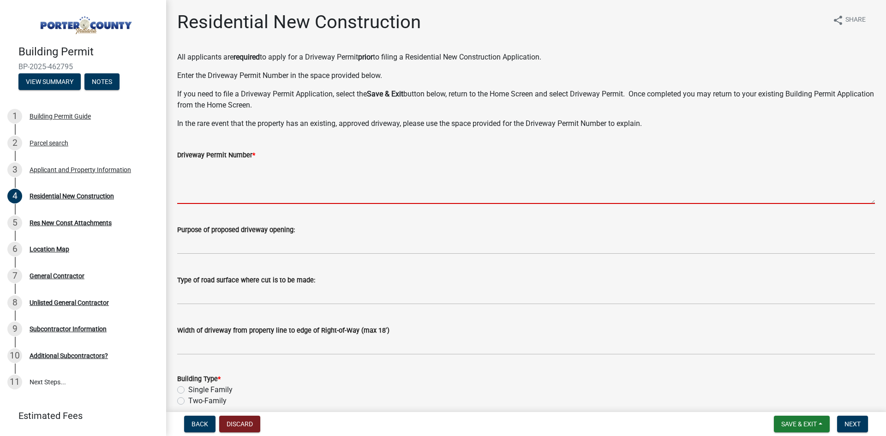
click at [291, 179] on textarea "Driveway Permit Number *" at bounding box center [526, 182] width 698 height 43
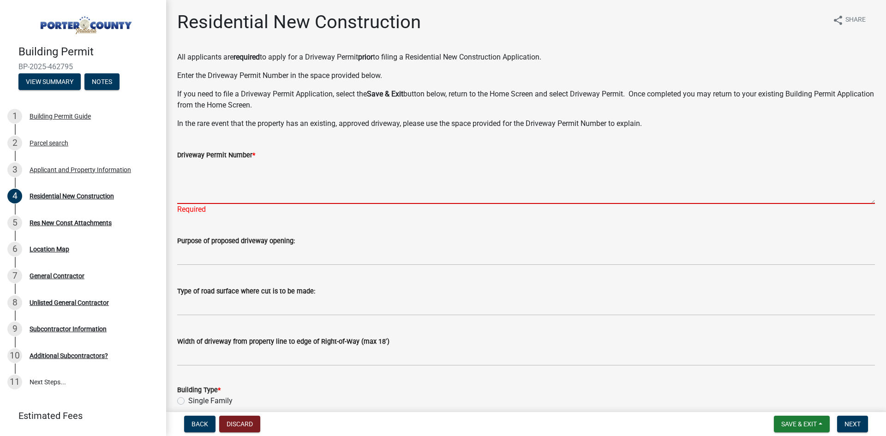
click at [282, 175] on textarea "Driveway Permit Number *" at bounding box center [526, 182] width 698 height 43
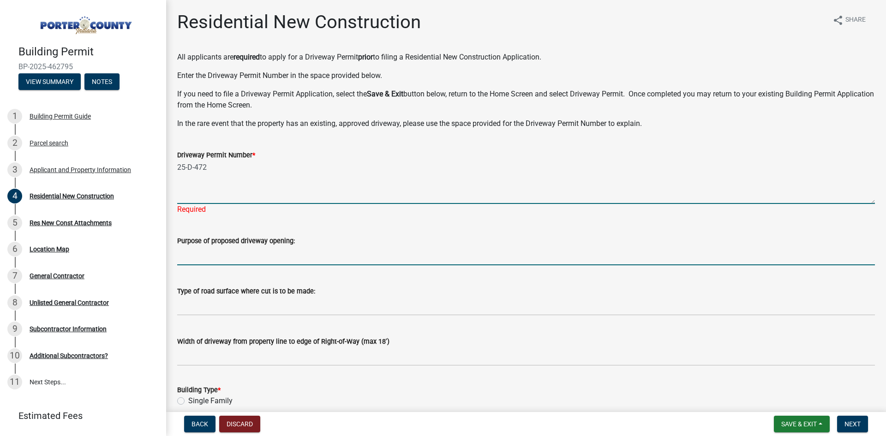
click at [242, 255] on wm-data-entity-input "Purpose of proposed driveway opening:" at bounding box center [526, 247] width 698 height 50
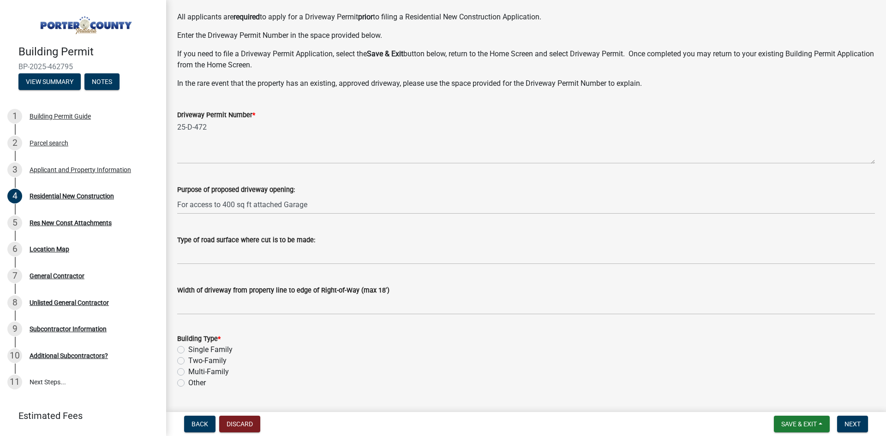
scroll to position [92, 0]
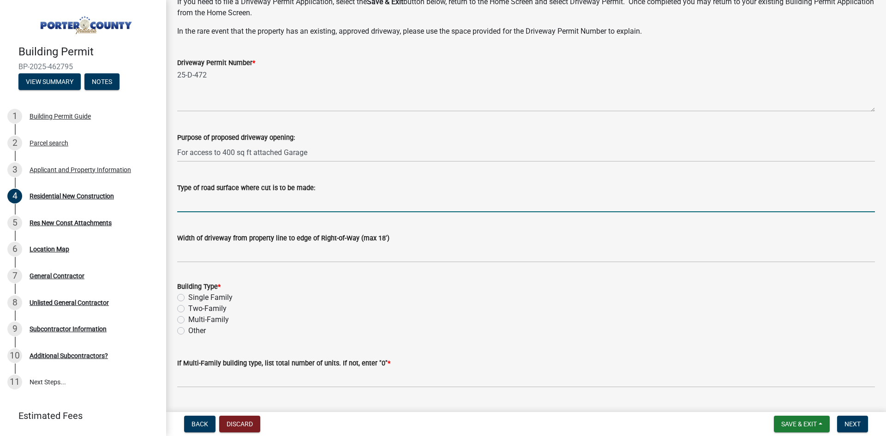
click at [264, 208] on input "Type of road surface where cut is to be made:" at bounding box center [526, 202] width 698 height 19
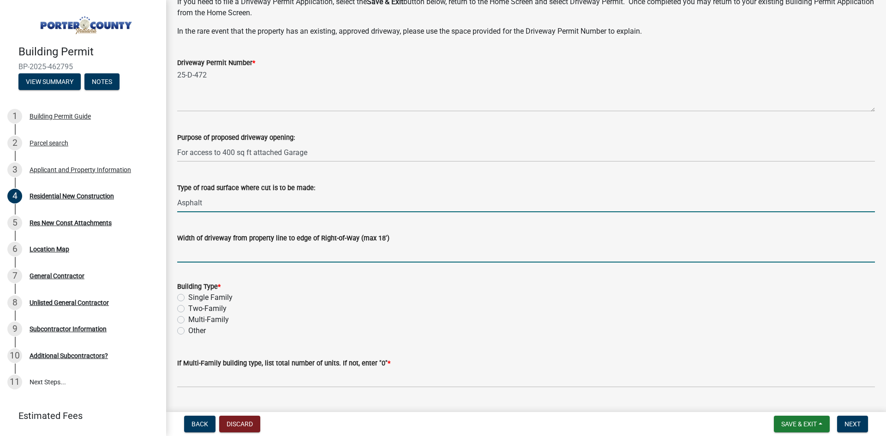
click at [227, 261] on input "Width of driveway from property line to edge of Right-of-Way (max 18')" at bounding box center [526, 253] width 698 height 19
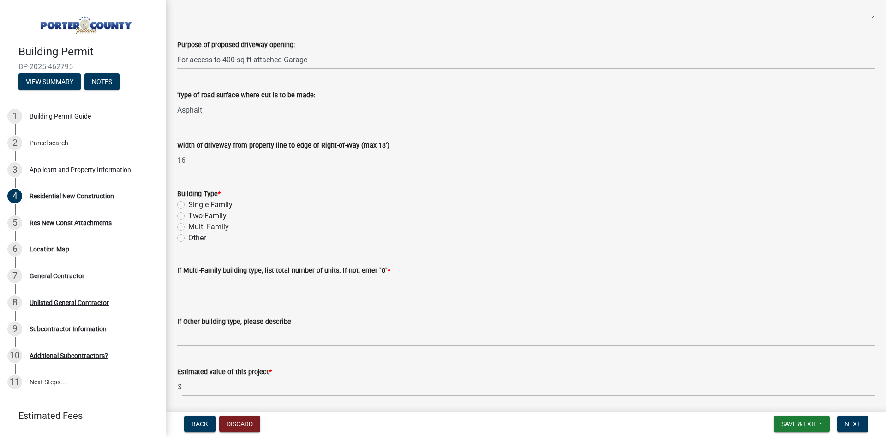
scroll to position [231, 0]
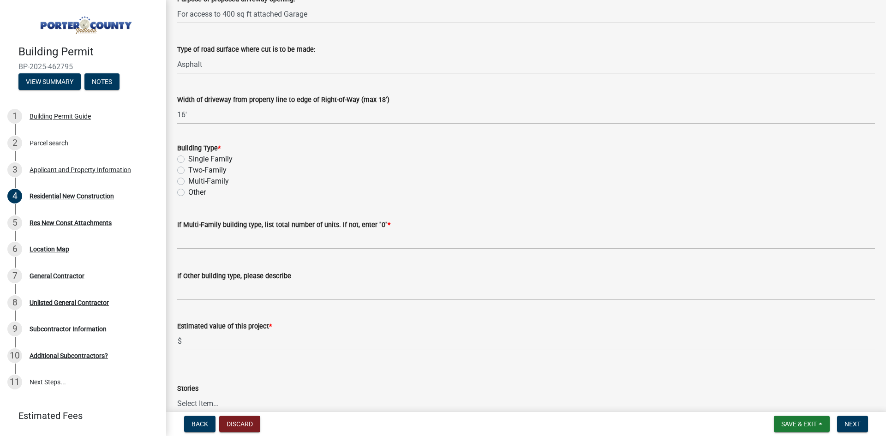
click at [188, 158] on label "Single Family" at bounding box center [210, 159] width 44 height 11
click at [188, 158] on input "Single Family" at bounding box center [191, 157] width 6 height 6
click at [207, 230] on div "If Multi-Family building type, list total number of units. If not, enter "0" *" at bounding box center [526, 224] width 698 height 11
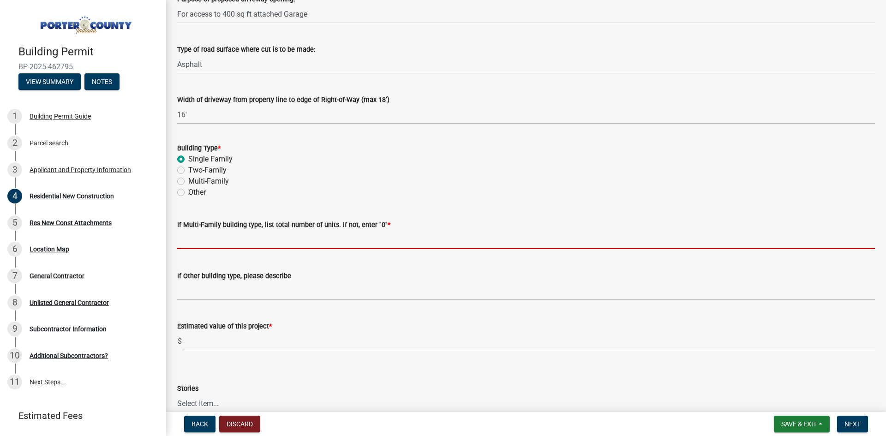
click at [294, 233] on input "text" at bounding box center [526, 239] width 698 height 19
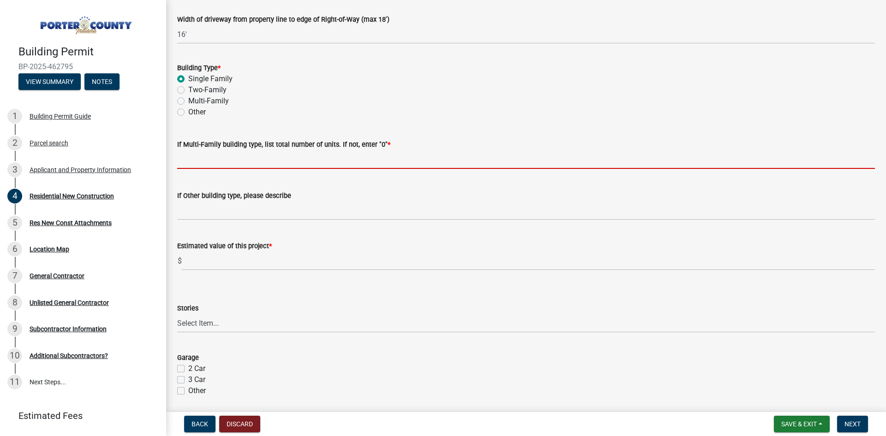
scroll to position [323, 0]
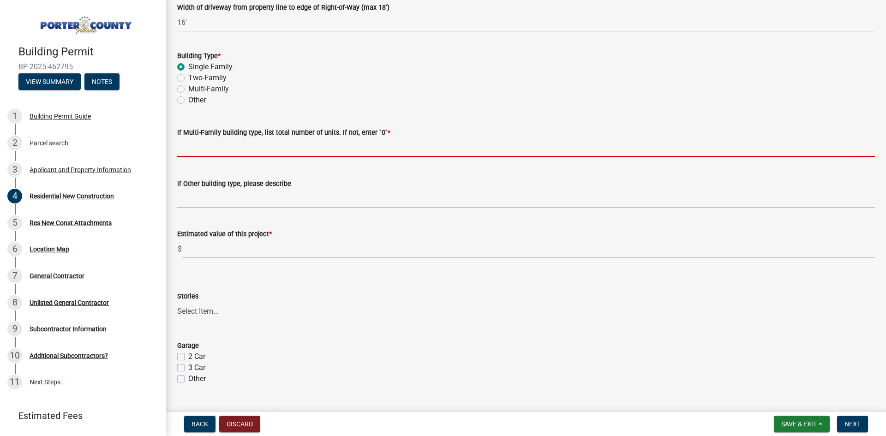
click at [230, 154] on input "text" at bounding box center [526, 147] width 698 height 19
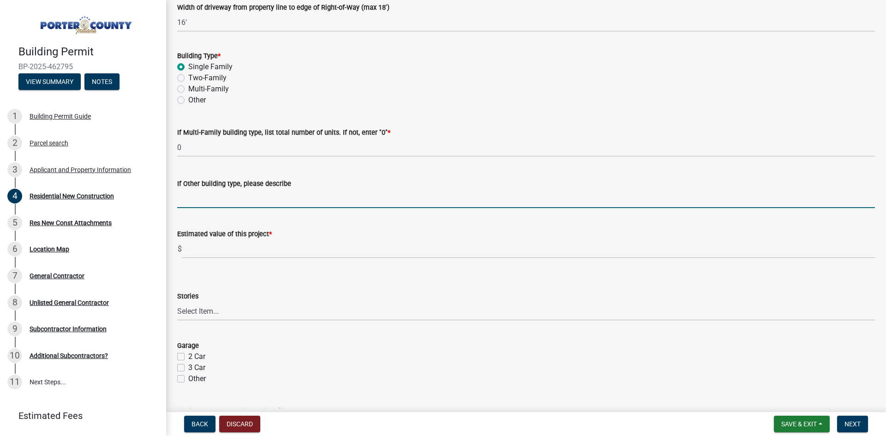
click at [200, 205] on input "If Other building type, please describe" at bounding box center [526, 198] width 698 height 19
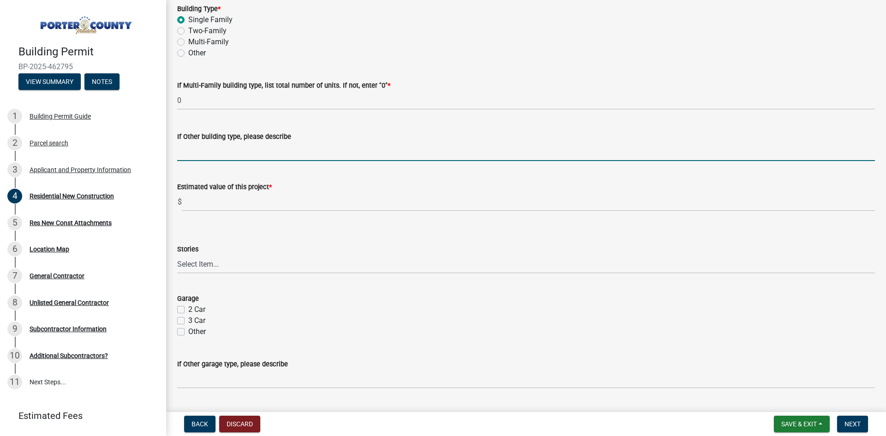
scroll to position [415, 0]
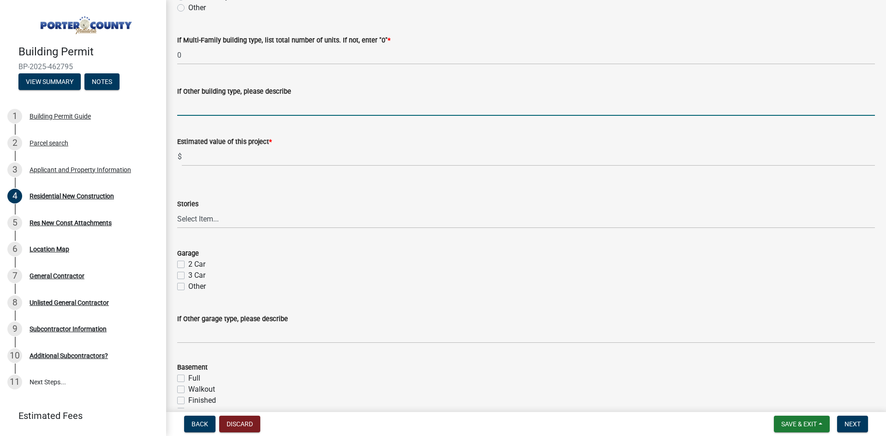
click at [212, 144] on label "Estimated value of this project *" at bounding box center [224, 142] width 95 height 6
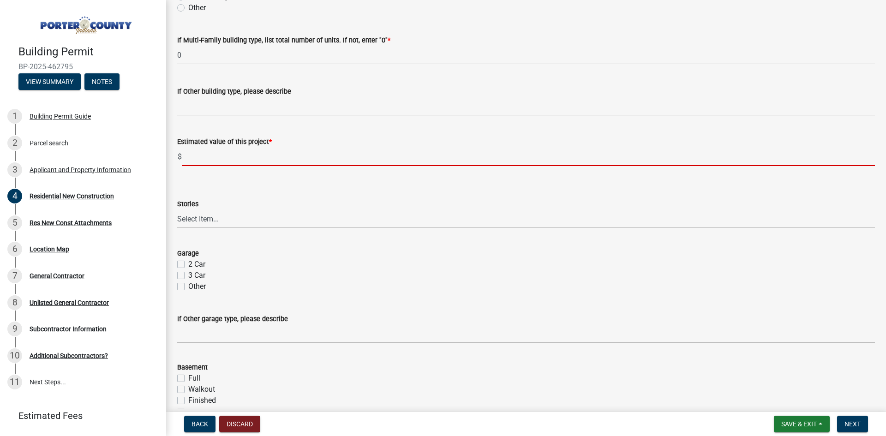
click at [234, 155] on input "text" at bounding box center [528, 156] width 693 height 19
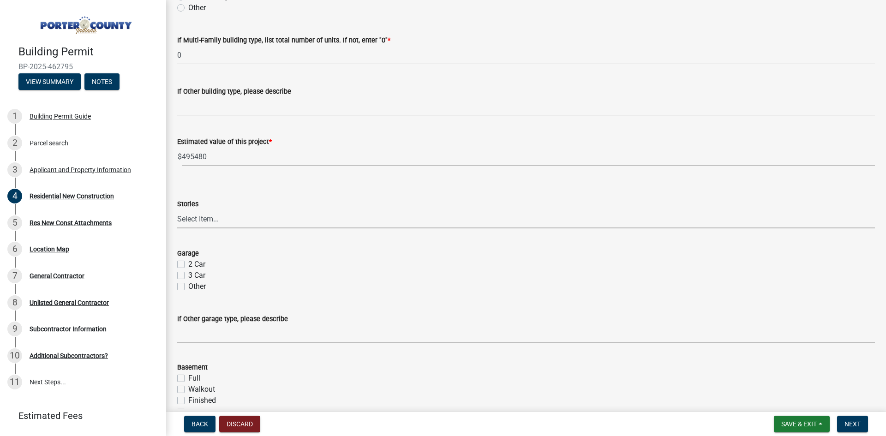
click at [219, 215] on select "Select Item... Ranch 1 1/2 Story 2 Story 2 1/2 Story 3 Story 3 1/2 Story Other" at bounding box center [526, 218] width 698 height 19
click at [309, 219] on select "Select Item... Ranch 1 1/2 Story 2 Story 2 1/2 Story 3 Story 3 1/2 Story Other" at bounding box center [526, 218] width 698 height 19
click at [177, 209] on select "Select Item... Ranch 1 1/2 Story 2 Story 2 1/2 Story 3 Story 3 1/2 Story Other" at bounding box center [526, 218] width 698 height 19
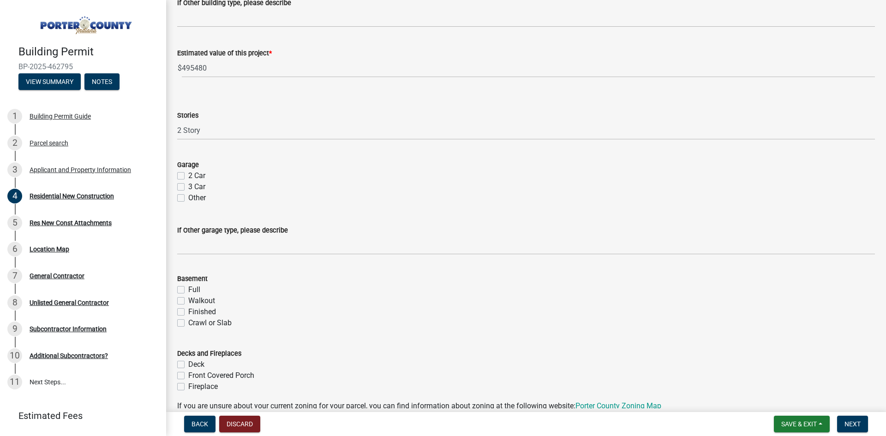
scroll to position [508, 0]
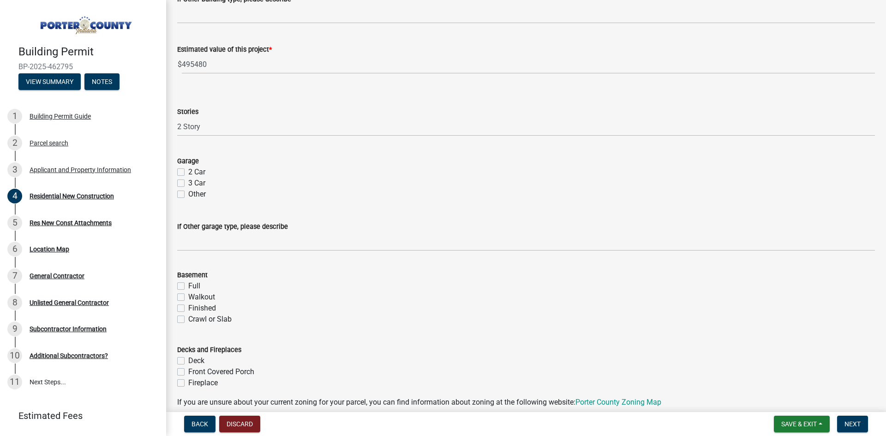
click at [188, 169] on label "2 Car" at bounding box center [196, 172] width 17 height 11
click at [188, 169] on input "2 Car" at bounding box center [191, 170] width 6 height 6
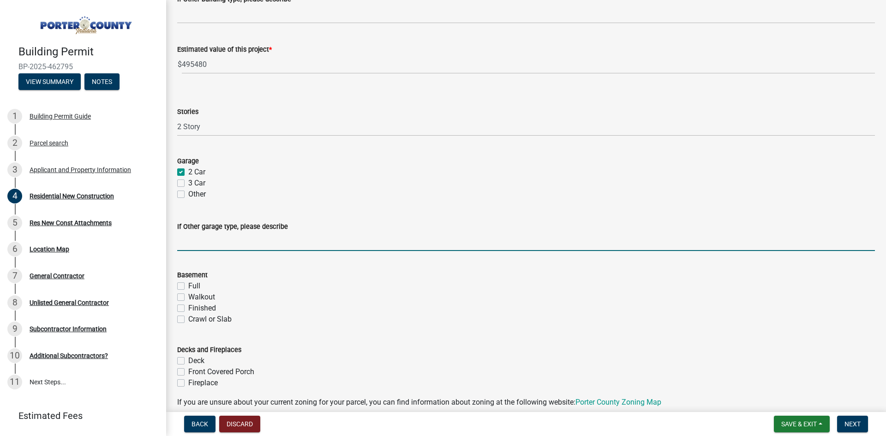
click at [296, 244] on input "If Other garage type, please describe" at bounding box center [526, 241] width 698 height 19
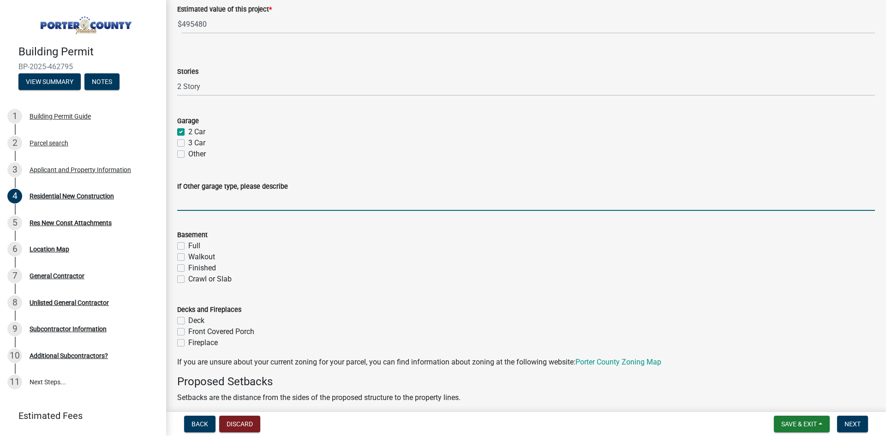
scroll to position [600, 0]
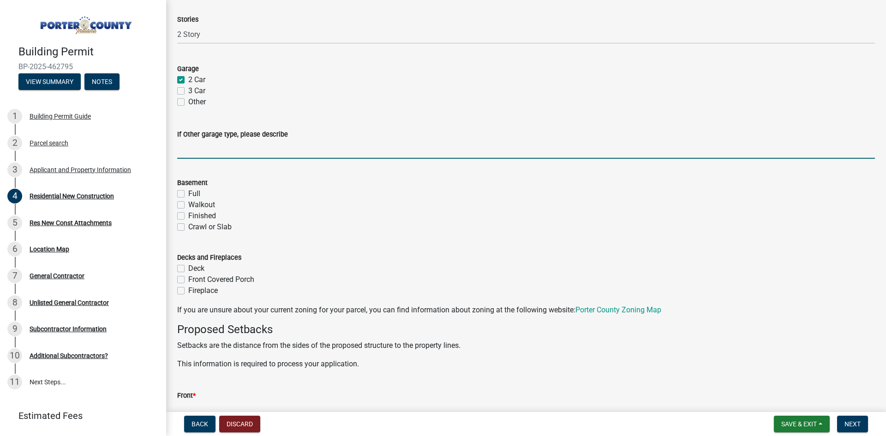
click at [188, 192] on label "Full" at bounding box center [194, 193] width 12 height 11
click at [188, 192] on input "Full" at bounding box center [191, 191] width 6 height 6
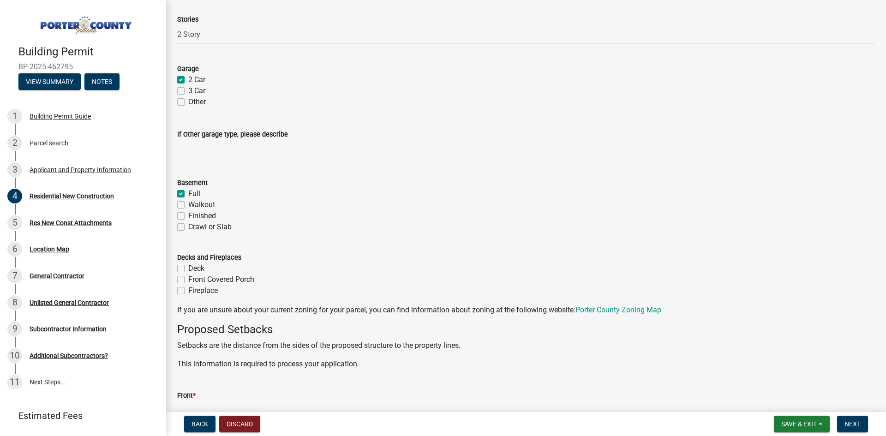
click at [188, 279] on label "Front Covered Porch" at bounding box center [221, 279] width 66 height 11
click at [188, 279] on input "Front Covered Porch" at bounding box center [191, 277] width 6 height 6
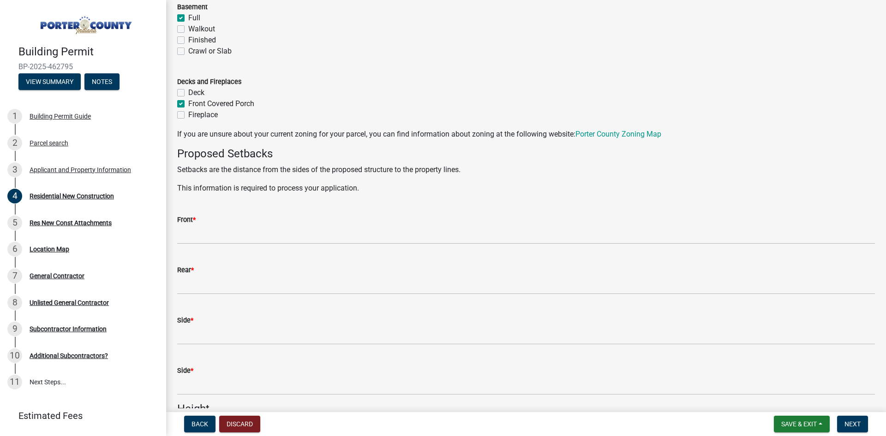
scroll to position [784, 0]
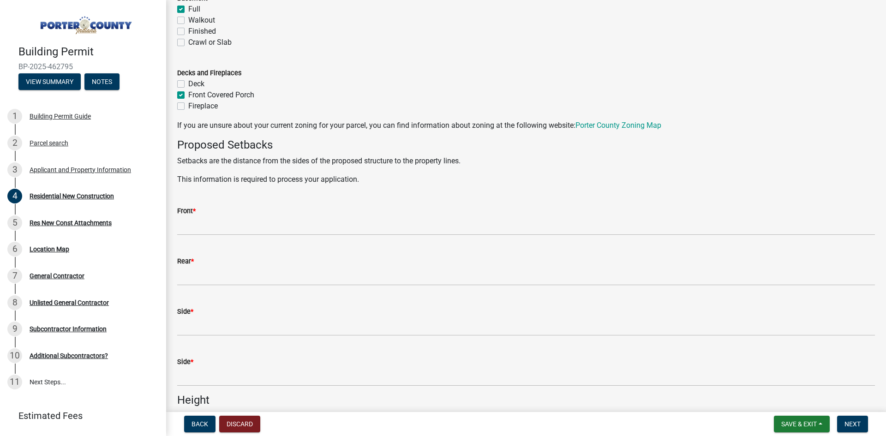
click at [400, 212] on div "Front *" at bounding box center [526, 210] width 698 height 11
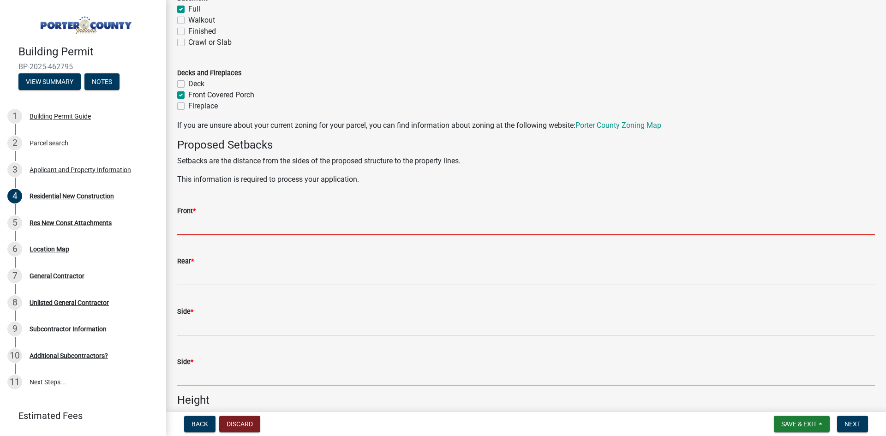
click at [397, 233] on input "Front *" at bounding box center [526, 225] width 698 height 19
click at [233, 221] on input "Front *" at bounding box center [526, 225] width 698 height 19
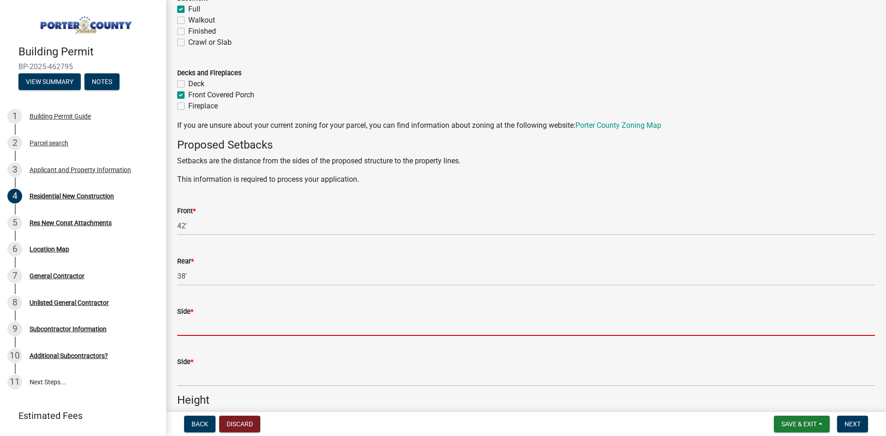
click at [222, 323] on input "Side *" at bounding box center [526, 326] width 698 height 19
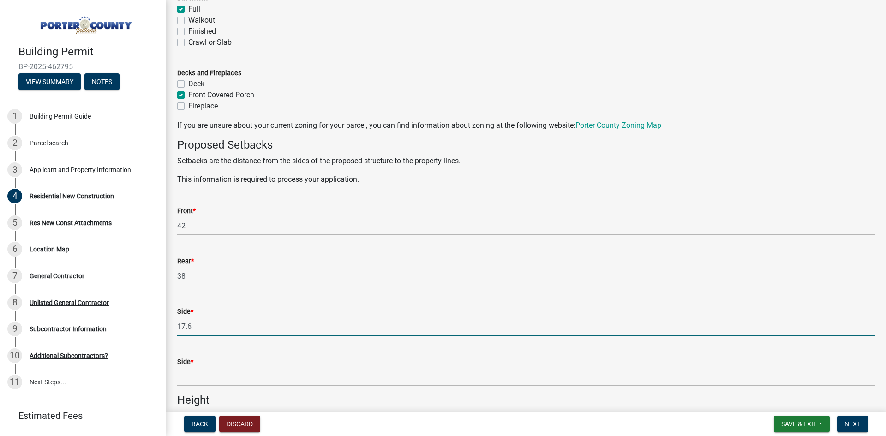
click at [179, 324] on input "17.6'" at bounding box center [526, 326] width 698 height 19
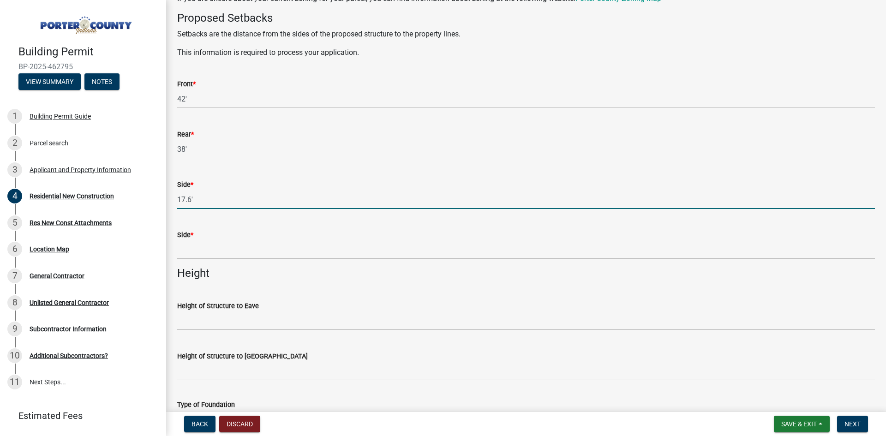
scroll to position [923, 0]
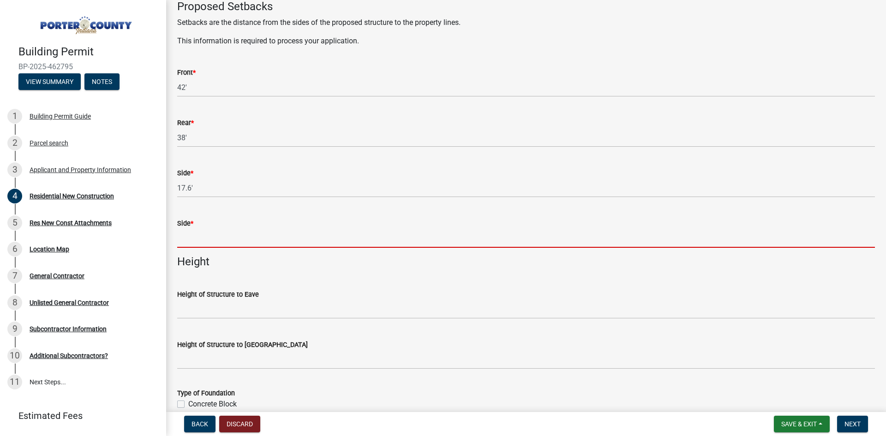
click at [213, 230] on input "Side *" at bounding box center [526, 238] width 698 height 19
paste input "17.6"
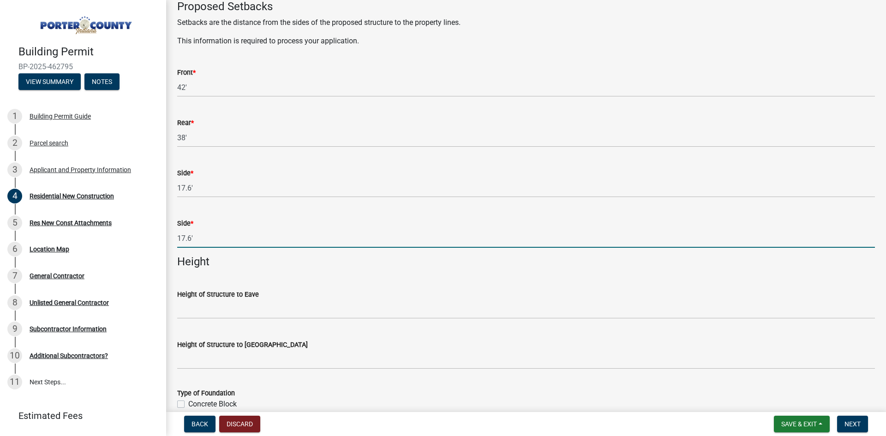
click at [242, 268] on h4 "Height" at bounding box center [526, 261] width 698 height 13
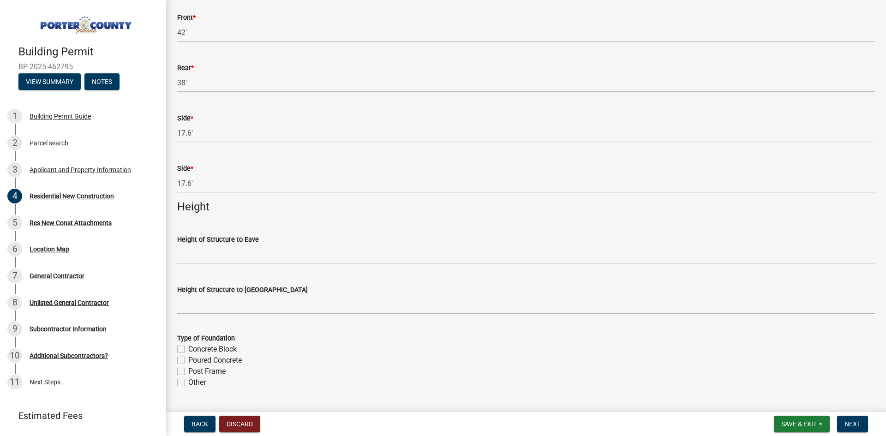
scroll to position [1061, 0]
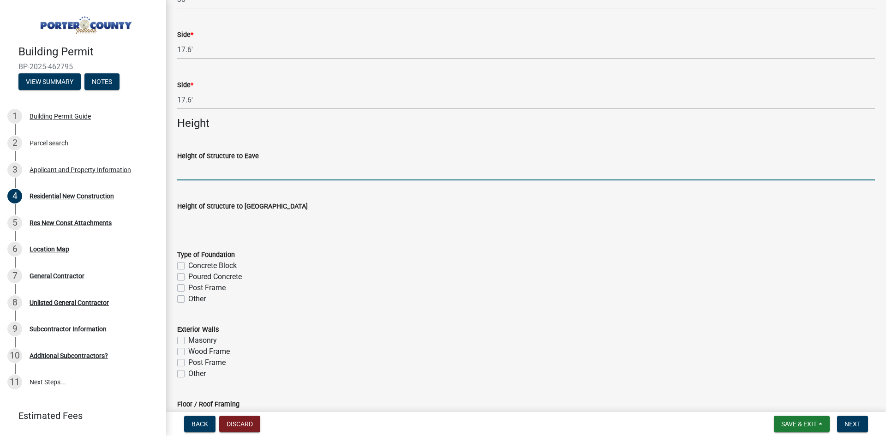
click at [203, 164] on input "Height of Structure to Eave" at bounding box center [526, 170] width 698 height 19
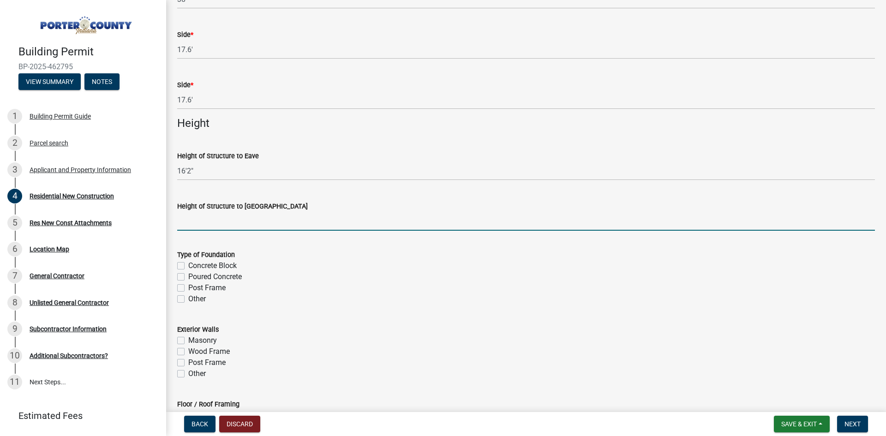
click at [229, 221] on input "Height of Structure to [GEOGRAPHIC_DATA]" at bounding box center [526, 221] width 698 height 19
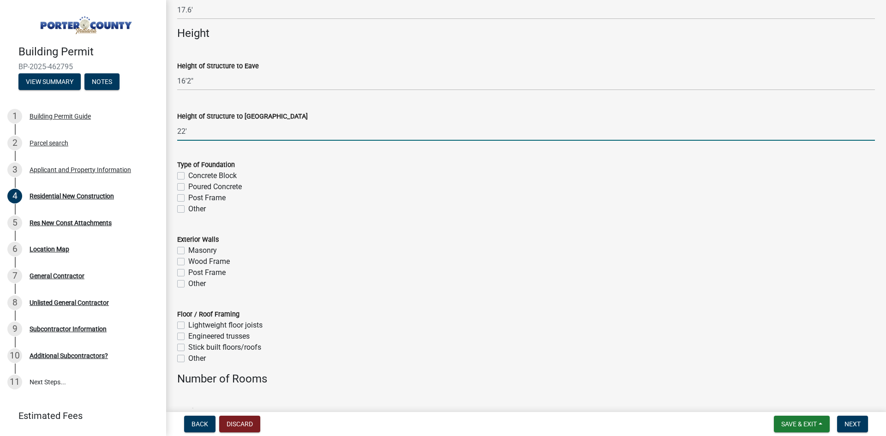
scroll to position [1154, 0]
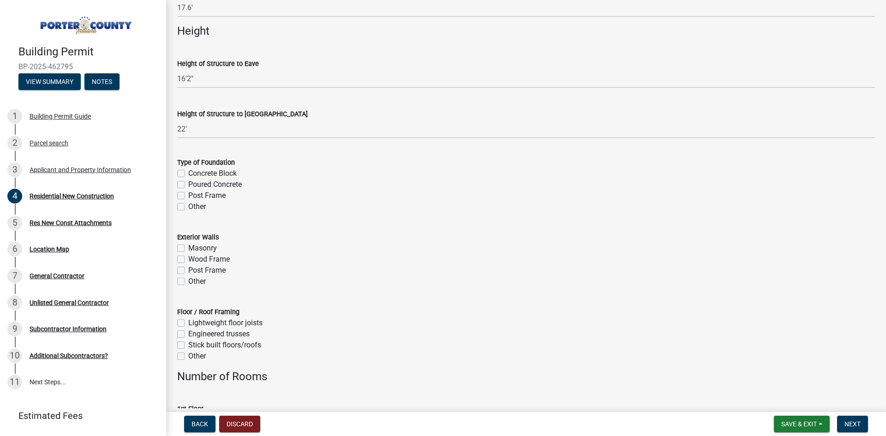
click at [188, 174] on label "Concrete Block" at bounding box center [212, 173] width 48 height 11
click at [188, 174] on input "Concrete Block" at bounding box center [191, 171] width 6 height 6
click at [188, 260] on label "Wood Frame" at bounding box center [209, 259] width 42 height 11
click at [188, 260] on input "Wood Frame" at bounding box center [191, 257] width 6 height 6
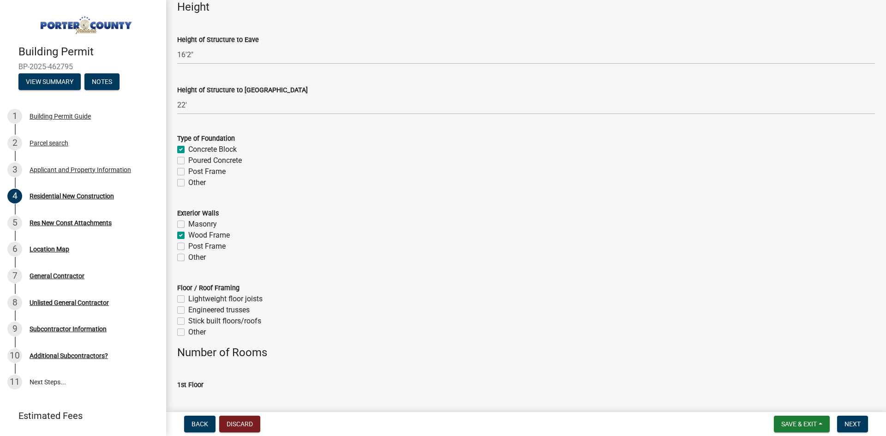
scroll to position [1200, 0]
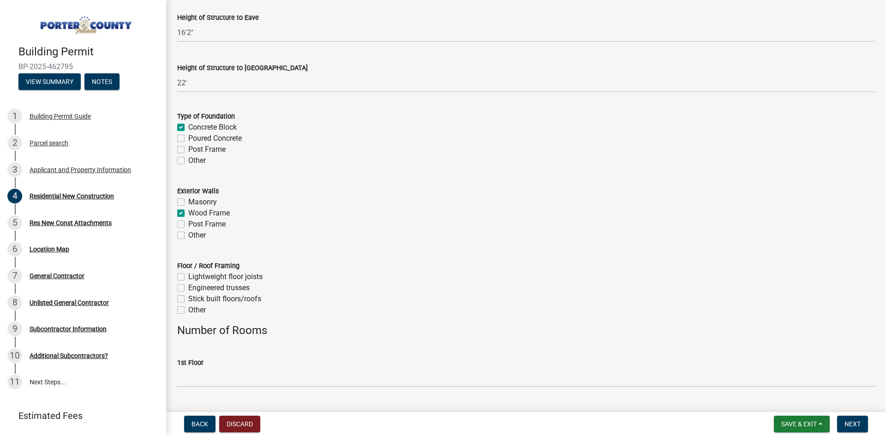
click at [188, 286] on label "Engineered trusses" at bounding box center [218, 287] width 61 height 11
click at [188, 286] on input "Engineered trusses" at bounding box center [191, 285] width 6 height 6
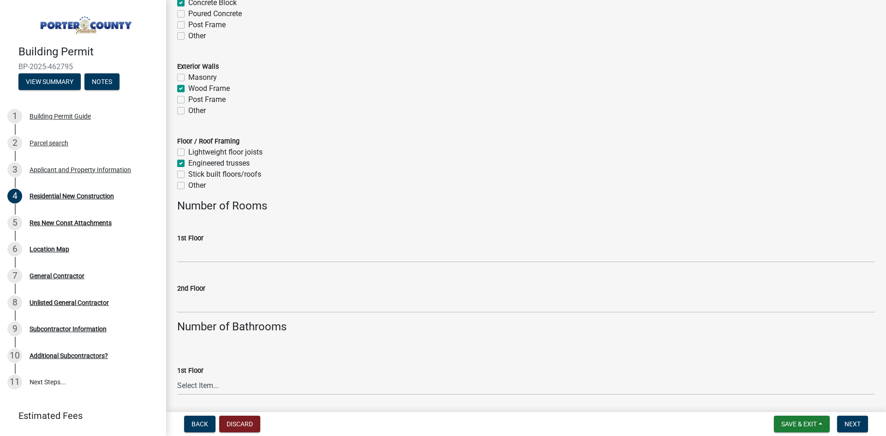
scroll to position [1338, 0]
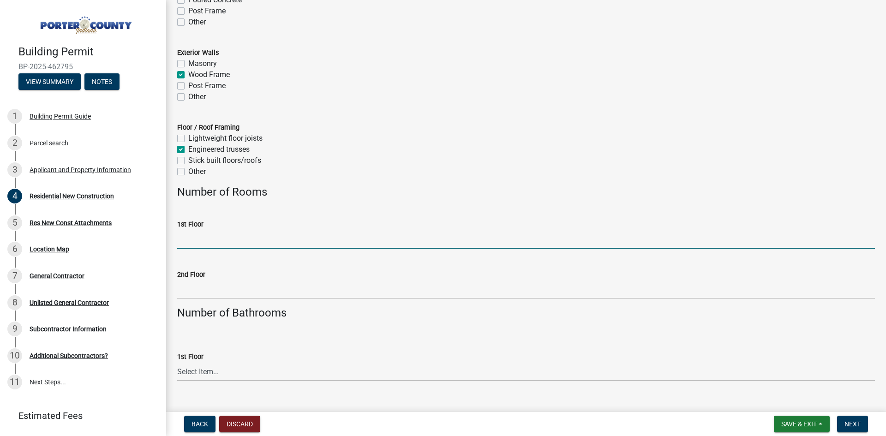
click at [238, 234] on input "1st Floor" at bounding box center [526, 239] width 698 height 19
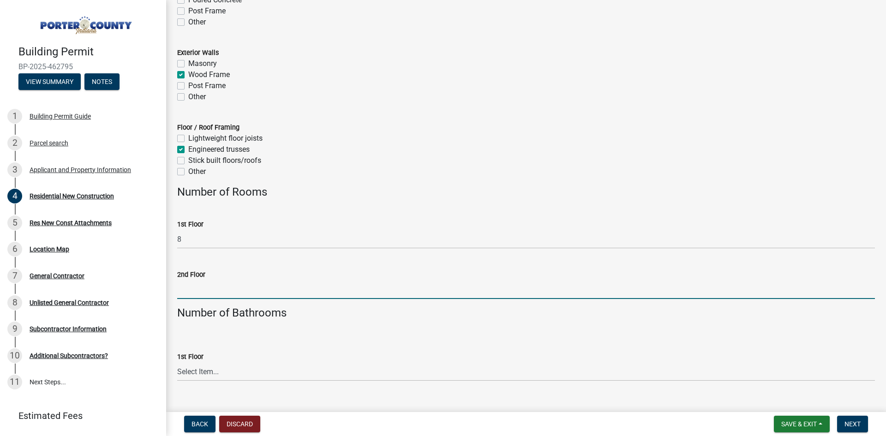
click at [204, 284] on input "2nd Floor" at bounding box center [526, 289] width 698 height 19
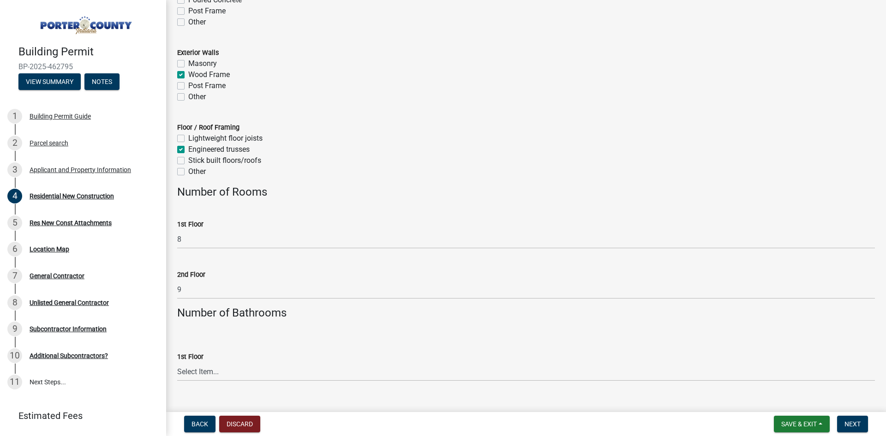
drag, startPoint x: 400, startPoint y: 358, endPoint x: 359, endPoint y: 319, distance: 56.1
click at [403, 348] on form "1st Floor Select Item... 0 .5 1 1.5 2 2.5 3 3.5 4 4.5 5 5.5 6+" at bounding box center [526, 360] width 698 height 41
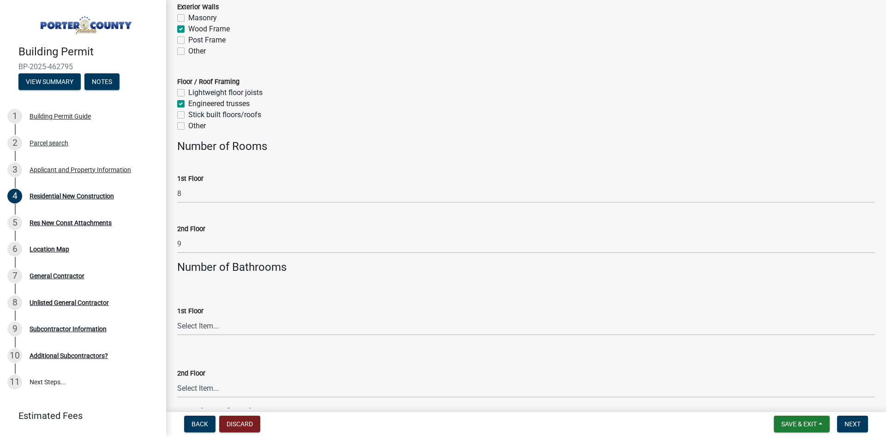
scroll to position [1430, 0]
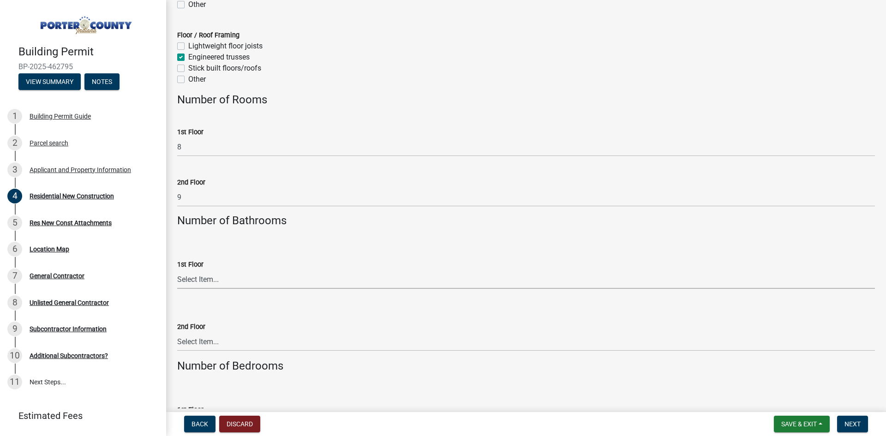
click at [227, 275] on select "Select Item... 0 .5 1 1.5 2 2.5 3 3.5 4 4.5 5 5.5 6+" at bounding box center [526, 279] width 698 height 19
click at [177, 270] on select "Select Item... 0 .5 1 1.5 2 2.5 3 3.5 4 4.5 5 5.5 6+" at bounding box center [526, 279] width 698 height 19
click at [229, 336] on select "Select Item... 0 .5 1 1.5 2 2.5 3 3.5 4 4.5 5 5.5 6+" at bounding box center [526, 341] width 698 height 19
click at [177, 332] on select "Select Item... 0 .5 1 1.5 2 2.5 3 3.5 4 4.5 5 5.5 6+" at bounding box center [526, 341] width 698 height 19
click at [242, 309] on div "2nd Floor Select Item... 0 .5 1 1.5 2 2.5 3 3.5 4 4.5 5 5.5 6+" at bounding box center [526, 324] width 698 height 54
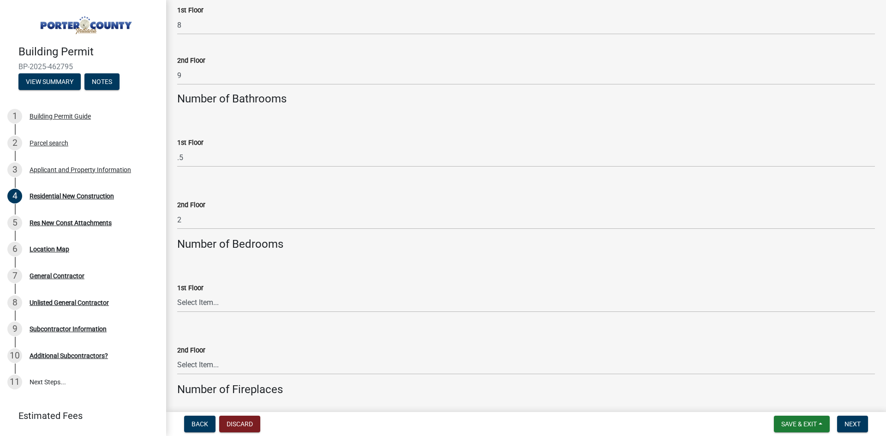
scroll to position [1569, 0]
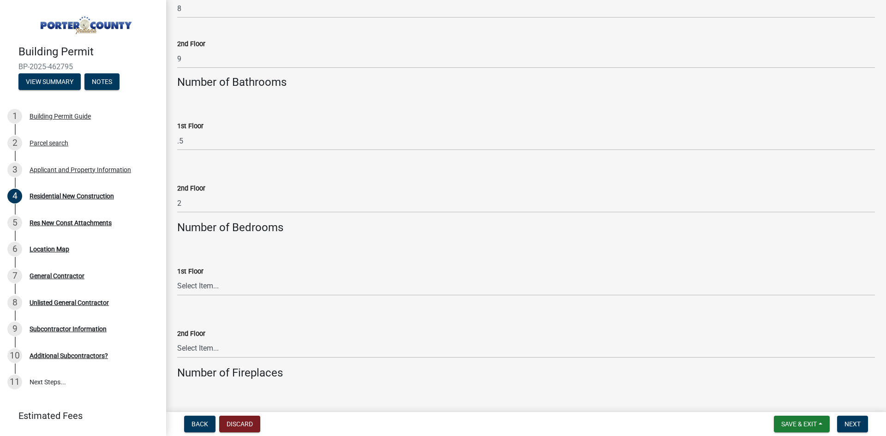
click at [223, 275] on div "1st Floor" at bounding box center [526, 271] width 698 height 11
click at [222, 284] on select "Select Item... 0 1 2 3 4 5 6+" at bounding box center [526, 286] width 698 height 19
click at [177, 277] on select "Select Item... 0 1 2 3 4 5 6+" at bounding box center [526, 286] width 698 height 19
click at [188, 351] on select "Select Item... 0 1 1.5 2 2.5 3 3.5 4 4.5 5 5.5 6+" at bounding box center [526, 348] width 698 height 19
click at [177, 339] on select "Select Item... 0 1 1.5 2 2.5 3 3.5 4 4.5 5 5.5 6+" at bounding box center [526, 348] width 698 height 19
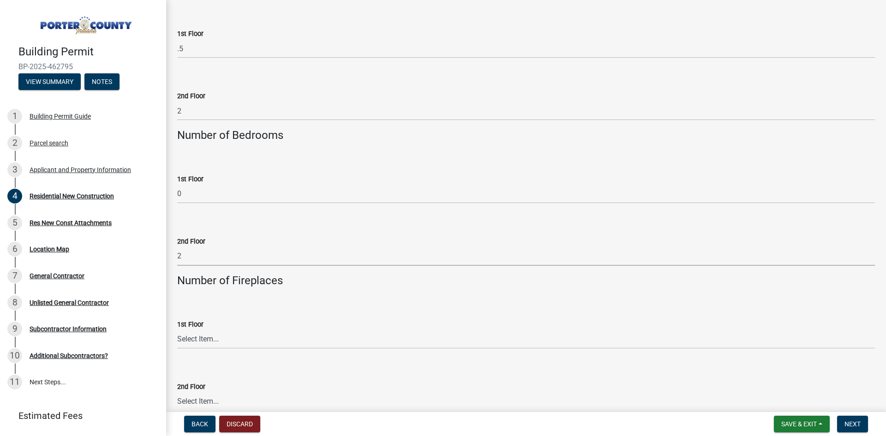
scroll to position [1707, 0]
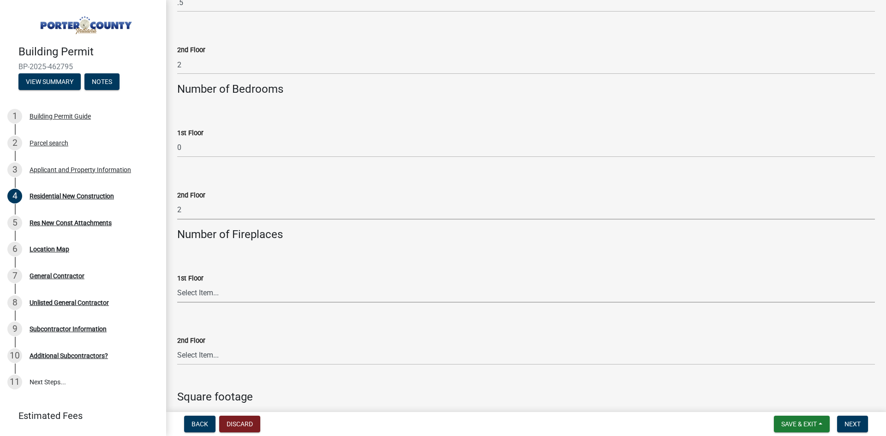
click at [201, 291] on select "Select Item... 0 1 2 3 4 5 6+" at bounding box center [526, 293] width 698 height 19
click at [177, 284] on select "Select Item... 0 1 2 3 4 5 6+" at bounding box center [526, 293] width 698 height 19
click at [210, 357] on select "Select Item... 0 1 2 3 4 5 6+" at bounding box center [526, 355] width 698 height 19
click at [177, 346] on select "Select Item... 0 1 2 3 4 5 6+" at bounding box center [526, 355] width 698 height 19
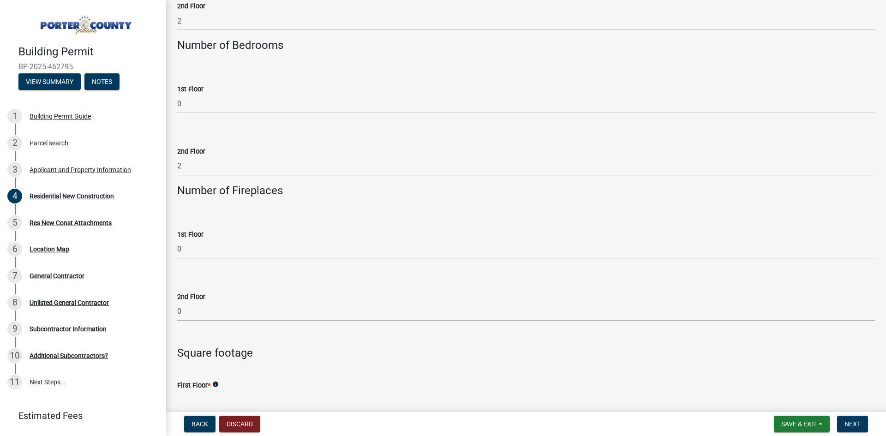
scroll to position [1892, 0]
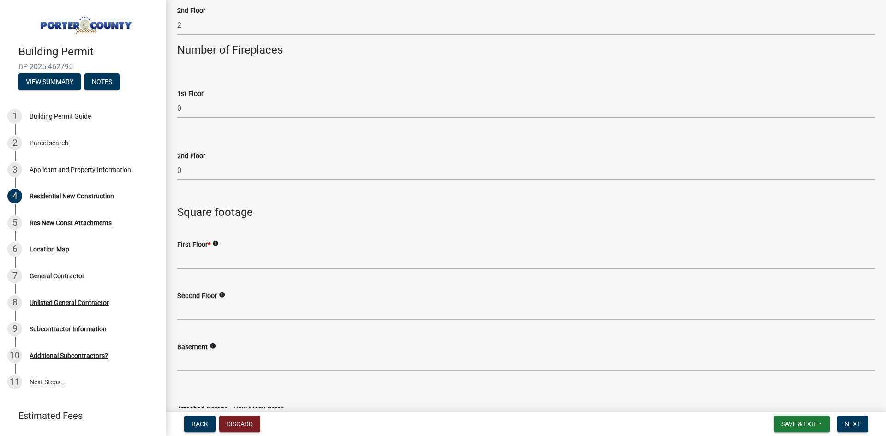
click at [219, 248] on wm-help-text "info" at bounding box center [215, 244] width 6 height 9
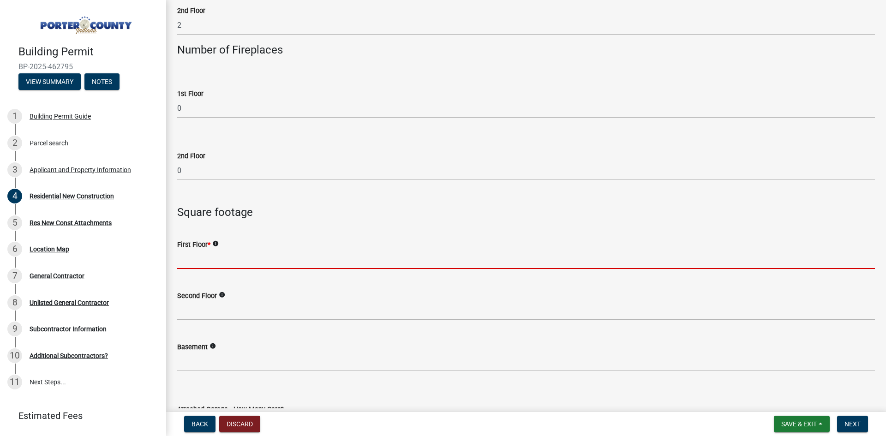
click at [221, 256] on input "text" at bounding box center [526, 259] width 698 height 19
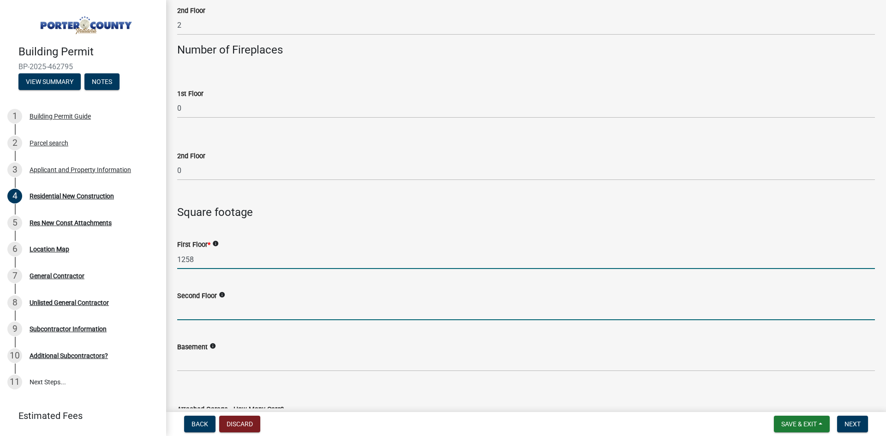
click at [216, 320] on input "text" at bounding box center [526, 310] width 698 height 19
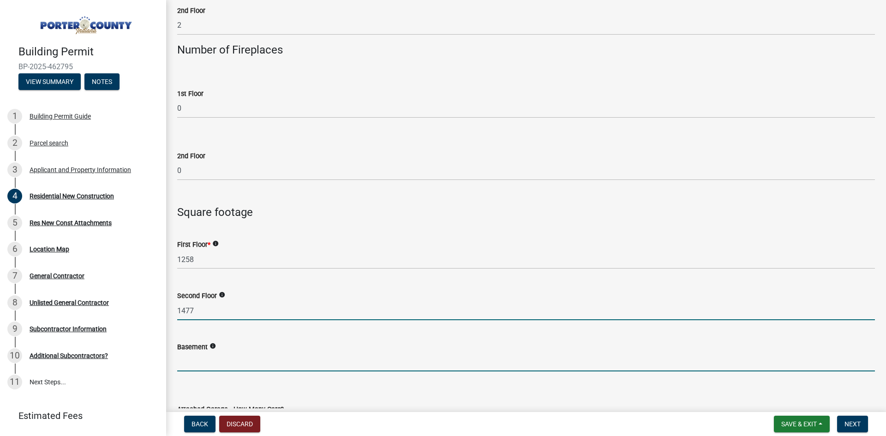
click at [190, 364] on input "text" at bounding box center [526, 362] width 698 height 19
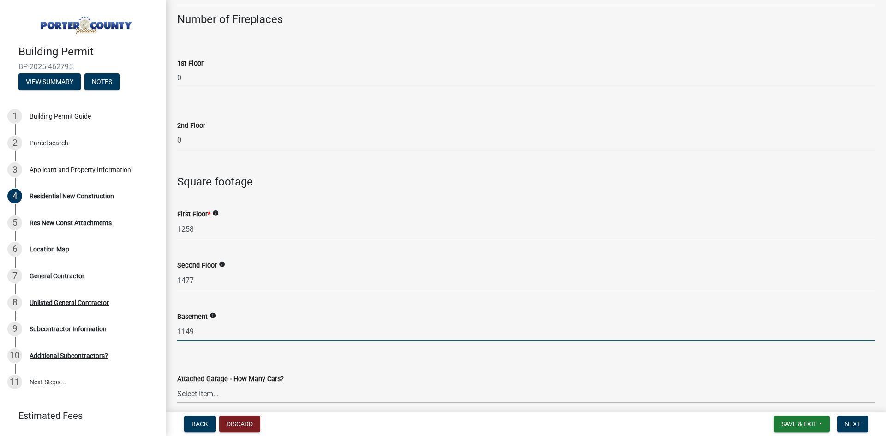
scroll to position [1938, 0]
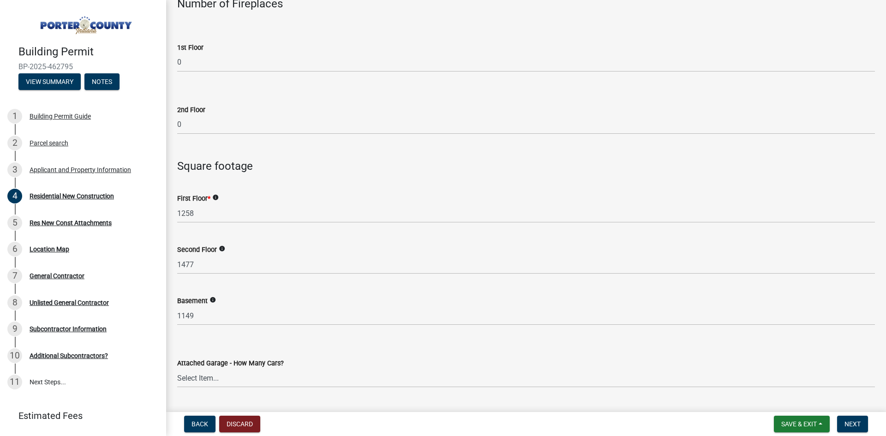
click at [209, 368] on div "Attached Garage - How Many Cars?" at bounding box center [526, 363] width 698 height 11
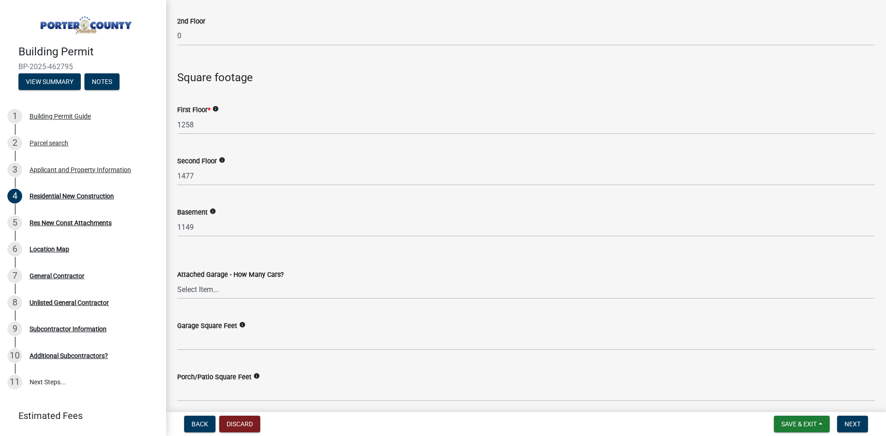
scroll to position [2030, 0]
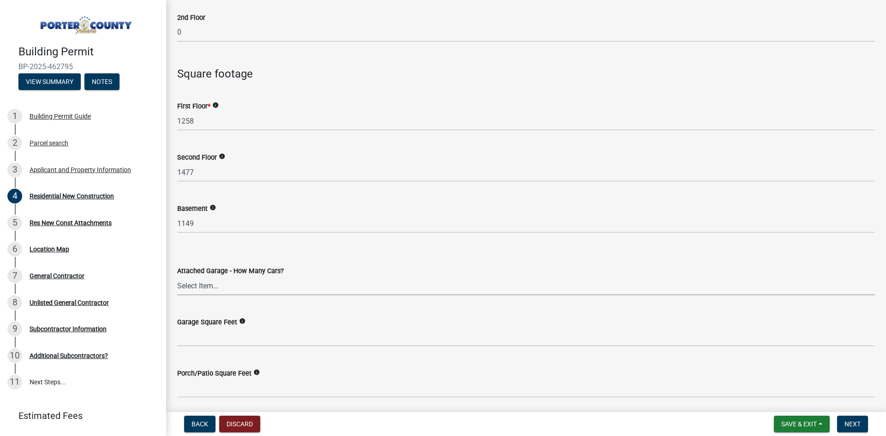
click at [226, 279] on select "Select Item... N/A 1 2 3 4 5 6+" at bounding box center [526, 285] width 698 height 19
click at [214, 289] on select "Select Item... N/A 1 2 3 4 5 6+" at bounding box center [526, 285] width 698 height 19
click at [177, 276] on select "Select Item... N/A 1 2 3 4 5 6+" at bounding box center [526, 285] width 698 height 19
click at [208, 305] on div "Garage Square Feet info" at bounding box center [526, 325] width 698 height 43
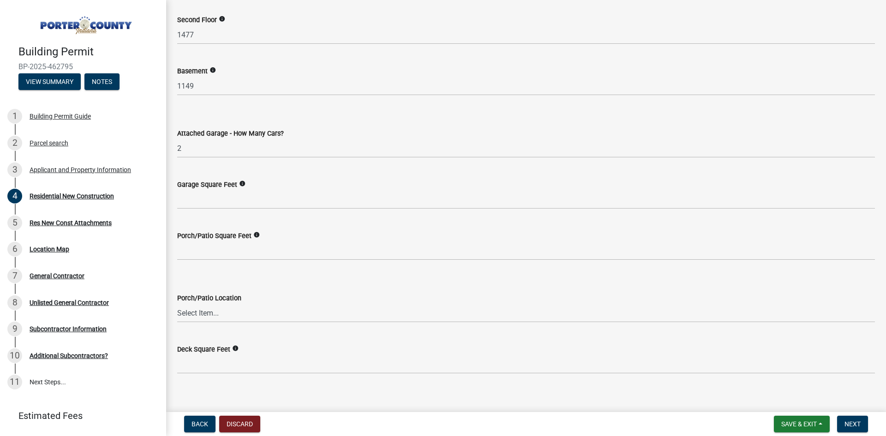
scroll to position [2169, 0]
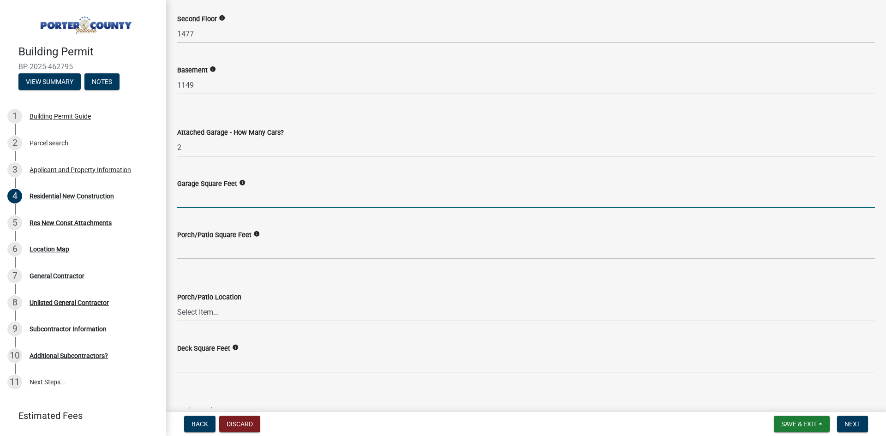
click at [277, 207] on input "text" at bounding box center [526, 198] width 698 height 19
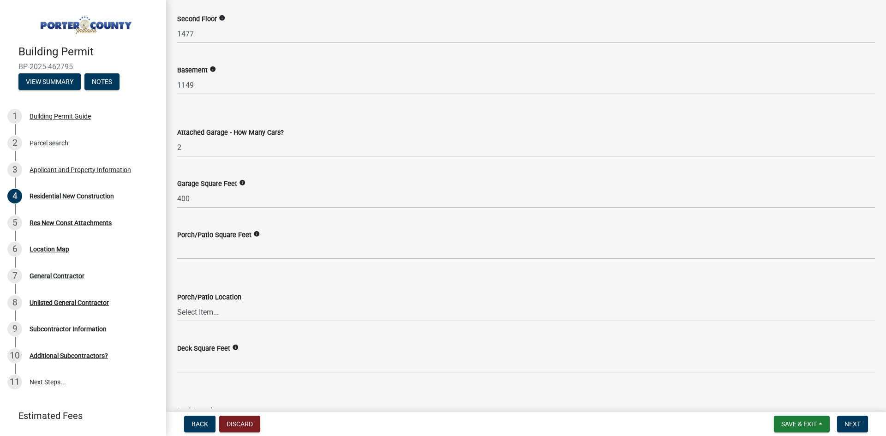
click at [222, 239] on label "Porch/Patio Square Feet" at bounding box center [214, 235] width 74 height 6
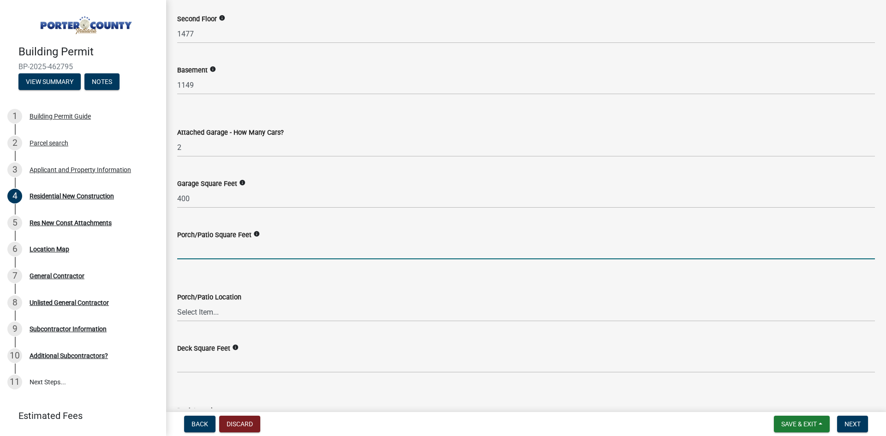
click at [223, 243] on input "text" at bounding box center [526, 249] width 698 height 19
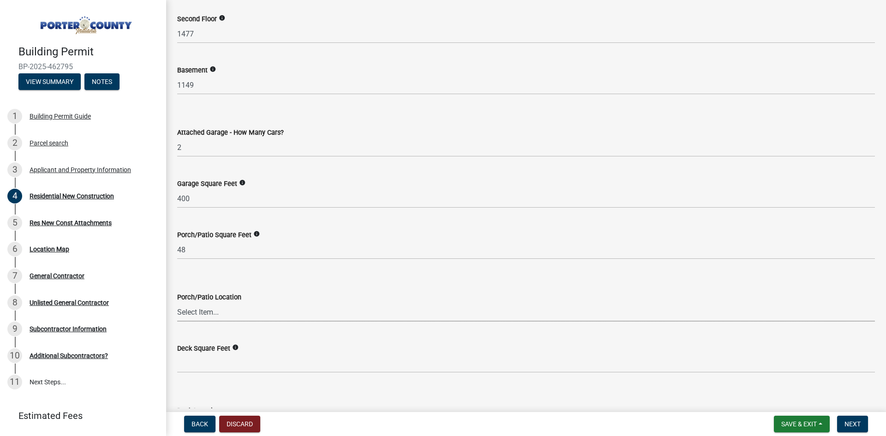
click at [351, 308] on select "Select Item... N/A Front Back" at bounding box center [526, 312] width 698 height 19
click at [177, 303] on select "Select Item... N/A Front Back" at bounding box center [526, 312] width 698 height 19
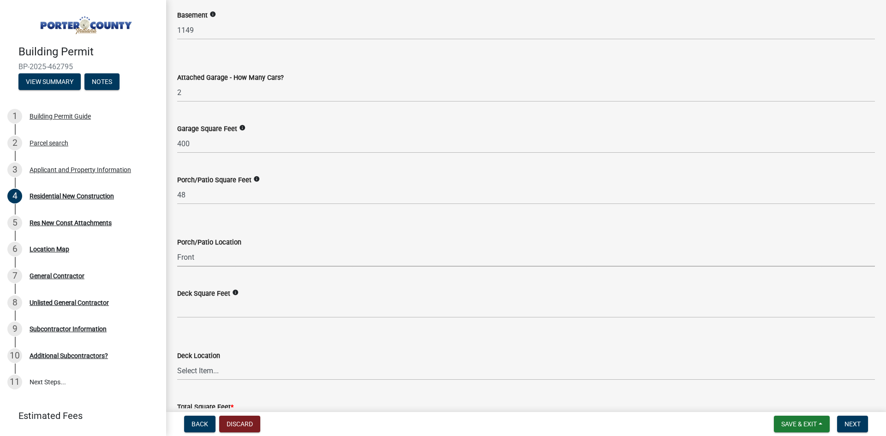
scroll to position [2307, 0]
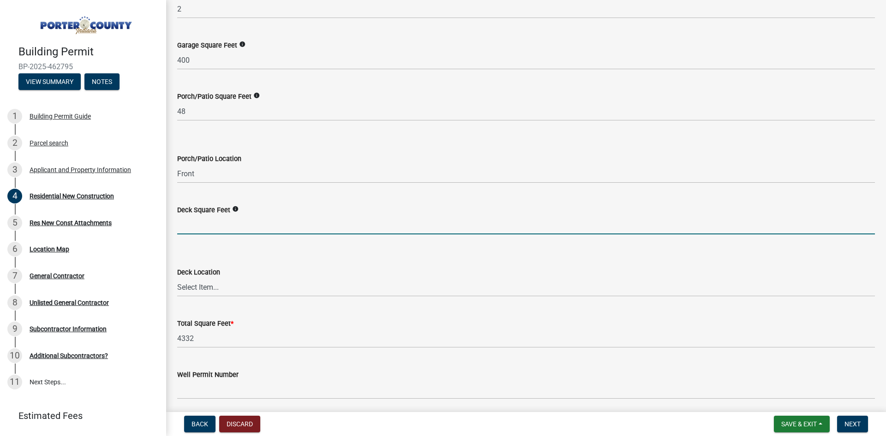
click at [215, 217] on input "text" at bounding box center [526, 224] width 698 height 19
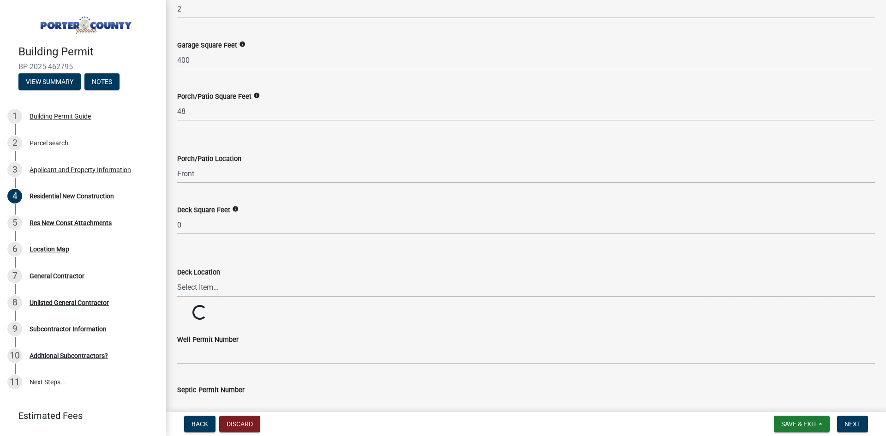
click at [199, 286] on select "Select Item... N/A Front Back" at bounding box center [526, 287] width 698 height 19
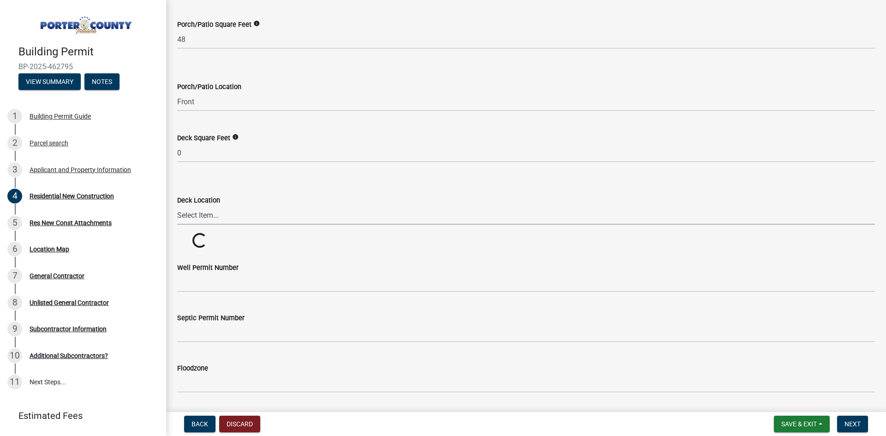
scroll to position [2399, 0]
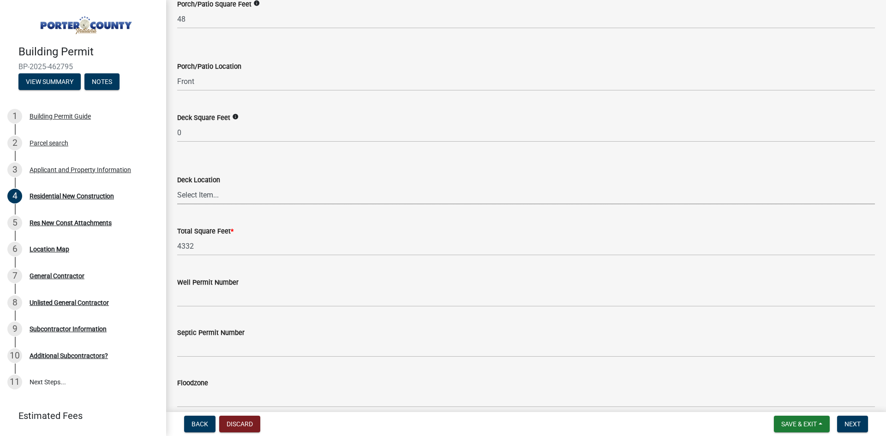
click at [229, 189] on select "Select Item... N/A Front Back" at bounding box center [526, 194] width 698 height 19
click at [177, 185] on select "Select Item... N/A Front Back" at bounding box center [526, 194] width 698 height 19
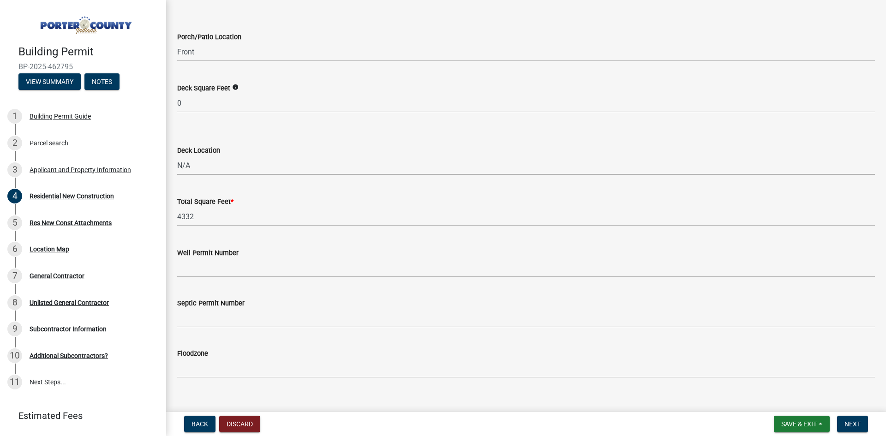
scroll to position [2442, 0]
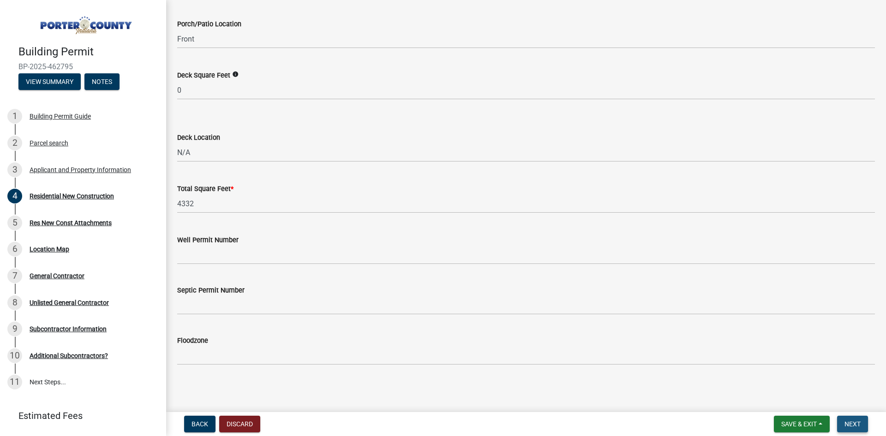
click at [856, 418] on button "Next" at bounding box center [852, 424] width 31 height 17
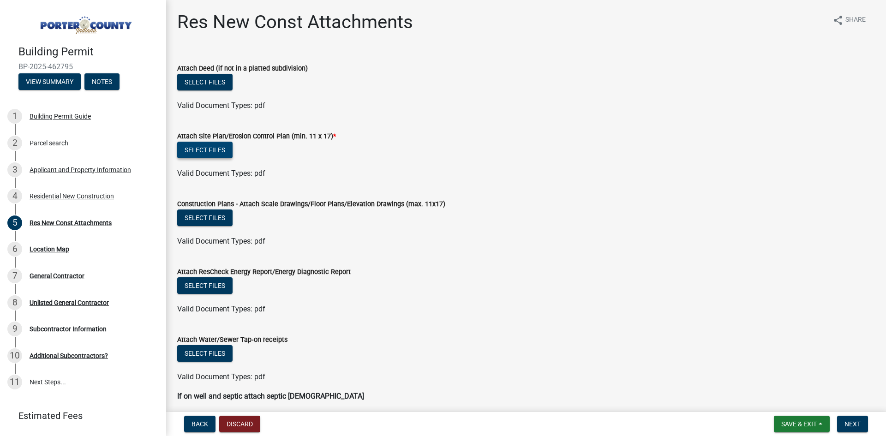
click at [202, 151] on button "Select files" at bounding box center [204, 150] width 55 height 17
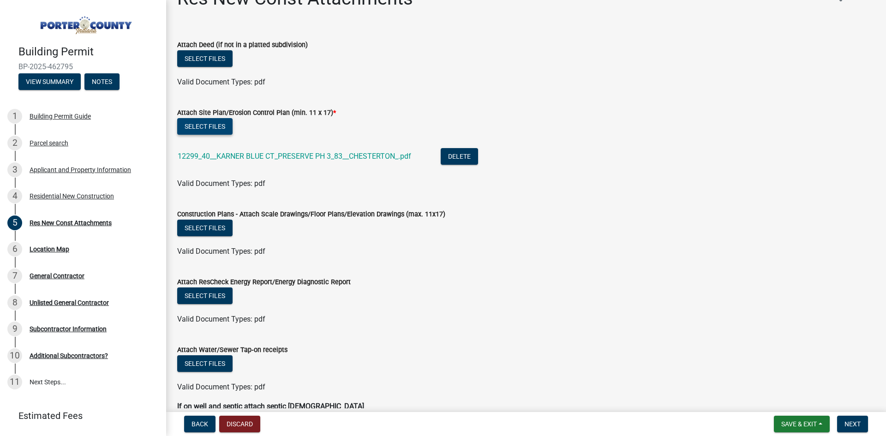
scroll to position [46, 0]
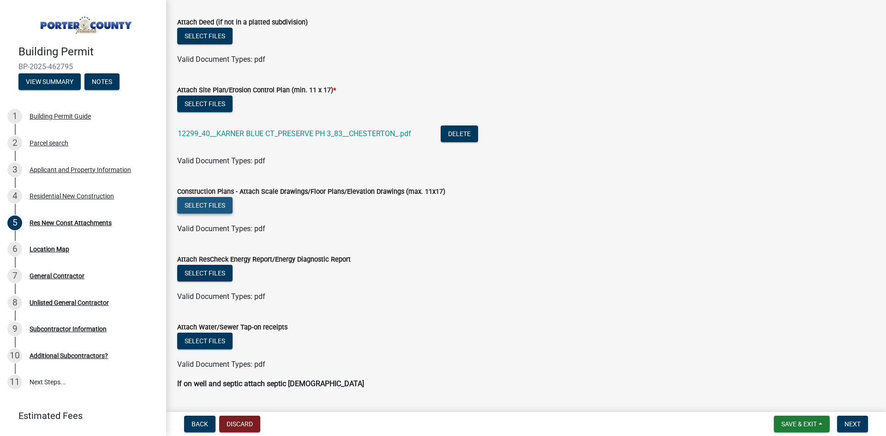
click at [197, 210] on button "Select files" at bounding box center [204, 205] width 55 height 17
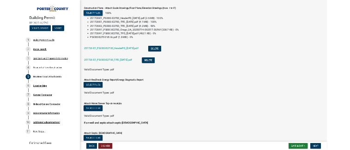
scroll to position [231, 0]
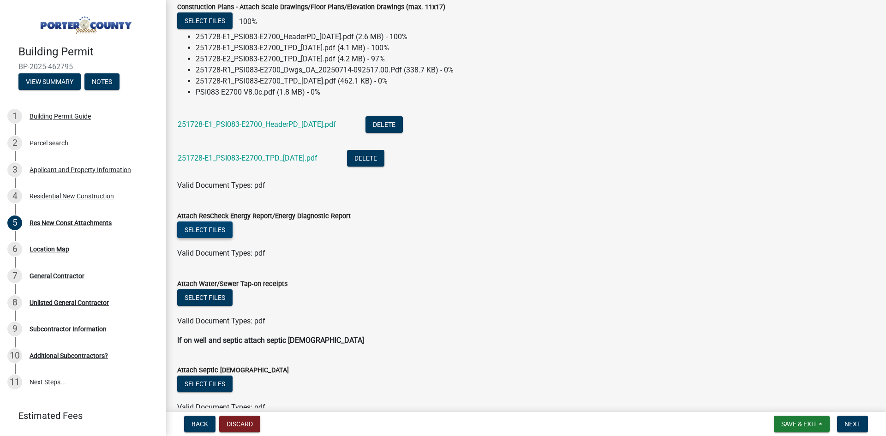
click at [200, 224] on wm-data-entity-input-list "Attach Deed (if not in a platted subdivision) Select files Valid Document Types…" at bounding box center [526, 189] width 698 height 736
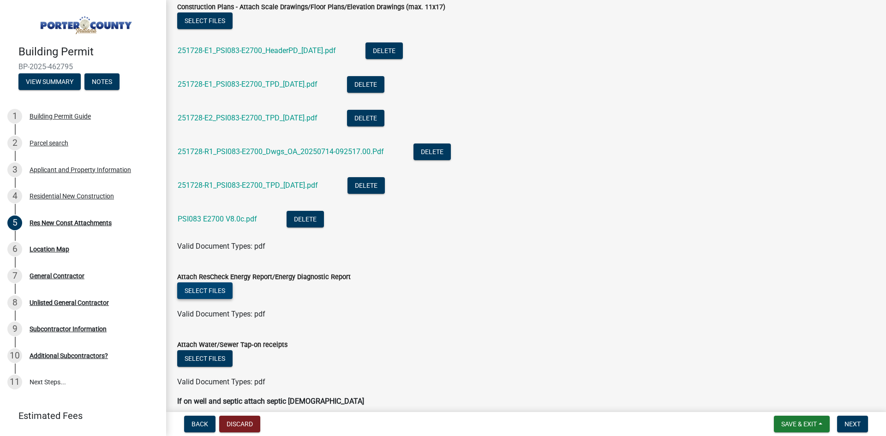
click at [194, 290] on button "Select files" at bounding box center [204, 290] width 55 height 17
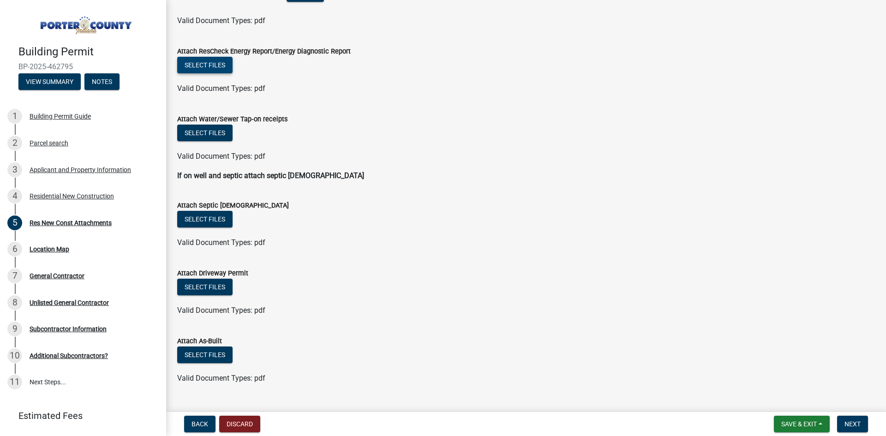
scroll to position [272, 0]
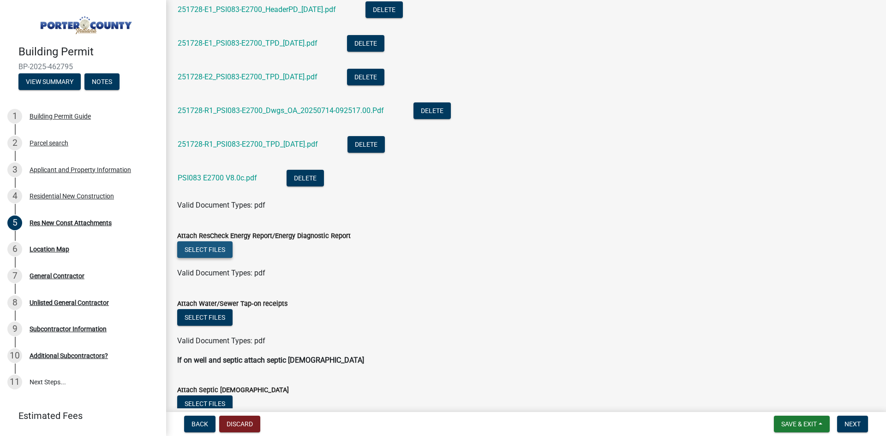
click at [199, 253] on button "Select files" at bounding box center [204, 249] width 55 height 17
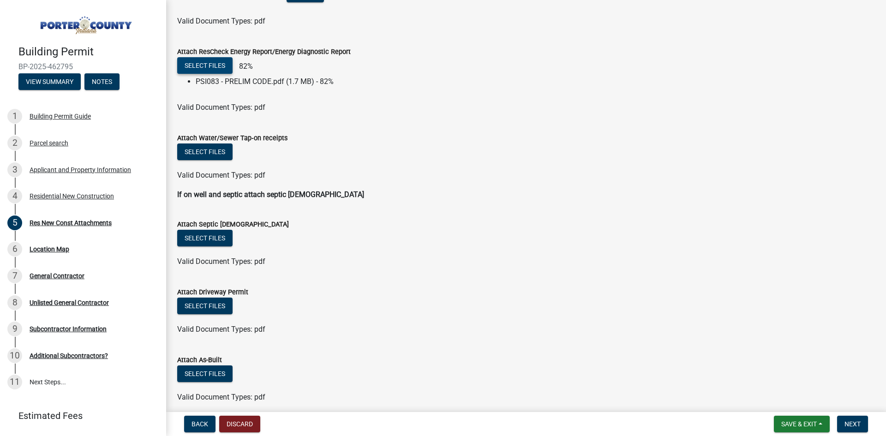
scroll to position [495, 0]
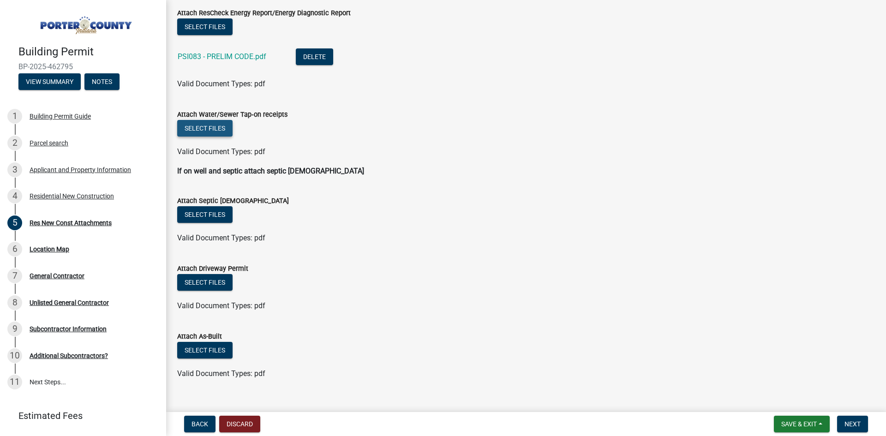
click at [208, 125] on button "Select files" at bounding box center [204, 128] width 55 height 17
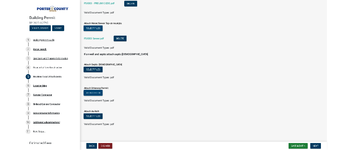
scroll to position [544, 0]
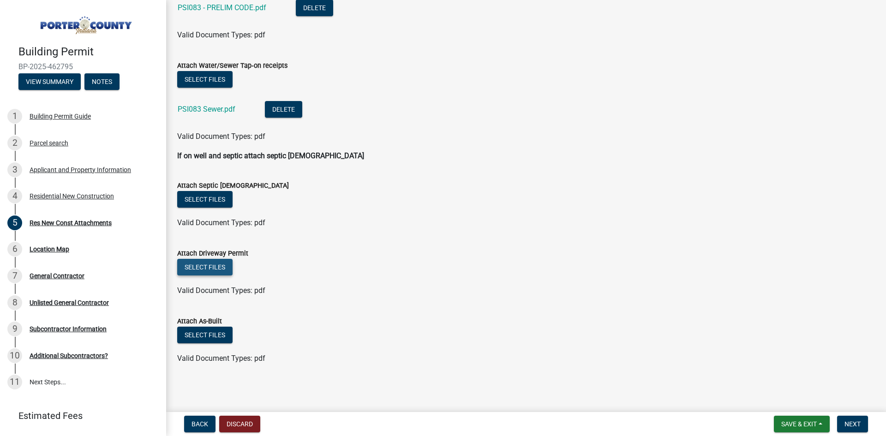
click at [202, 269] on button "Select files" at bounding box center [204, 267] width 55 height 17
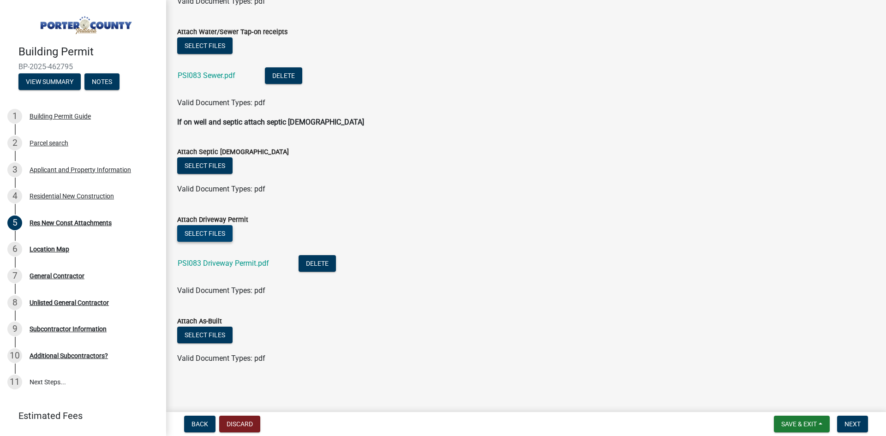
scroll to position [577, 0]
click at [856, 421] on span "Next" at bounding box center [852, 423] width 16 height 7
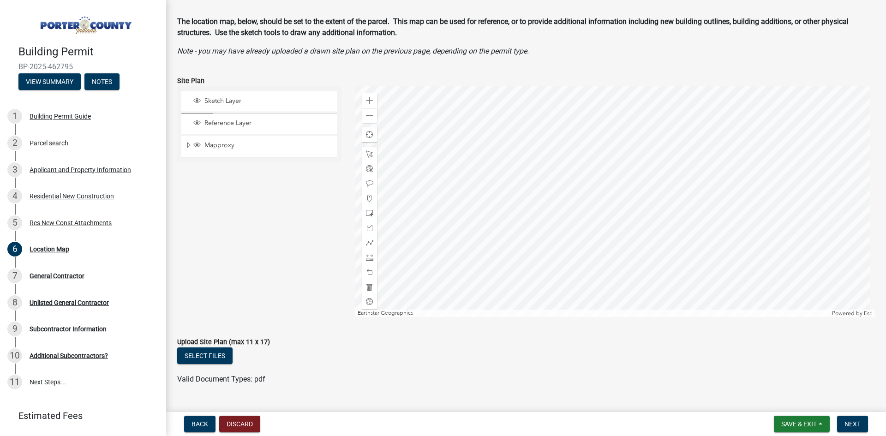
scroll to position [56, 0]
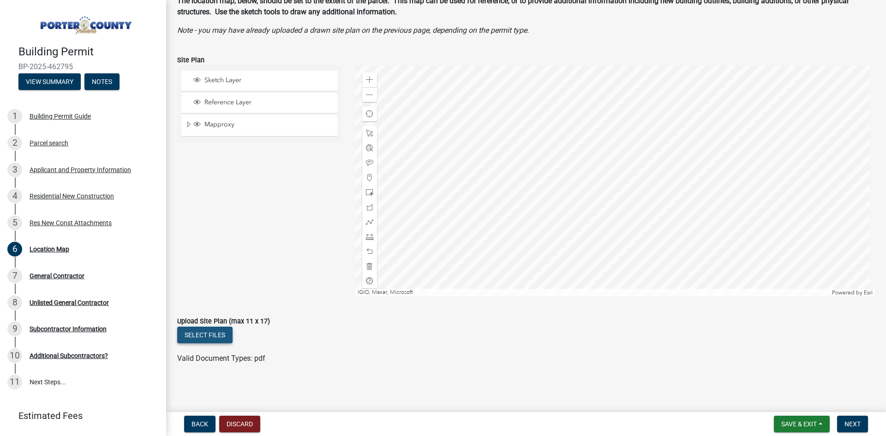
click at [213, 332] on button "Select files" at bounding box center [204, 335] width 55 height 17
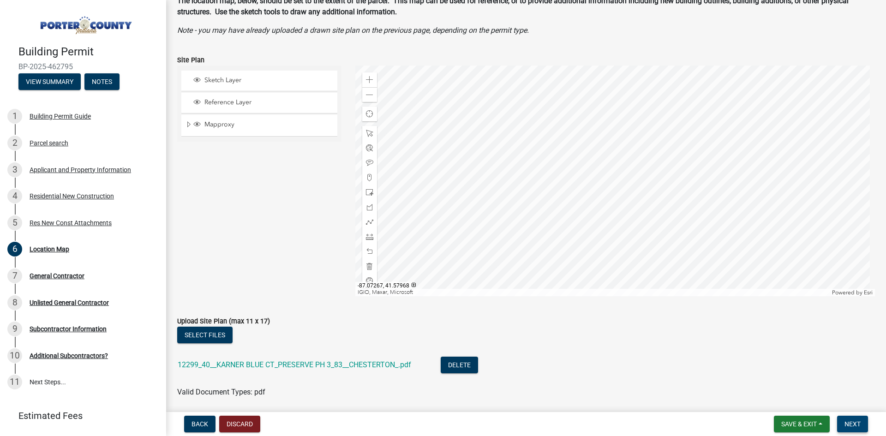
click at [856, 418] on button "Next" at bounding box center [852, 424] width 31 height 17
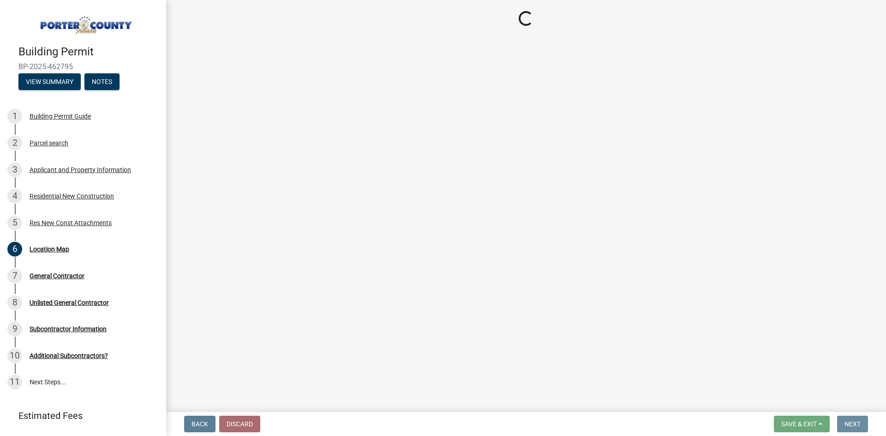
scroll to position [0, 0]
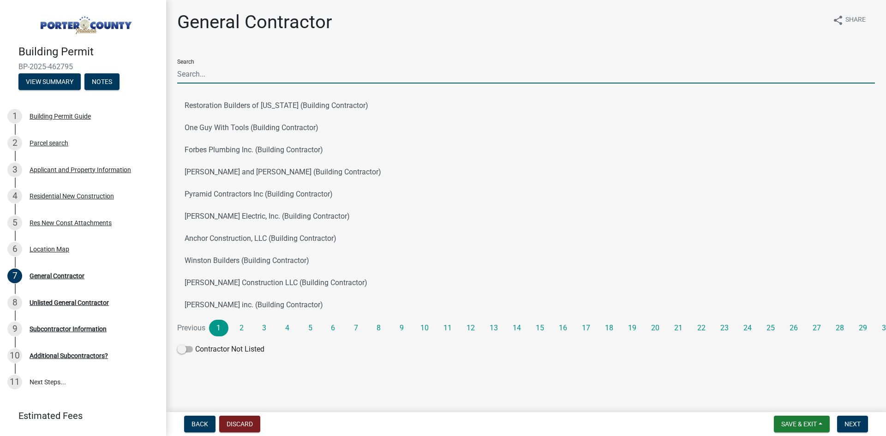
click at [229, 78] on input "Search" at bounding box center [526, 74] width 698 height 19
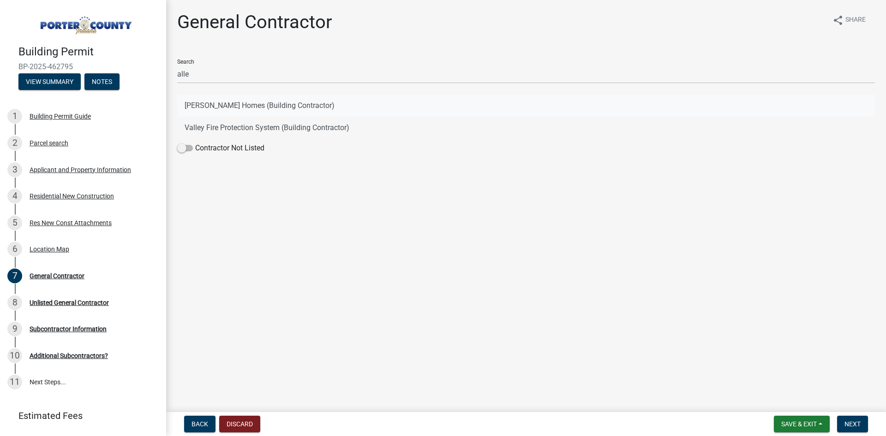
click at [208, 102] on button "[PERSON_NAME] Homes (Building Contractor)" at bounding box center [526, 106] width 698 height 22
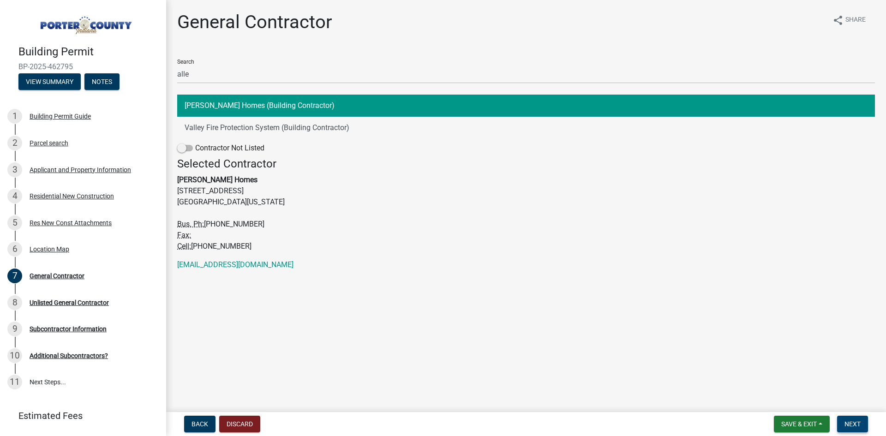
click at [845, 423] on span "Next" at bounding box center [852, 423] width 16 height 7
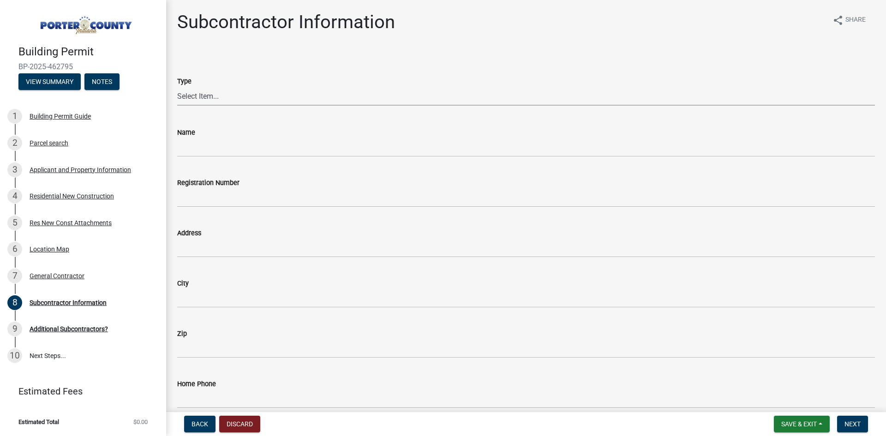
click at [243, 93] on select "Select Item... Concrete Plumbing Electrical HVAC Framing Roofing Insulation Lan…" at bounding box center [526, 96] width 698 height 19
click at [177, 87] on select "Select Item... Concrete Plumbing Electrical HVAC Framing Roofing Insulation Lan…" at bounding box center [526, 96] width 698 height 19
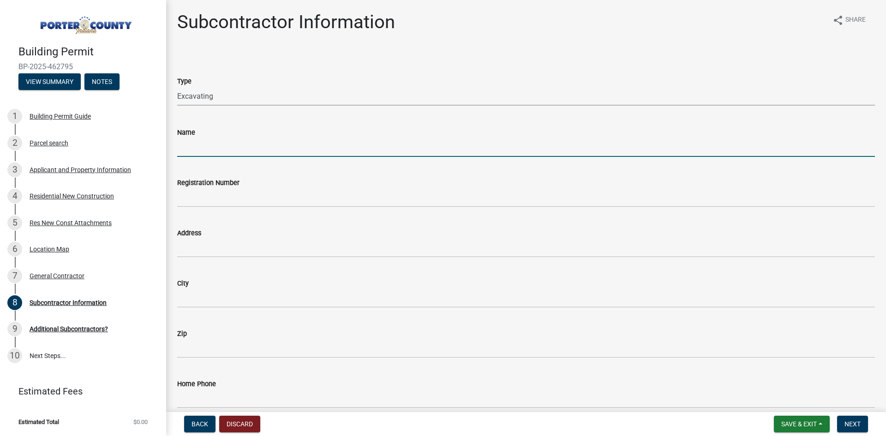
click at [204, 146] on input "Name" at bounding box center [526, 147] width 698 height 19
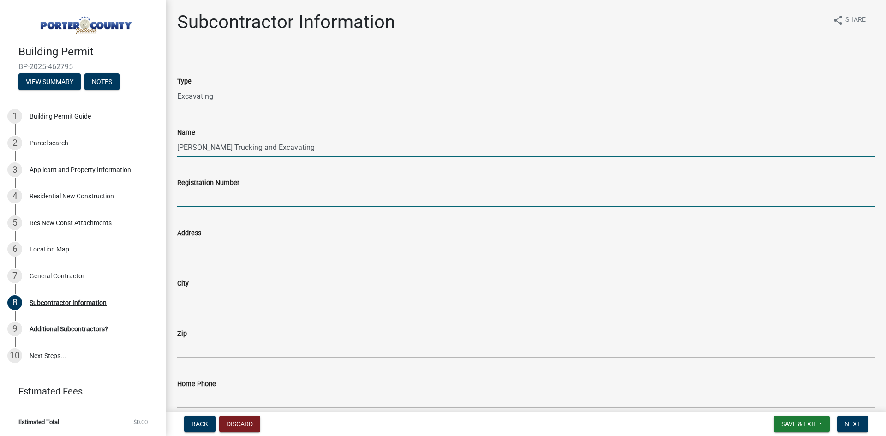
click at [235, 199] on input "Registration Number" at bounding box center [526, 197] width 698 height 19
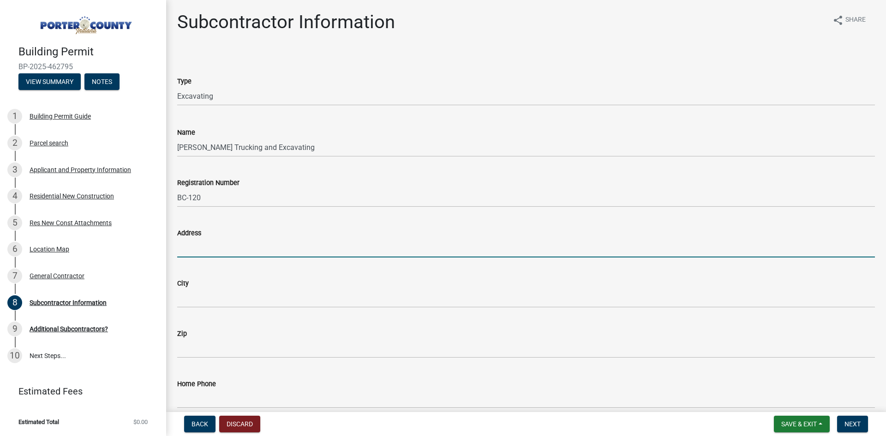
click at [232, 251] on input "Address" at bounding box center [526, 248] width 698 height 19
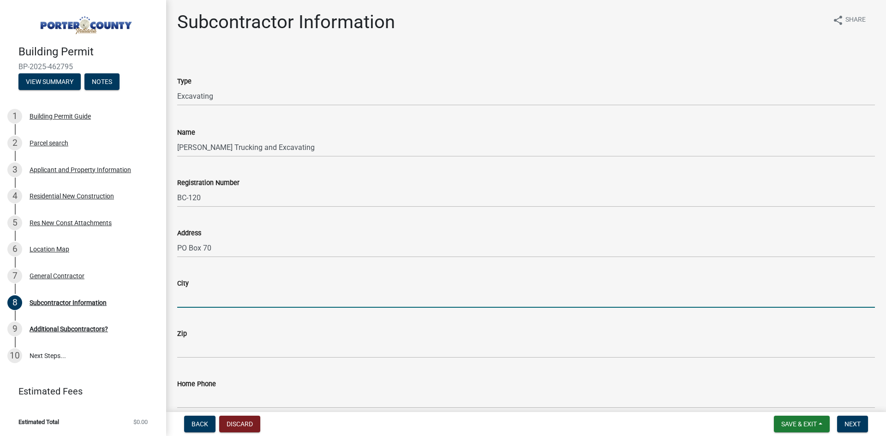
click at [232, 291] on input "City" at bounding box center [526, 298] width 698 height 19
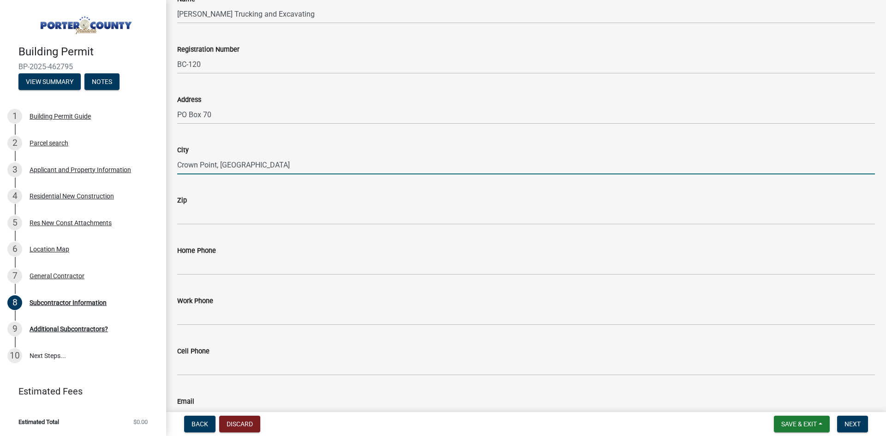
scroll to position [138, 0]
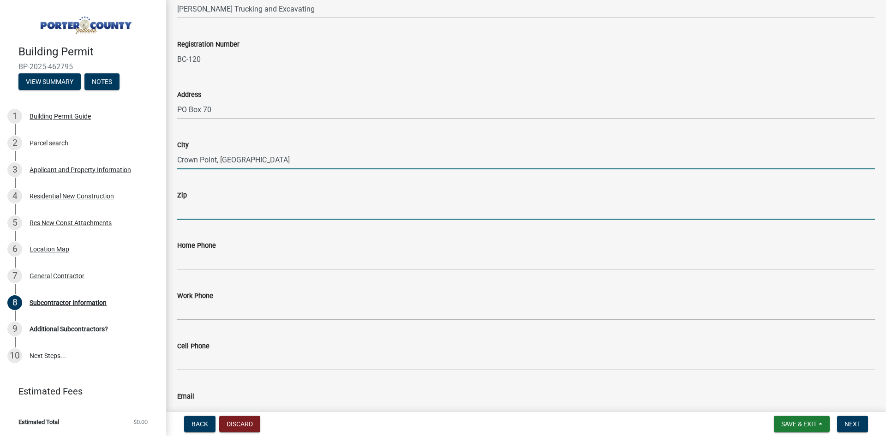
click at [223, 203] on input "Zip" at bounding box center [526, 210] width 698 height 19
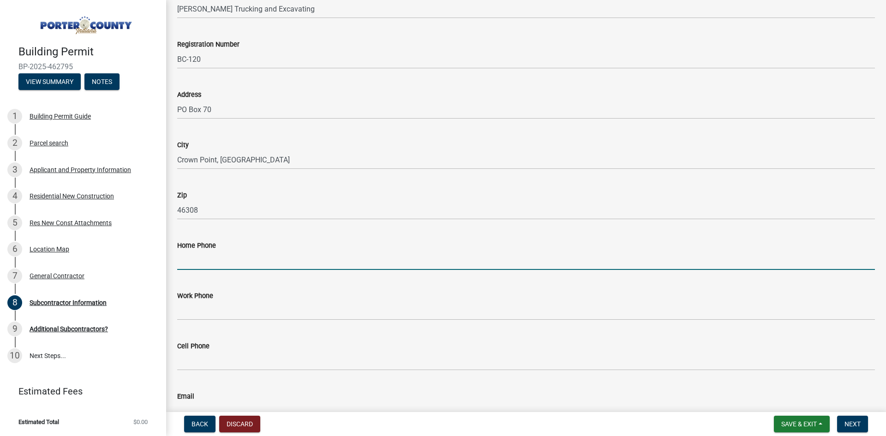
click at [230, 258] on input "Home Phone" at bounding box center [526, 260] width 698 height 19
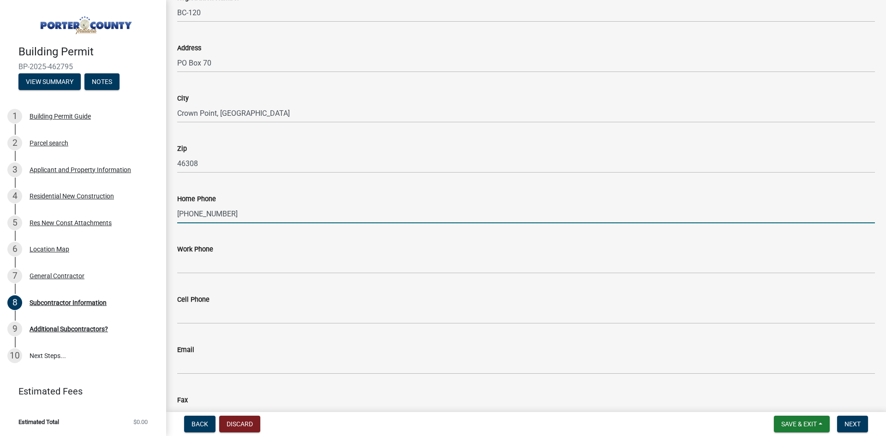
scroll to position [245, 0]
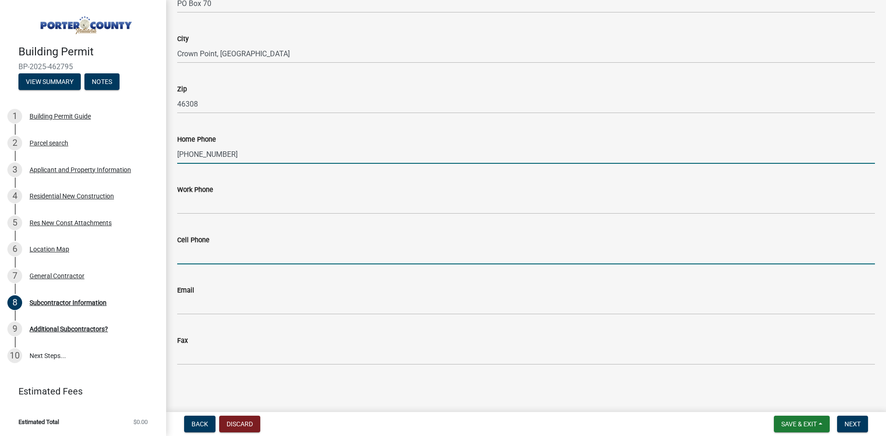
click at [193, 256] on input "Cell Phone" at bounding box center [526, 254] width 698 height 19
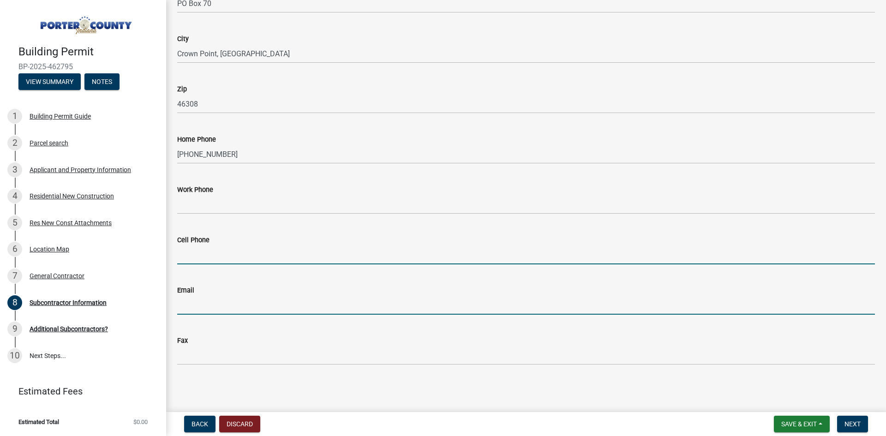
click at [208, 307] on input "Email" at bounding box center [526, 305] width 698 height 19
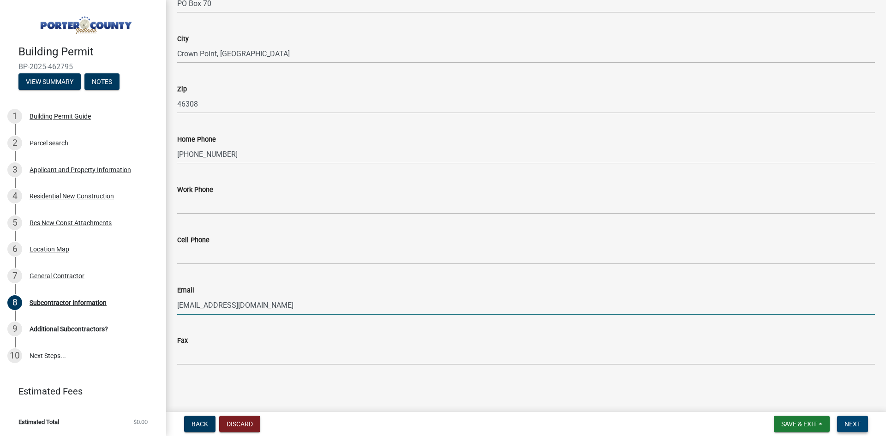
click at [846, 416] on button "Next" at bounding box center [852, 424] width 31 height 17
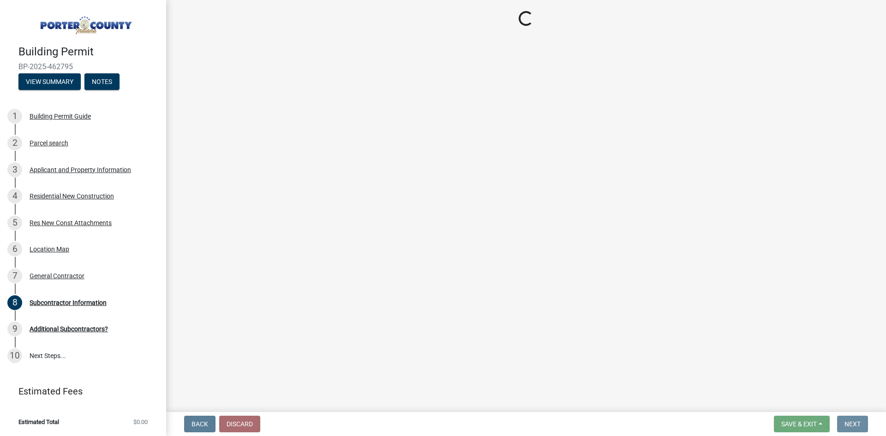
scroll to position [0, 0]
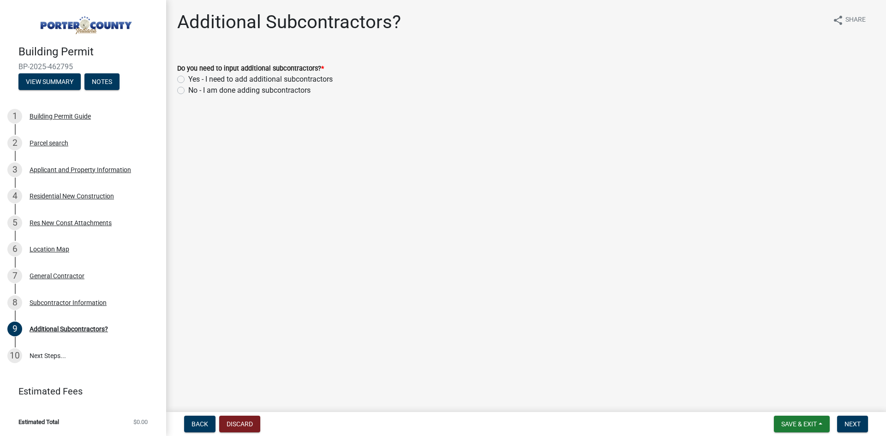
click at [188, 77] on label "Yes - I need to add additional subcontractors" at bounding box center [260, 79] width 144 height 11
click at [188, 77] on input "Yes - I need to add additional subcontractors" at bounding box center [191, 77] width 6 height 6
click at [852, 429] on button "Next" at bounding box center [852, 424] width 31 height 17
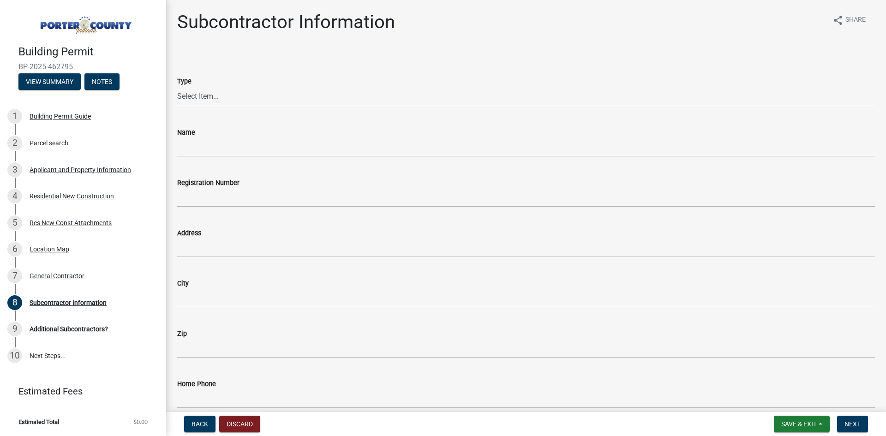
click at [264, 107] on wm-data-entity-input "Type Select Item... Concrete Plumbing Electrical HVAC Framing Roofing Insulatio…" at bounding box center [526, 83] width 698 height 62
click at [261, 86] on div "Type" at bounding box center [526, 81] width 698 height 11
click at [261, 100] on select "Select Item... Concrete Plumbing Electrical HVAC Framing Roofing Insulation Lan…" at bounding box center [526, 96] width 698 height 19
click at [177, 87] on select "Select Item... Concrete Plumbing Electrical HVAC Framing Roofing Insulation Lan…" at bounding box center [526, 96] width 698 height 19
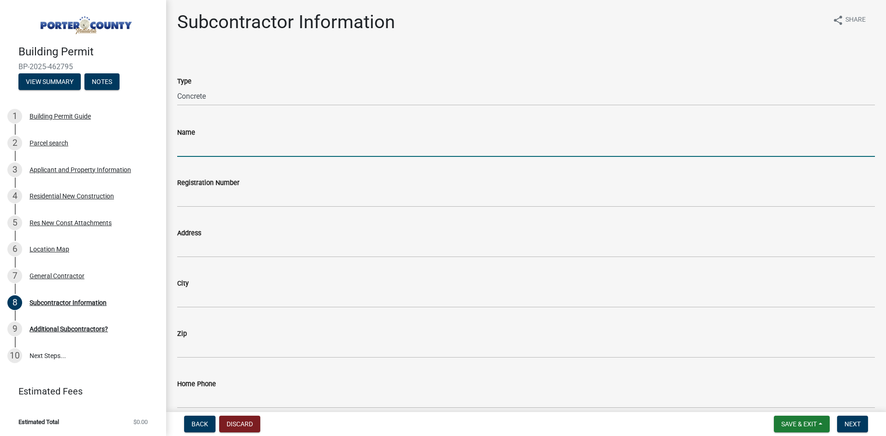
click at [209, 154] on input "Name" at bounding box center [526, 147] width 698 height 19
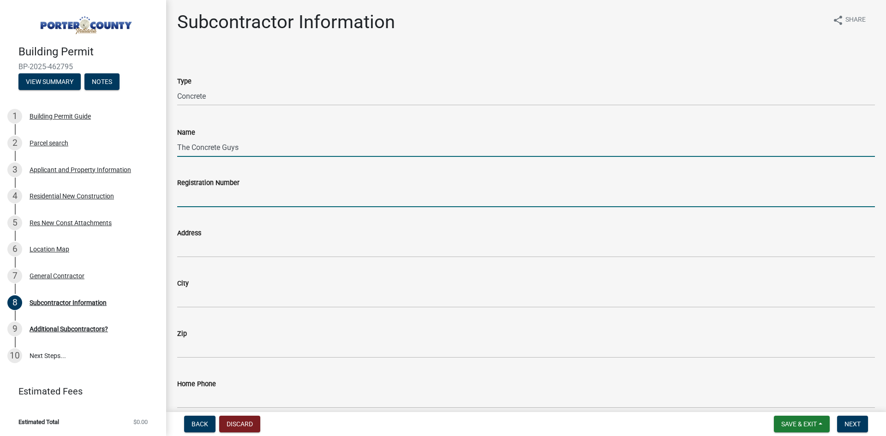
click at [224, 199] on input "Registration Number" at bounding box center [526, 197] width 698 height 19
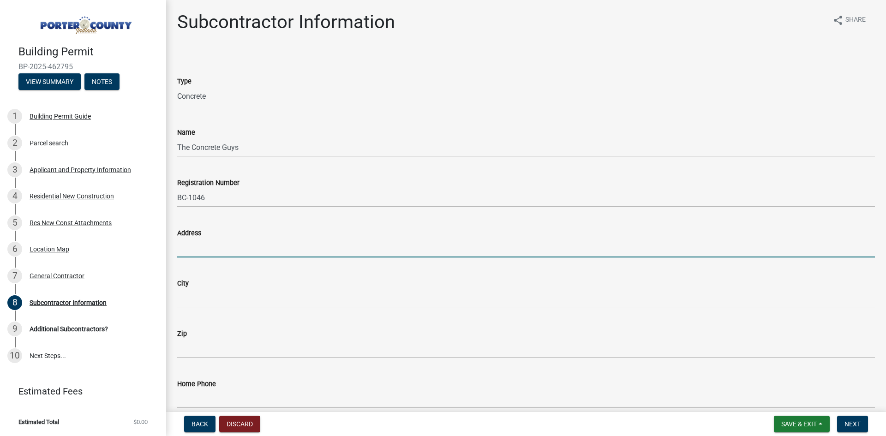
click at [226, 242] on input "Address" at bounding box center [526, 248] width 698 height 19
click at [190, 309] on wm-data-entity-input "City" at bounding box center [526, 290] width 698 height 50
click at [215, 251] on input "8" at bounding box center [526, 248] width 698 height 19
click at [212, 311] on wm-data-entity-input "City" at bounding box center [526, 290] width 698 height 50
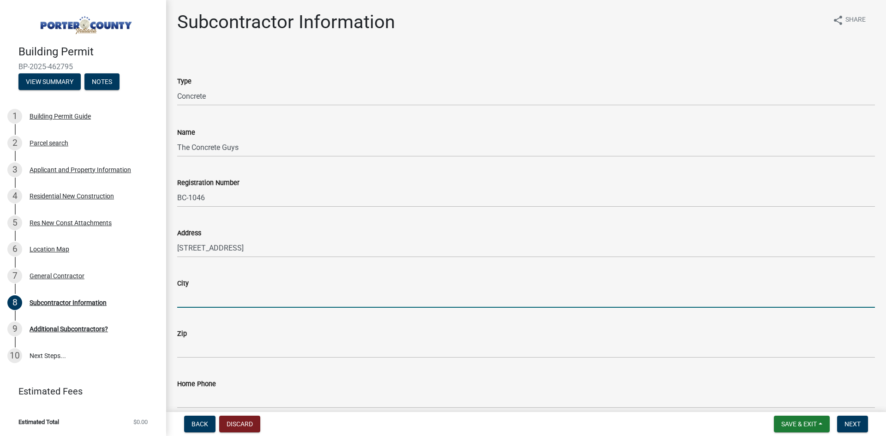
click at [206, 294] on input "City" at bounding box center [526, 298] width 698 height 19
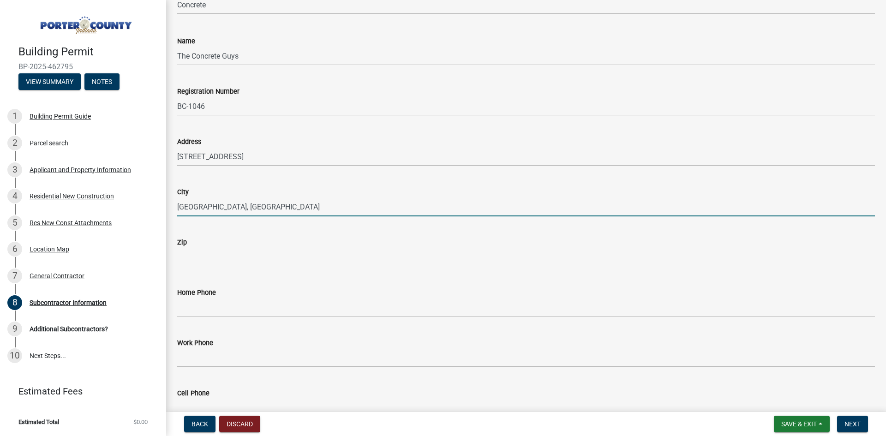
scroll to position [92, 0]
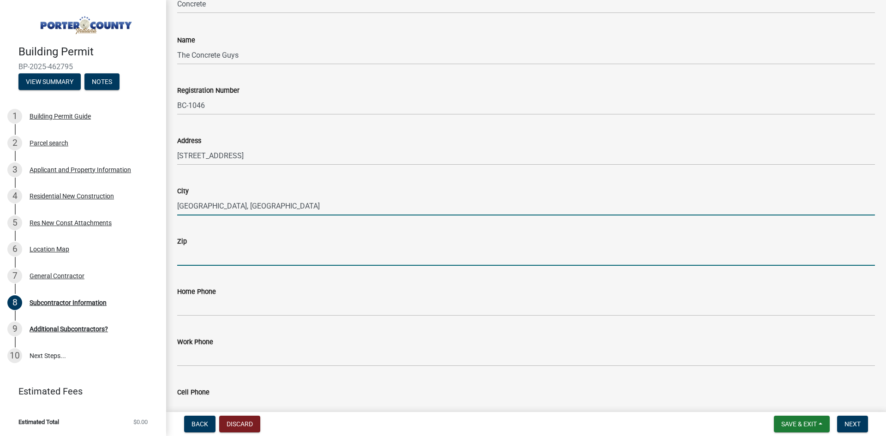
click at [215, 260] on input "Zip" at bounding box center [526, 256] width 698 height 19
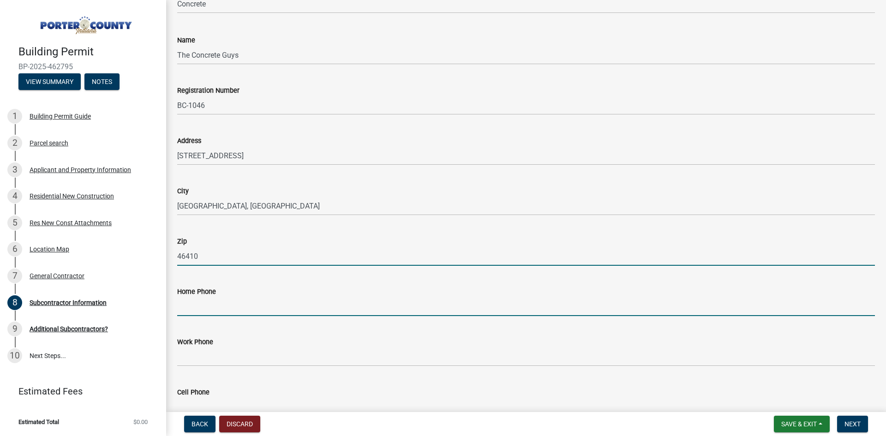
click at [219, 303] on input "Home Phone" at bounding box center [526, 306] width 698 height 19
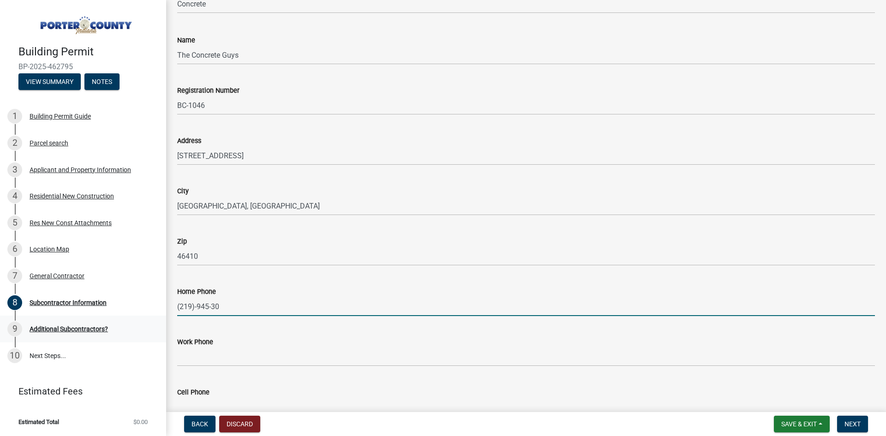
drag, startPoint x: 231, startPoint y: 318, endPoint x: 165, endPoint y: 321, distance: 65.6
click at [165, 321] on div "Building Permit BP-2025-462795 View Summary Notes 1 Building Permit Guide 2 Par…" at bounding box center [443, 218] width 886 height 436
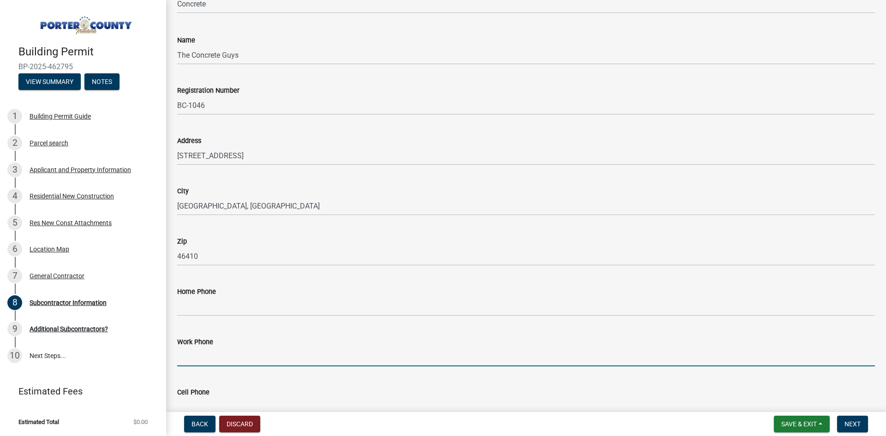
click at [234, 352] on input "Work Phone" at bounding box center [526, 356] width 698 height 19
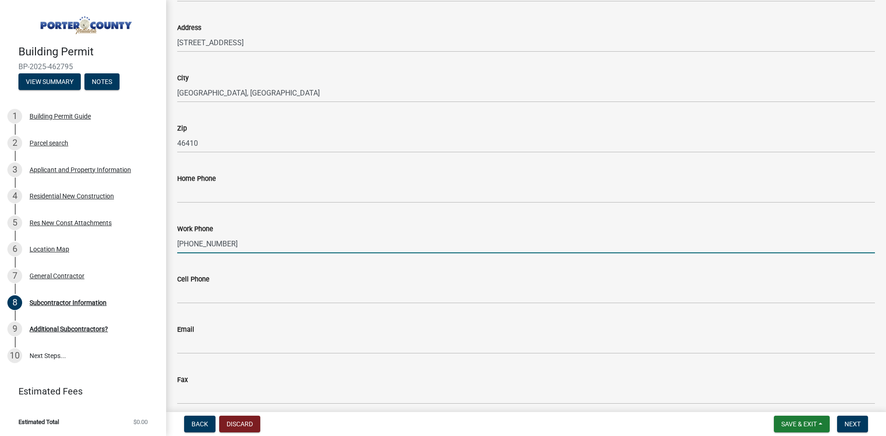
scroll to position [231, 0]
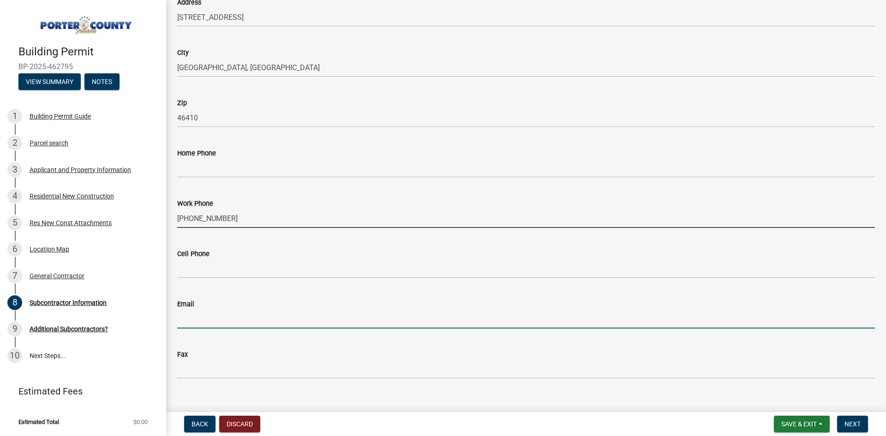
click at [208, 315] on input "Email" at bounding box center [526, 319] width 698 height 19
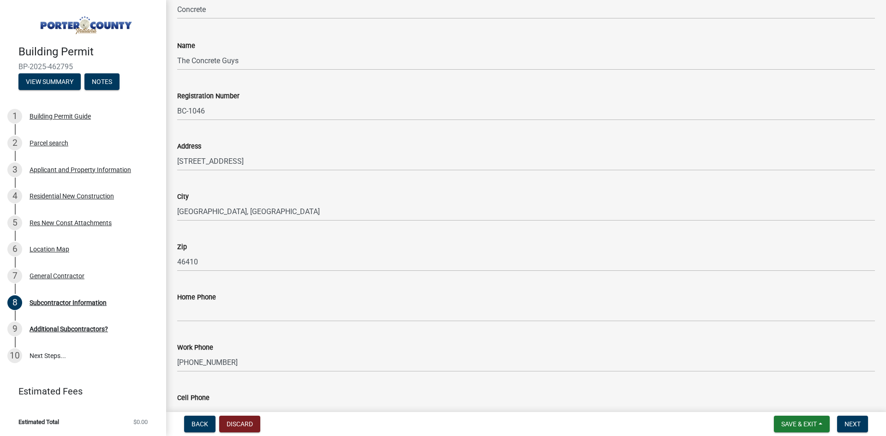
scroll to position [245, 0]
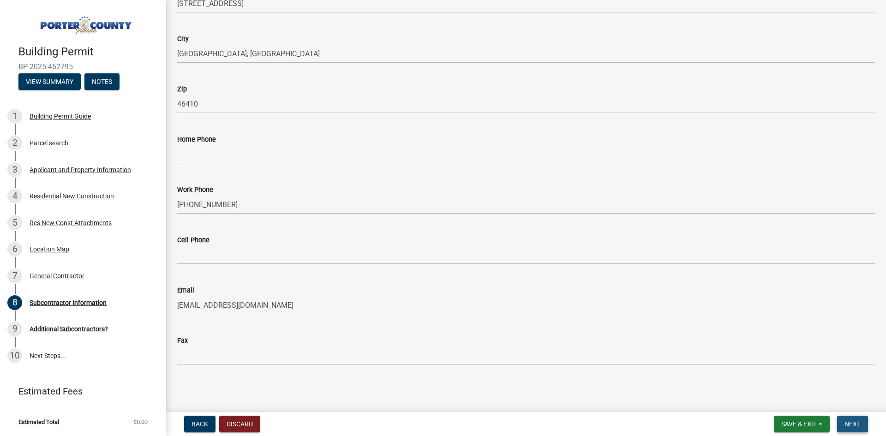
click at [857, 421] on span "Next" at bounding box center [852, 423] width 16 height 7
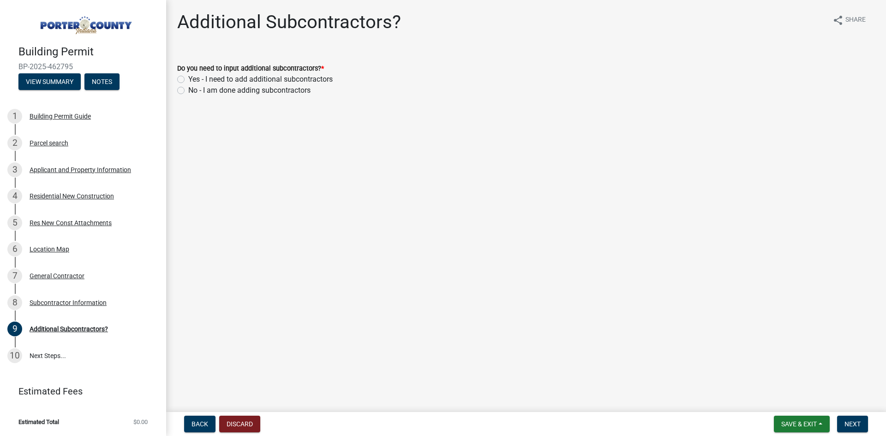
click at [188, 79] on label "Yes - I need to add additional subcontractors" at bounding box center [260, 79] width 144 height 11
click at [188, 79] on input "Yes - I need to add additional subcontractors" at bounding box center [191, 77] width 6 height 6
click at [840, 419] on button "Next" at bounding box center [852, 424] width 31 height 17
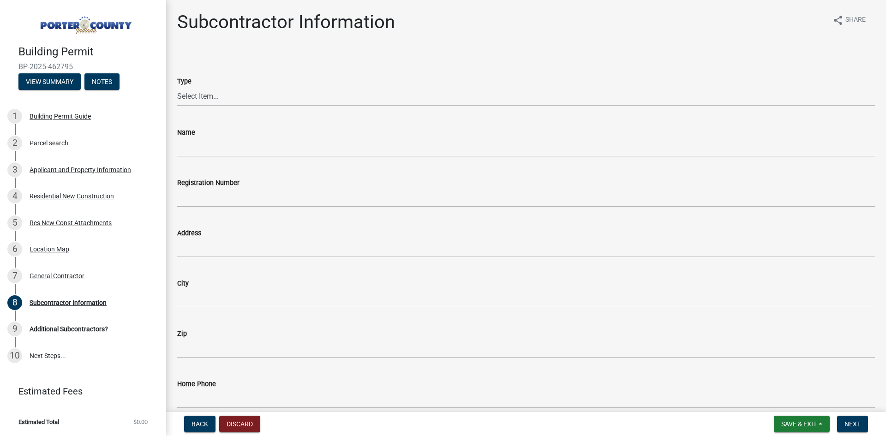
click at [237, 98] on select "Select Item... Concrete Plumbing Electrical HVAC Framing Roofing Insulation Lan…" at bounding box center [526, 96] width 698 height 19
click at [177, 87] on select "Select Item... Concrete Plumbing Electrical HVAC Framing Roofing Insulation Lan…" at bounding box center [526, 96] width 698 height 19
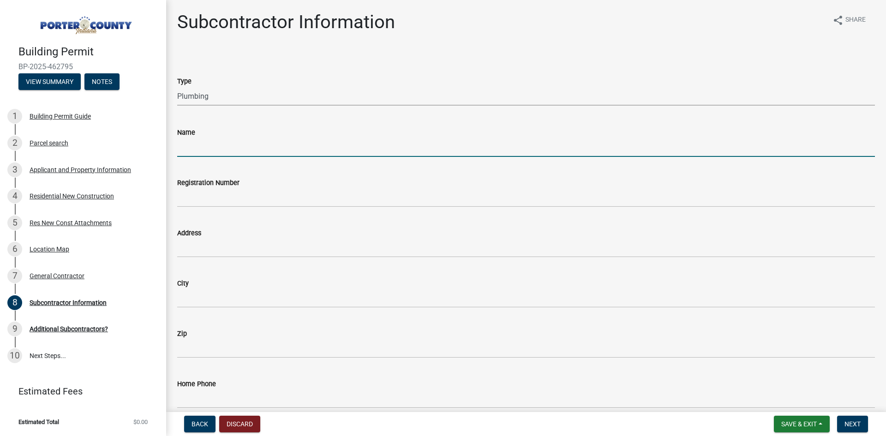
click at [197, 152] on input "Name" at bounding box center [526, 147] width 698 height 19
click at [200, 180] on label "Registration Number" at bounding box center [208, 183] width 62 height 6
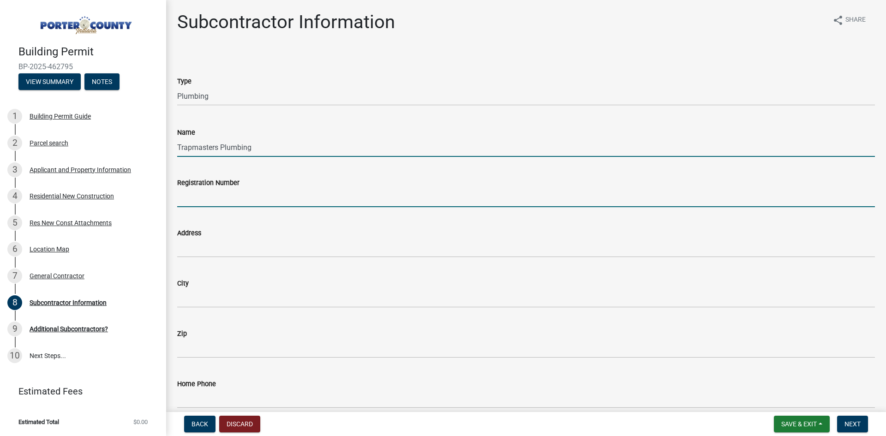
click at [200, 188] on input "Registration Number" at bounding box center [526, 197] width 698 height 19
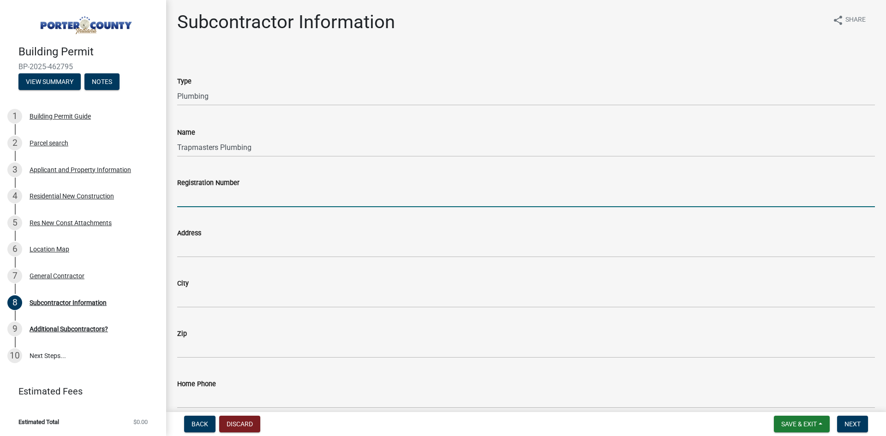
click at [210, 205] on input "Registration Number" at bounding box center [526, 197] width 698 height 19
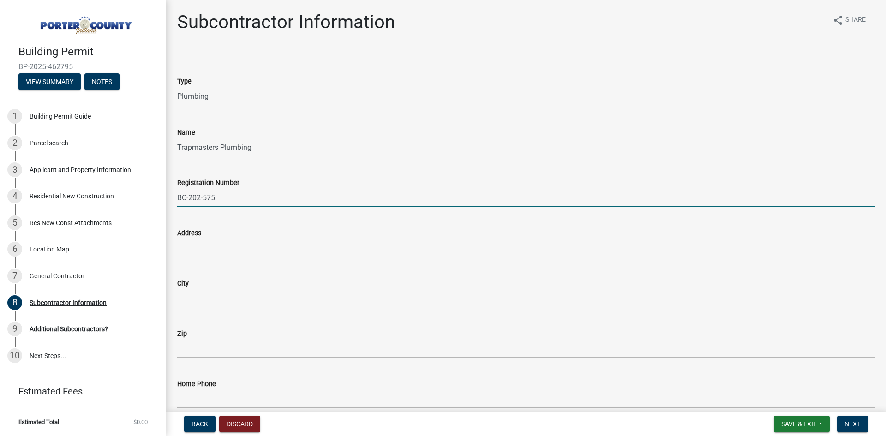
click at [227, 250] on input "Address" at bounding box center [526, 248] width 698 height 19
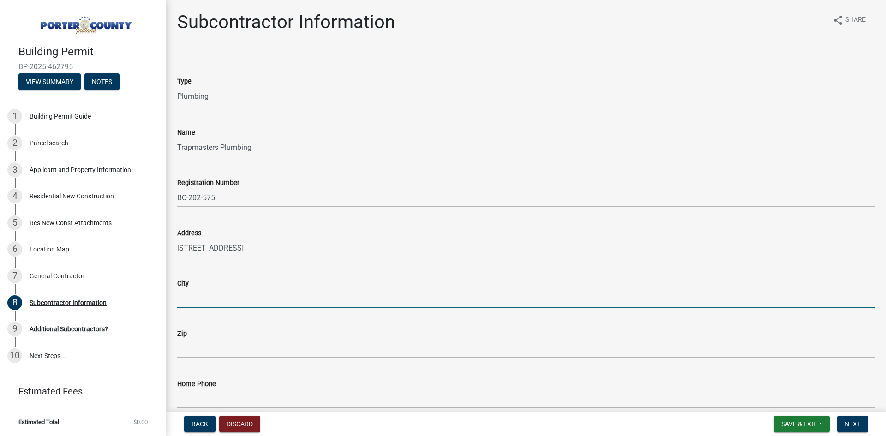
click at [227, 295] on input "City" at bounding box center [526, 298] width 698 height 19
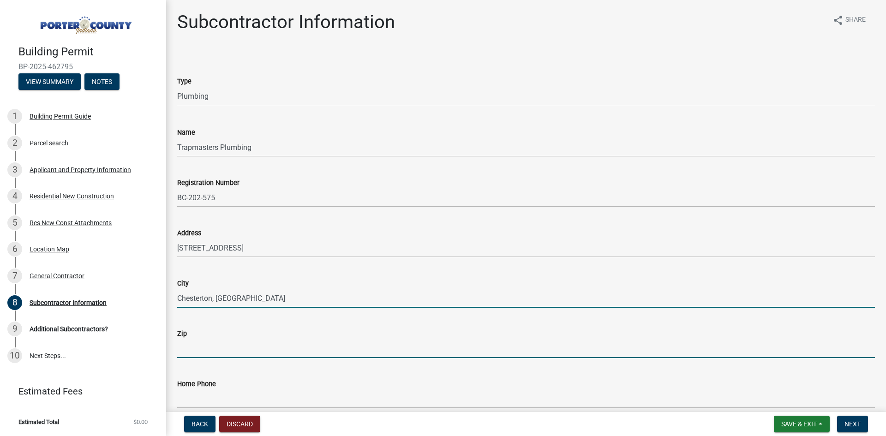
click at [224, 343] on input "Zip" at bounding box center [526, 348] width 698 height 19
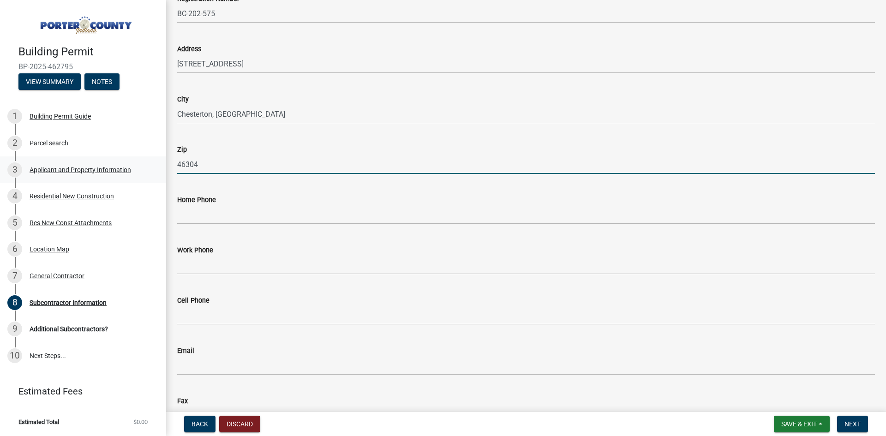
scroll to position [185, 0]
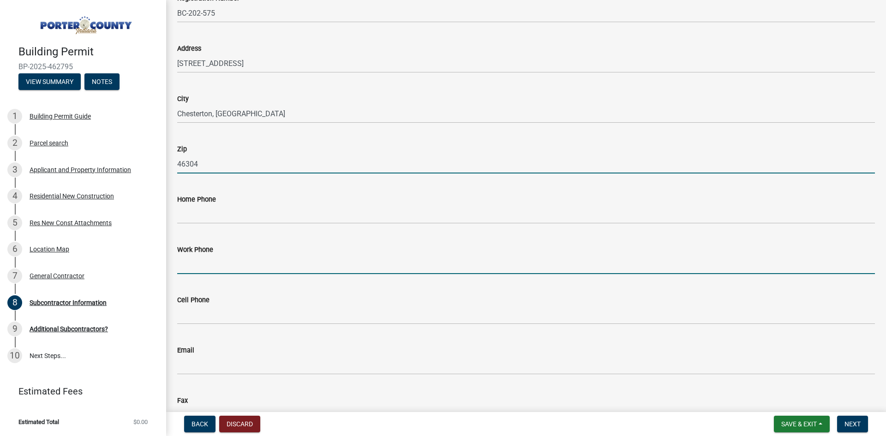
click at [220, 265] on input "Work Phone" at bounding box center [526, 264] width 698 height 19
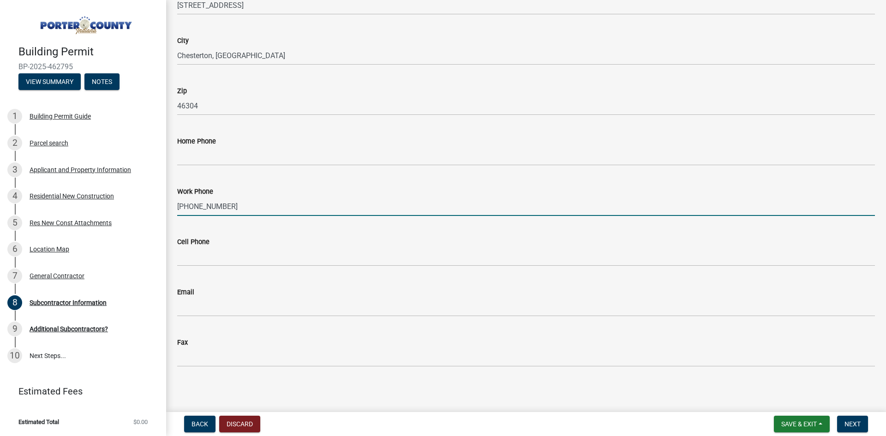
scroll to position [245, 0]
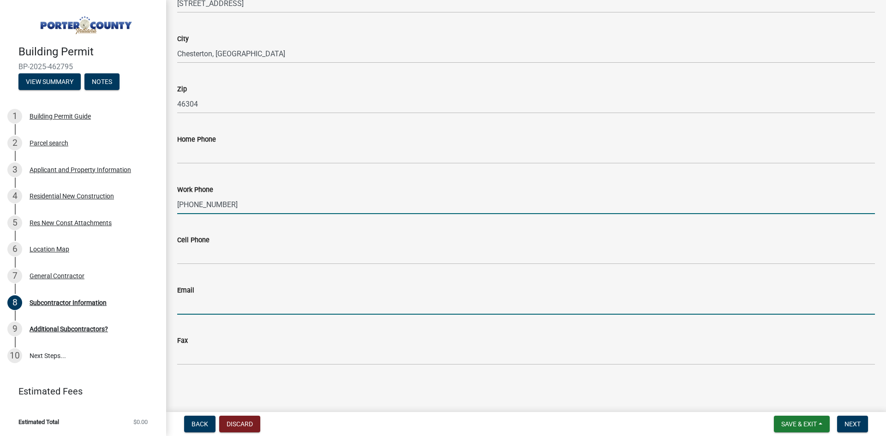
click at [221, 303] on input "Email" at bounding box center [526, 305] width 698 height 19
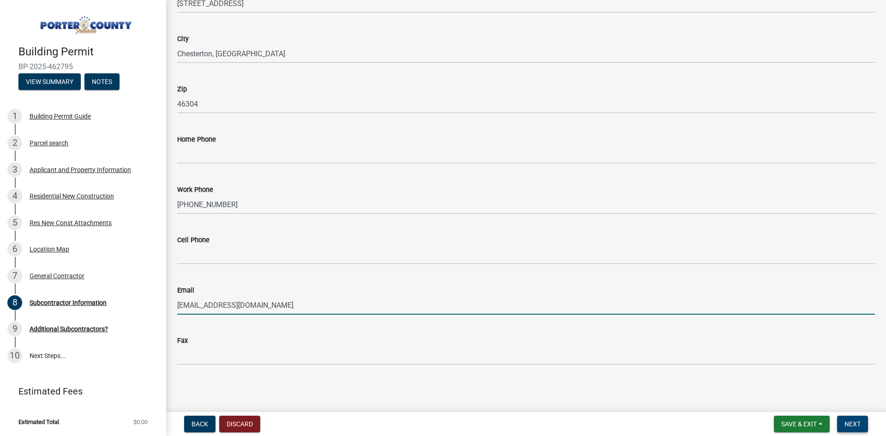
click at [862, 424] on button "Next" at bounding box center [852, 424] width 31 height 17
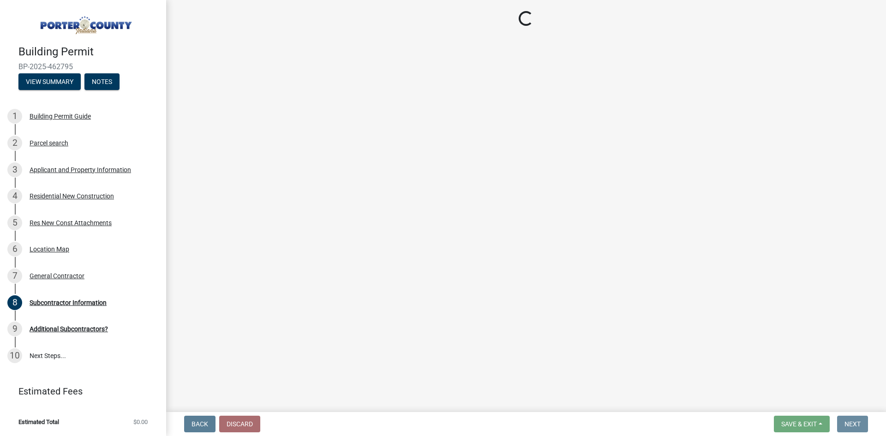
scroll to position [0, 0]
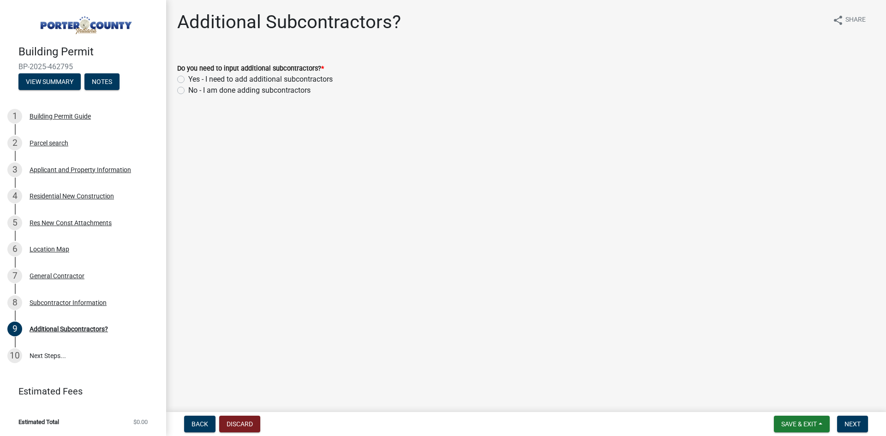
click at [188, 79] on label "Yes - I need to add additional subcontractors" at bounding box center [260, 79] width 144 height 11
click at [188, 79] on input "Yes - I need to add additional subcontractors" at bounding box center [191, 77] width 6 height 6
click at [527, 230] on main "Additional Subcontractors? share Share Do you need to input additional subcontr…" at bounding box center [526, 204] width 720 height 408
drag, startPoint x: 855, startPoint y: 428, endPoint x: 877, endPoint y: 424, distance: 22.5
click at [855, 428] on button "Next" at bounding box center [852, 424] width 31 height 17
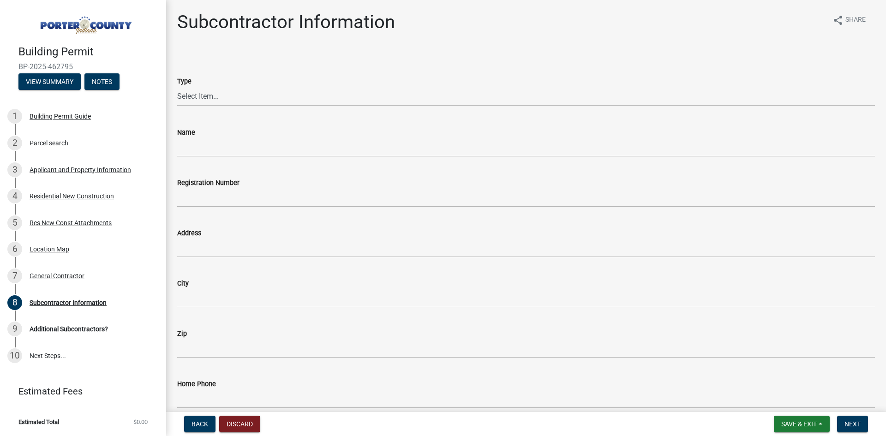
click at [313, 92] on select "Select Item... Concrete Plumbing Electrical HVAC Framing Roofing Insulation Lan…" at bounding box center [526, 96] width 698 height 19
click at [177, 87] on select "Select Item... Concrete Plumbing Electrical HVAC Framing Roofing Insulation Lan…" at bounding box center [526, 96] width 698 height 19
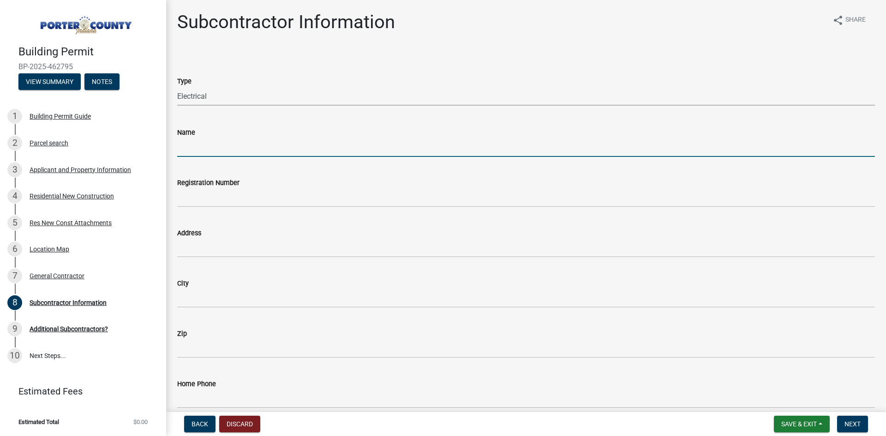
click at [203, 148] on input "Name" at bounding box center [526, 147] width 698 height 19
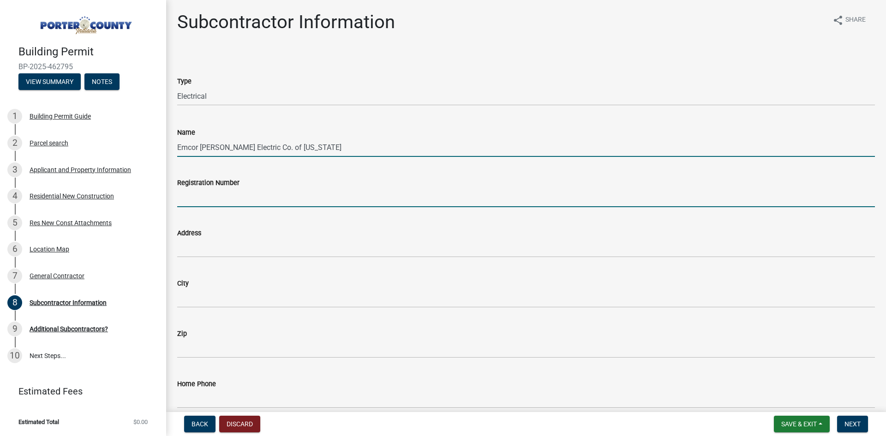
click at [222, 198] on input "Registration Number" at bounding box center [526, 197] width 698 height 19
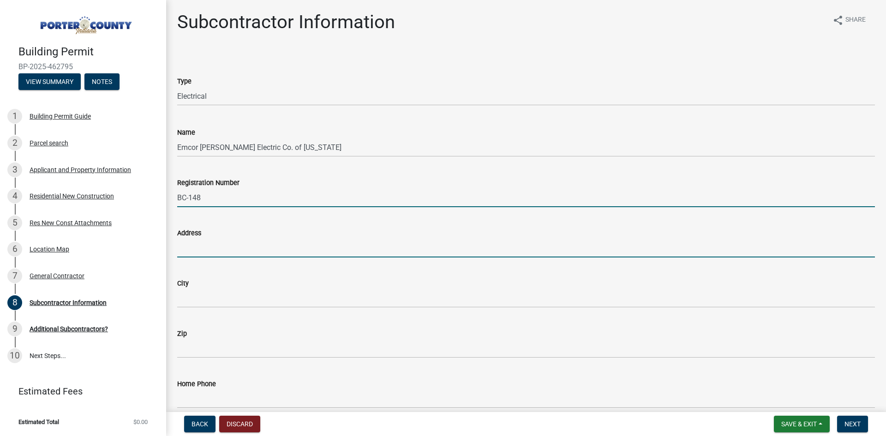
click at [219, 242] on input "Address" at bounding box center [526, 248] width 698 height 19
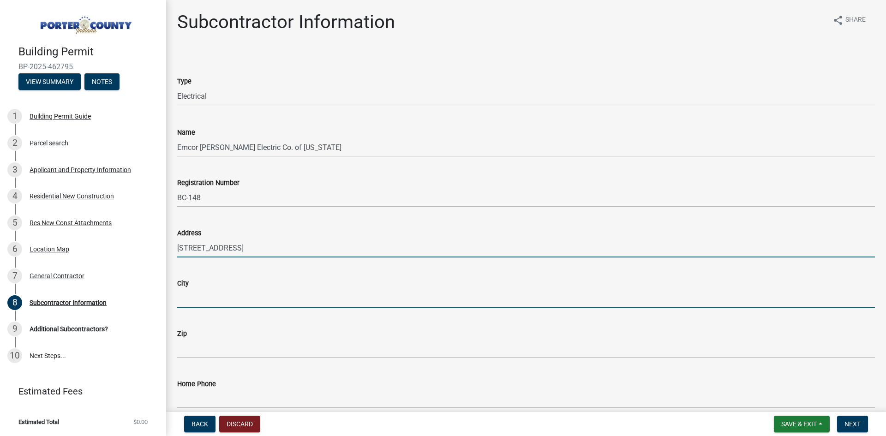
click at [214, 304] on input "City" at bounding box center [526, 298] width 698 height 19
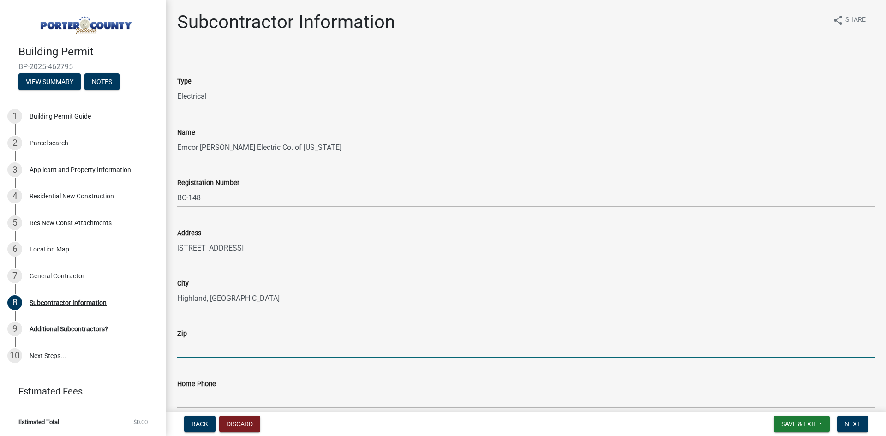
click at [232, 349] on input "Zip" at bounding box center [526, 348] width 698 height 19
click at [209, 353] on input "4" at bounding box center [526, 348] width 698 height 19
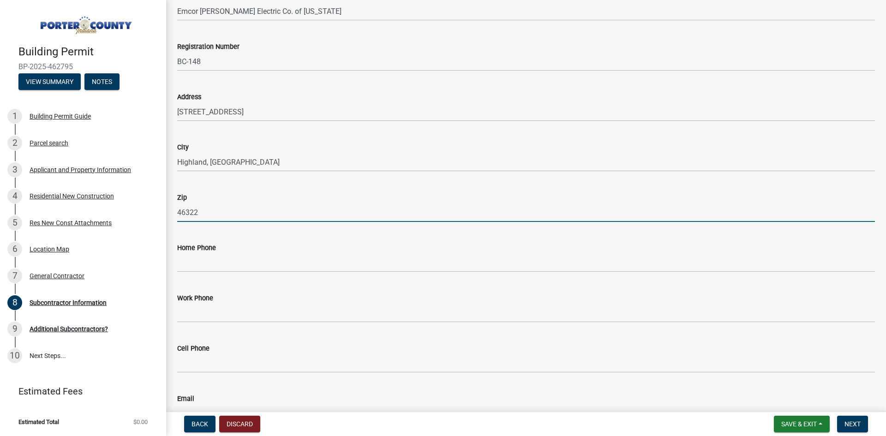
scroll to position [138, 0]
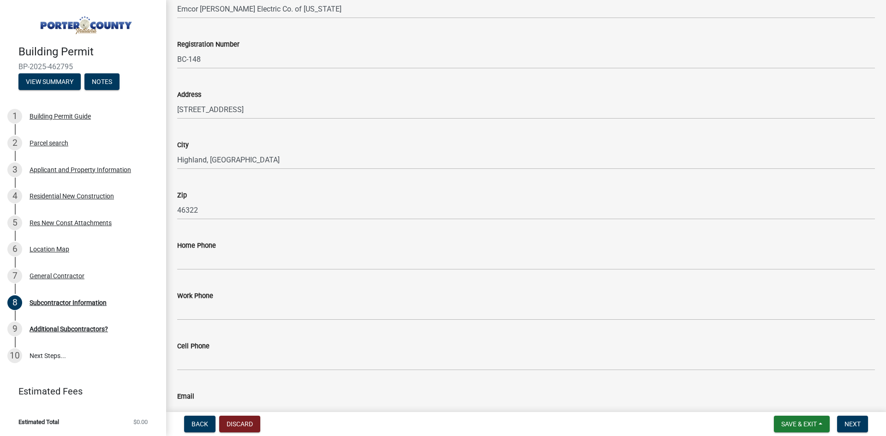
click at [198, 247] on label "Home Phone" at bounding box center [196, 246] width 39 height 6
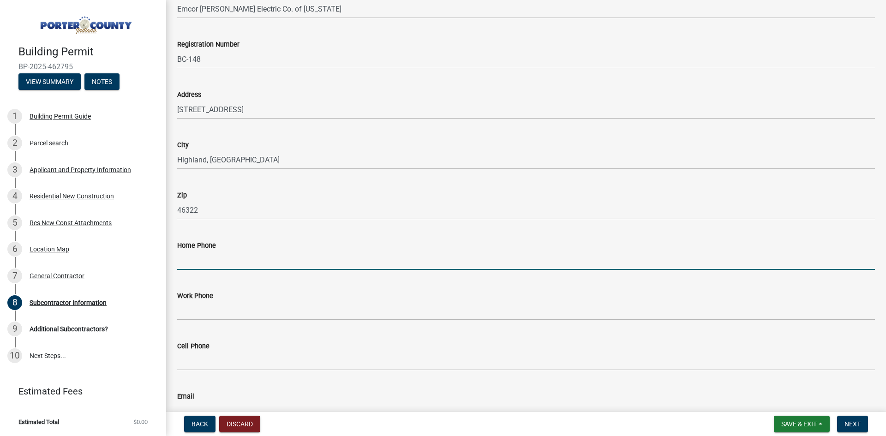
click at [198, 251] on input "Home Phone" at bounding box center [526, 260] width 698 height 19
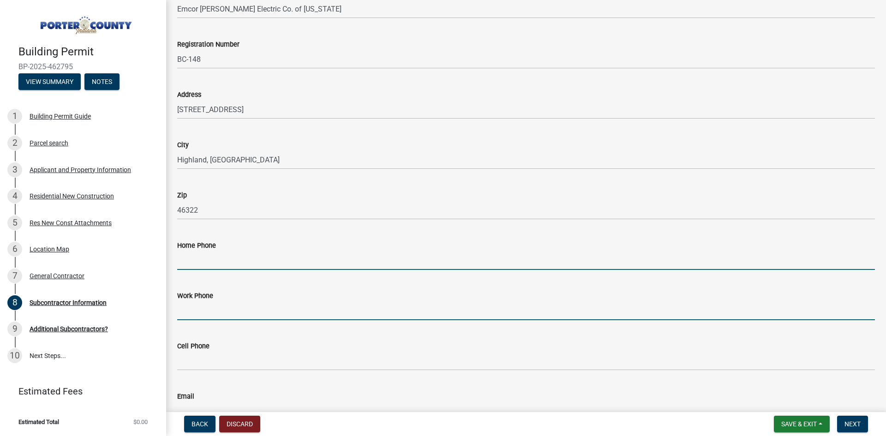
click at [204, 308] on input "Work Phone" at bounding box center [526, 310] width 698 height 19
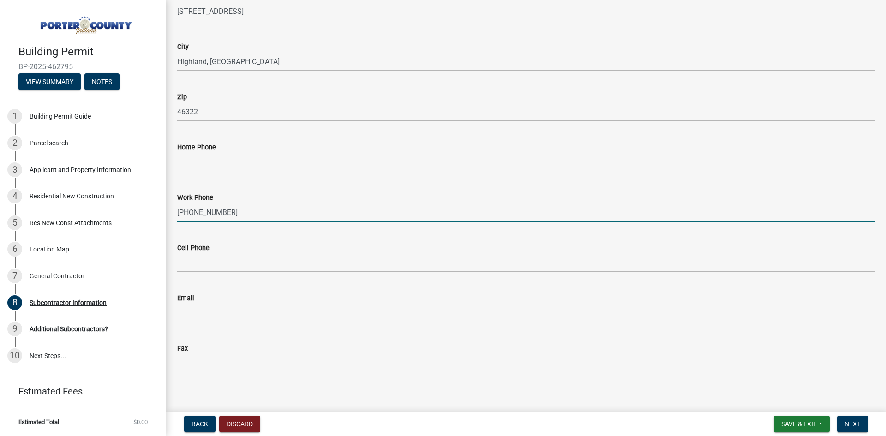
scroll to position [245, 0]
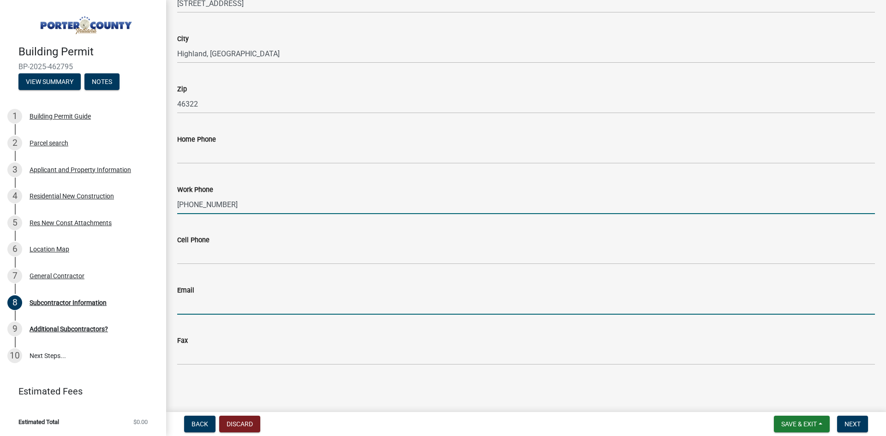
click at [221, 308] on input "Email" at bounding box center [526, 305] width 698 height 19
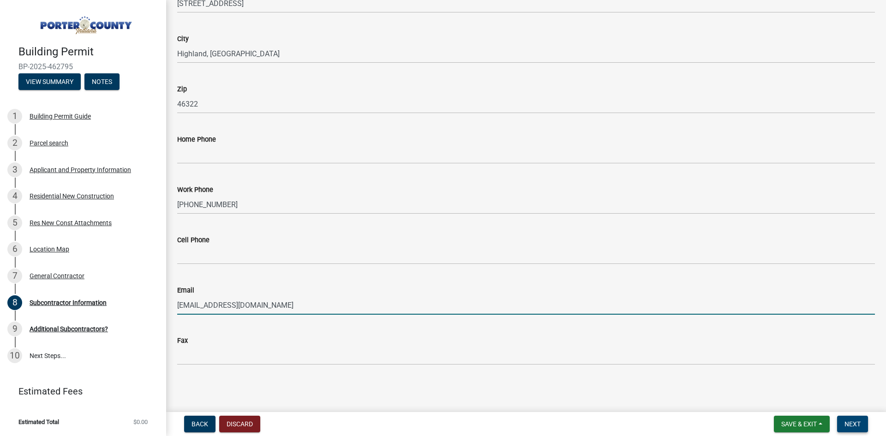
click at [850, 427] on span "Next" at bounding box center [852, 423] width 16 height 7
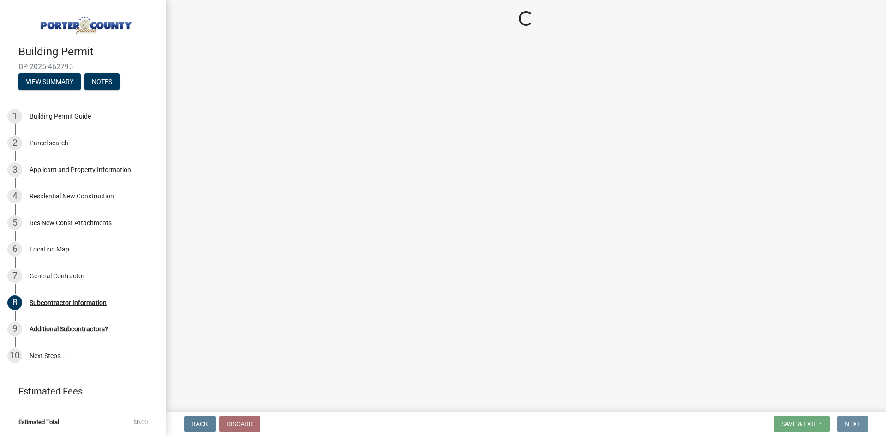
scroll to position [0, 0]
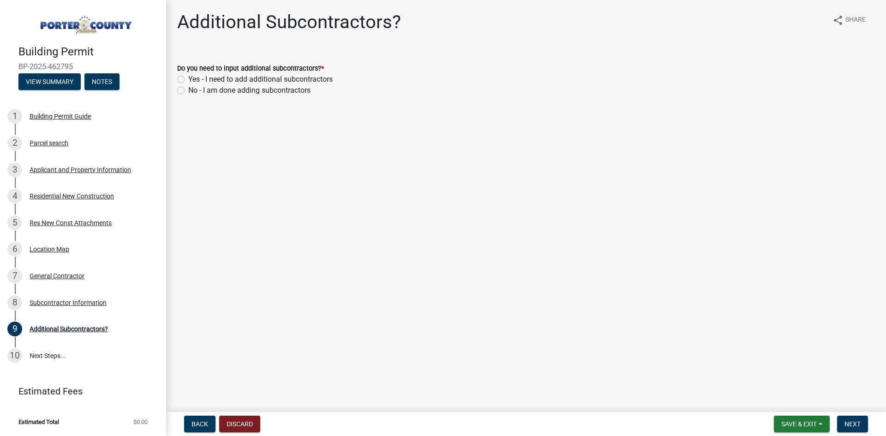
click at [188, 77] on label "Yes - I need to add additional subcontractors" at bounding box center [260, 79] width 144 height 11
click at [188, 77] on input "Yes - I need to add additional subcontractors" at bounding box center [191, 77] width 6 height 6
click at [849, 419] on button "Next" at bounding box center [852, 424] width 31 height 17
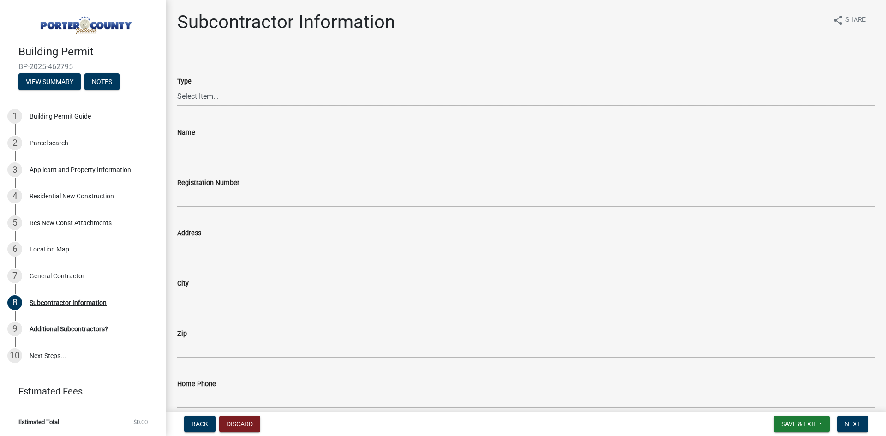
click at [212, 96] on select "Select Item... Concrete Plumbing Electrical HVAC Framing Roofing Insulation Lan…" at bounding box center [526, 96] width 698 height 19
click at [177, 87] on select "Select Item... Concrete Plumbing Electrical HVAC Framing Roofing Insulation Lan…" at bounding box center [526, 96] width 698 height 19
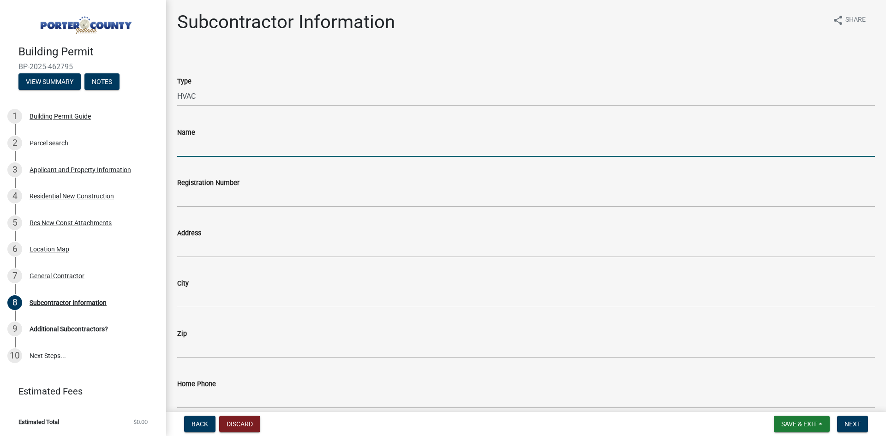
click at [199, 148] on input "Name" at bounding box center [526, 147] width 698 height 19
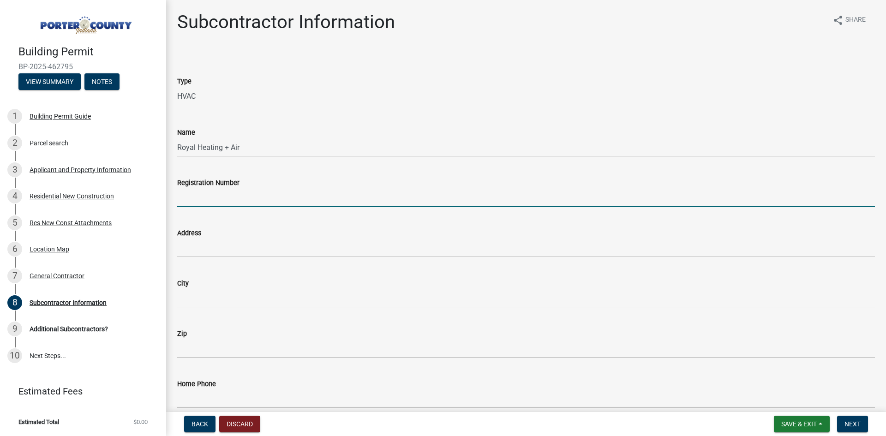
click at [223, 194] on input "Registration Number" at bounding box center [526, 197] width 698 height 19
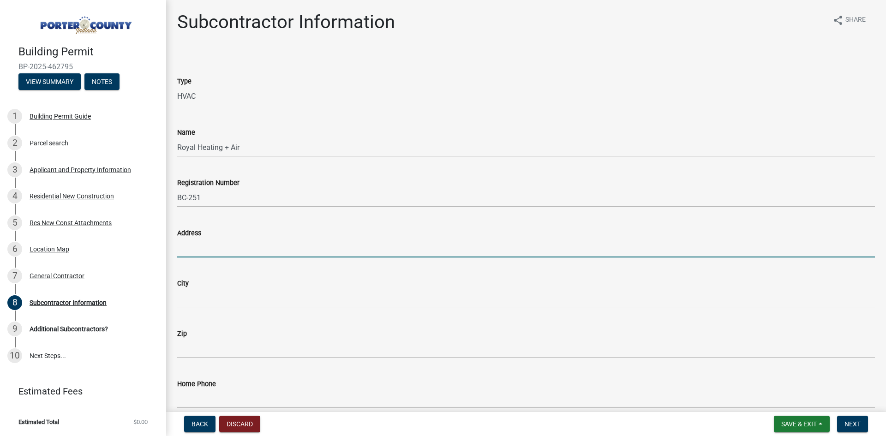
click at [216, 244] on input "Address" at bounding box center [526, 248] width 698 height 19
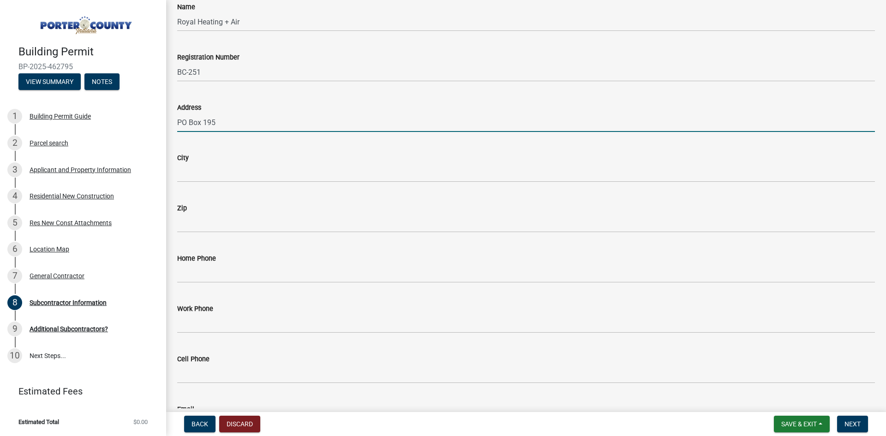
scroll to position [138, 0]
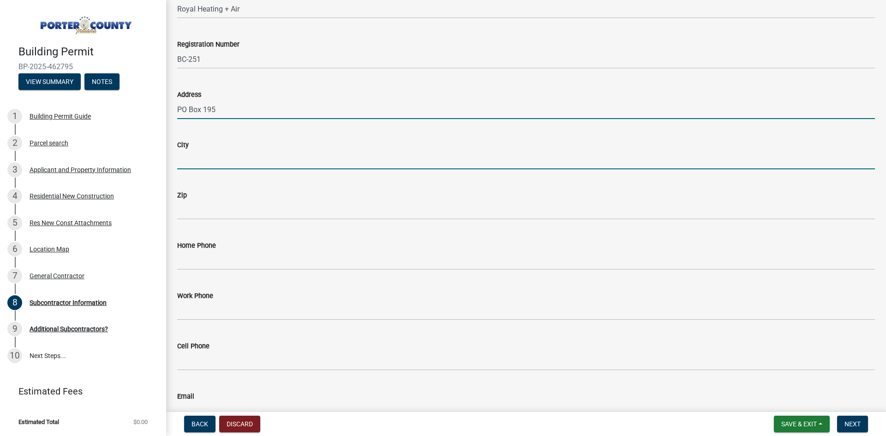
click at [198, 167] on input "City" at bounding box center [526, 159] width 698 height 19
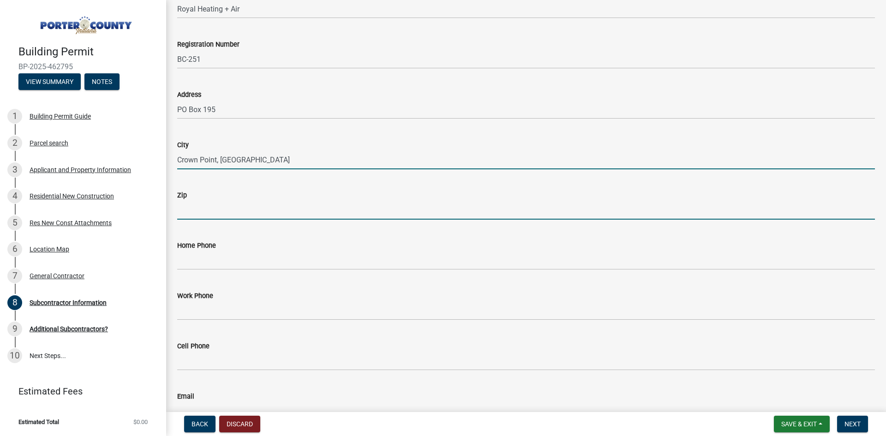
click at [229, 215] on input "Zip" at bounding box center [526, 210] width 698 height 19
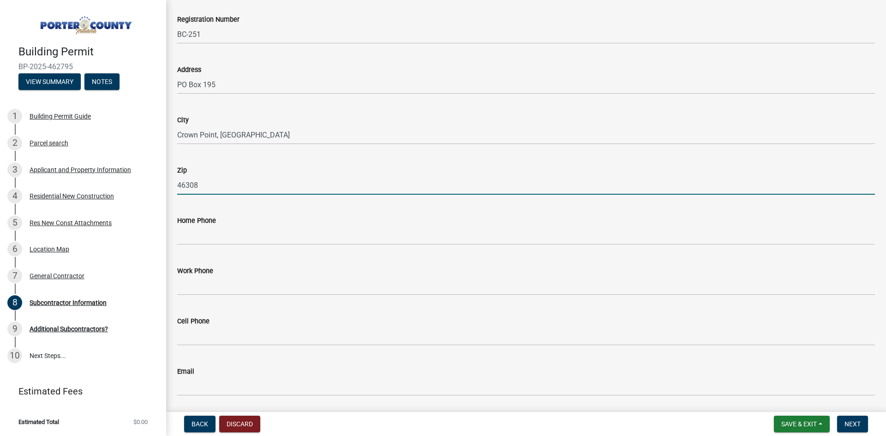
scroll to position [231, 0]
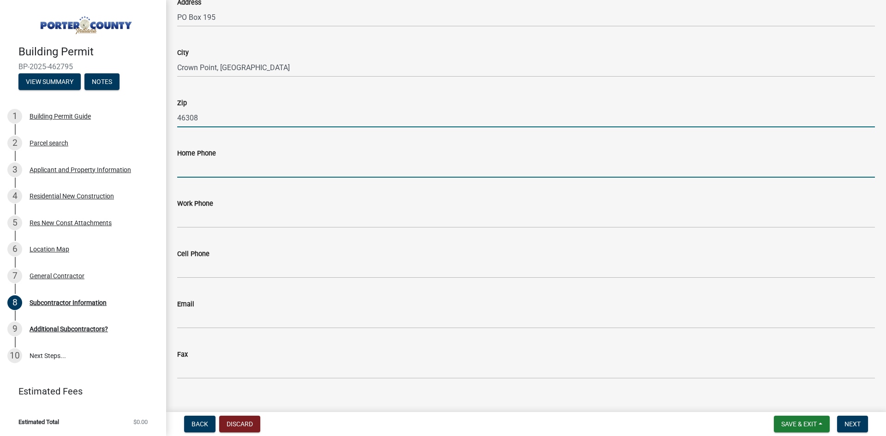
click at [195, 177] on input "Home Phone" at bounding box center [526, 168] width 698 height 19
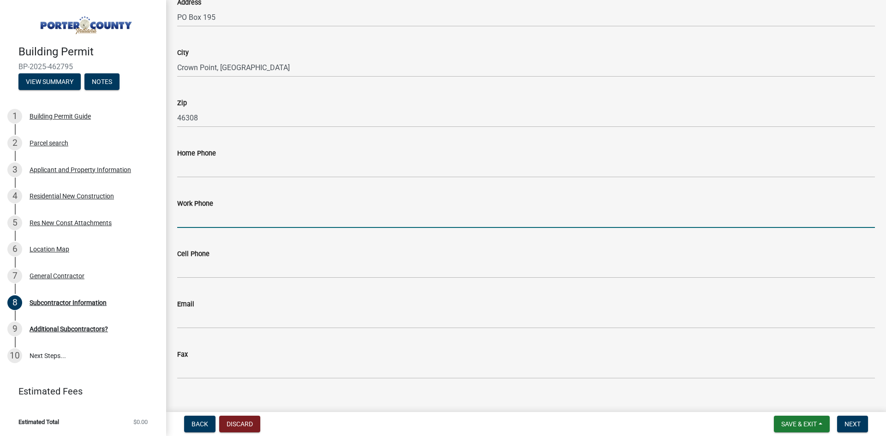
click at [202, 227] on input "Work Phone" at bounding box center [526, 218] width 698 height 19
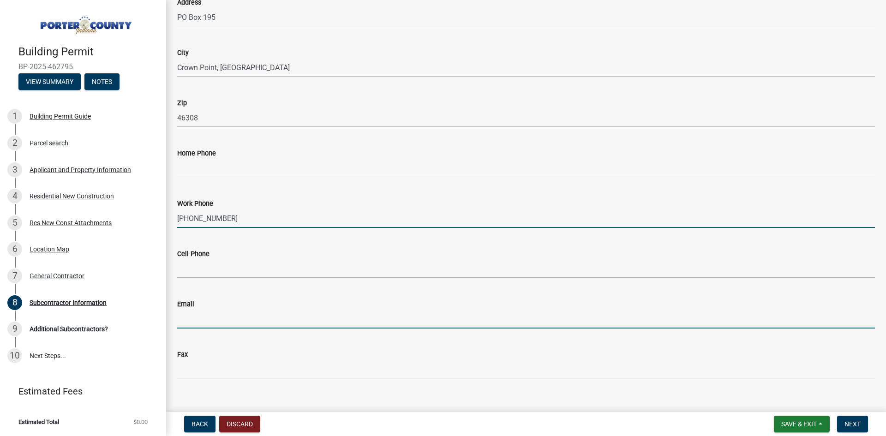
click at [225, 312] on input "Email" at bounding box center [526, 319] width 698 height 19
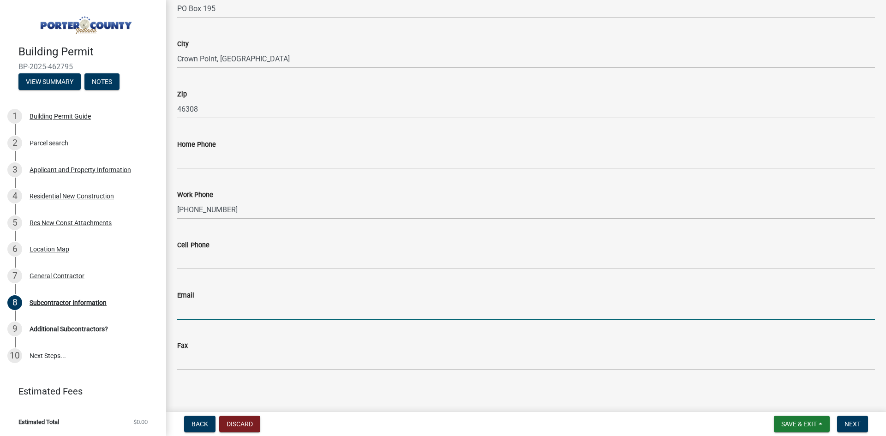
scroll to position [245, 0]
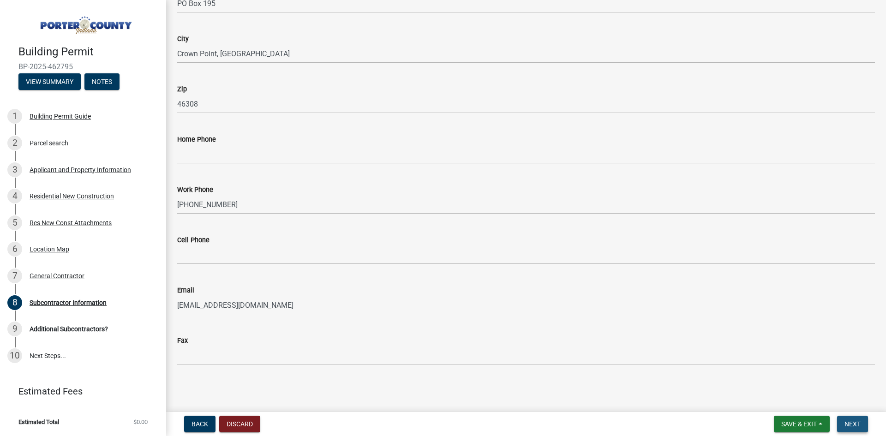
click at [857, 428] on span "Next" at bounding box center [852, 423] width 16 height 7
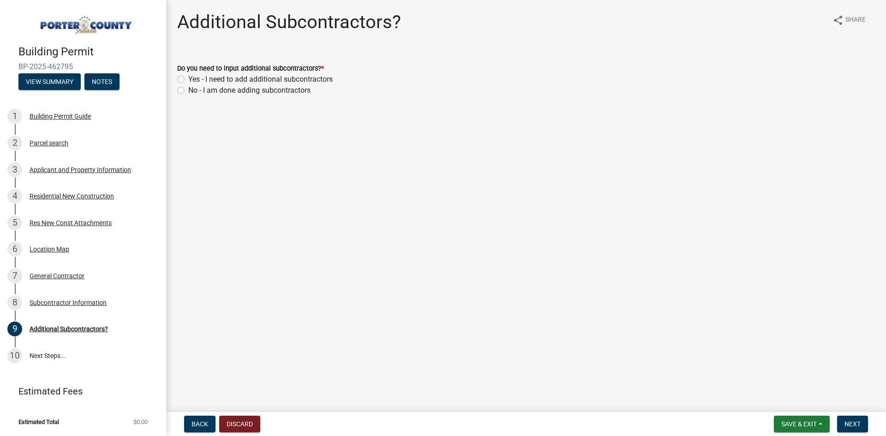
click at [188, 78] on label "Yes - I need to add additional subcontractors" at bounding box center [260, 79] width 144 height 11
click at [188, 78] on input "Yes - I need to add additional subcontractors" at bounding box center [191, 77] width 6 height 6
click at [850, 418] on button "Next" at bounding box center [852, 424] width 31 height 17
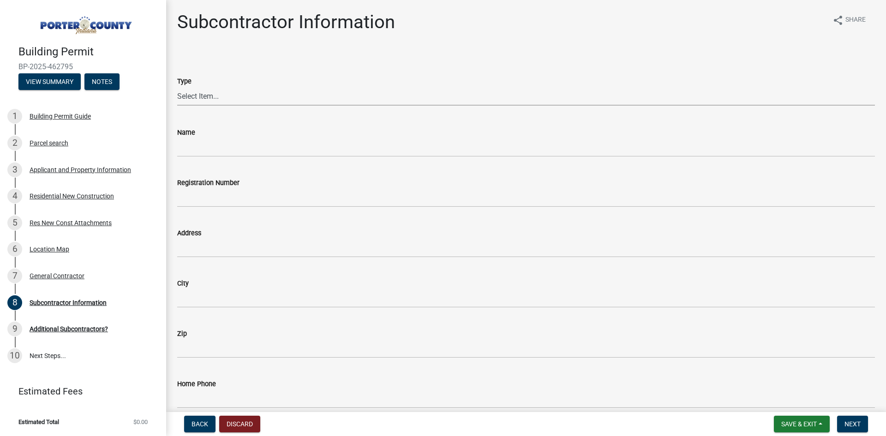
click at [205, 96] on select "Select Item... Concrete Plumbing Electrical HVAC Framing Roofing Insulation Lan…" at bounding box center [526, 96] width 698 height 19
click at [177, 87] on select "Select Item... Concrete Plumbing Electrical HVAC Framing Roofing Insulation Lan…" at bounding box center [526, 96] width 698 height 19
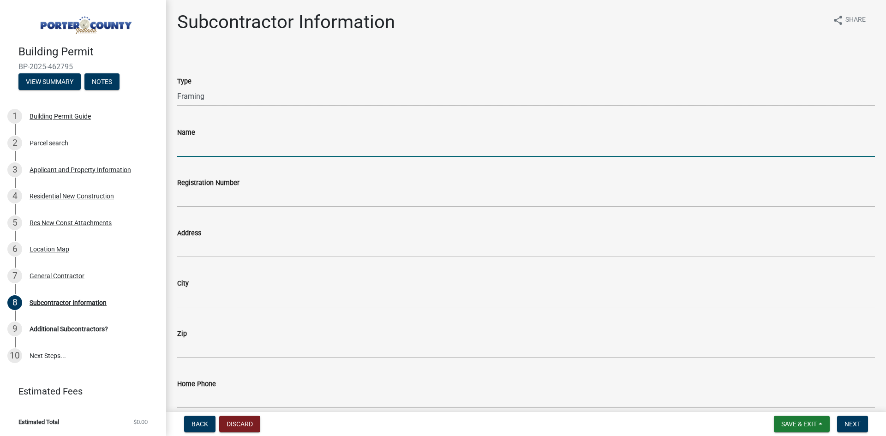
click at [195, 151] on input "Name" at bounding box center [526, 147] width 698 height 19
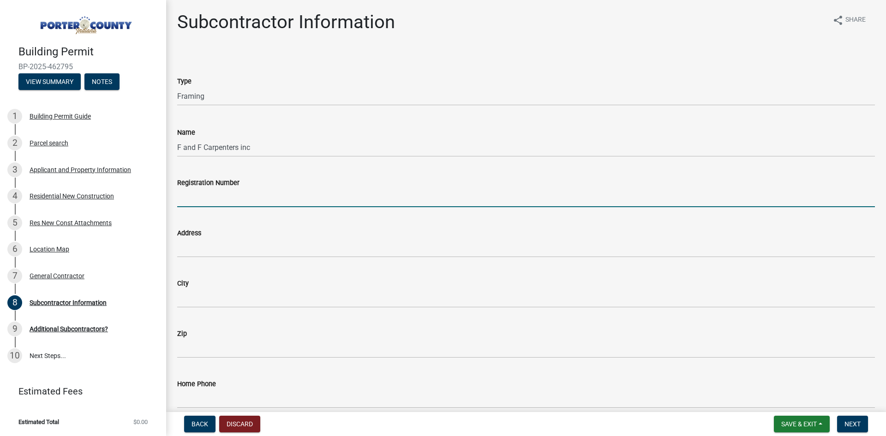
click at [222, 193] on input "Registration Number" at bounding box center [526, 197] width 698 height 19
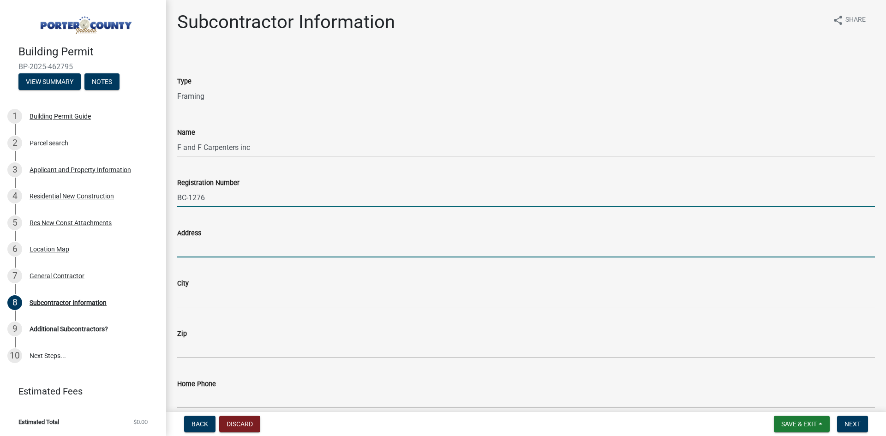
click at [238, 244] on input "Address" at bounding box center [526, 248] width 698 height 19
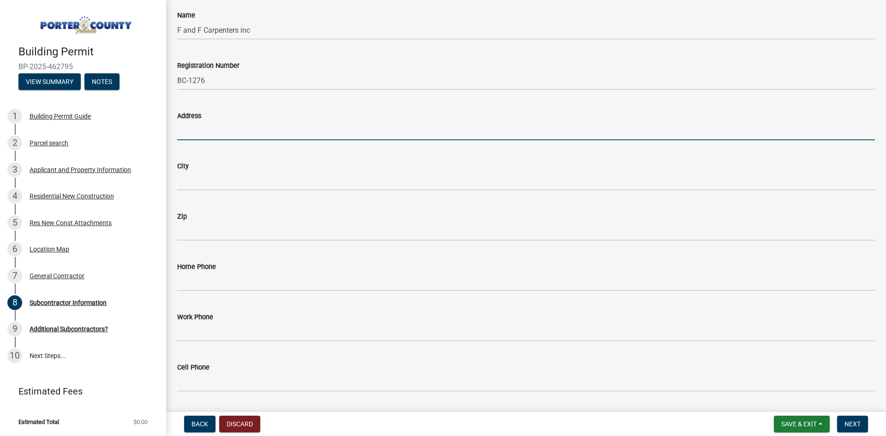
scroll to position [138, 0]
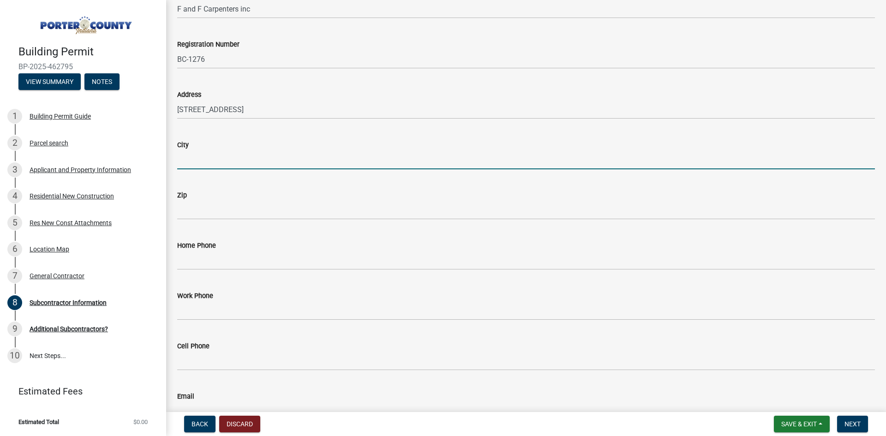
click at [238, 152] on input "City" at bounding box center [526, 159] width 698 height 19
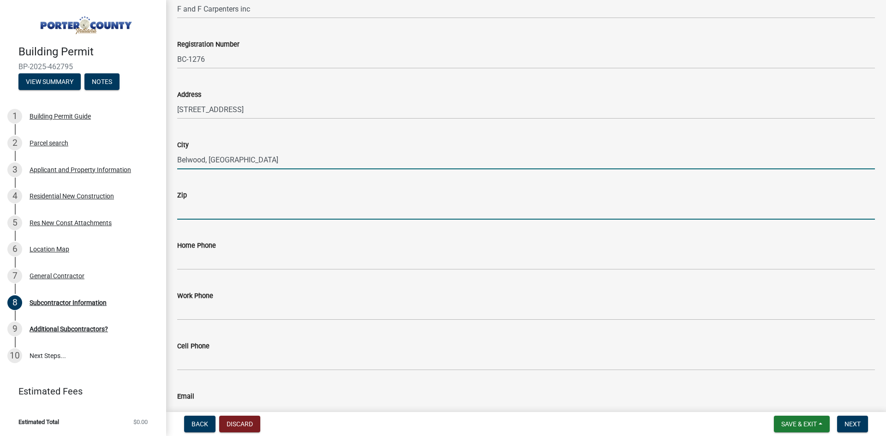
click at [245, 205] on input "Zip" at bounding box center [526, 210] width 698 height 19
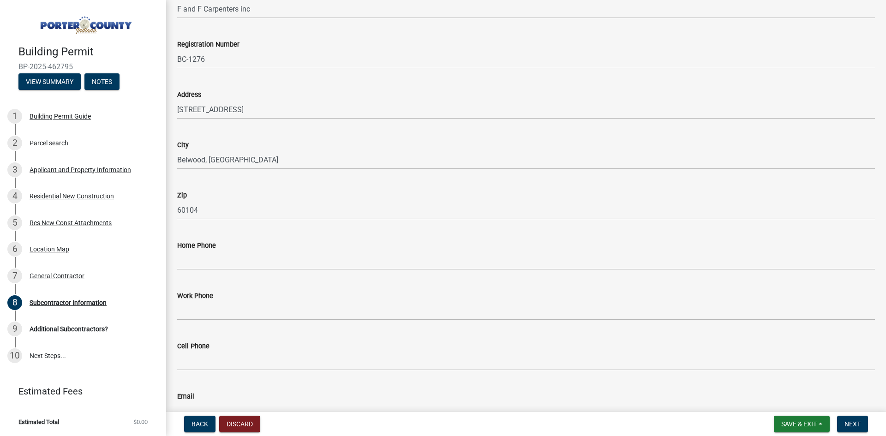
click at [230, 249] on div "Home Phone" at bounding box center [526, 245] width 698 height 11
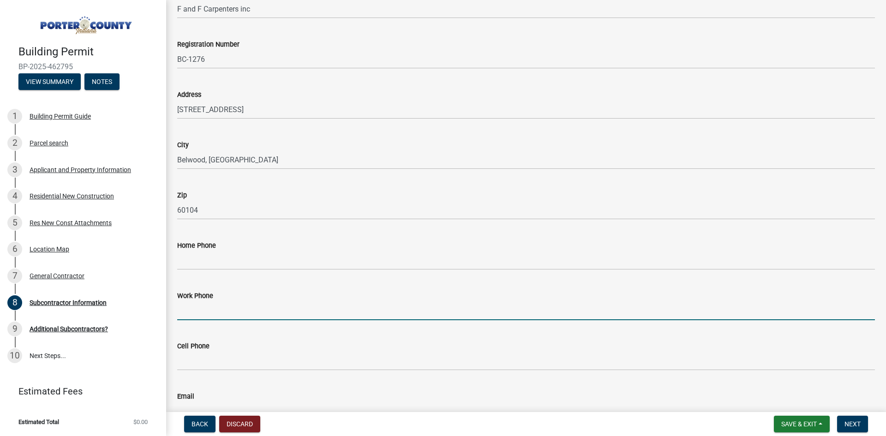
click at [221, 305] on input "Work Phone" at bounding box center [526, 310] width 698 height 19
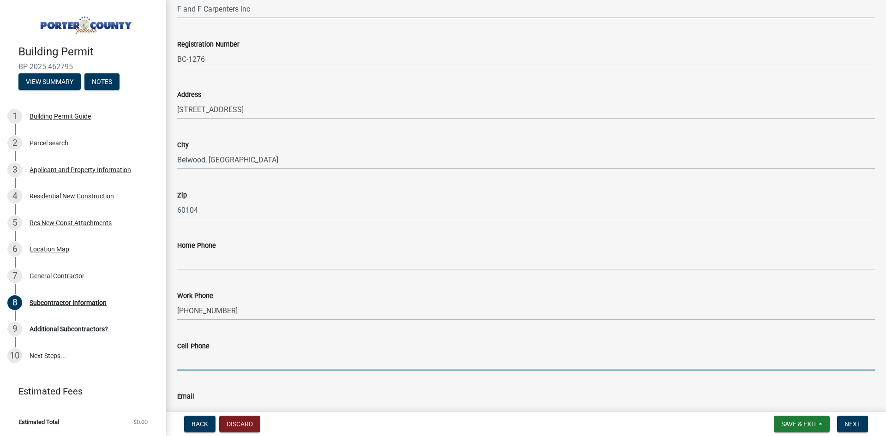
click at [217, 368] on input "Cell Phone" at bounding box center [526, 361] width 698 height 19
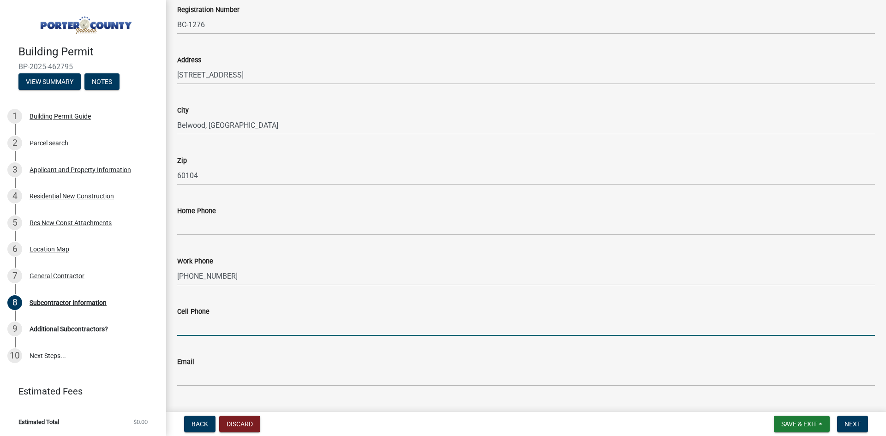
scroll to position [231, 0]
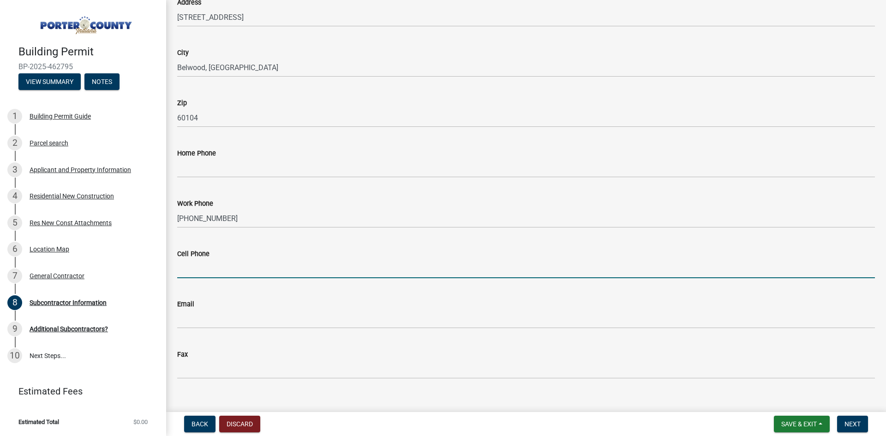
click at [190, 330] on wm-data-entity-input "Email" at bounding box center [526, 311] width 698 height 50
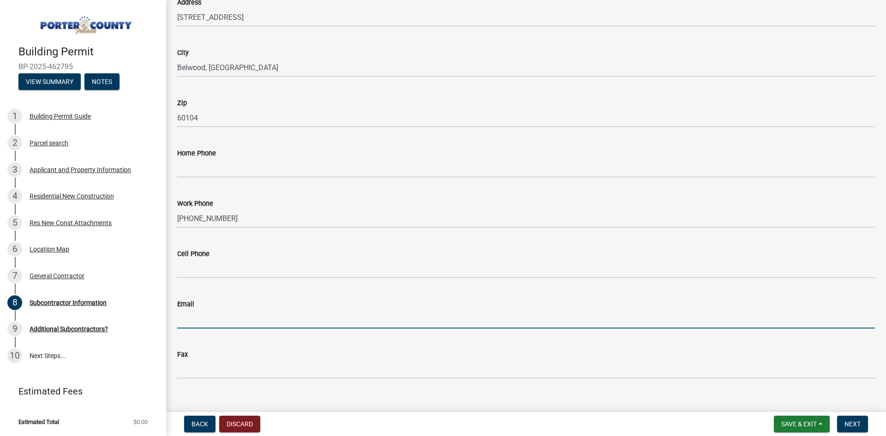
click at [192, 321] on input "Email" at bounding box center [526, 319] width 698 height 19
click at [848, 422] on span "Next" at bounding box center [852, 423] width 16 height 7
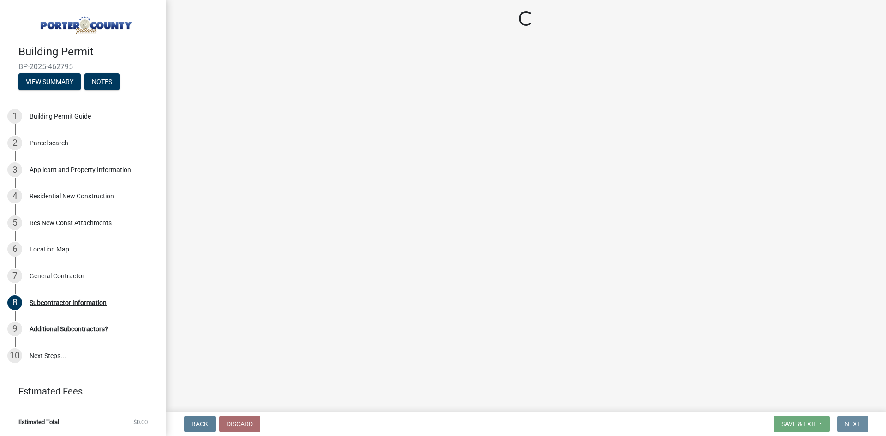
scroll to position [0, 0]
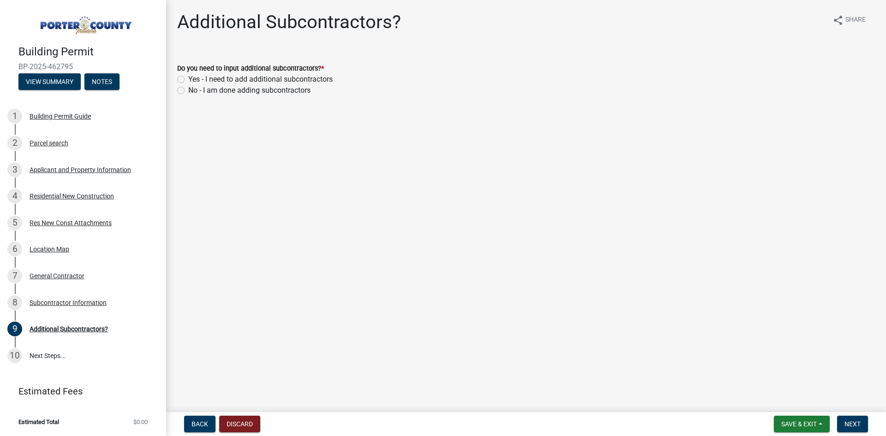
click at [188, 79] on label "Yes - I need to add additional subcontractors" at bounding box center [260, 79] width 144 height 11
click at [188, 79] on input "Yes - I need to add additional subcontractors" at bounding box center [191, 77] width 6 height 6
click at [851, 430] on button "Next" at bounding box center [852, 424] width 31 height 17
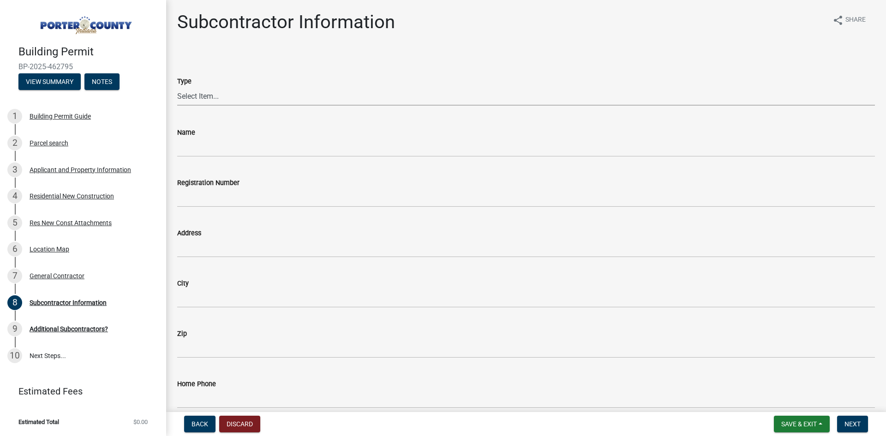
click at [205, 100] on select "Select Item... Concrete Plumbing Electrical HVAC Framing Roofing Insulation Lan…" at bounding box center [526, 96] width 698 height 19
click at [177, 87] on select "Select Item... Concrete Plumbing Electrical HVAC Framing Roofing Insulation Lan…" at bounding box center [526, 96] width 698 height 19
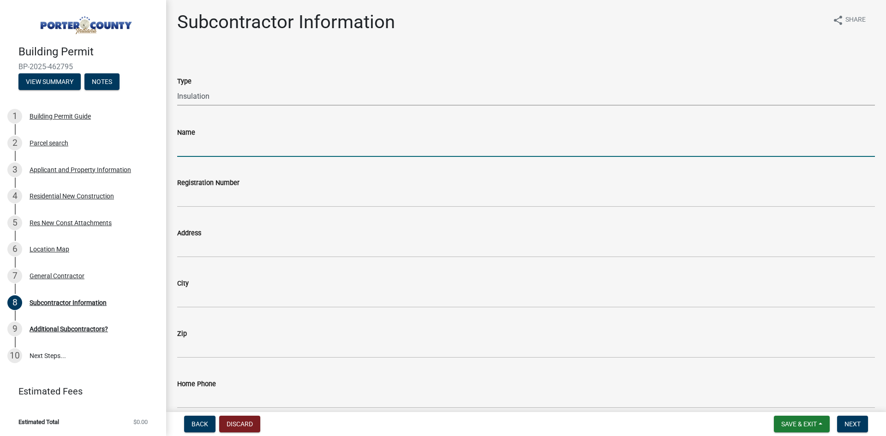
click at [213, 155] on input "Name" at bounding box center [526, 147] width 698 height 19
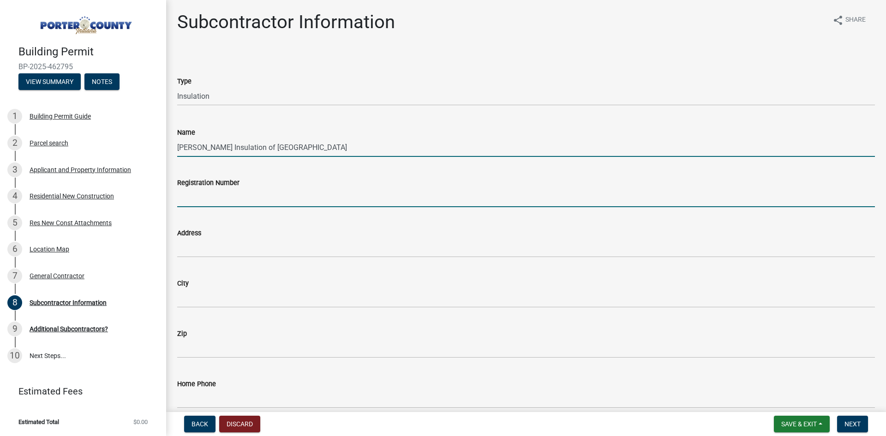
click at [256, 198] on input "Registration Number" at bounding box center [526, 197] width 698 height 19
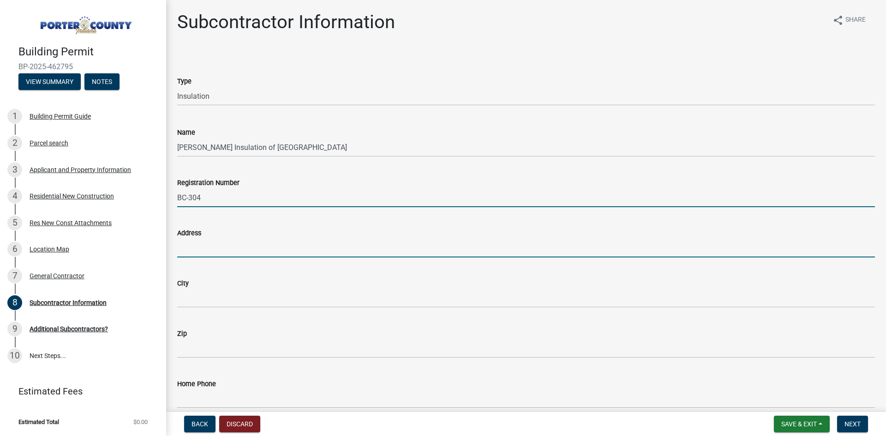
click at [224, 243] on input "Address" at bounding box center [526, 248] width 698 height 19
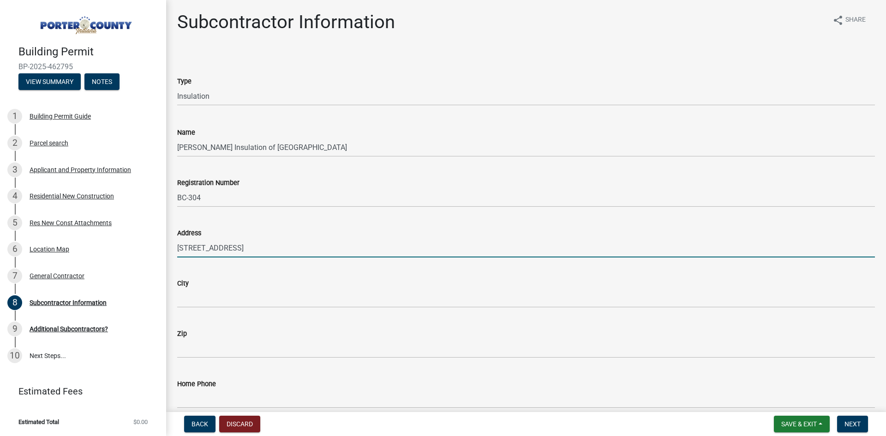
click at [233, 308] on wm-data-entity-input "City" at bounding box center [526, 290] width 698 height 50
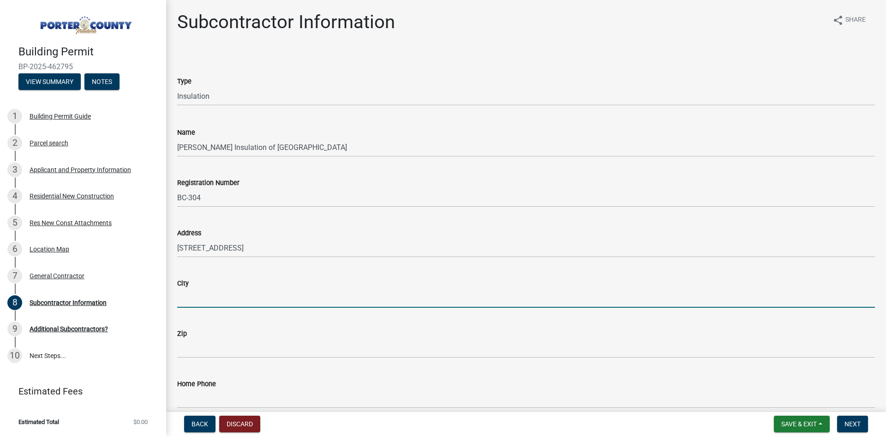
click at [225, 304] on input "City" at bounding box center [526, 298] width 698 height 19
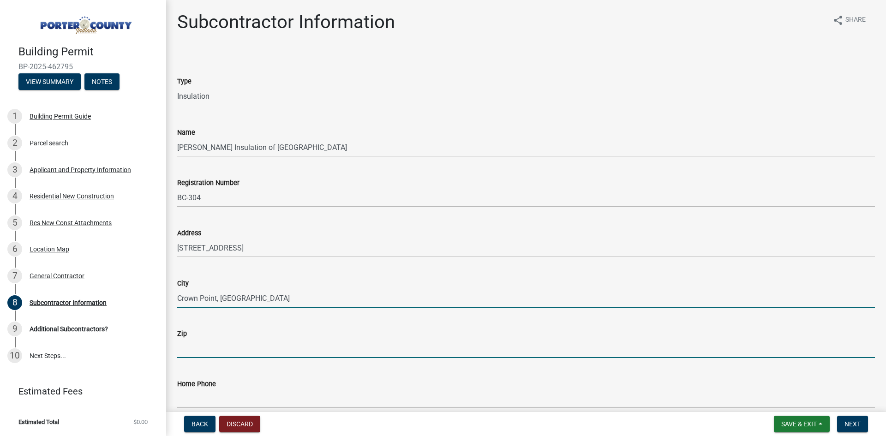
click at [231, 342] on input "Zip" at bounding box center [526, 348] width 698 height 19
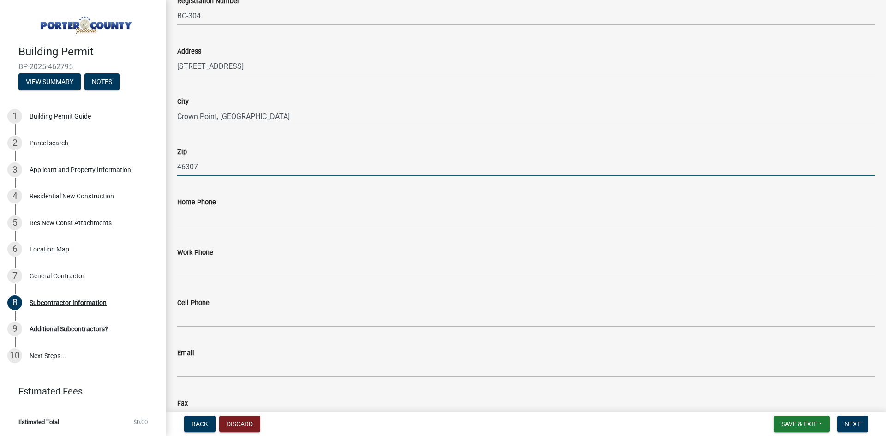
scroll to position [185, 0]
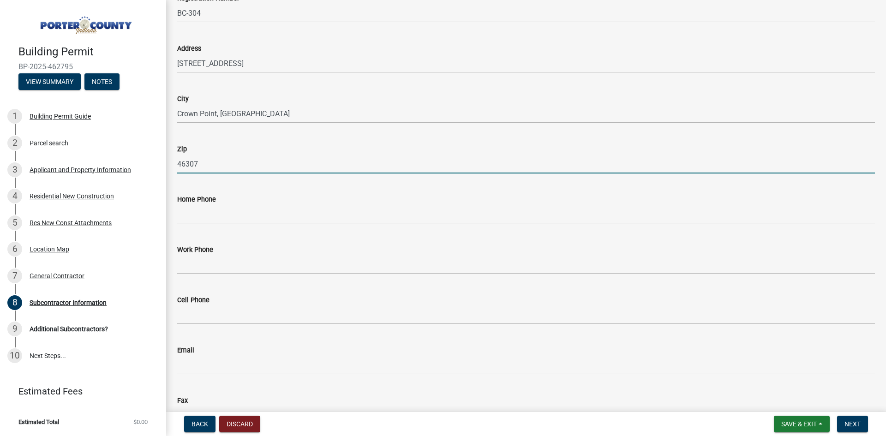
click at [231, 274] on wm-data-entity-input "Work Phone" at bounding box center [526, 256] width 698 height 50
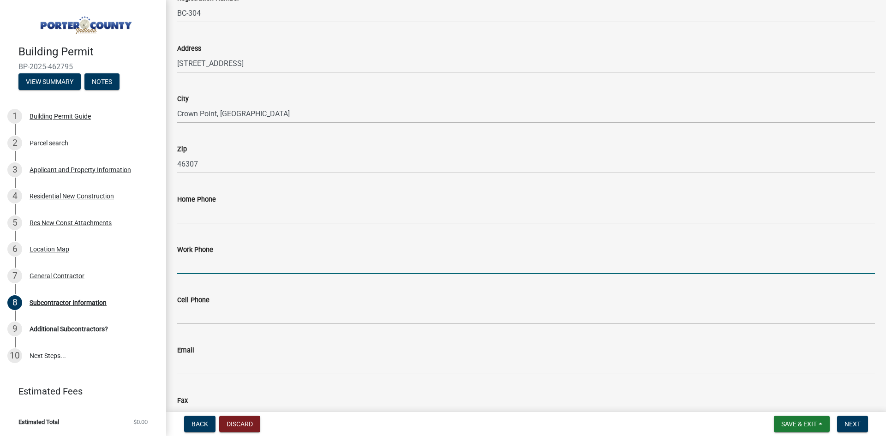
click at [229, 267] on input "Work Phone" at bounding box center [526, 264] width 698 height 19
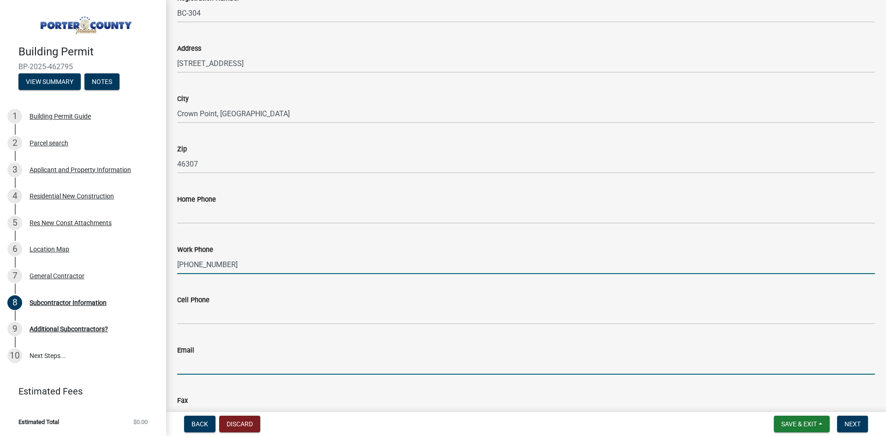
click at [230, 370] on input "Email" at bounding box center [526, 365] width 698 height 19
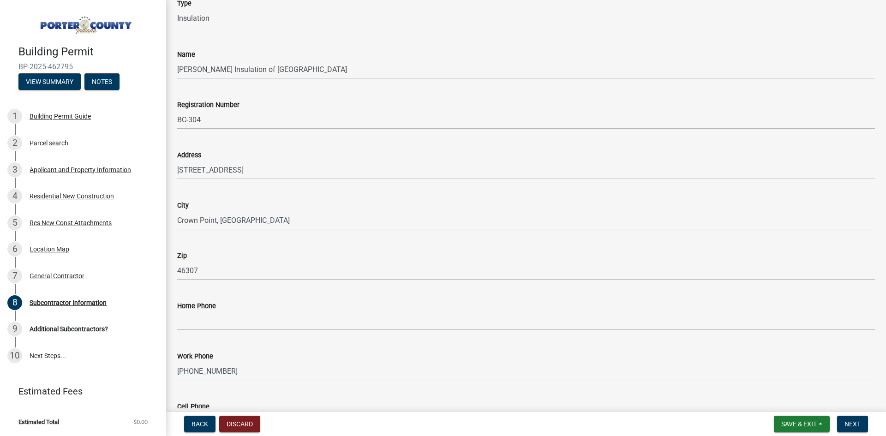
scroll to position [245, 0]
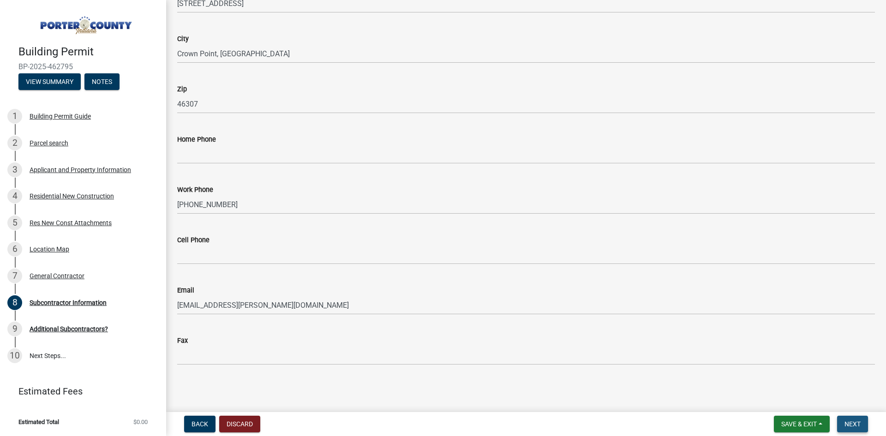
click at [855, 426] on span "Next" at bounding box center [852, 423] width 16 height 7
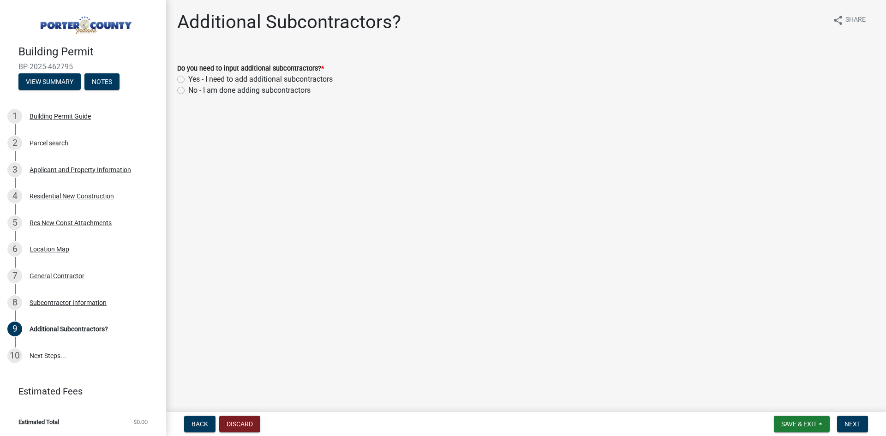
click at [185, 88] on div "No - I am done adding subcontractors" at bounding box center [526, 90] width 698 height 11
click at [182, 95] on div "No - I am done adding subcontractors" at bounding box center [526, 90] width 698 height 11
click at [188, 90] on label "No - I am done adding subcontractors" at bounding box center [249, 90] width 122 height 11
click at [188, 90] on input "No - I am done adding subcontractors" at bounding box center [191, 88] width 6 height 6
click at [843, 425] on button "Next" at bounding box center [852, 424] width 31 height 17
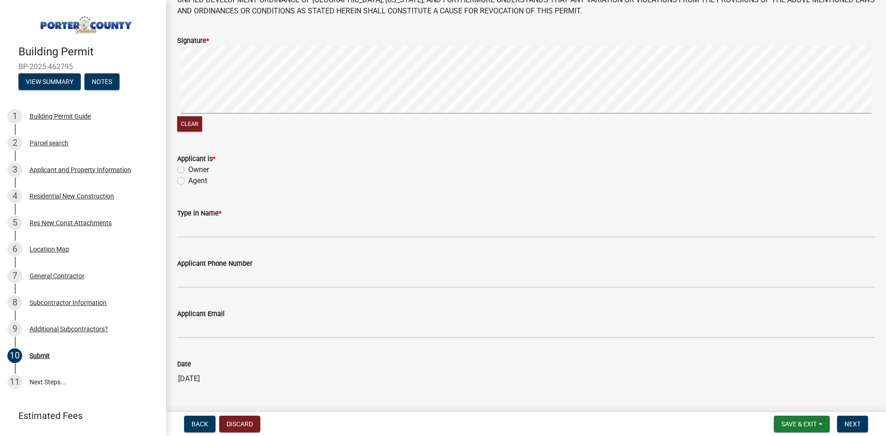
scroll to position [92, 0]
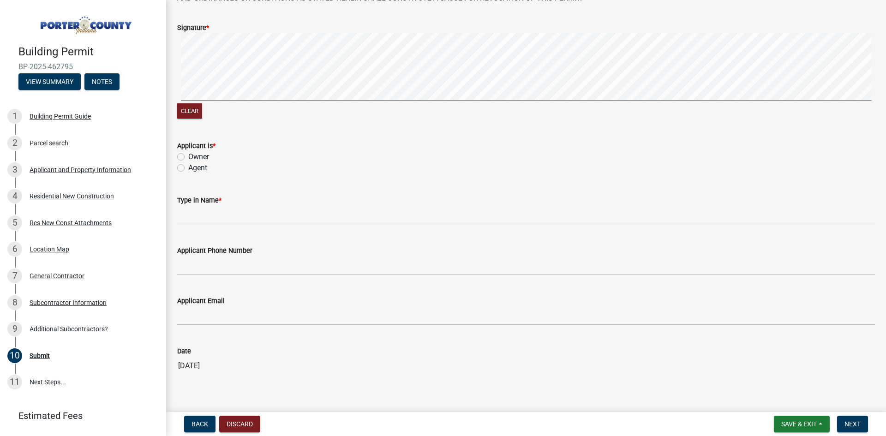
click at [188, 168] on label "Agent" at bounding box center [197, 167] width 19 height 11
click at [188, 168] on input "Agent" at bounding box center [191, 165] width 6 height 6
drag, startPoint x: 200, startPoint y: 232, endPoint x: 201, endPoint y: 227, distance: 5.1
click at [201, 230] on wm-data-entity-input-list "THE INFORMATION CONTAINED IN THE ATTACHED BUILDING PERMIT AND PLAN APPLICATION …" at bounding box center [526, 174] width 698 height 431
click at [197, 205] on div "Type in Name *" at bounding box center [526, 200] width 698 height 11
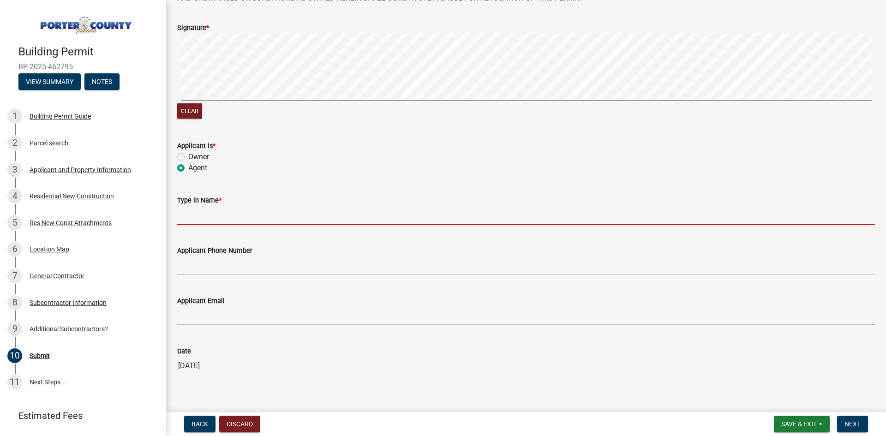
click at [199, 216] on input "Type in Name *" at bounding box center [526, 215] width 698 height 19
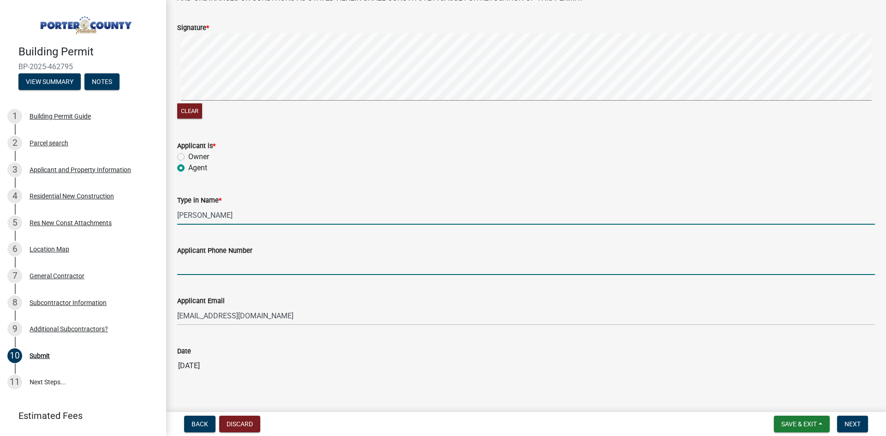
click at [224, 262] on input "Applicant Phone Number" at bounding box center [526, 265] width 698 height 19
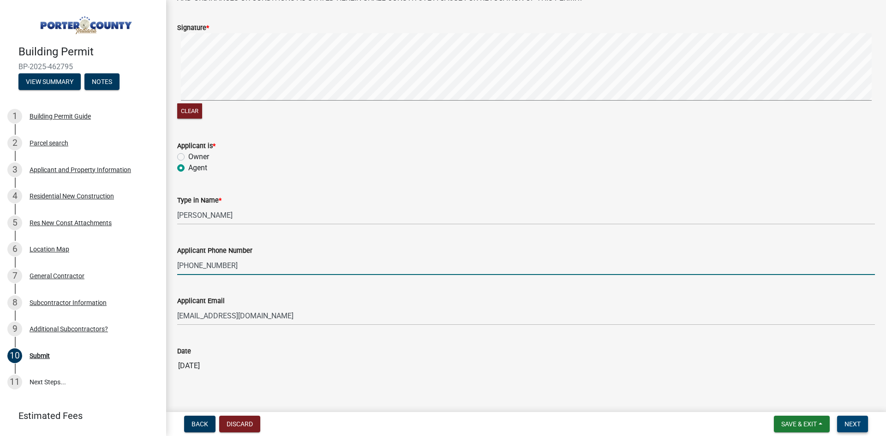
click at [840, 422] on button "Next" at bounding box center [852, 424] width 31 height 17
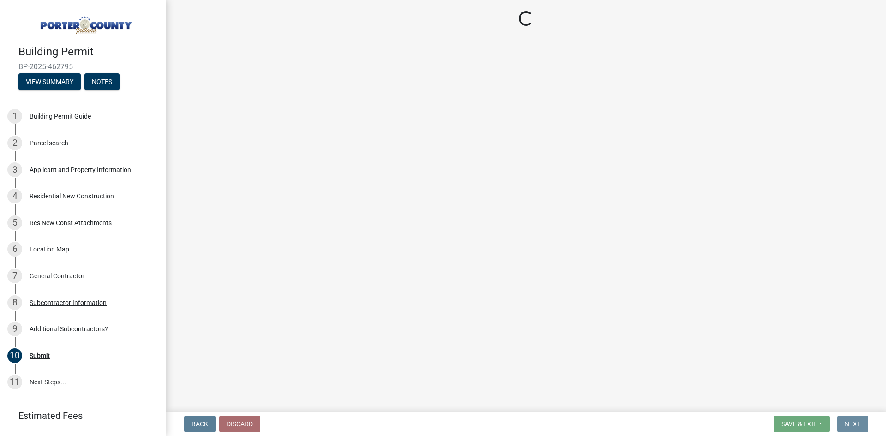
scroll to position [0, 0]
